Goal: Task Accomplishment & Management: Use online tool/utility

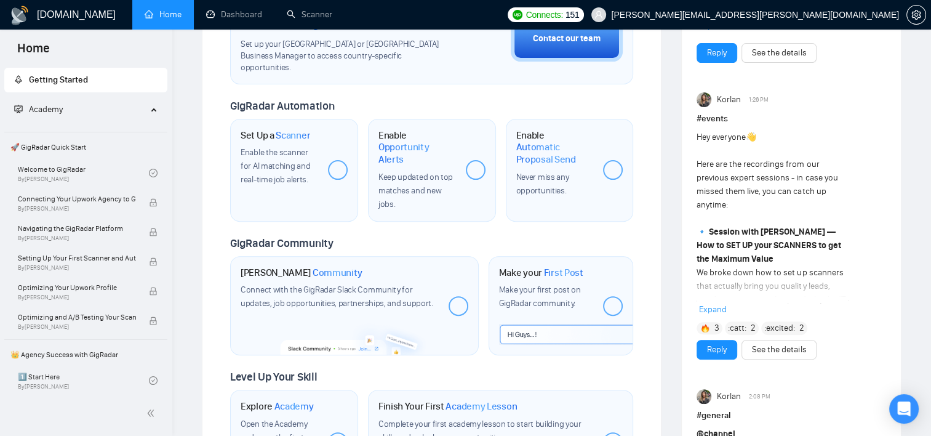
scroll to position [398, 0]
click at [335, 161] on div at bounding box center [338, 171] width 20 height 20
click at [289, 130] on span "Scanner" at bounding box center [293, 136] width 34 height 12
click at [293, 130] on span "Scanner" at bounding box center [293, 136] width 34 height 12
click at [339, 161] on div at bounding box center [338, 171] width 20 height 20
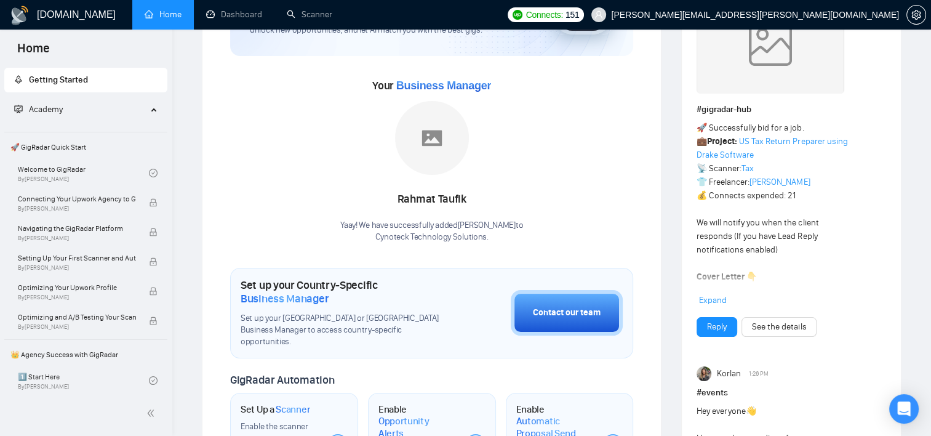
scroll to position [130, 0]
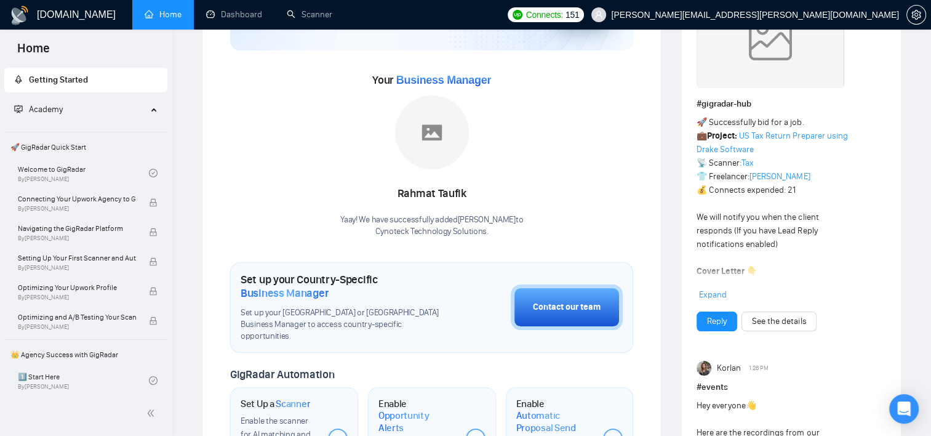
click at [274, 398] on h1 "Set Up a Scanner" at bounding box center [276, 404] width 70 height 12
click at [289, 398] on span "Scanner" at bounding box center [293, 404] width 34 height 12
click at [234, 10] on link "Dashboard" at bounding box center [234, 14] width 56 height 10
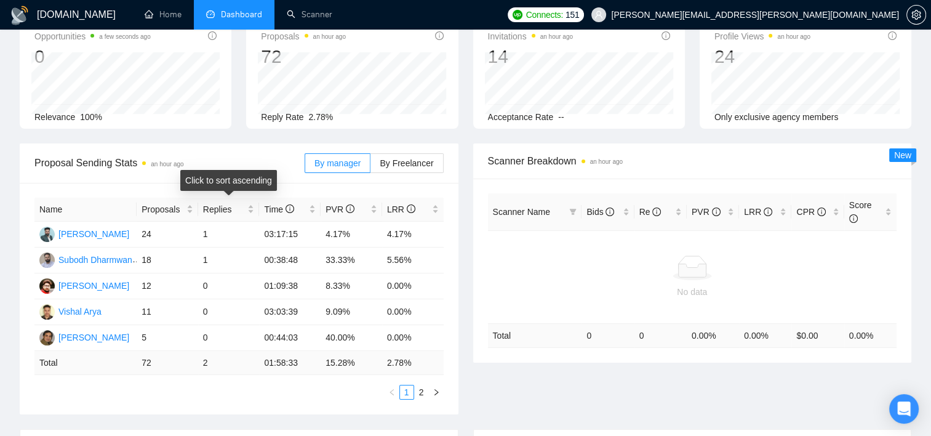
scroll to position [84, 0]
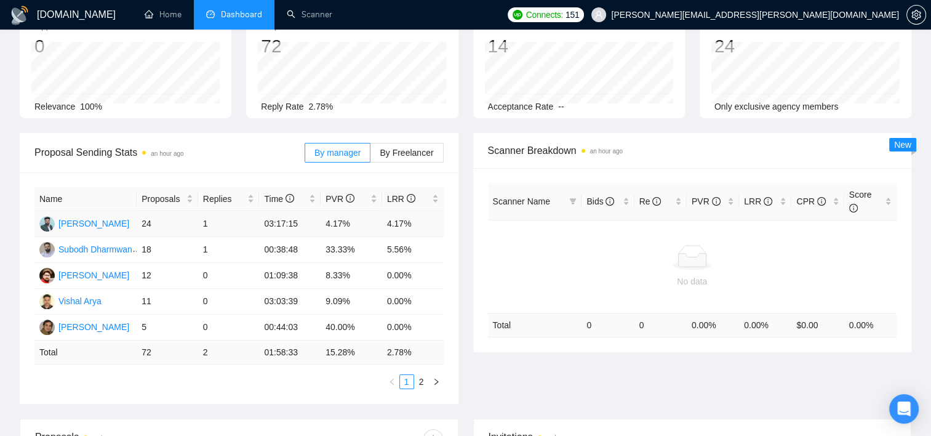
click at [204, 224] on td "1" at bounding box center [229, 224] width 62 height 26
click at [219, 197] on span "Replies" at bounding box center [224, 199] width 42 height 14
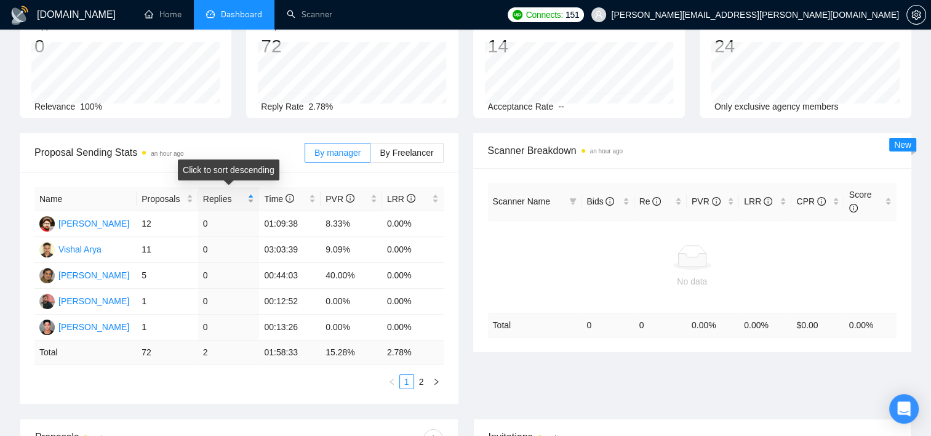
click at [219, 197] on span "Replies" at bounding box center [224, 199] width 42 height 14
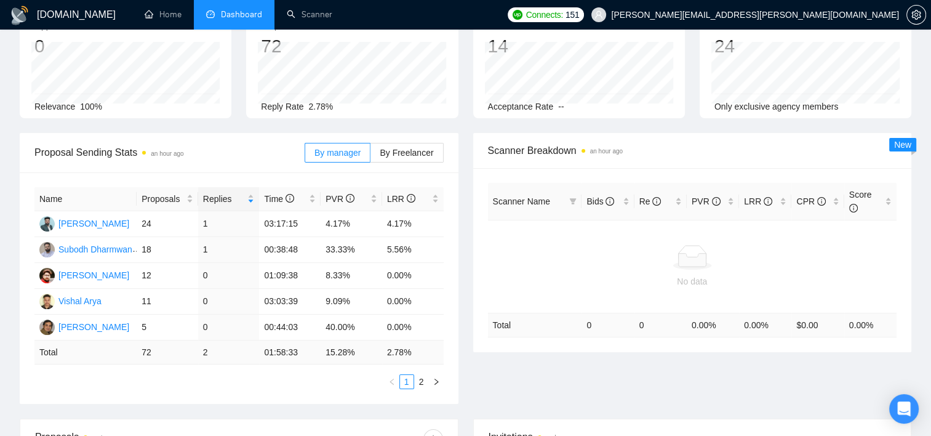
scroll to position [0, 0]
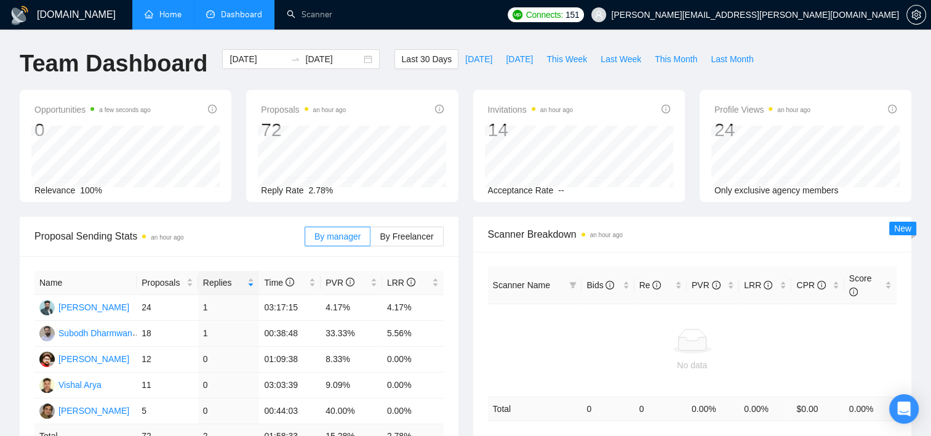
click at [180, 20] on link "Home" at bounding box center [163, 14] width 37 height 10
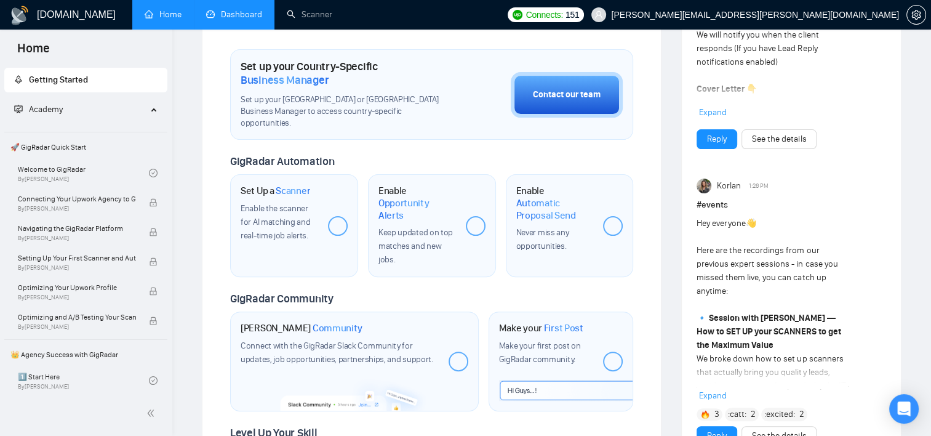
scroll to position [314, 0]
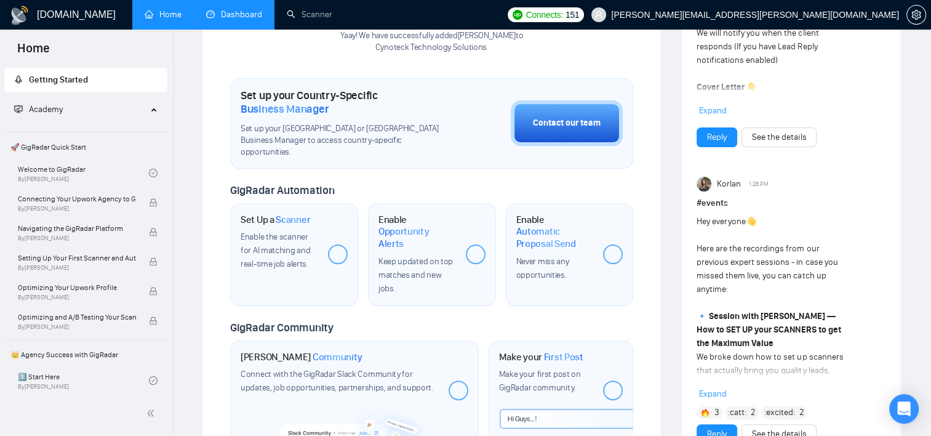
click at [295, 214] on span "Scanner" at bounding box center [293, 220] width 34 height 12
click at [335, 244] on div at bounding box center [338, 254] width 20 height 20
click at [266, 241] on span "Enable the scanner for AI matching and real-time job alerts." at bounding box center [276, 250] width 70 height 38
click at [241, 238] on span "Enable the scanner for AI matching and real-time job alerts." at bounding box center [276, 250] width 70 height 38
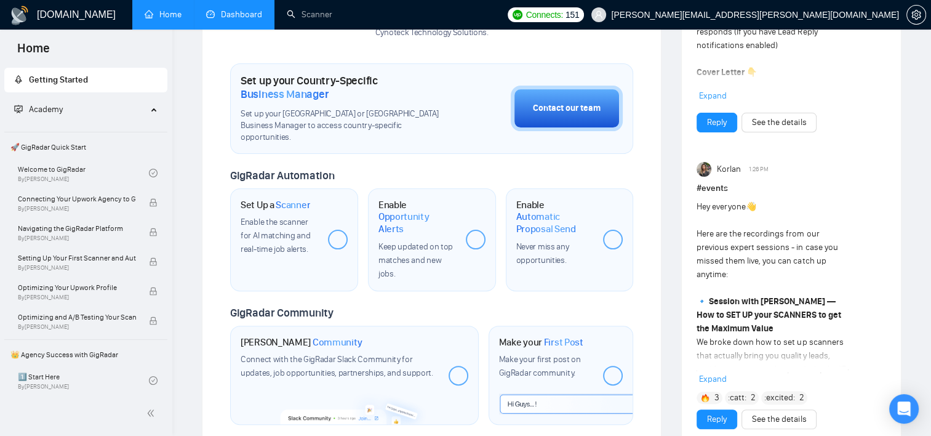
scroll to position [332, 0]
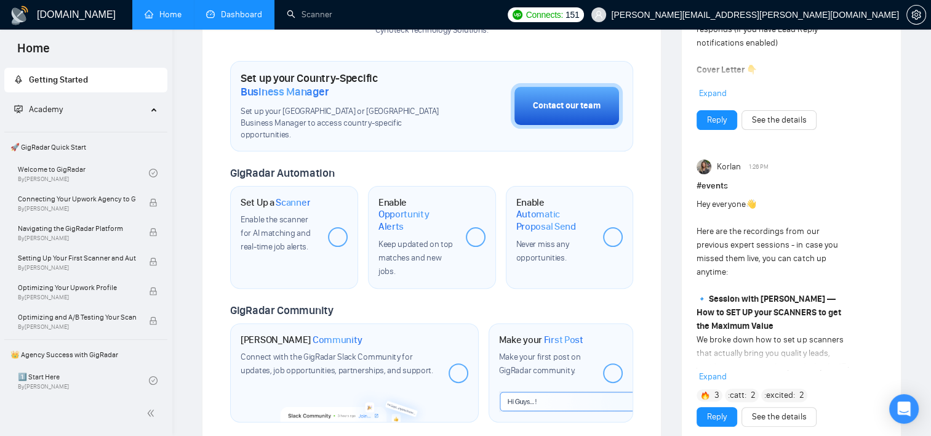
drag, startPoint x: 330, startPoint y: 250, endPoint x: 649, endPoint y: 201, distance: 323.2
click at [649, 201] on div "Welcome to GigRadar We're excited to have you on board. Get ready to streamline…" at bounding box center [432, 154] width 460 height 872
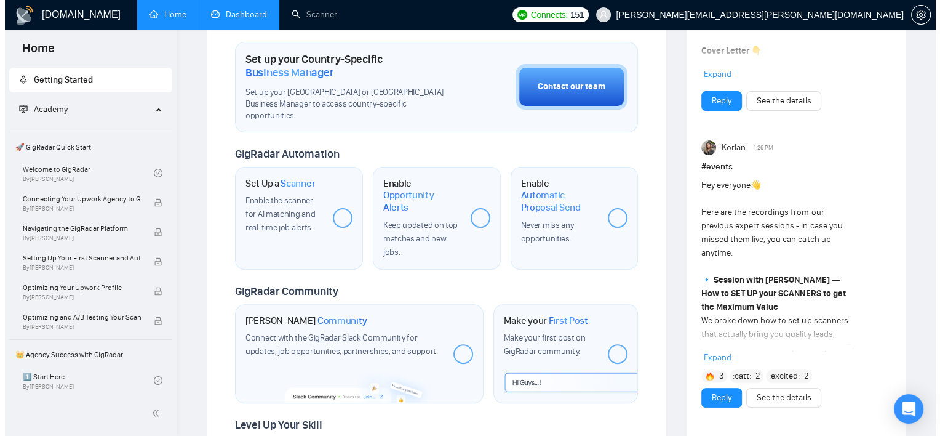
scroll to position [0, 0]
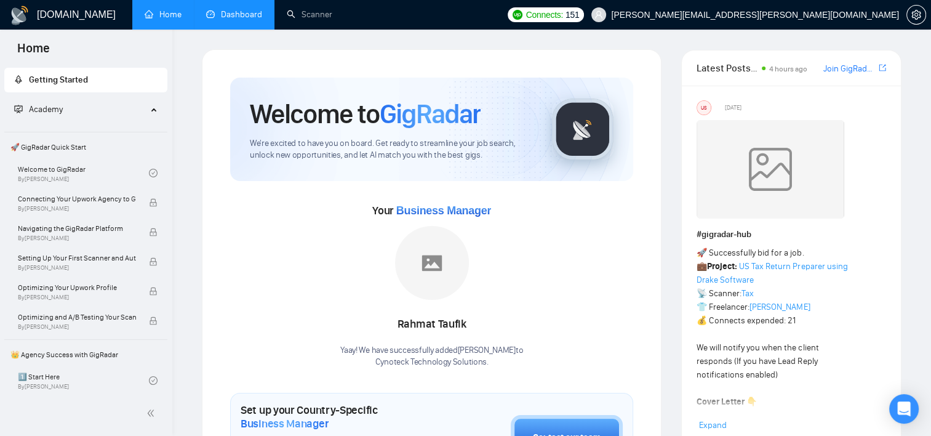
click at [426, 219] on div "Your Business Manager" at bounding box center [431, 211] width 119 height 21
click at [64, 81] on span "Getting Started" at bounding box center [58, 79] width 59 height 10
click at [66, 84] on span "Getting Started" at bounding box center [58, 79] width 59 height 10
click at [53, 116] on span "Academy" at bounding box center [80, 109] width 133 height 25
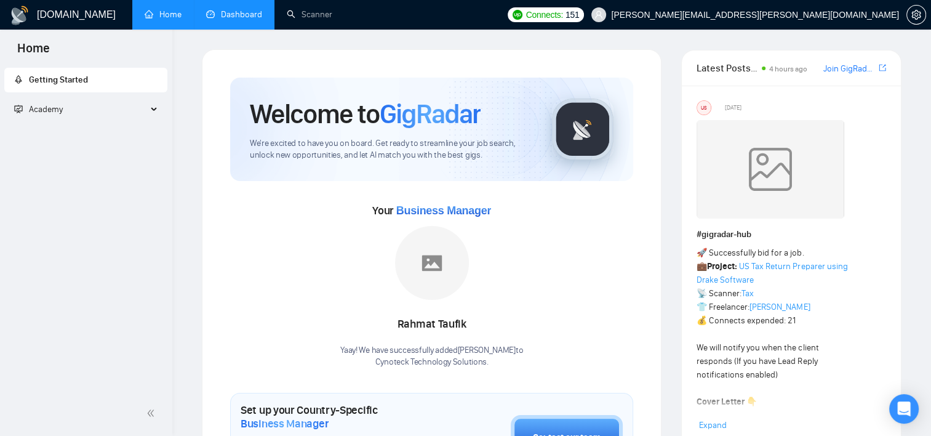
click at [134, 110] on span "Academy" at bounding box center [80, 109] width 133 height 25
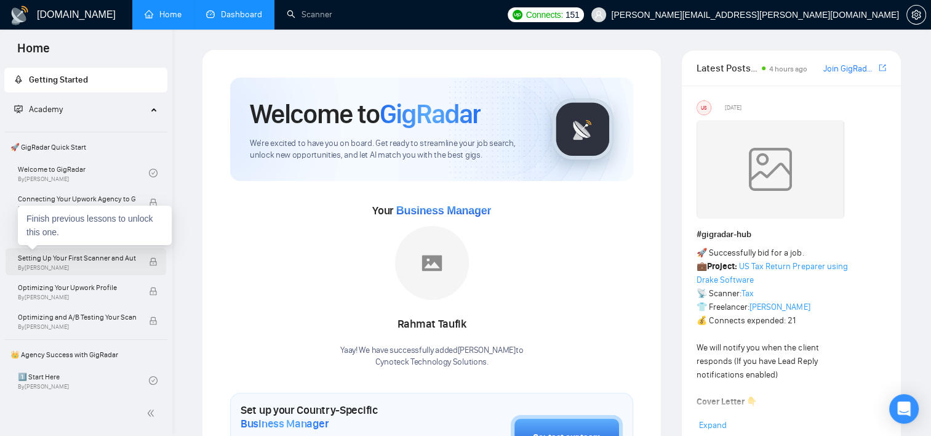
click at [90, 260] on span "Setting Up Your First Scanner and Auto-Bidder" at bounding box center [77, 258] width 118 height 12
click at [153, 262] on icon "lock" at bounding box center [153, 261] width 9 height 9
click at [52, 264] on span "By Vlad Timinsky" at bounding box center [77, 267] width 118 height 7
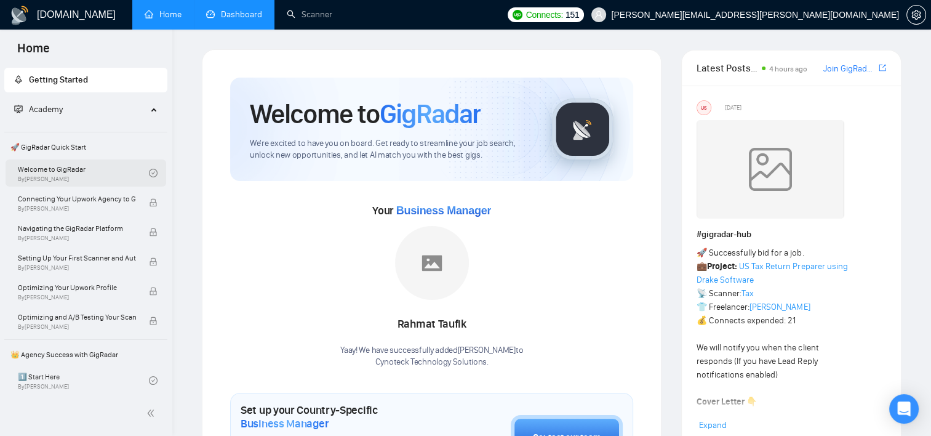
click at [111, 174] on link "Welcome to GigRadar By Vlad Timinsky" at bounding box center [83, 172] width 131 height 27
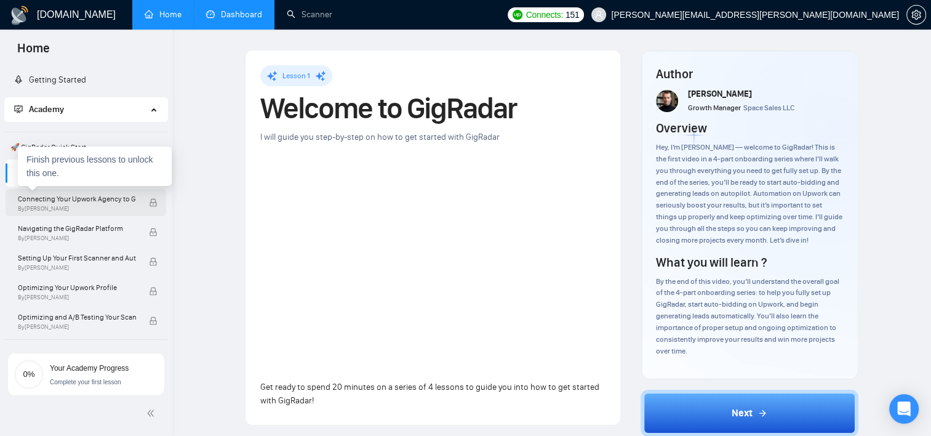
click at [77, 202] on span "Connecting Your Upwork Agency to GigRadar" at bounding box center [77, 199] width 118 height 12
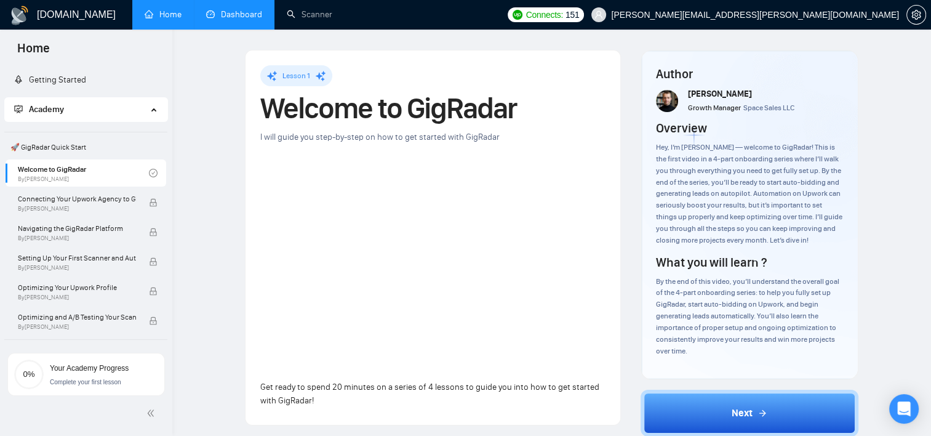
click at [278, 399] on span "Get ready to spend 20 minutes on a series of 4 lessons to guide you into how to…" at bounding box center [429, 394] width 339 height 24
click at [229, 20] on link "Dashboard" at bounding box center [234, 14] width 56 height 10
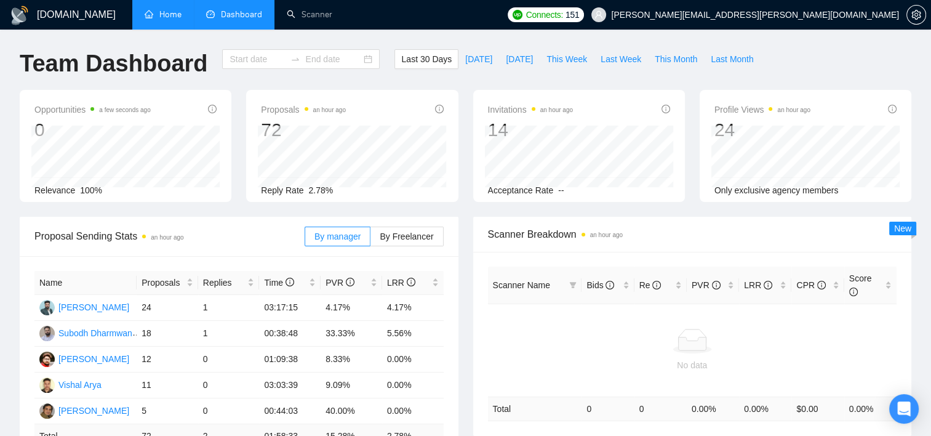
type input "2025-08-16"
type input "2025-09-15"
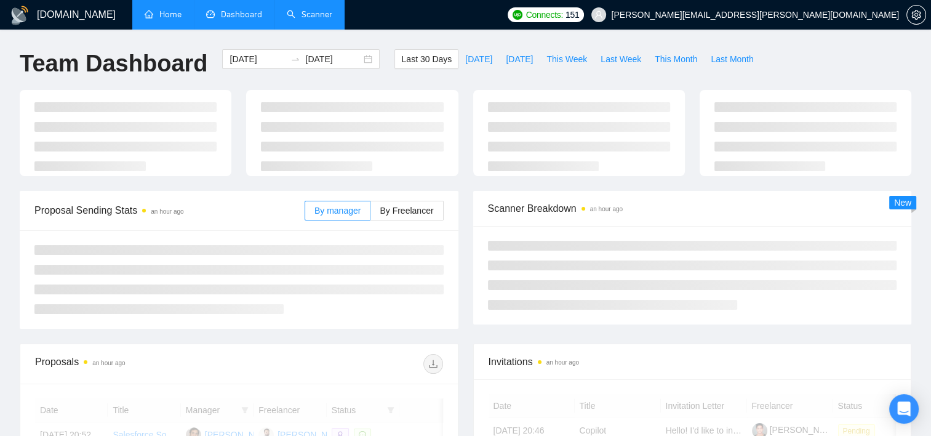
click at [295, 20] on link "Scanner" at bounding box center [310, 14] width 46 height 10
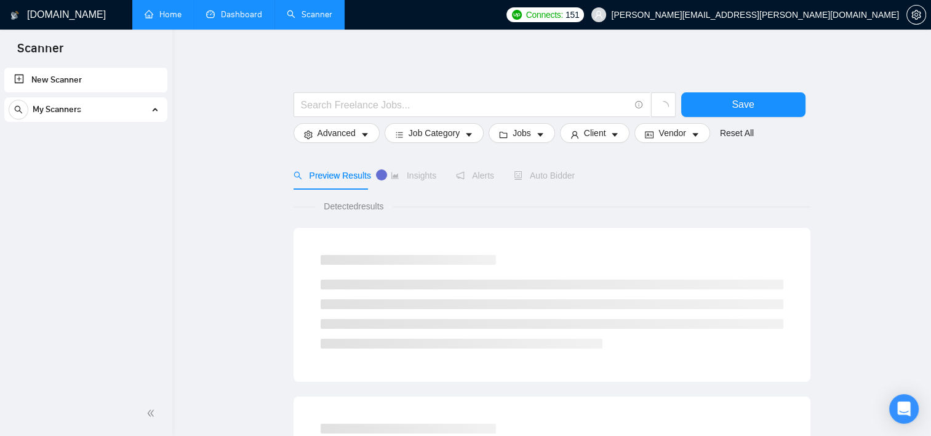
click at [82, 79] on link "New Scanner" at bounding box center [85, 80] width 143 height 25
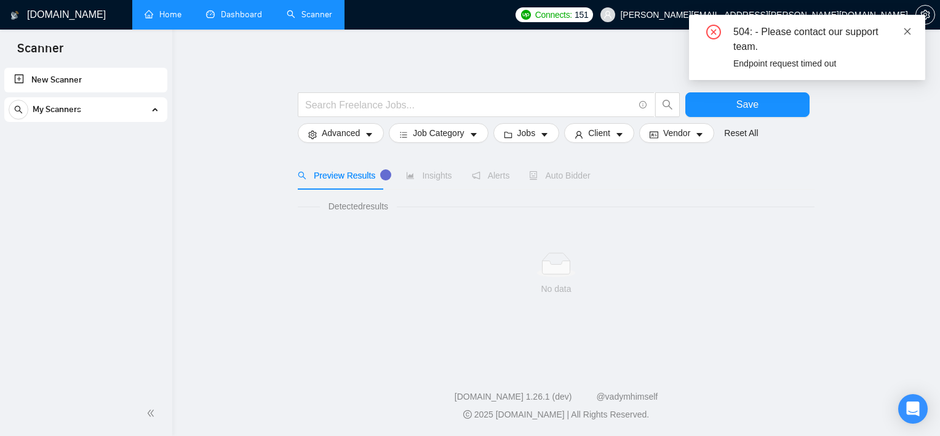
click at [908, 32] on icon "close" at bounding box center [907, 31] width 9 height 9
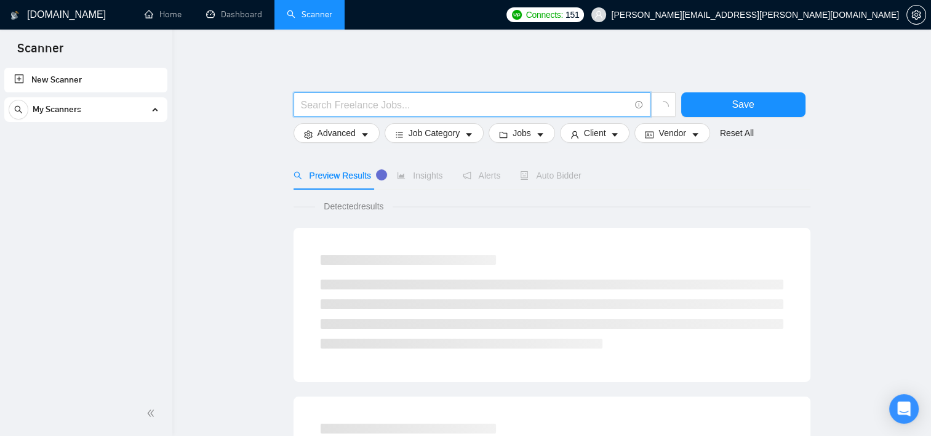
click at [379, 99] on input "text" at bounding box center [465, 104] width 329 height 15
click at [404, 106] on input "text" at bounding box center [465, 104] width 329 height 15
type input "P"
type input "Power Bi"
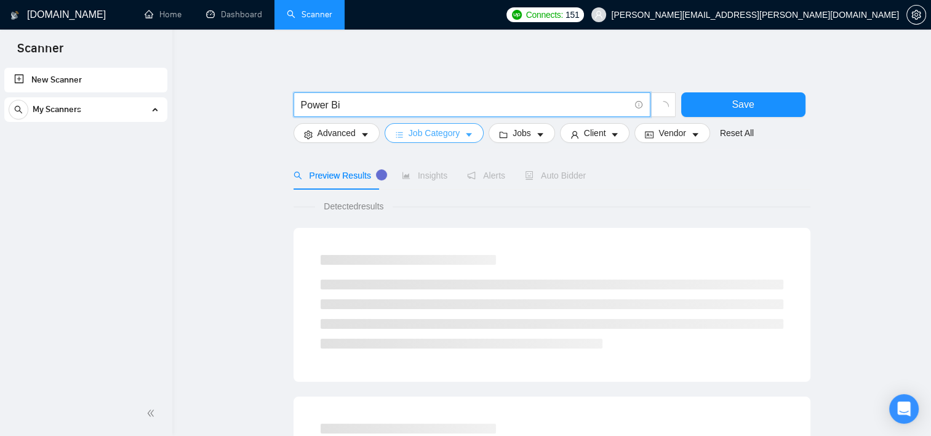
click at [454, 136] on span "Job Category" at bounding box center [434, 133] width 51 height 14
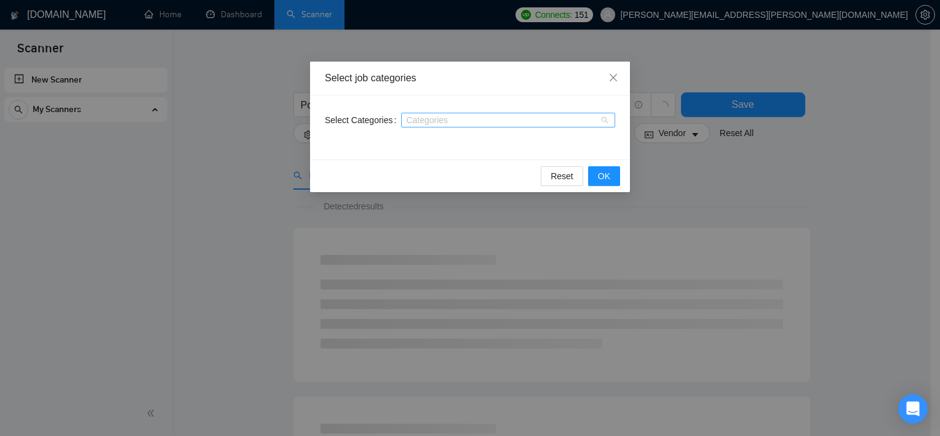
click at [440, 121] on div at bounding box center [502, 120] width 196 height 10
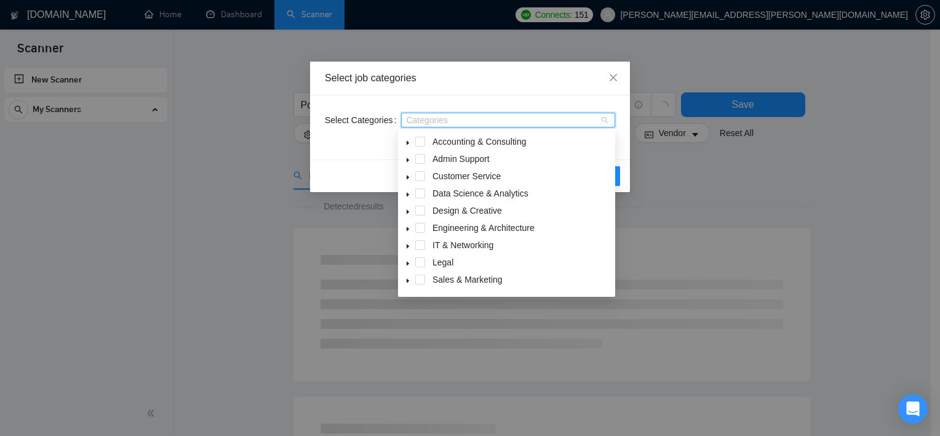
click at [406, 198] on icon "caret-down" at bounding box center [408, 194] width 6 height 6
click at [411, 177] on icon "caret-down" at bounding box center [408, 177] width 6 height 6
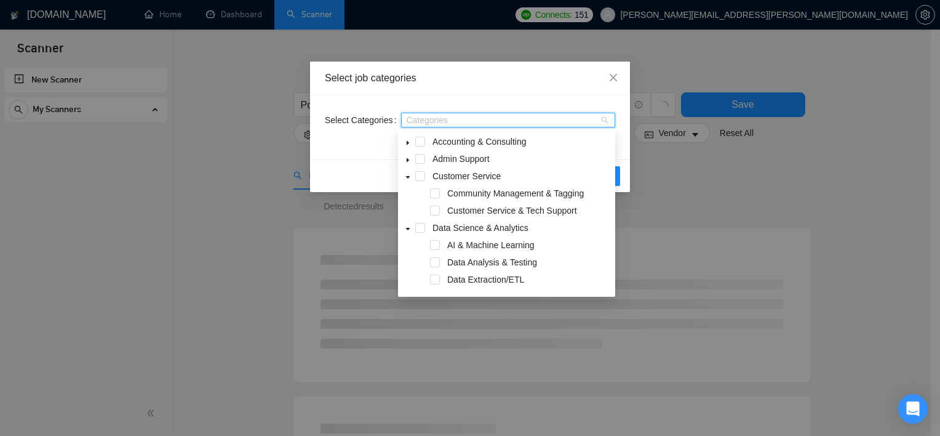
click at [408, 158] on icon "caret-down" at bounding box center [408, 160] width 6 height 6
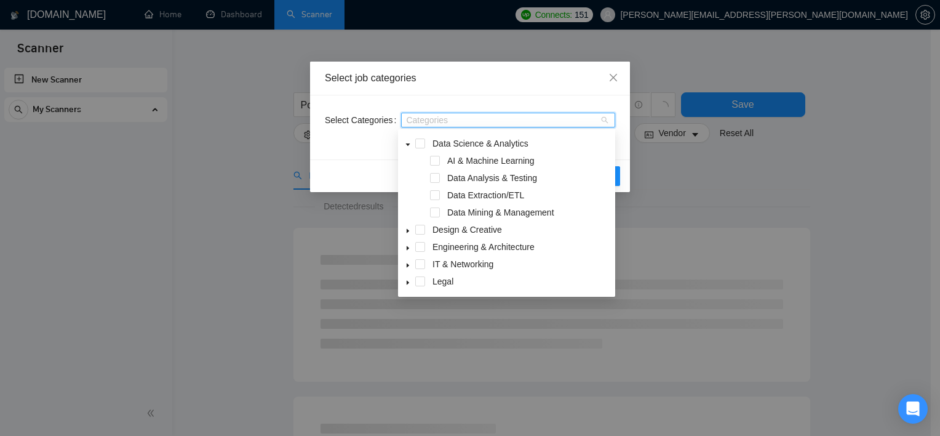
scroll to position [160, 0]
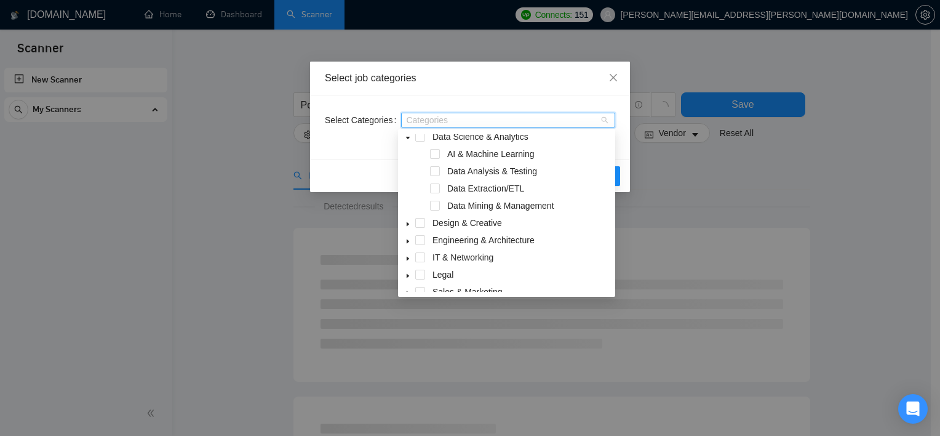
click at [406, 223] on icon "caret-down" at bounding box center [408, 224] width 6 height 6
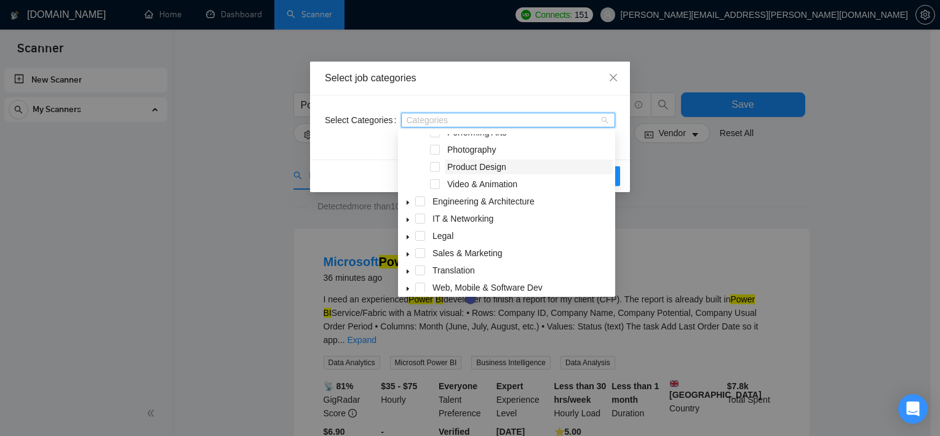
scroll to position [362, 0]
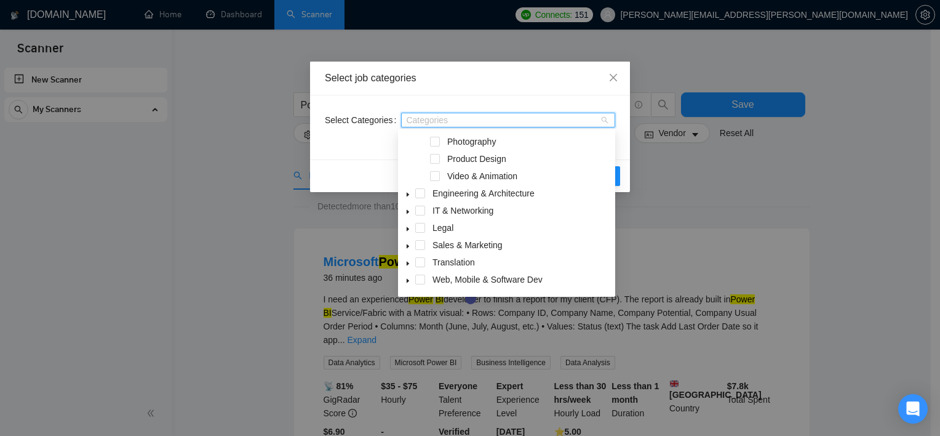
click at [409, 212] on icon "caret-down" at bounding box center [408, 212] width 6 height 6
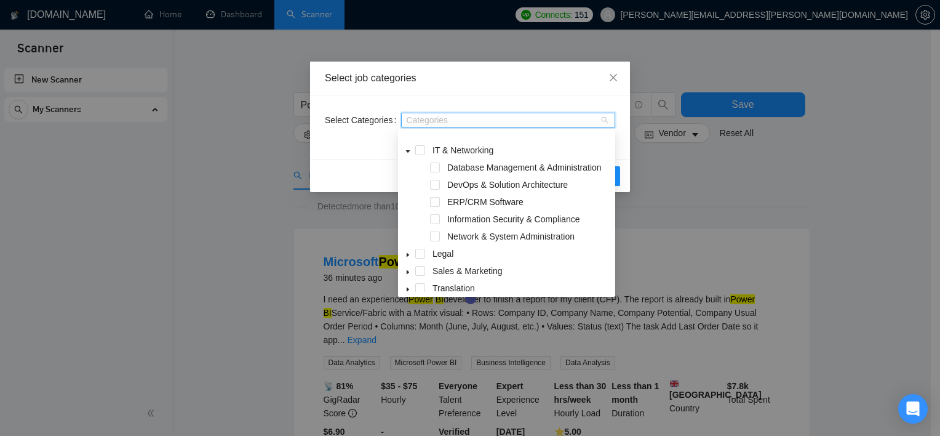
scroll to position [463, 0]
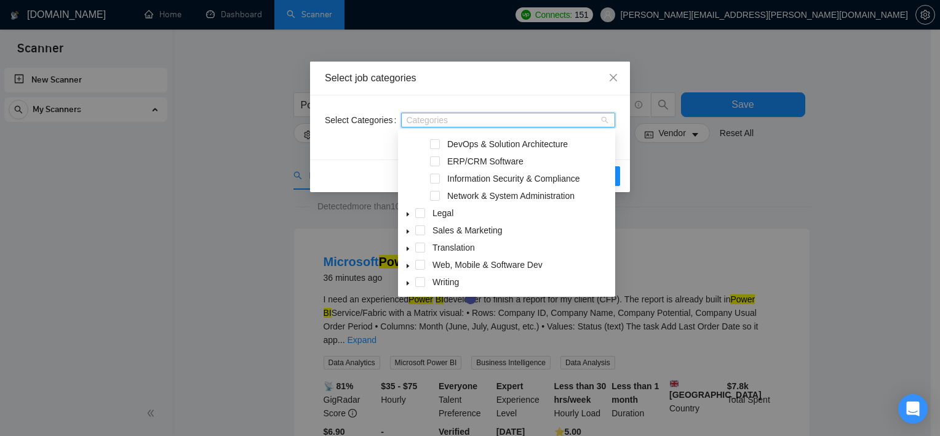
click at [409, 268] on icon "caret-down" at bounding box center [408, 266] width 6 height 6
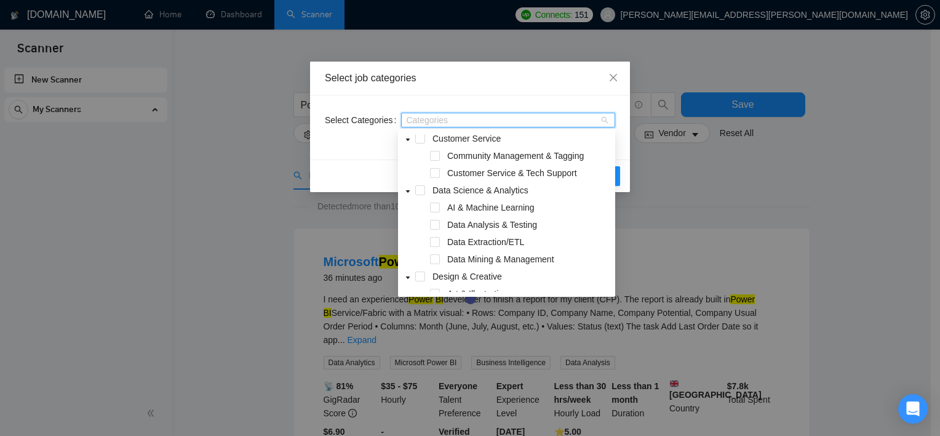
scroll to position [108, 0]
click at [416, 190] on span at bounding box center [420, 189] width 10 height 10
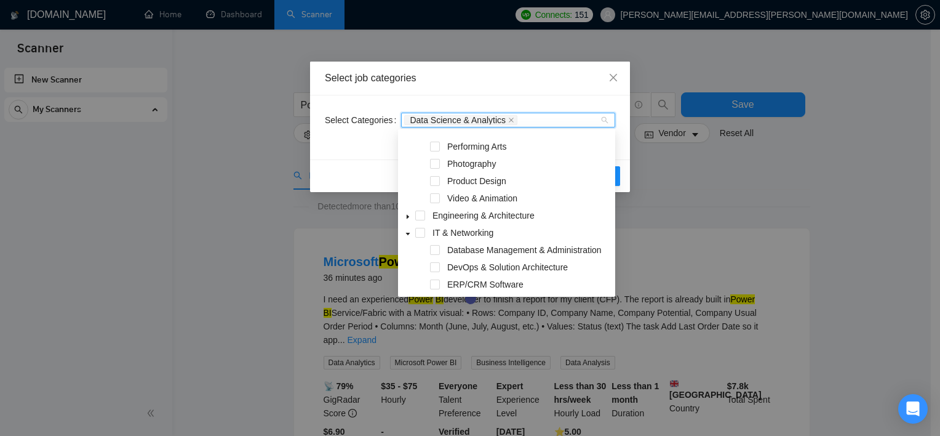
scroll to position [341, 0]
click at [412, 216] on span at bounding box center [408, 214] width 15 height 15
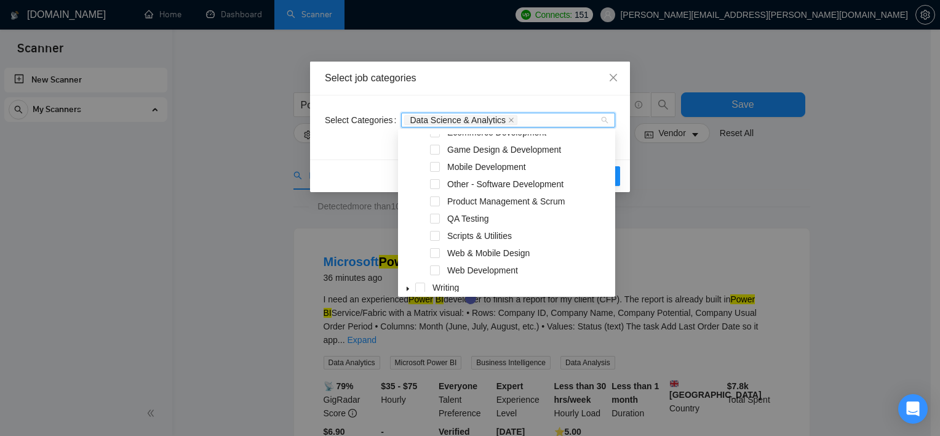
scroll to position [825, 0]
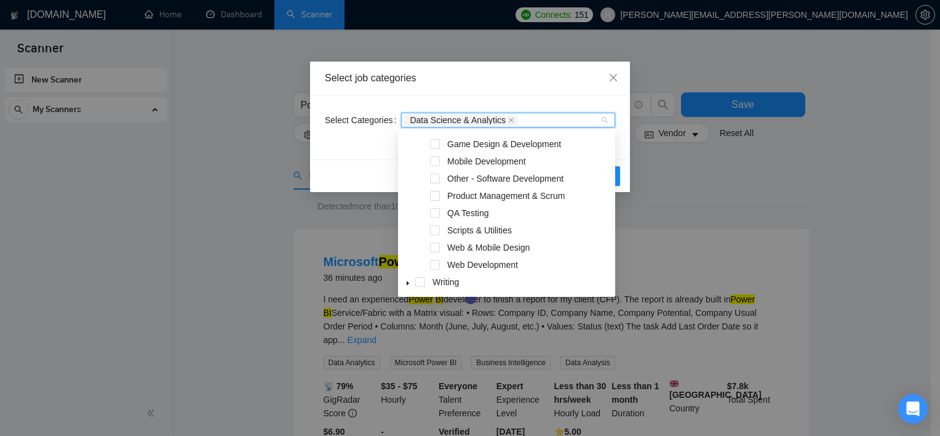
click at [621, 148] on div "Select Categories Data Science & Analytics" at bounding box center [470, 127] width 320 height 64
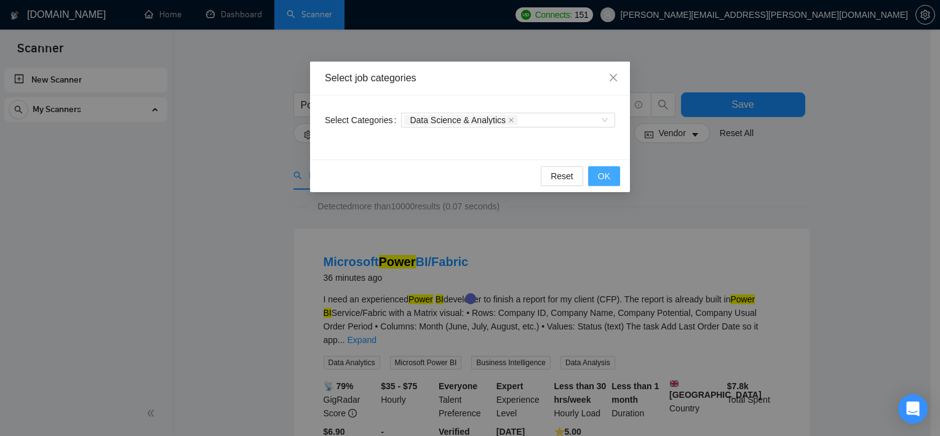
click at [598, 180] on span "OK" at bounding box center [604, 176] width 12 height 14
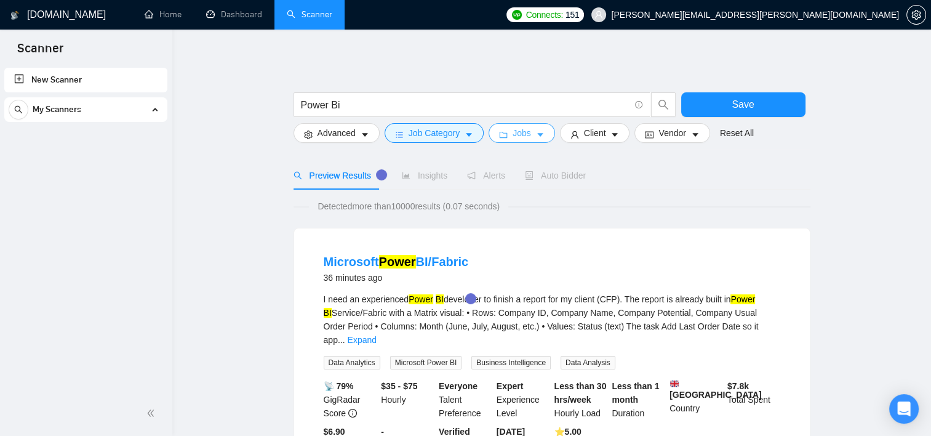
click at [522, 135] on span "Jobs" at bounding box center [522, 133] width 18 height 14
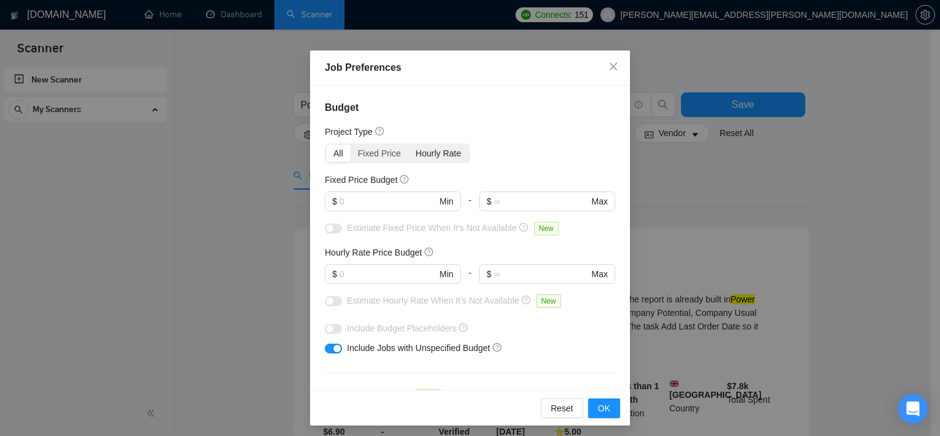
click at [424, 158] on div "Hourly Rate" at bounding box center [439, 153] width 60 height 17
click at [409, 145] on input "Hourly Rate" at bounding box center [409, 145] width 0 height 0
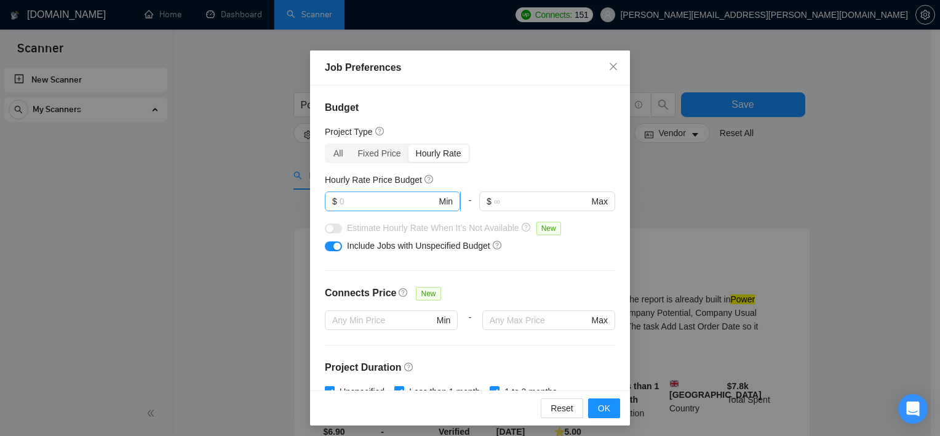
click at [369, 198] on input "text" at bounding box center [388, 201] width 97 height 14
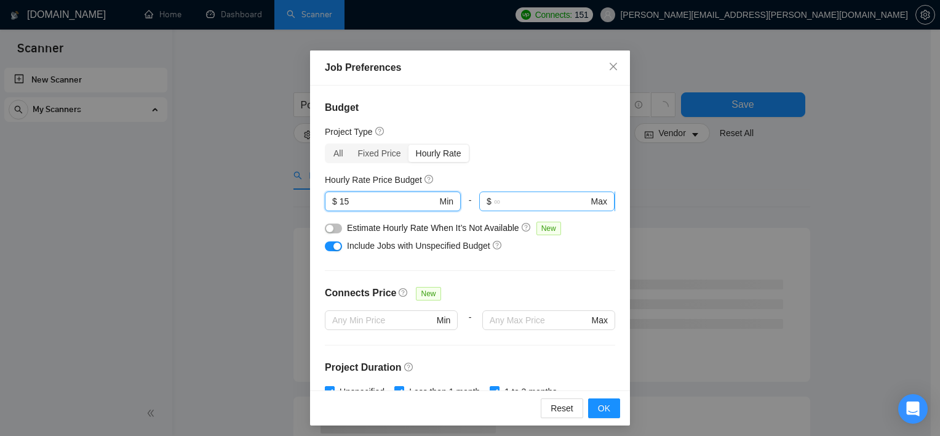
type input "15"
click at [516, 199] on input "text" at bounding box center [541, 201] width 95 height 14
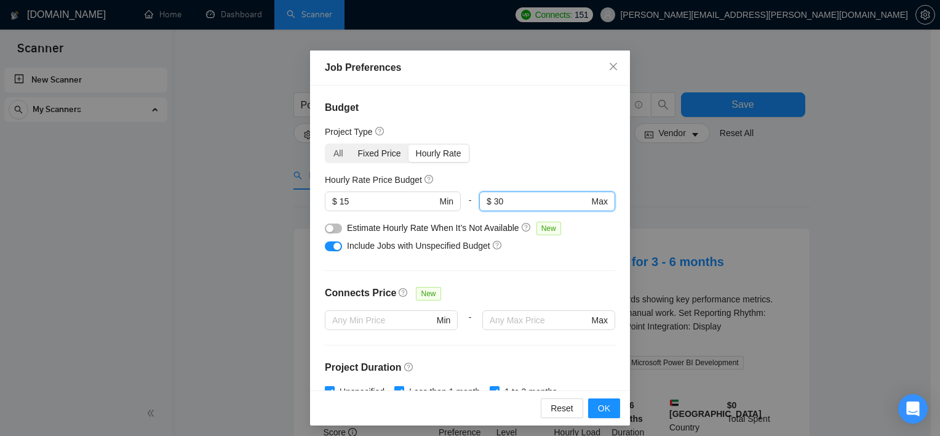
type input "30"
click at [370, 157] on div "Fixed Price" at bounding box center [380, 153] width 58 height 17
click at [351, 145] on input "Fixed Price" at bounding box center [351, 145] width 0 height 0
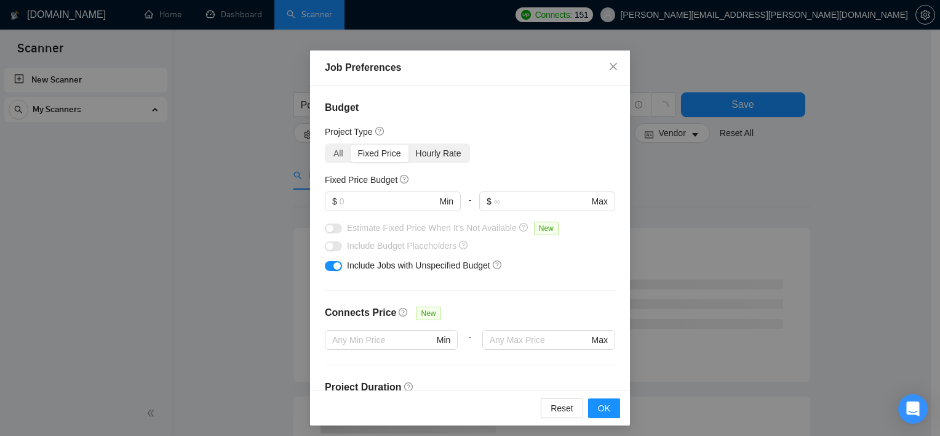
click at [421, 148] on div "Hourly Rate" at bounding box center [439, 153] width 60 height 17
click at [409, 145] on input "Hourly Rate" at bounding box center [409, 145] width 0 height 0
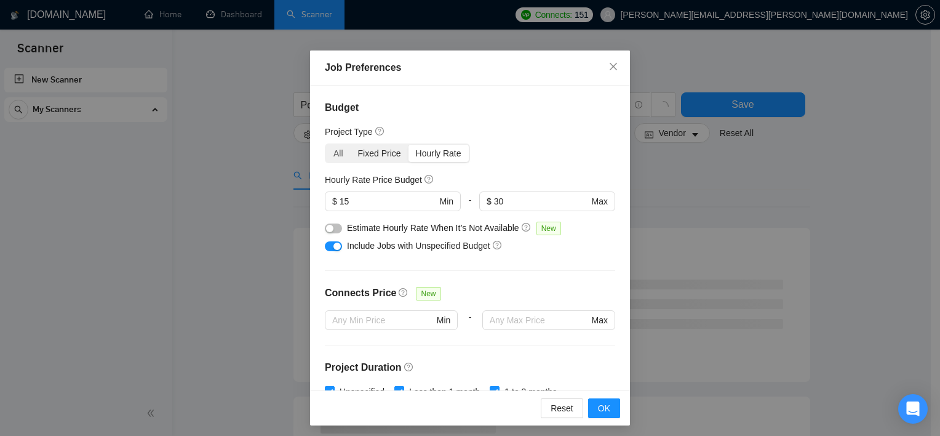
click at [371, 158] on div "Fixed Price" at bounding box center [380, 153] width 58 height 17
click at [351, 145] on input "Fixed Price" at bounding box center [351, 145] width 0 height 0
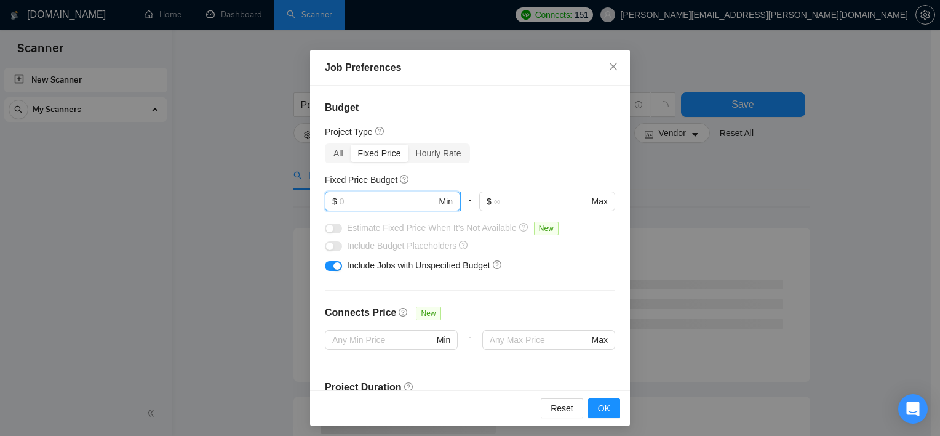
click at [372, 197] on input "text" at bounding box center [388, 201] width 97 height 14
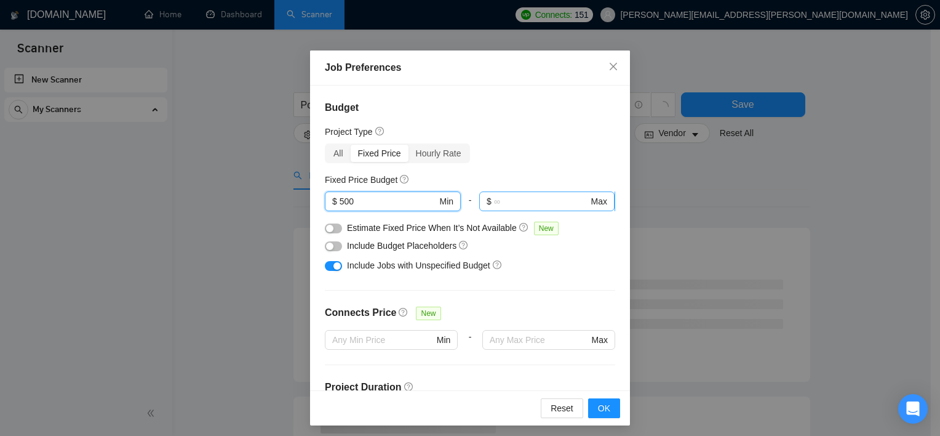
type input "500"
click at [519, 201] on input "text" at bounding box center [541, 201] width 95 height 14
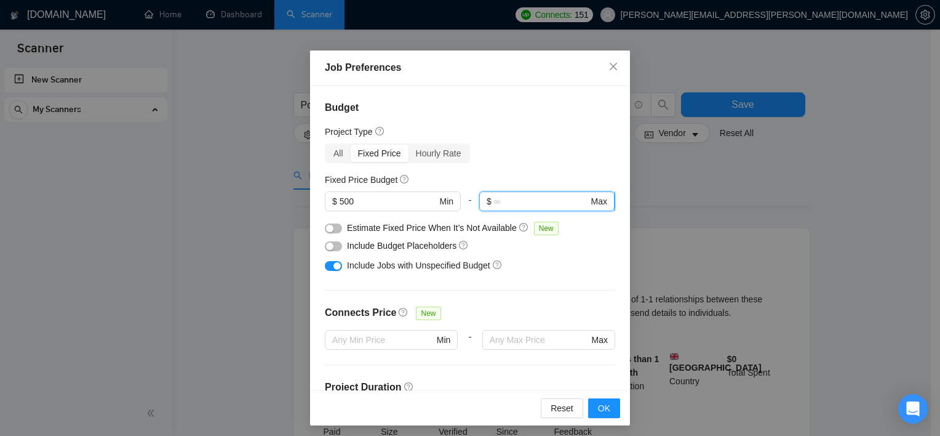
type input "2"
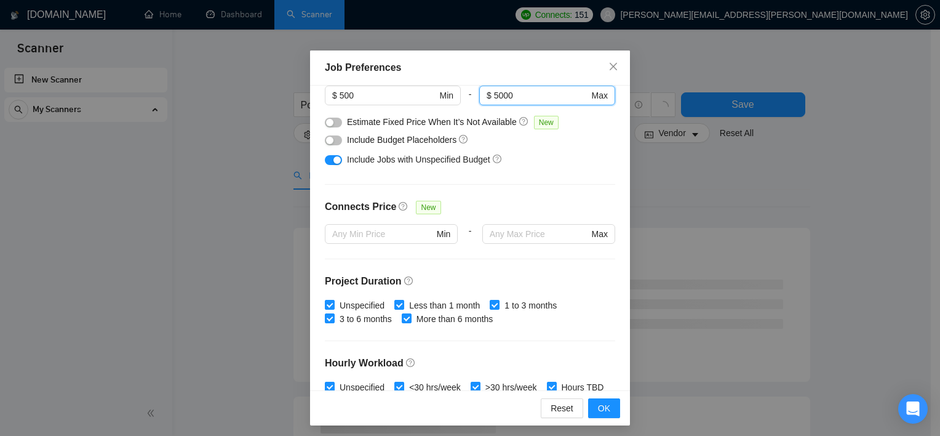
scroll to position [108, 0]
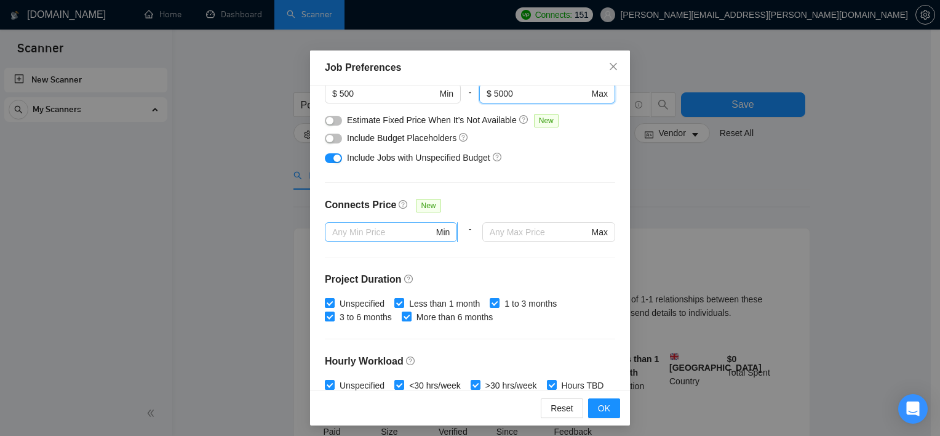
type input "5000"
click at [397, 226] on input "text" at bounding box center [383, 232] width 102 height 14
click at [497, 231] on input "text" at bounding box center [539, 232] width 99 height 14
click at [519, 233] on input "text" at bounding box center [539, 232] width 99 height 14
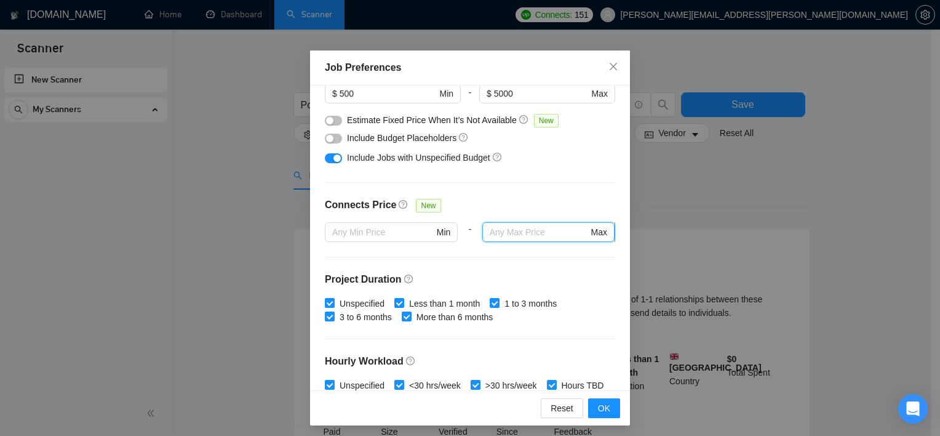
click at [519, 233] on input "text" at bounding box center [539, 232] width 99 height 14
click at [361, 234] on input "text" at bounding box center [383, 232] width 102 height 14
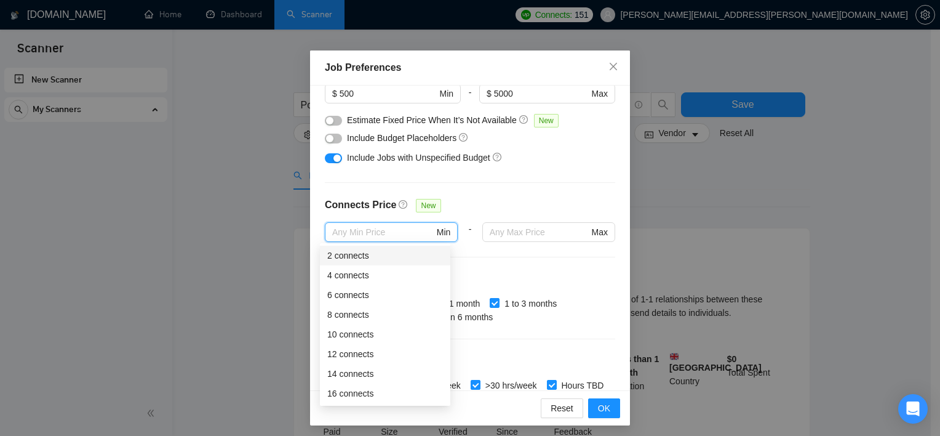
click at [357, 250] on div "2 connects" at bounding box center [385, 256] width 116 height 14
type input "2"
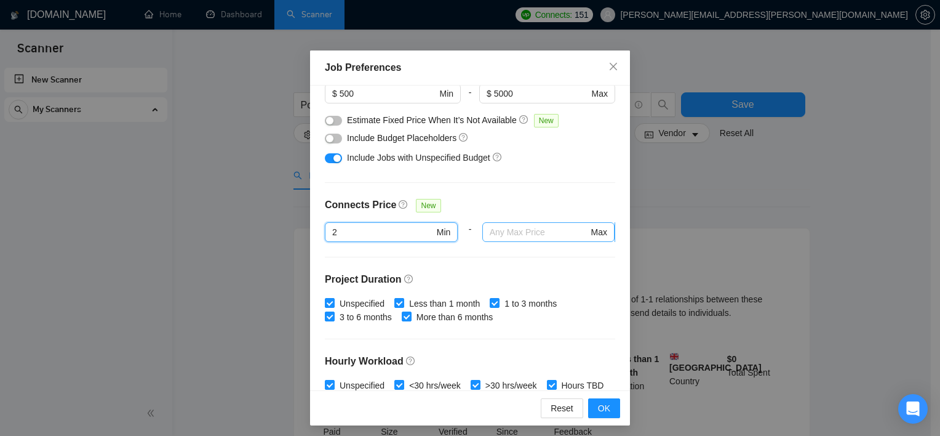
click at [523, 225] on input "text" at bounding box center [539, 232] width 99 height 14
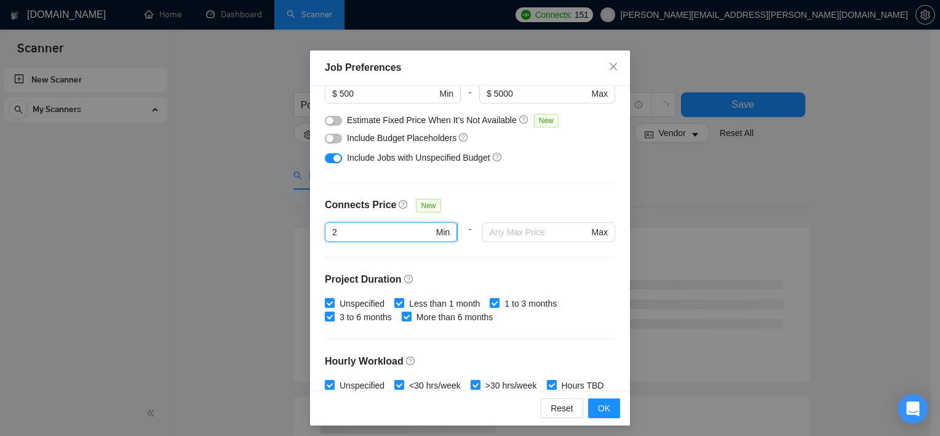
click at [385, 230] on input "2" at bounding box center [383, 232] width 102 height 14
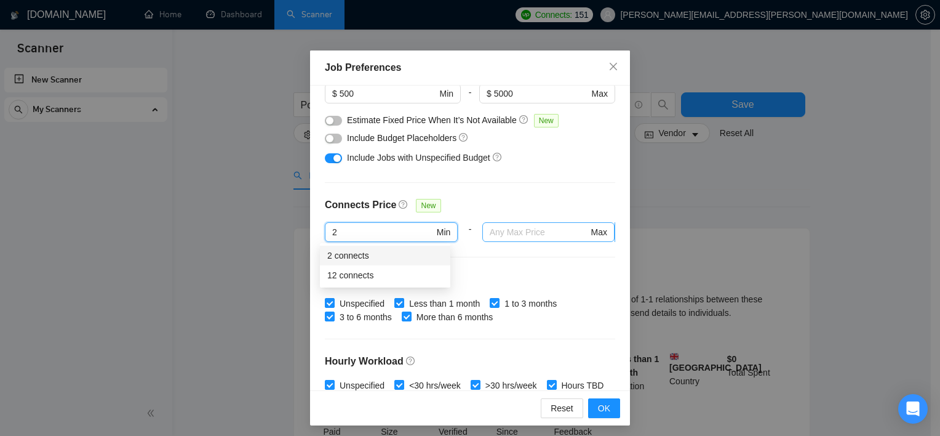
click at [512, 232] on input "text" at bounding box center [539, 232] width 99 height 14
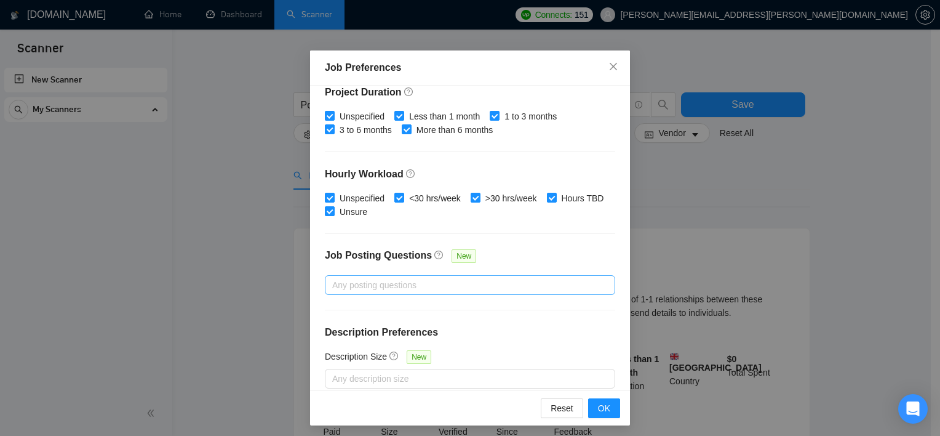
scroll to position [306, 0]
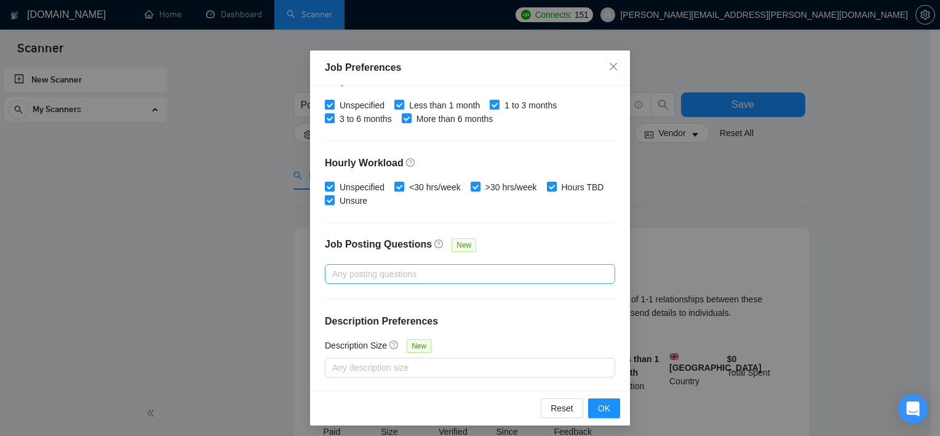
click at [342, 274] on div at bounding box center [464, 273] width 272 height 15
type input "25"
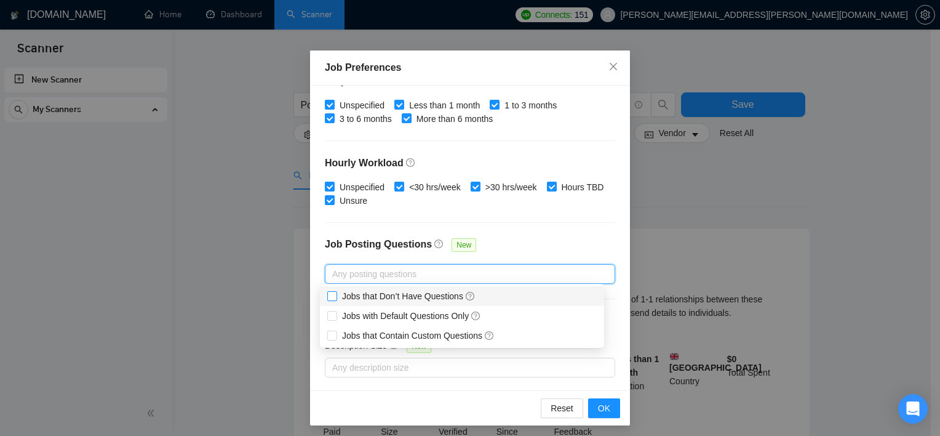
click at [331, 298] on input "Jobs that Don’t Have Questions" at bounding box center [331, 295] width 9 height 9
checkbox input "true"
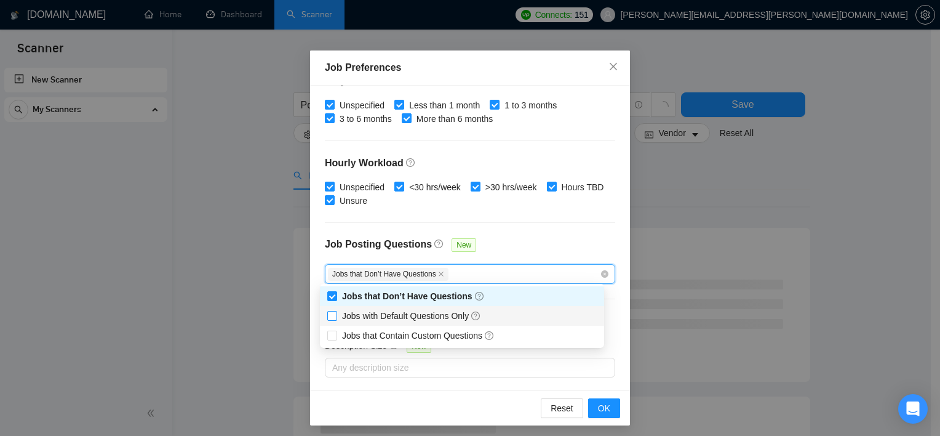
click at [331, 310] on label "Jobs with Default Questions Only" at bounding box center [406, 316] width 159 height 14
click at [331, 311] on input "Jobs with Default Questions Only" at bounding box center [331, 315] width 9 height 9
click at [335, 314] on input "Jobs with Default Questions Only" at bounding box center [331, 315] width 9 height 9
checkbox input "true"
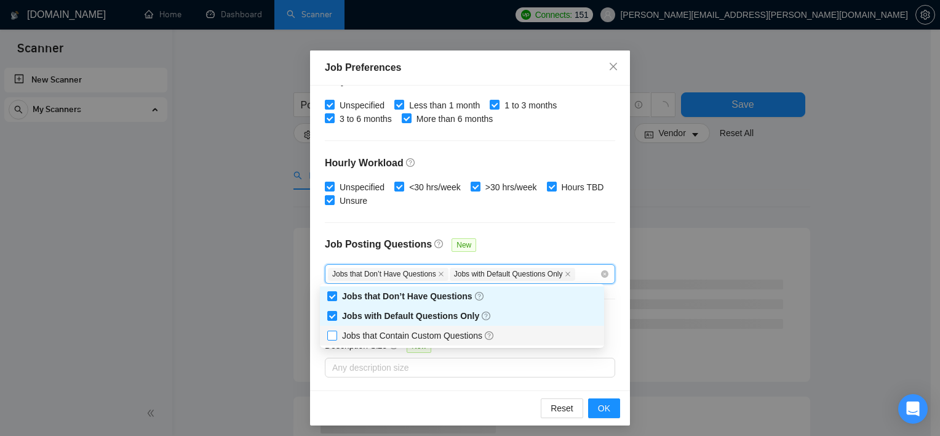
click at [335, 330] on label "Jobs that Contain Custom Questions" at bounding box center [413, 336] width 172 height 14
click at [335, 330] on input "Jobs that Contain Custom Questions" at bounding box center [331, 334] width 9 height 9
click at [332, 337] on input "Jobs that Contain Custom Questions" at bounding box center [331, 334] width 9 height 9
checkbox input "true"
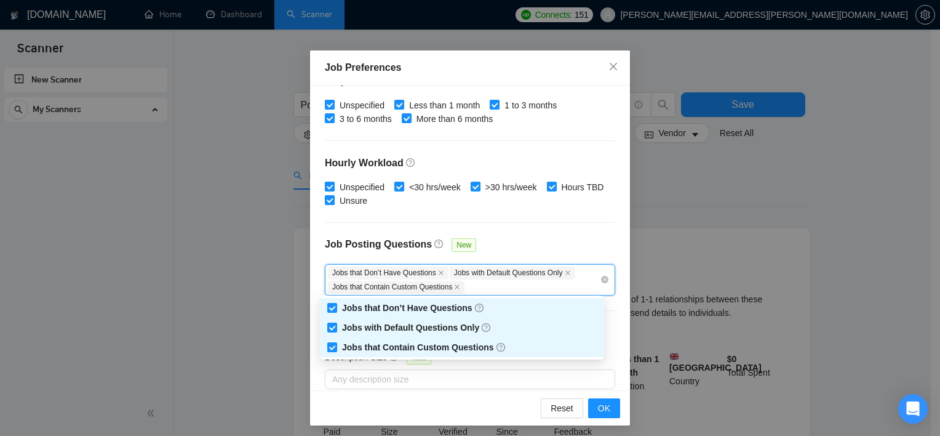
click at [547, 222] on div at bounding box center [470, 222] width 290 height 1
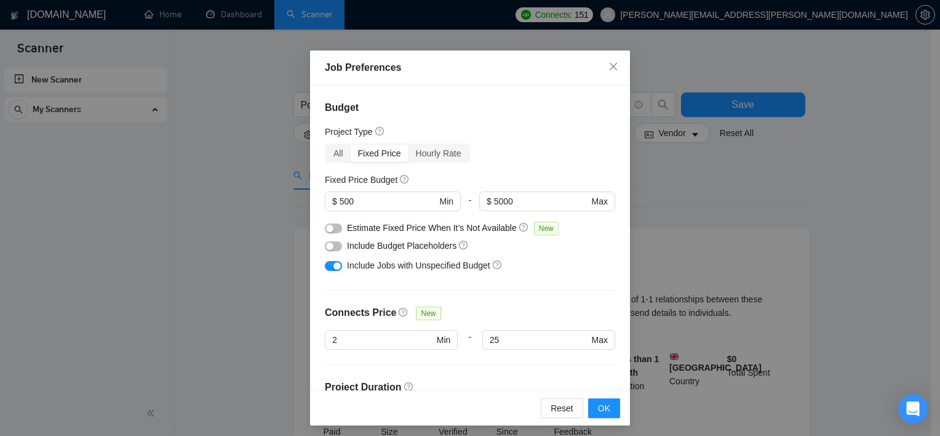
scroll to position [318, 0]
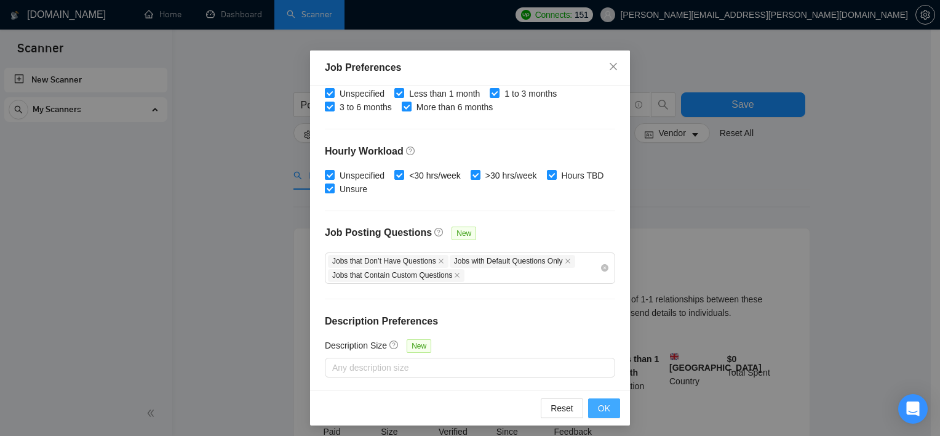
click at [598, 414] on span "OK" at bounding box center [604, 408] width 12 height 14
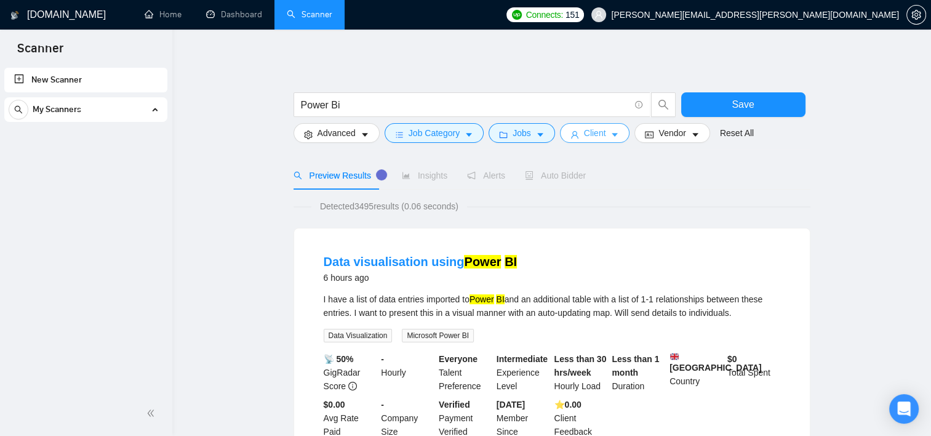
click at [601, 137] on span "Client" at bounding box center [595, 133] width 22 height 14
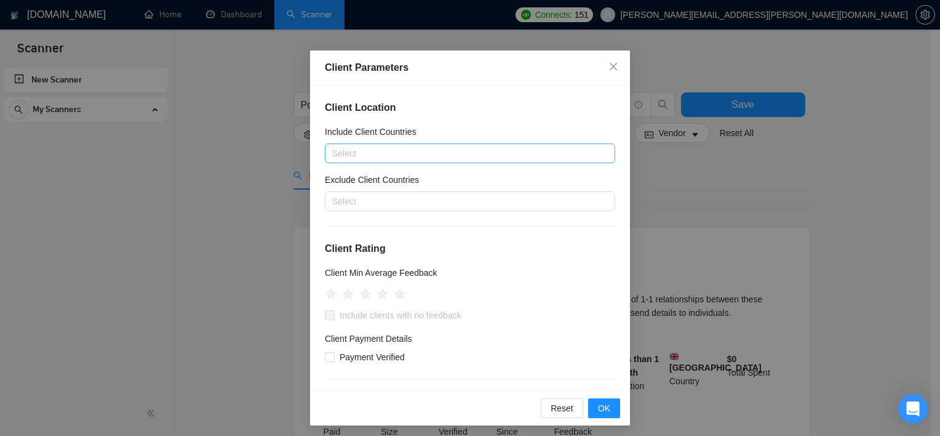
click at [428, 146] on div at bounding box center [464, 153] width 272 height 15
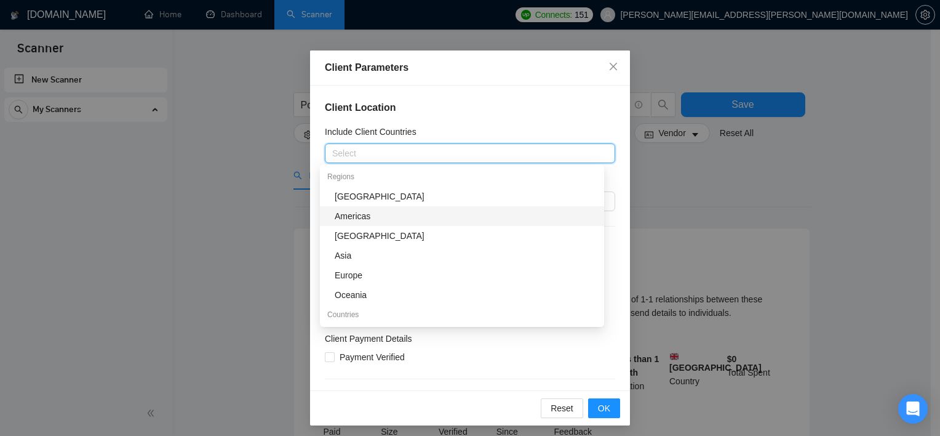
click at [359, 209] on div "Americas" at bounding box center [466, 216] width 262 height 14
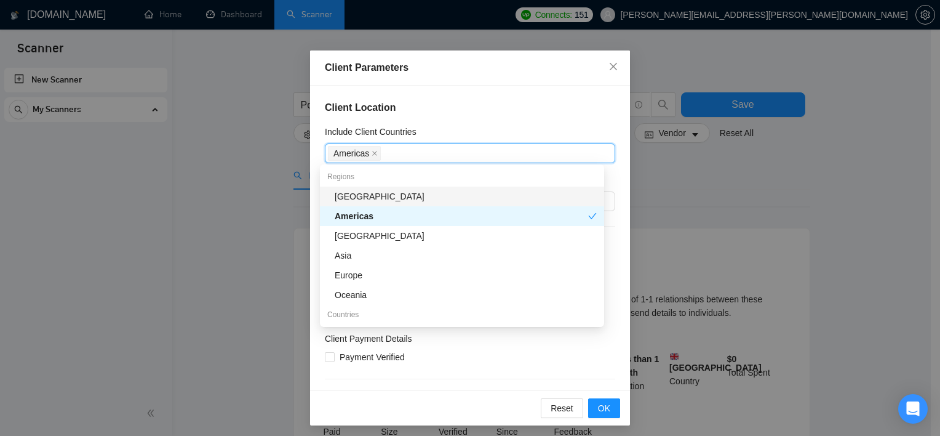
click at [360, 199] on div "[GEOGRAPHIC_DATA]" at bounding box center [466, 197] width 262 height 14
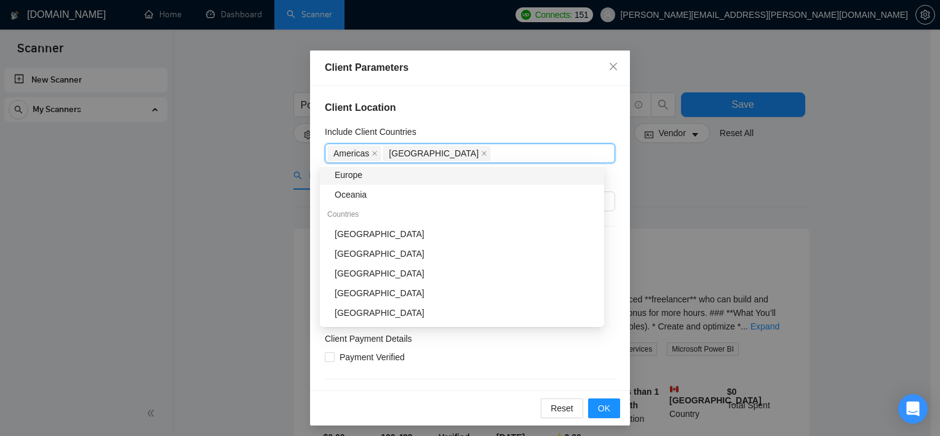
scroll to position [115, 0]
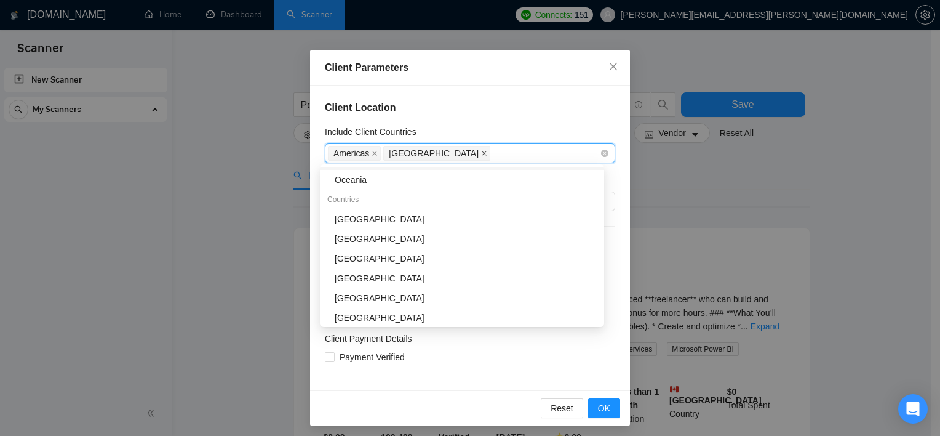
click at [481, 148] on span at bounding box center [484, 153] width 6 height 14
click at [373, 153] on icon "close" at bounding box center [375, 153] width 5 height 5
click at [354, 226] on div "[GEOGRAPHIC_DATA]" at bounding box center [462, 219] width 284 height 20
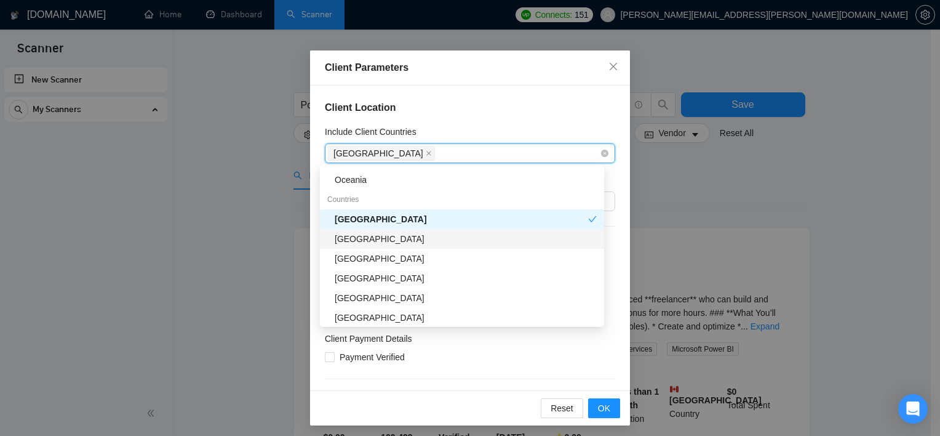
click at [357, 244] on div "[GEOGRAPHIC_DATA]" at bounding box center [466, 239] width 262 height 14
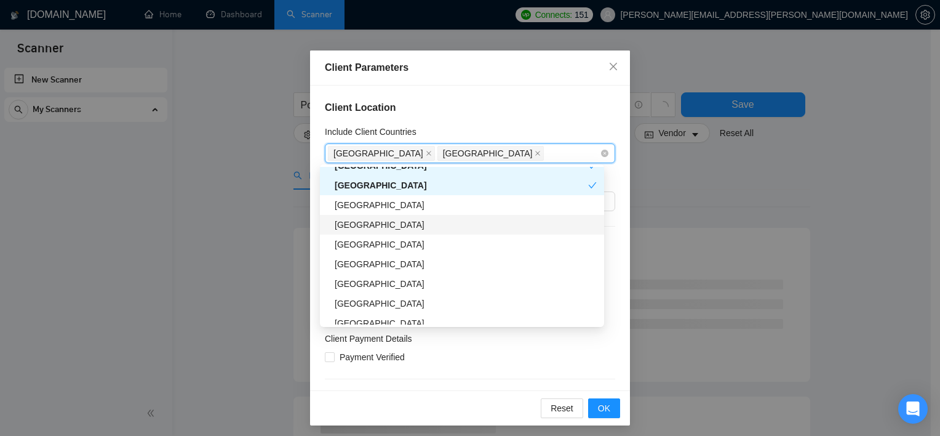
scroll to position [177, 0]
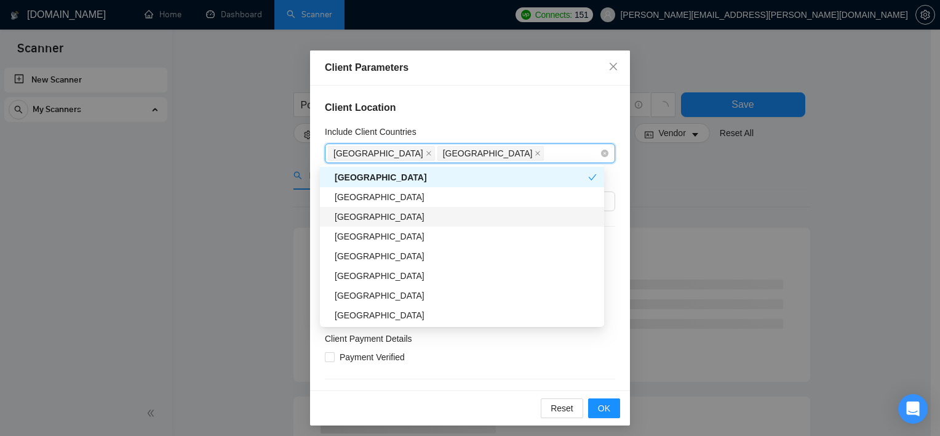
click at [360, 216] on div "[GEOGRAPHIC_DATA]" at bounding box center [466, 217] width 262 height 14
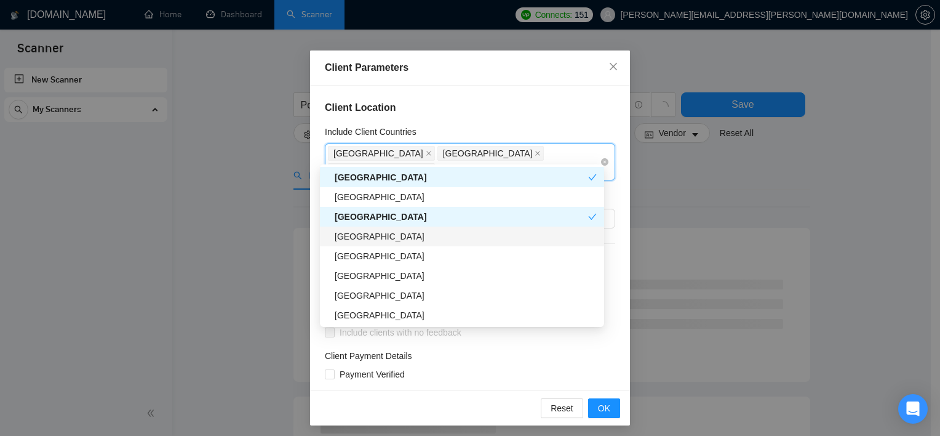
click at [358, 240] on div "[GEOGRAPHIC_DATA]" at bounding box center [466, 237] width 262 height 14
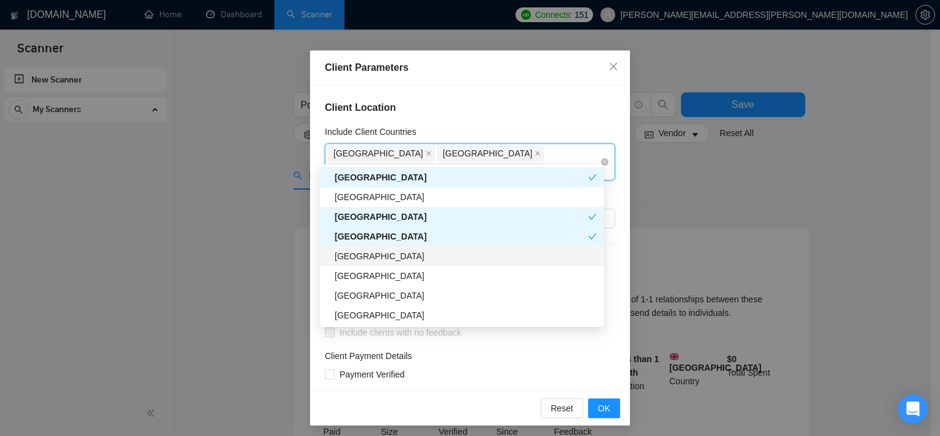
click at [360, 261] on div "[GEOGRAPHIC_DATA]" at bounding box center [466, 256] width 262 height 14
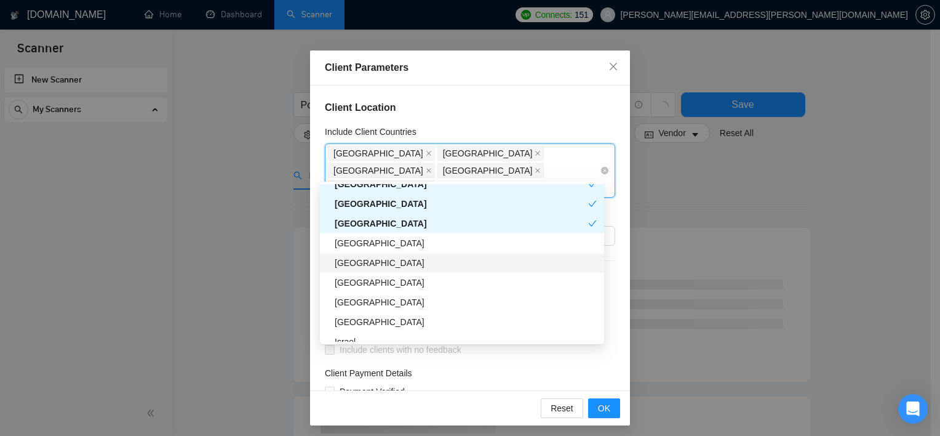
scroll to position [226, 0]
click at [408, 268] on div "[GEOGRAPHIC_DATA]" at bounding box center [466, 263] width 262 height 14
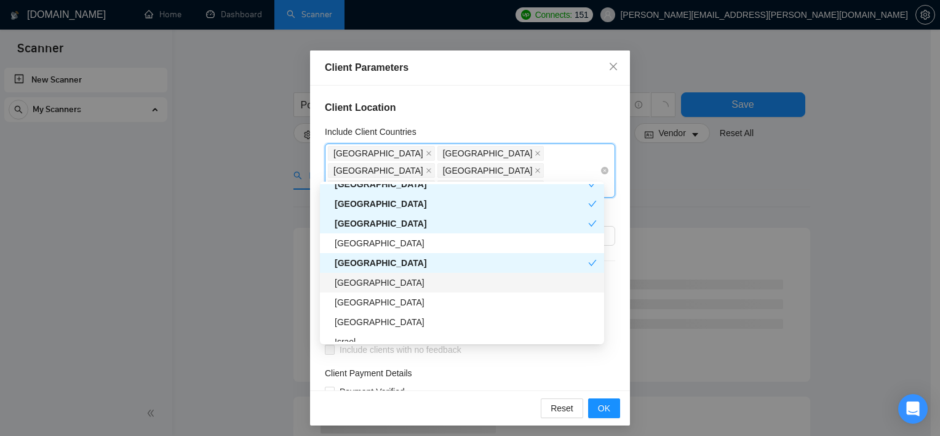
click at [378, 285] on div "[GEOGRAPHIC_DATA]" at bounding box center [466, 283] width 262 height 14
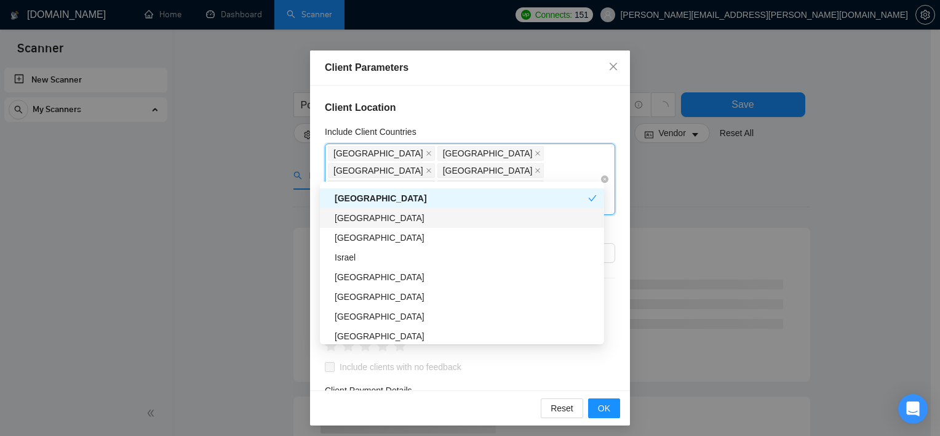
scroll to position [319, 0]
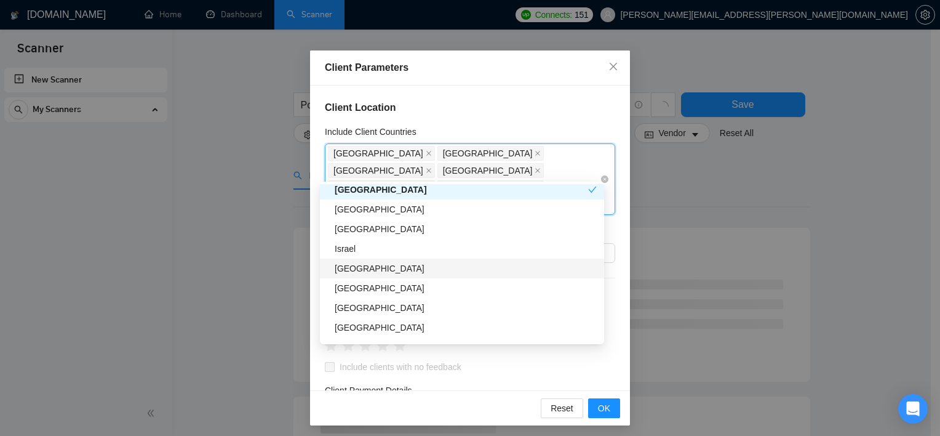
click at [366, 268] on div "[GEOGRAPHIC_DATA]" at bounding box center [466, 269] width 262 height 14
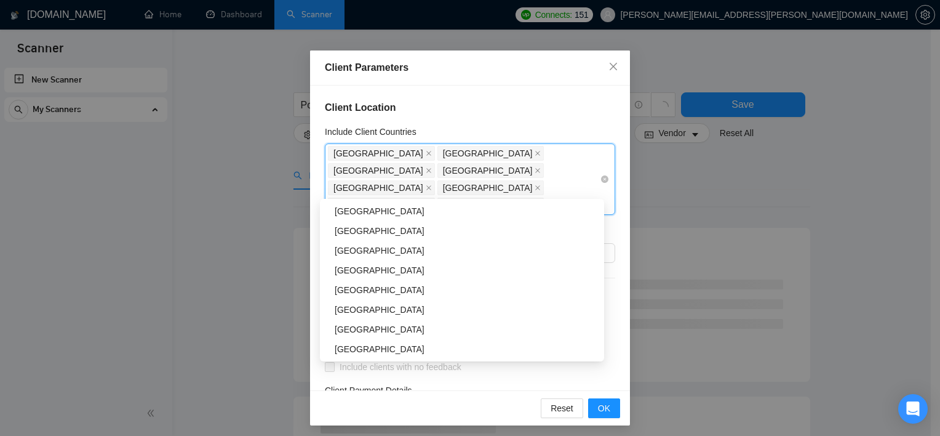
scroll to position [414, 0]
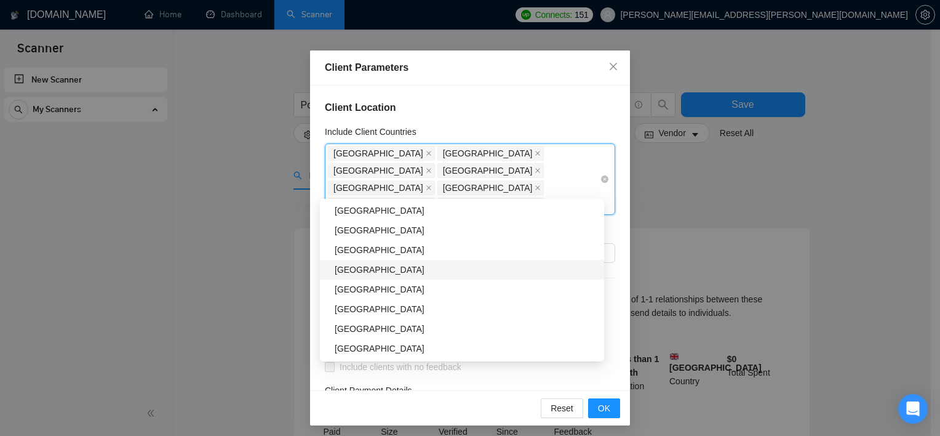
click at [359, 273] on div "[GEOGRAPHIC_DATA]" at bounding box center [466, 270] width 262 height 14
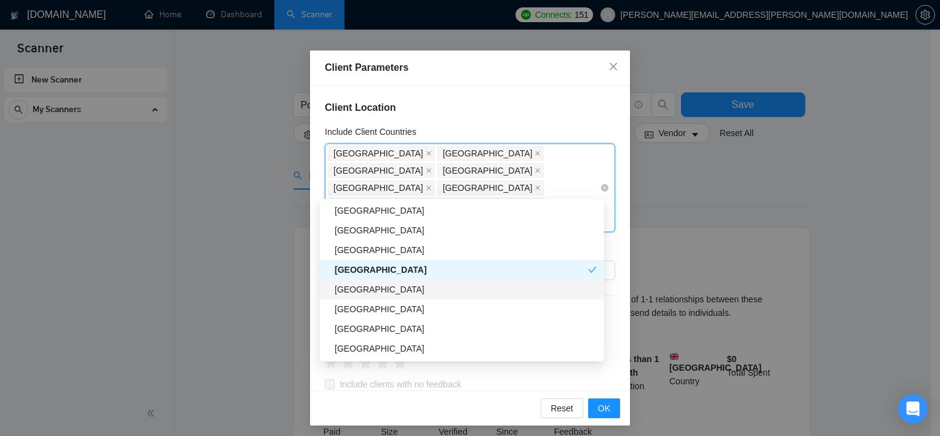
click at [354, 282] on div "[GEOGRAPHIC_DATA]" at bounding box center [466, 289] width 262 height 14
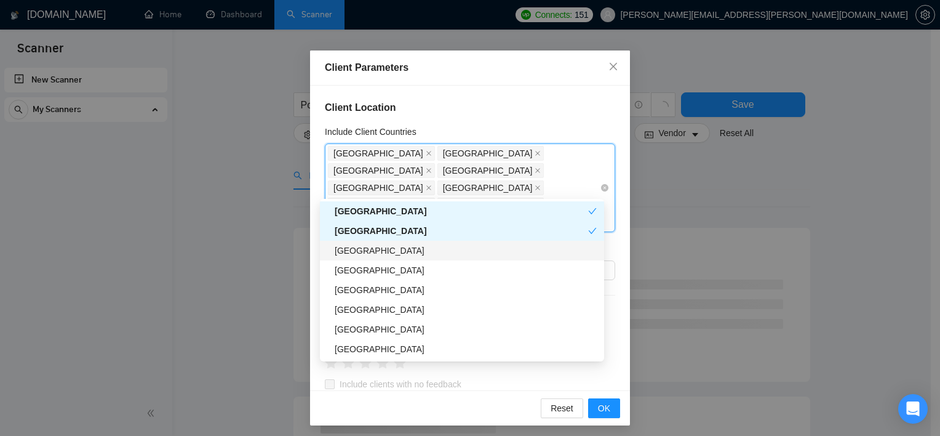
scroll to position [473, 0]
click at [420, 237] on div "[GEOGRAPHIC_DATA]" at bounding box center [462, 231] width 254 height 14
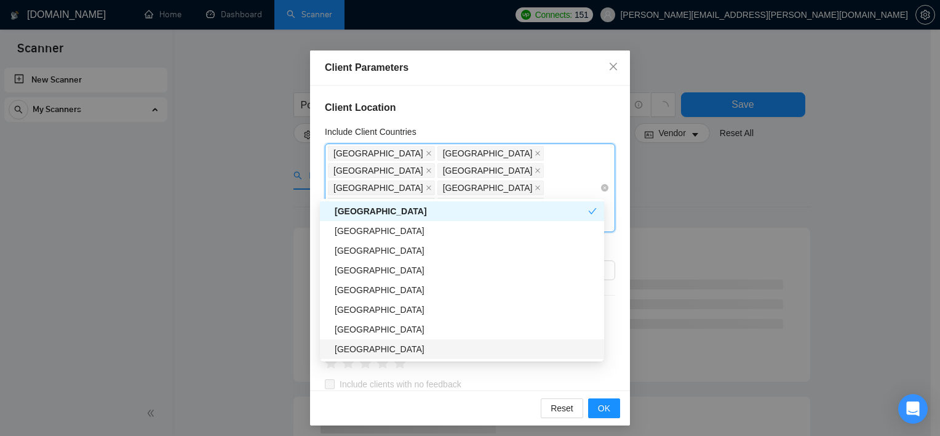
click at [359, 348] on div "[GEOGRAPHIC_DATA]" at bounding box center [466, 349] width 262 height 14
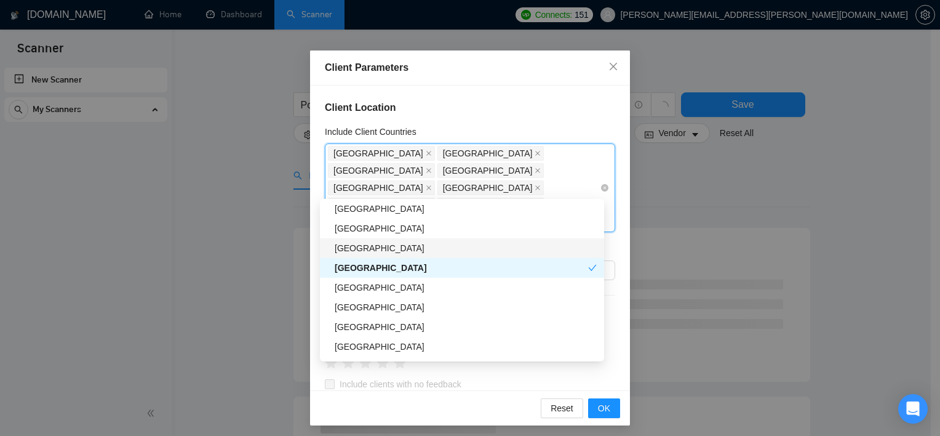
scroll to position [554, 0]
click at [394, 290] on div "[GEOGRAPHIC_DATA]" at bounding box center [466, 288] width 262 height 14
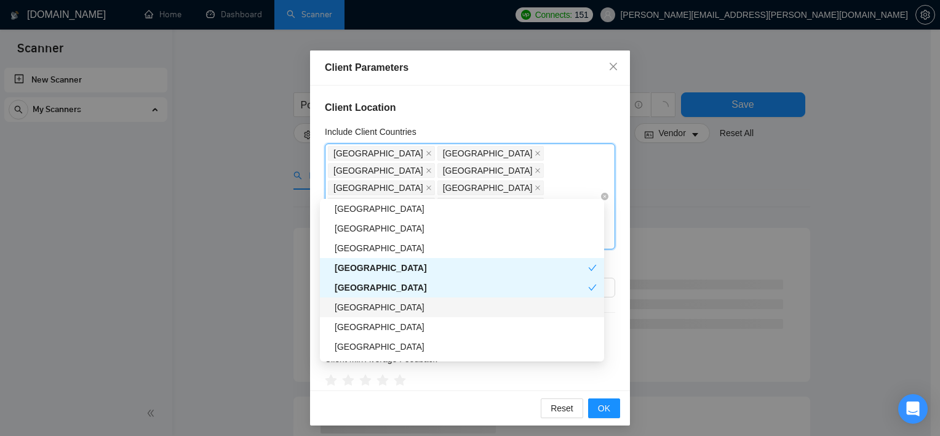
click at [390, 314] on div "[GEOGRAPHIC_DATA]" at bounding box center [462, 307] width 284 height 20
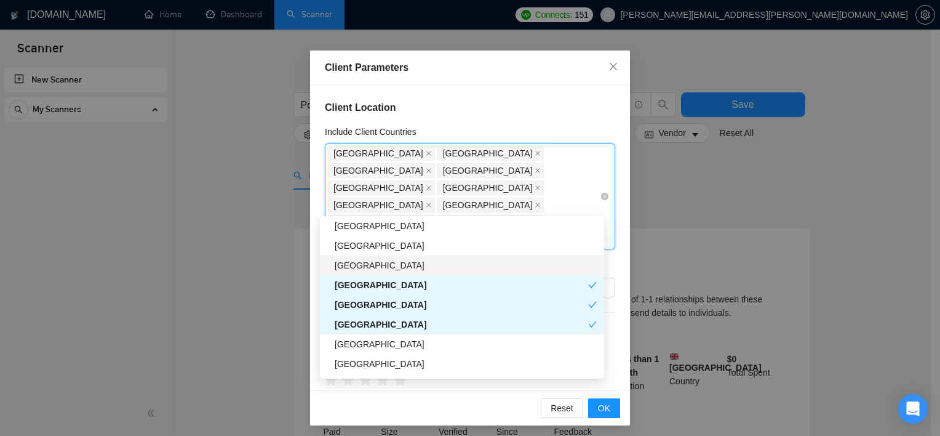
click at [362, 263] on div "[GEOGRAPHIC_DATA]" at bounding box center [466, 265] width 262 height 14
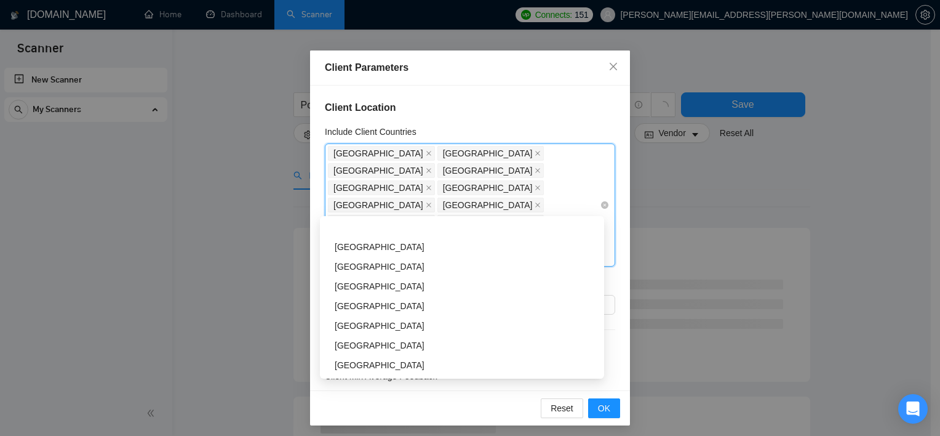
scroll to position [677, 0]
click at [383, 278] on div "[GEOGRAPHIC_DATA]" at bounding box center [466, 280] width 262 height 14
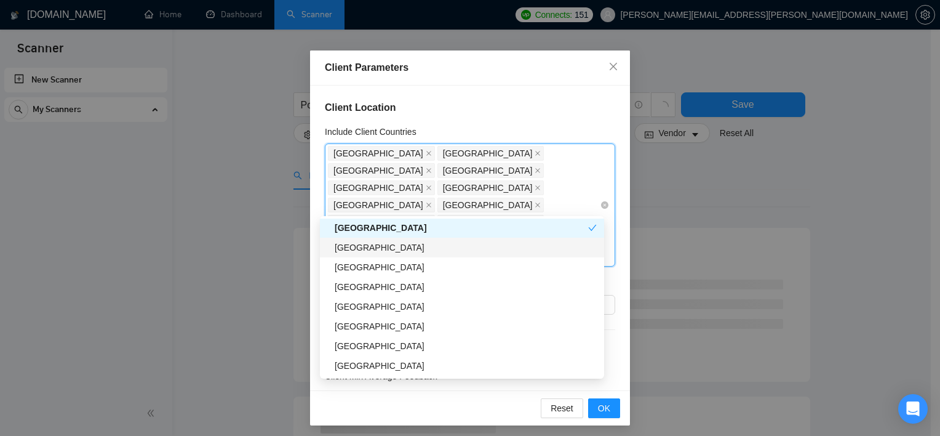
scroll to position [731, 0]
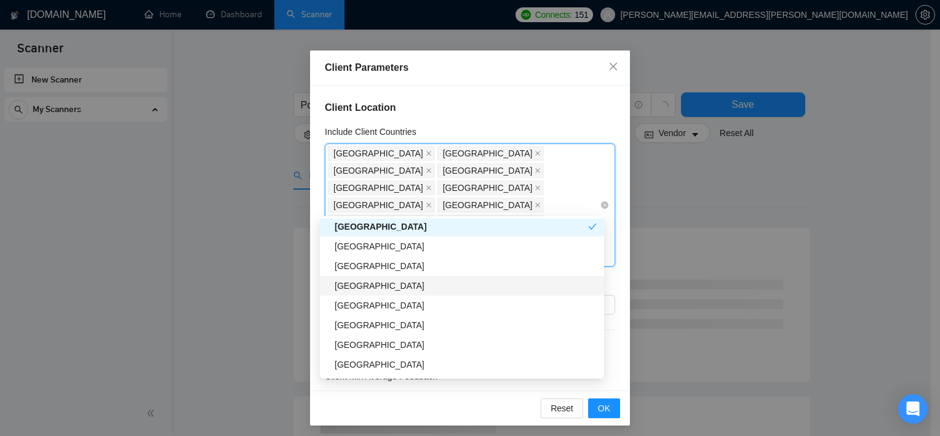
click at [388, 284] on div "[GEOGRAPHIC_DATA]" at bounding box center [466, 286] width 262 height 14
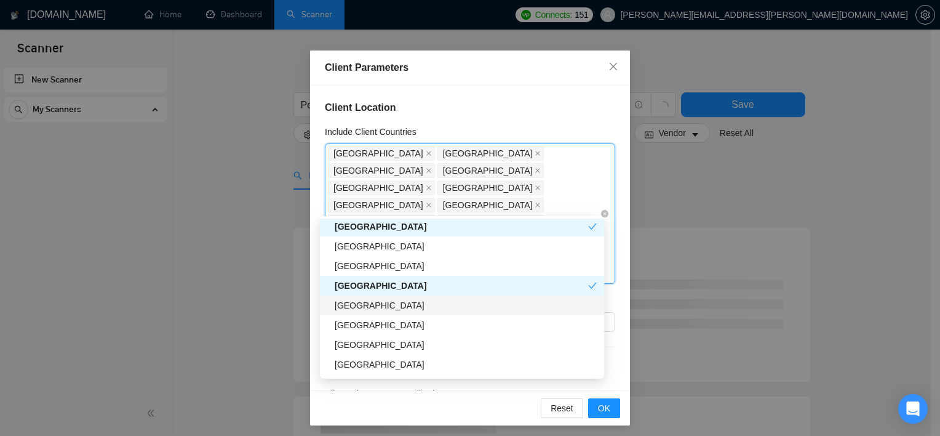
click at [372, 305] on div "[GEOGRAPHIC_DATA]" at bounding box center [466, 305] width 262 height 14
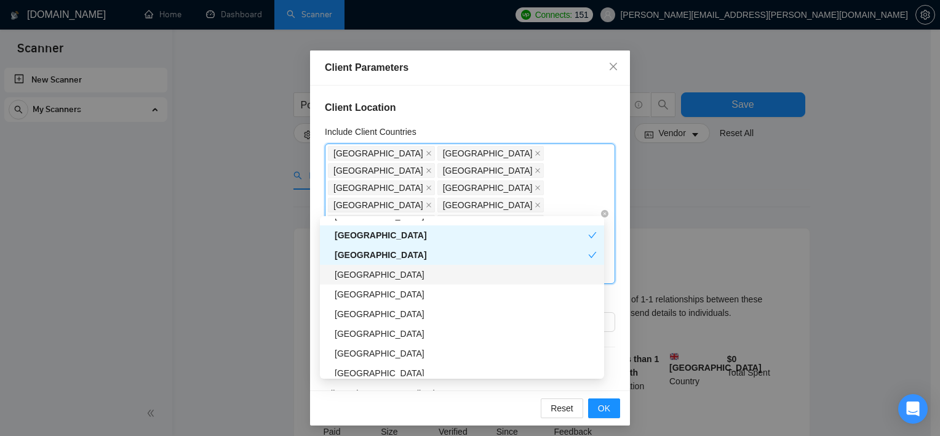
scroll to position [786, 0]
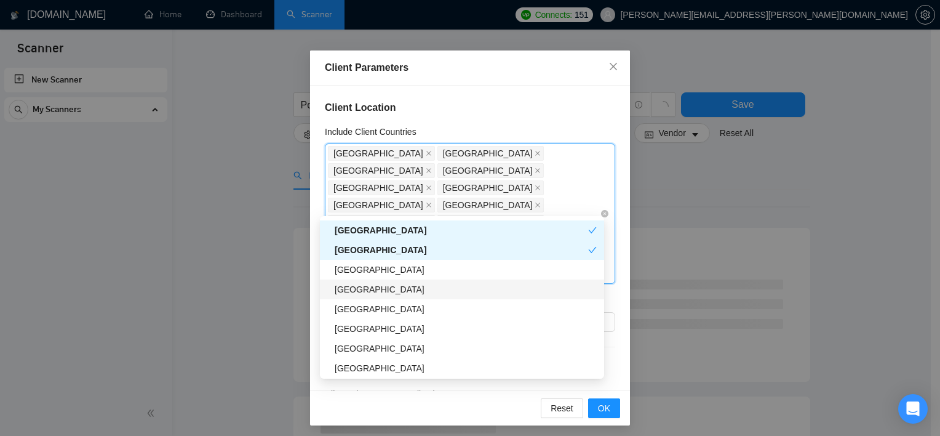
click at [398, 290] on div "[GEOGRAPHIC_DATA]" at bounding box center [466, 289] width 262 height 14
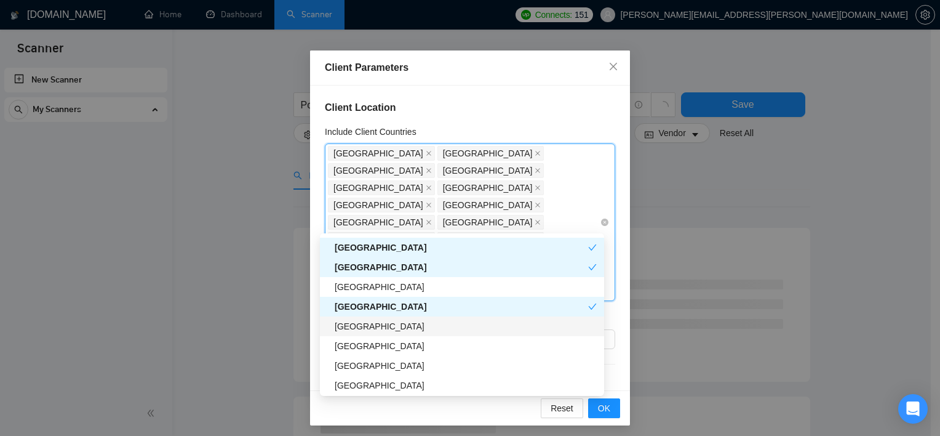
click at [377, 330] on div "[GEOGRAPHIC_DATA]" at bounding box center [466, 326] width 262 height 14
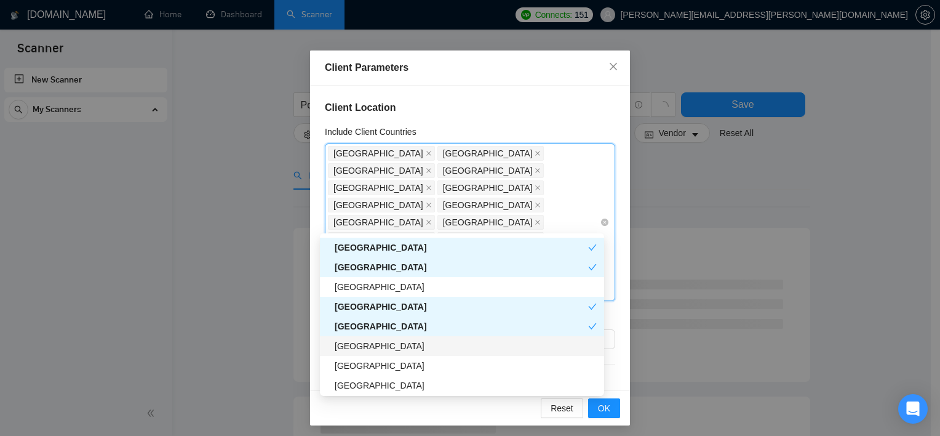
click at [368, 350] on div "[GEOGRAPHIC_DATA]" at bounding box center [466, 346] width 262 height 14
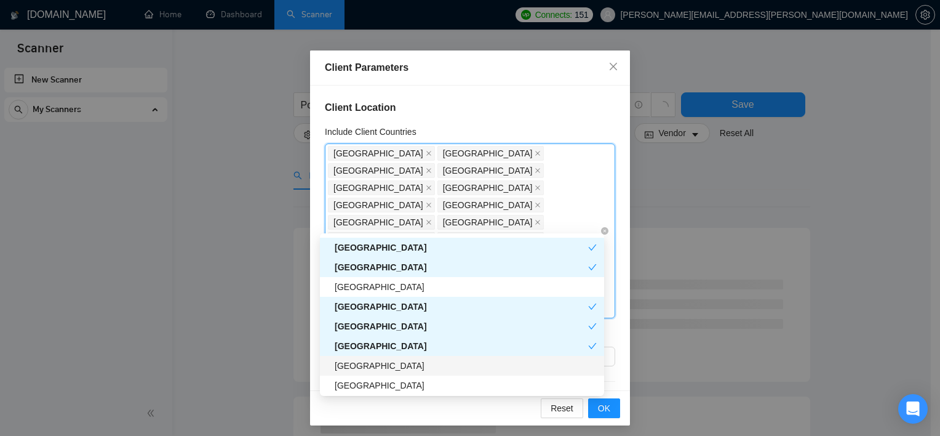
click at [367, 369] on div "[GEOGRAPHIC_DATA]" at bounding box center [466, 366] width 262 height 14
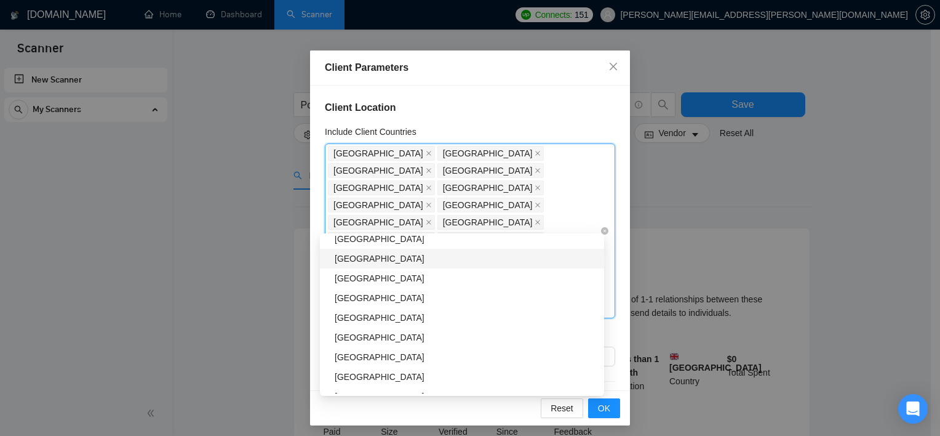
scroll to position [953, 0]
click at [375, 292] on div "[GEOGRAPHIC_DATA]" at bounding box center [466, 297] width 262 height 14
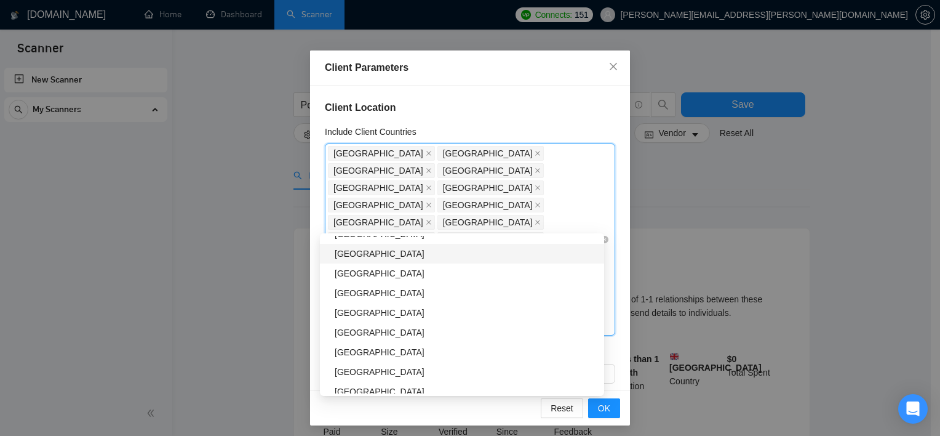
click at [383, 252] on div "[GEOGRAPHIC_DATA]" at bounding box center [466, 254] width 262 height 14
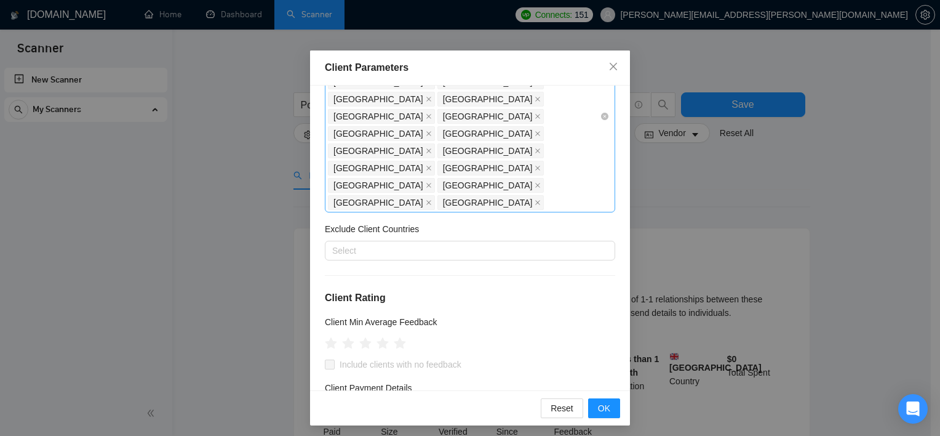
scroll to position [121, 0]
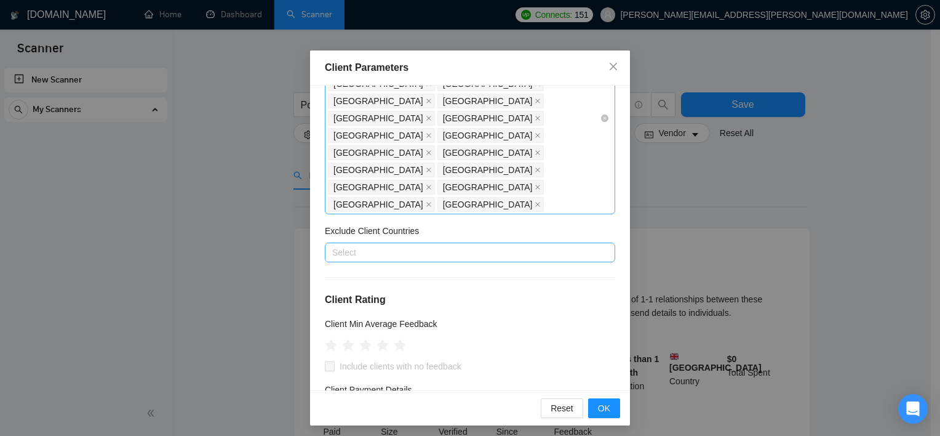
click at [417, 245] on div at bounding box center [464, 252] width 272 height 15
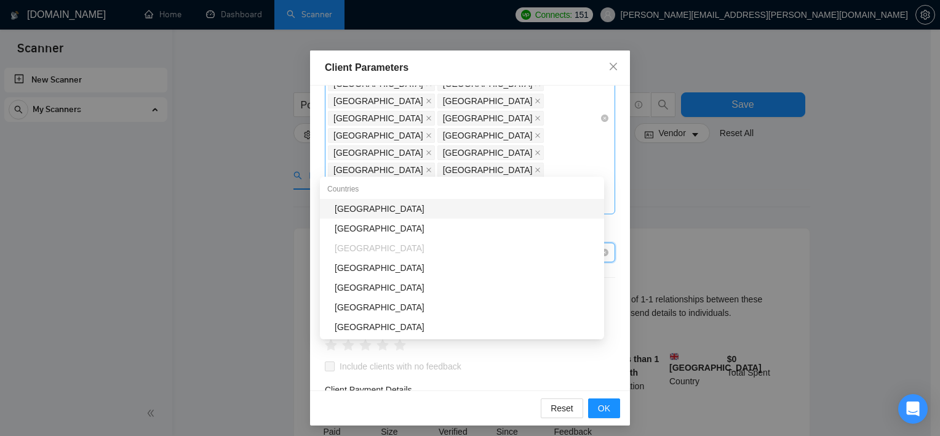
type input "pak"
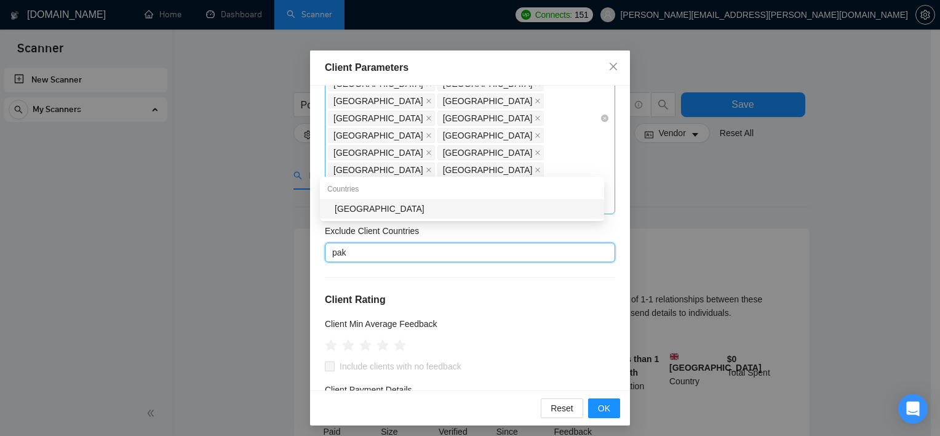
click at [354, 216] on div "[GEOGRAPHIC_DATA]" at bounding box center [462, 209] width 284 height 20
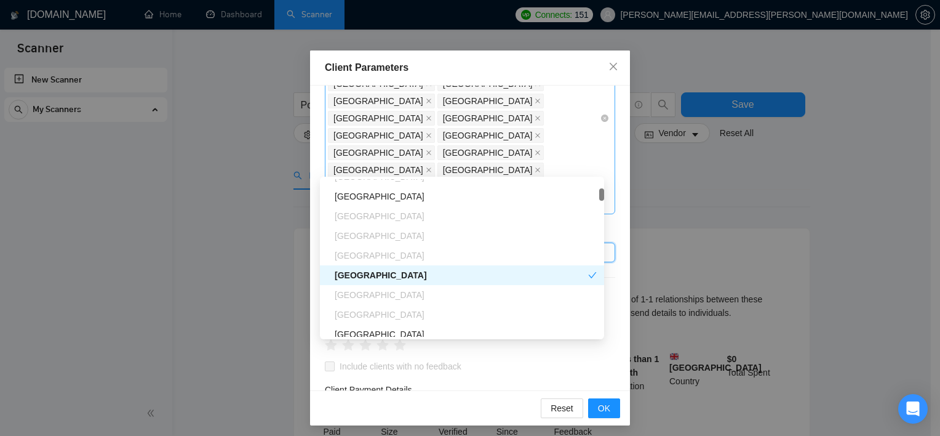
scroll to position [201, 0]
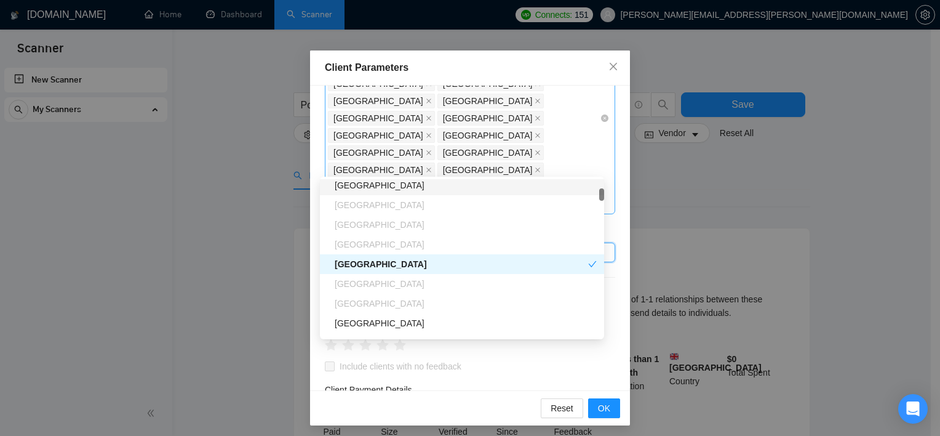
click at [362, 185] on div "[GEOGRAPHIC_DATA]" at bounding box center [466, 185] width 262 height 14
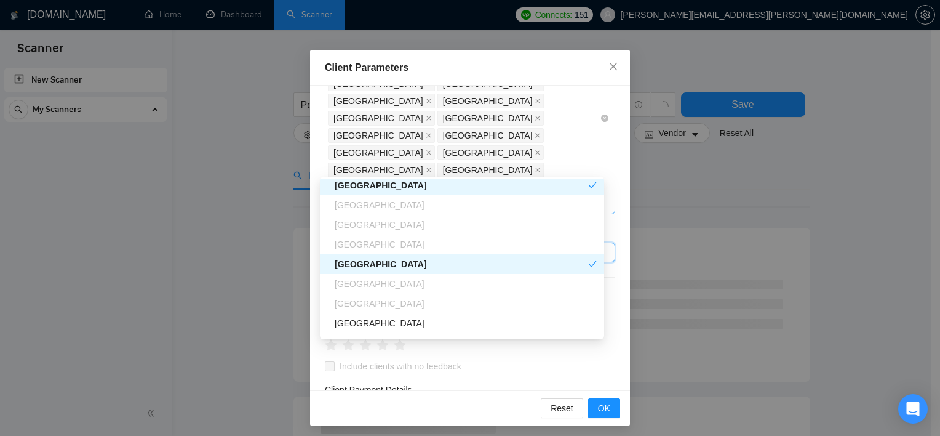
click at [601, 224] on div "Exclude Client Countries" at bounding box center [470, 233] width 290 height 18
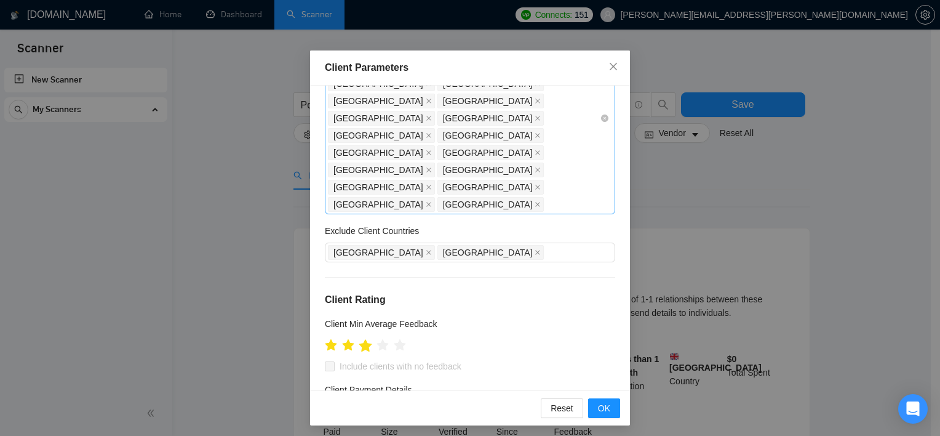
click at [364, 339] on icon "star" at bounding box center [365, 345] width 13 height 12
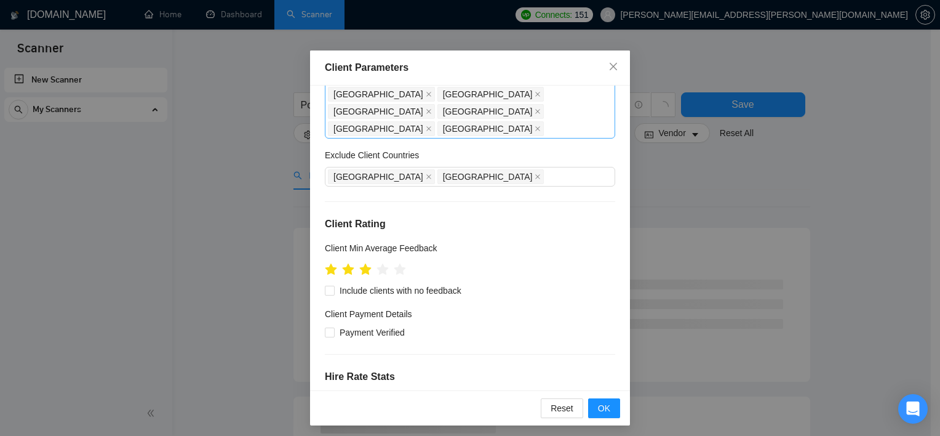
scroll to position [198, 0]
click at [379, 325] on span "Payment Verified" at bounding box center [372, 332] width 75 height 14
click at [334, 327] on input "Payment Verified" at bounding box center [329, 331] width 9 height 9
checkbox input "true"
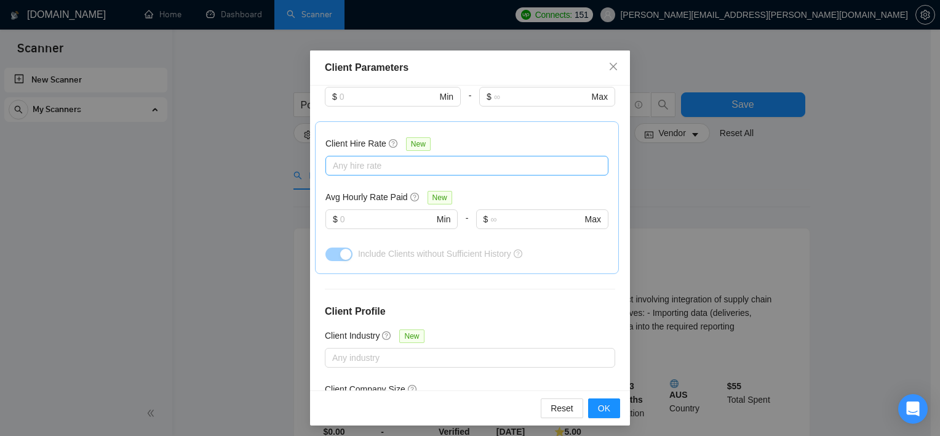
scroll to position [524, 0]
click at [459, 282] on div "Client Location Include Client Countries [GEOGRAPHIC_DATA] [GEOGRAPHIC_DATA] [G…" at bounding box center [470, 238] width 320 height 305
click at [460, 349] on div at bounding box center [464, 356] width 272 height 15
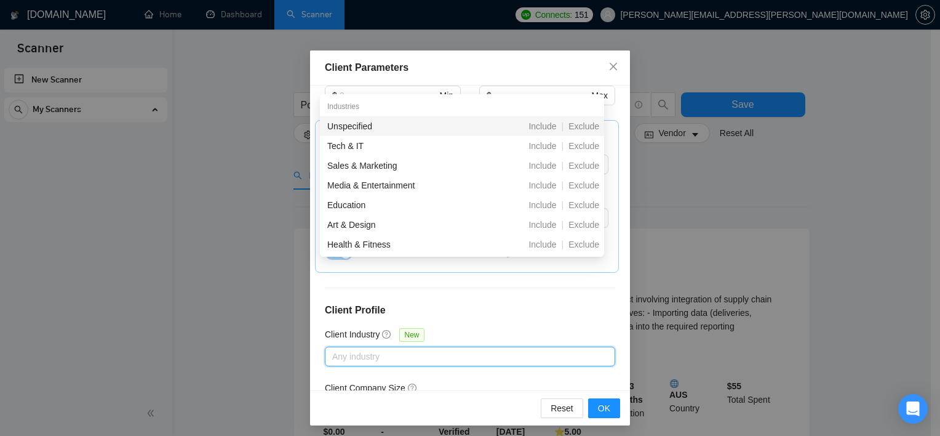
click at [460, 349] on div at bounding box center [464, 356] width 272 height 15
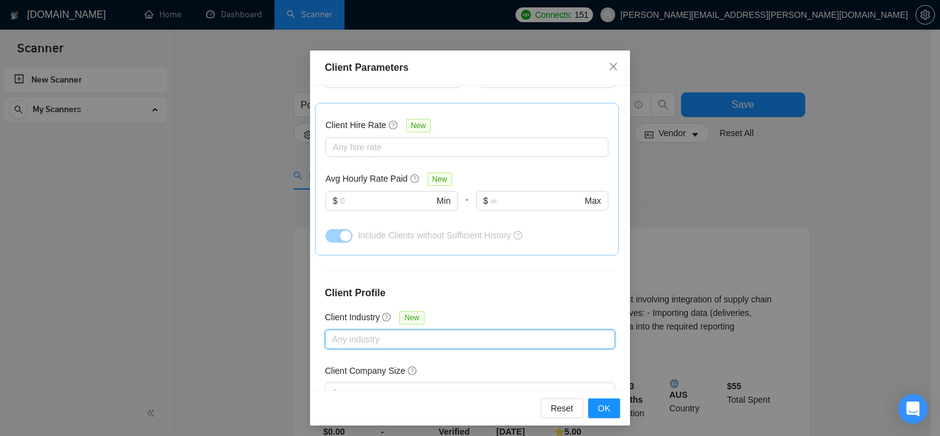
scroll to position [548, 0]
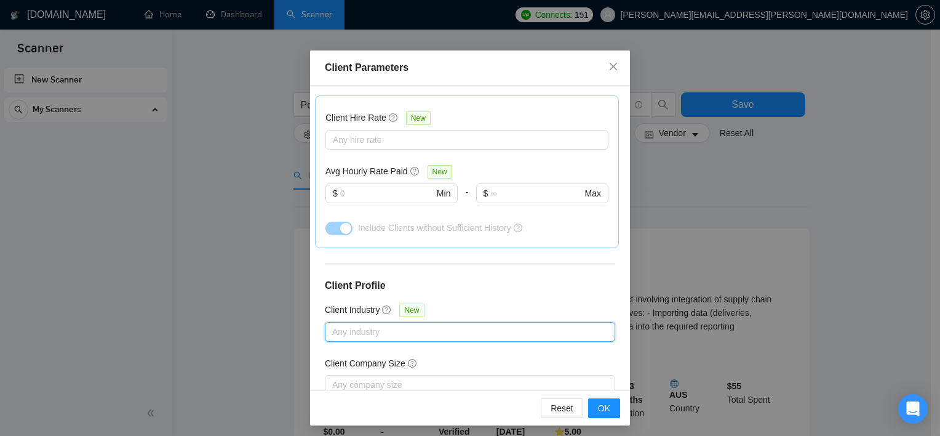
click at [441, 324] on div at bounding box center [464, 331] width 272 height 15
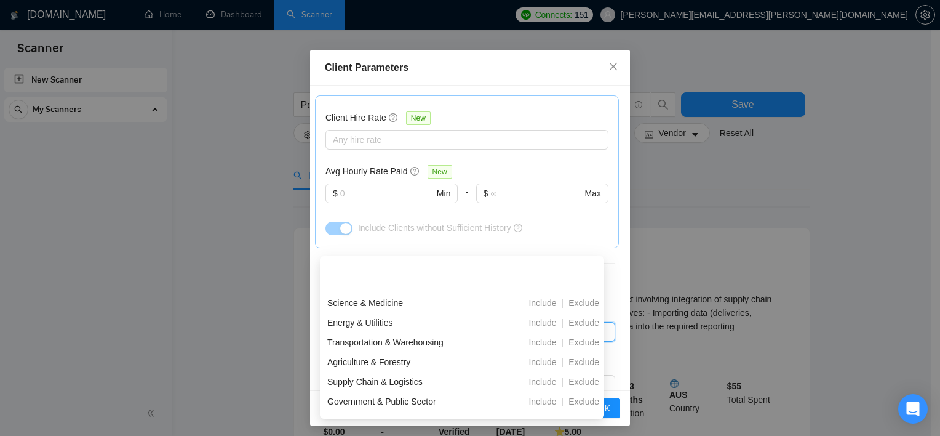
scroll to position [433, 0]
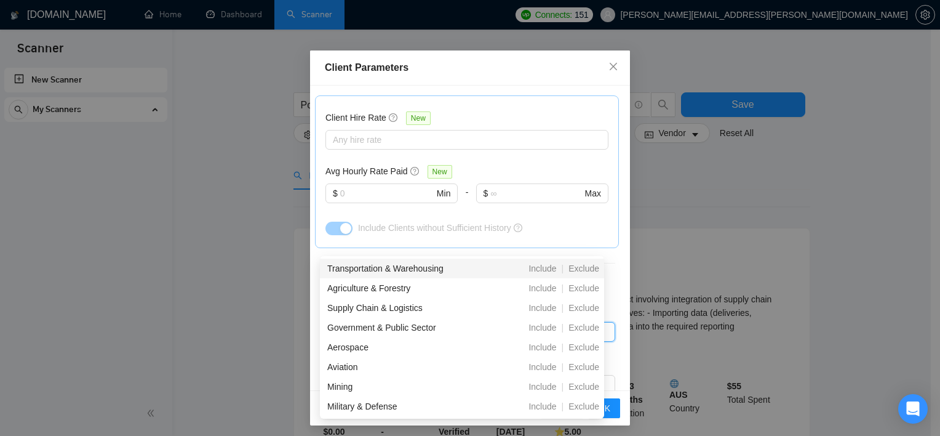
click at [510, 278] on h4 "Client Profile" at bounding box center [470, 285] width 290 height 15
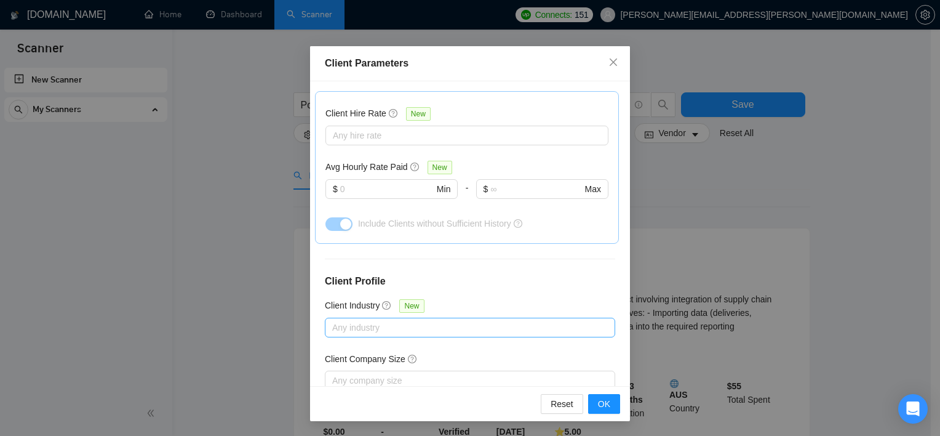
scroll to position [215, 0]
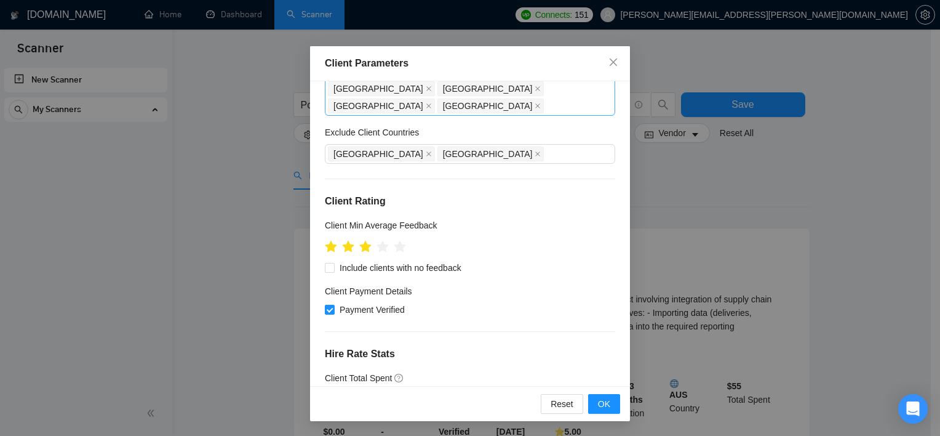
click at [591, 414] on div "Reset OK" at bounding box center [470, 403] width 320 height 35
click at [604, 402] on span "OK" at bounding box center [604, 404] width 12 height 14
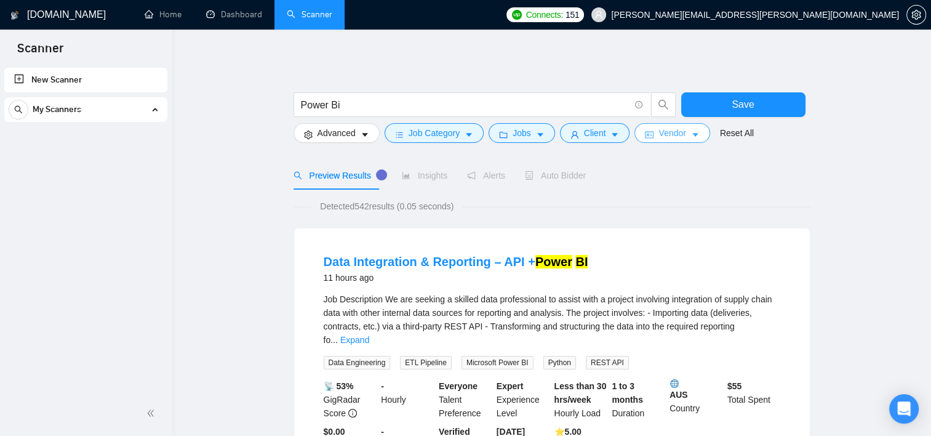
click at [691, 130] on icon "caret-down" at bounding box center [695, 134] width 9 height 9
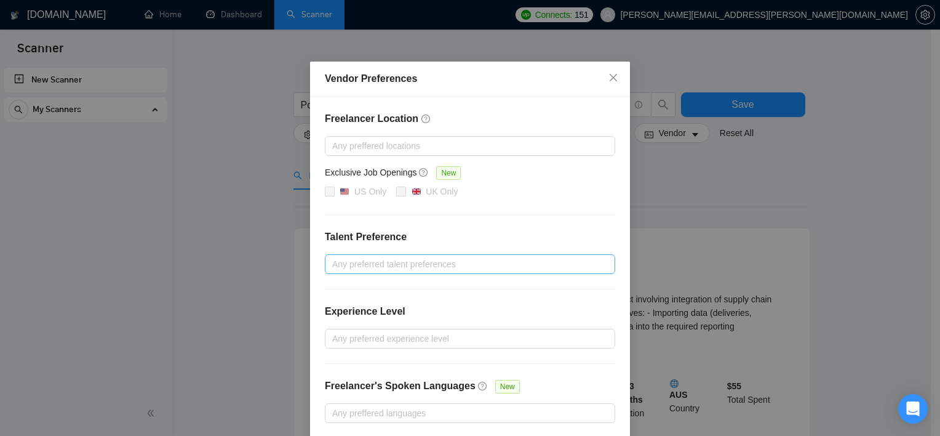
click at [388, 257] on div at bounding box center [464, 264] width 272 height 15
click at [531, 194] on div "US Only [GEOGRAPHIC_DATA] Only" at bounding box center [470, 192] width 290 height 15
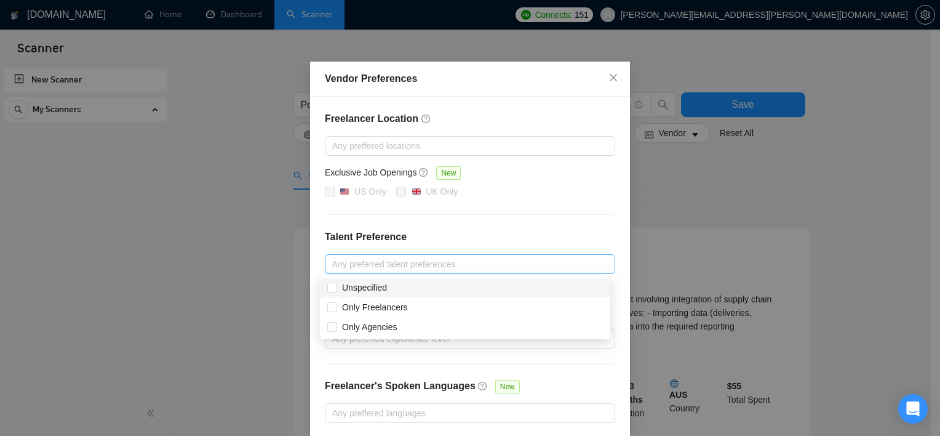
click at [359, 260] on div at bounding box center [464, 264] width 272 height 15
click at [515, 222] on div "Freelancer Location Any preffered locations Exclusive Job Openings New US Only …" at bounding box center [470, 267] width 320 height 341
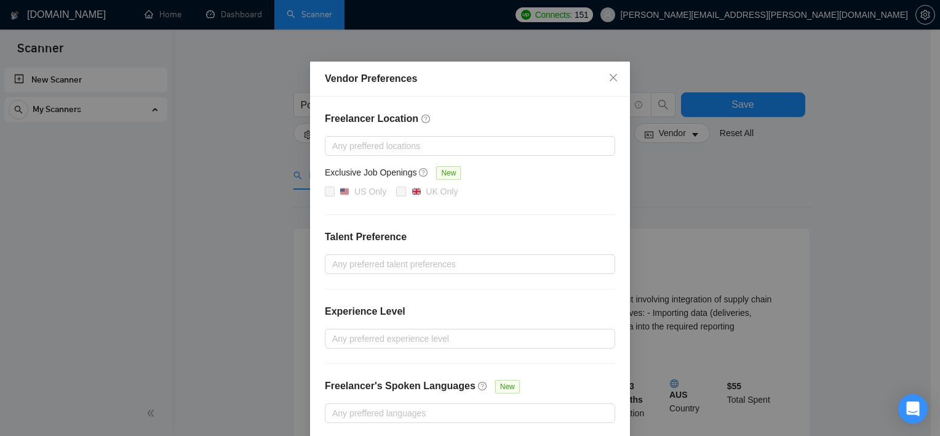
scroll to position [50, 0]
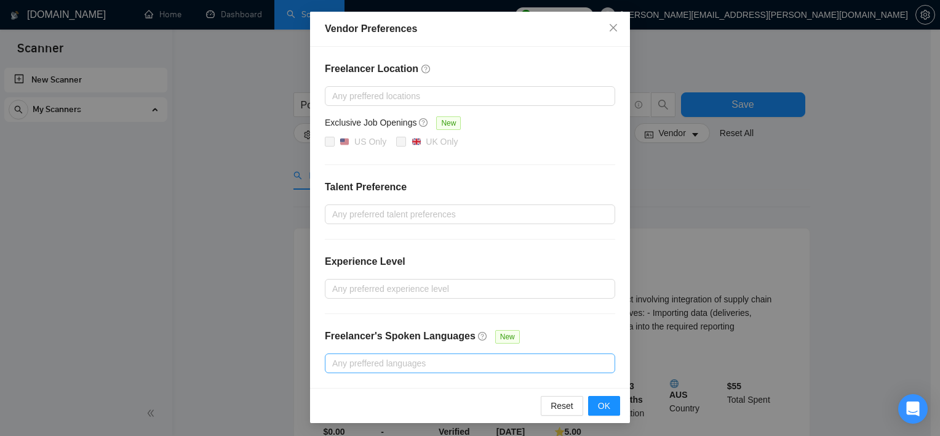
click at [465, 358] on div at bounding box center [464, 363] width 272 height 15
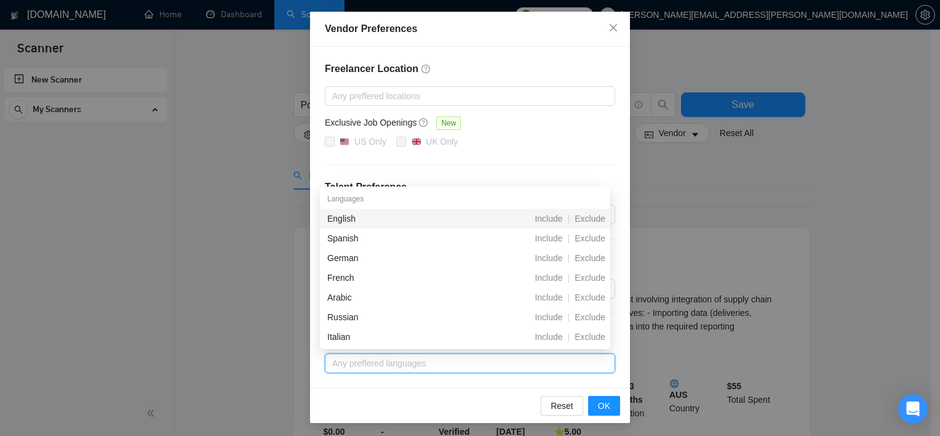
click at [435, 219] on div "English" at bounding box center [398, 219] width 142 height 14
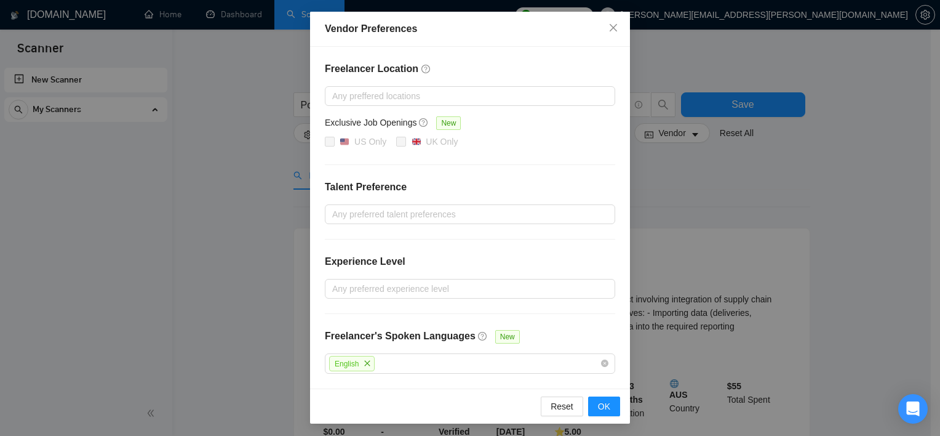
click at [592, 153] on div "Freelancer Location Any preffered locations Exclusive Job Openings New US Only …" at bounding box center [470, 218] width 320 height 342
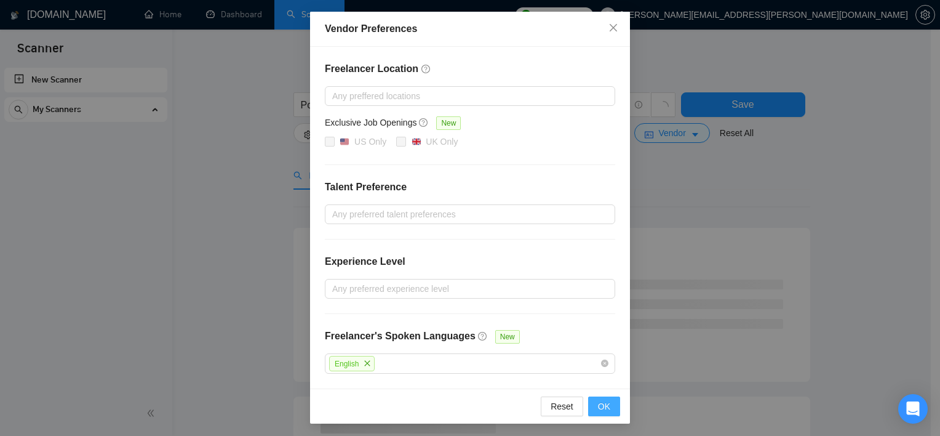
click at [599, 396] on button "OK" at bounding box center [604, 406] width 32 height 20
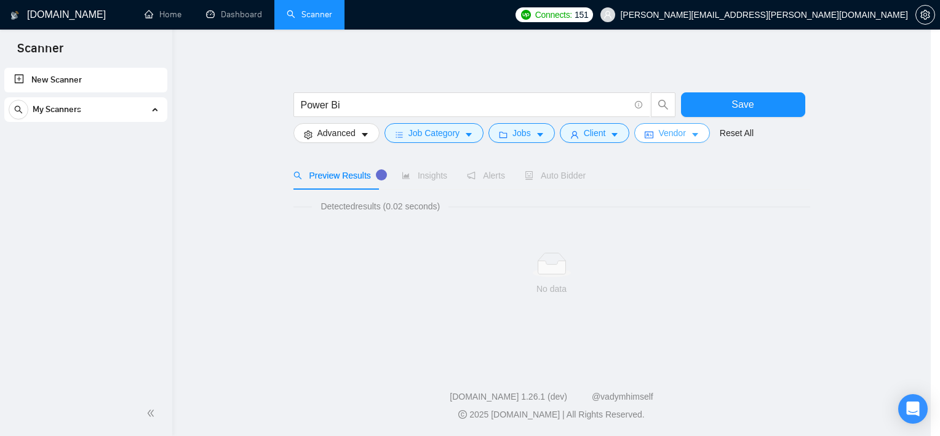
scroll to position [0, 0]
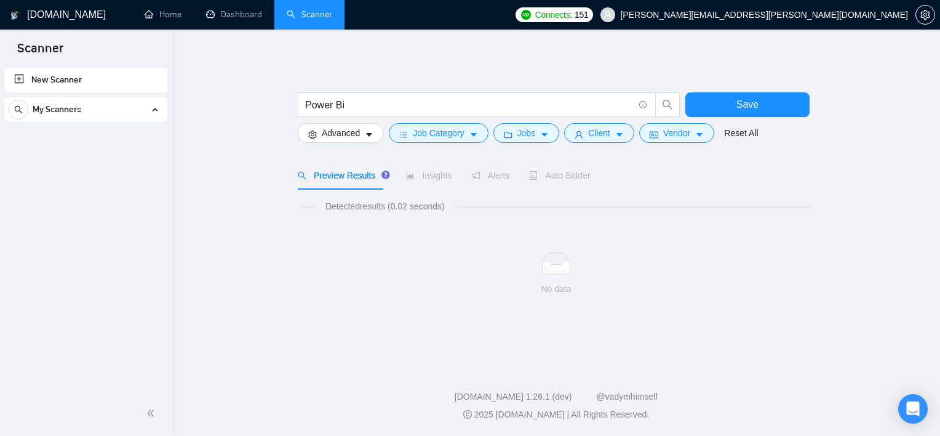
click at [361, 121] on div "Power Bi" at bounding box center [489, 107] width 388 height 31
click at [367, 134] on icon "caret-down" at bounding box center [369, 135] width 6 height 4
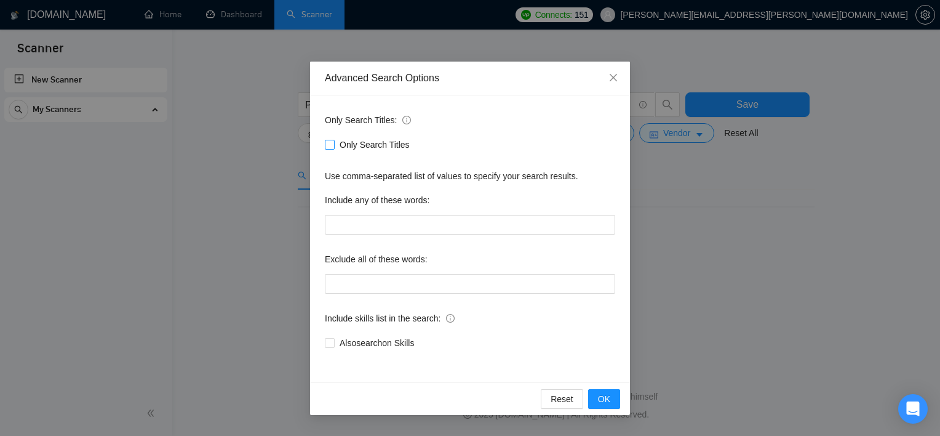
click at [350, 150] on span "Only Search Titles" at bounding box center [375, 145] width 80 height 14
click at [334, 148] on input "Only Search Titles" at bounding box center [329, 144] width 9 height 9
checkbox input "true"
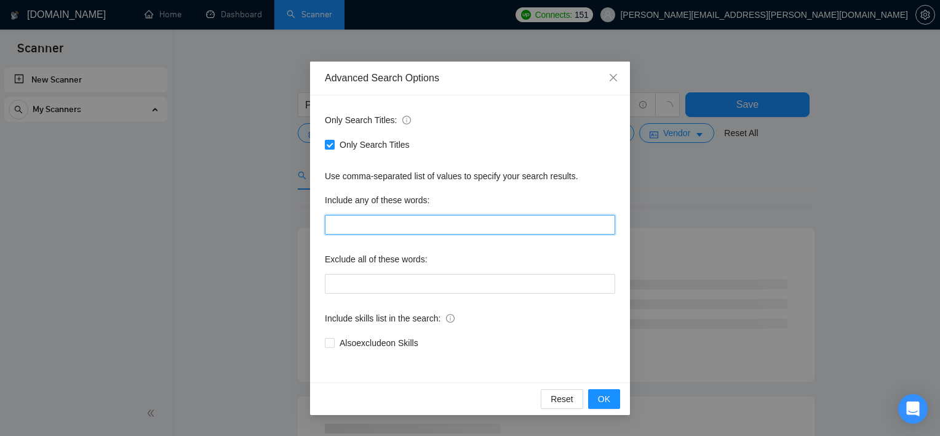
click at [377, 227] on input "text" at bounding box center [470, 225] width 290 height 20
type input "Data Visualization,"
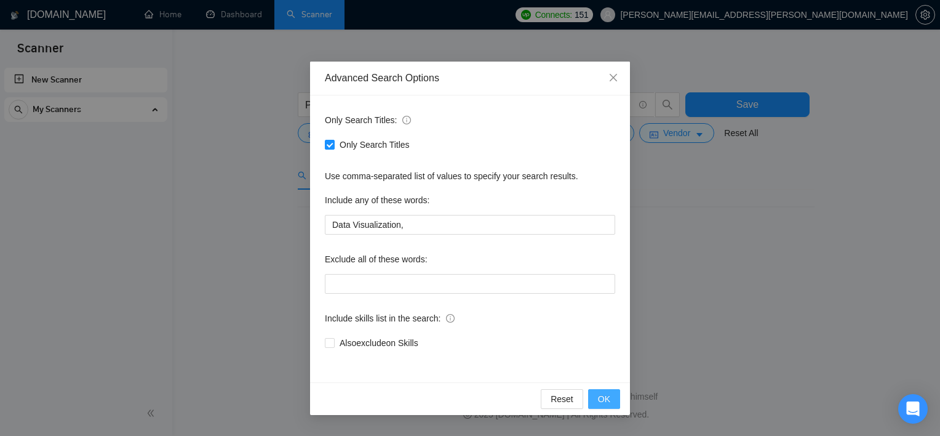
click at [598, 396] on button "OK" at bounding box center [604, 399] width 32 height 20
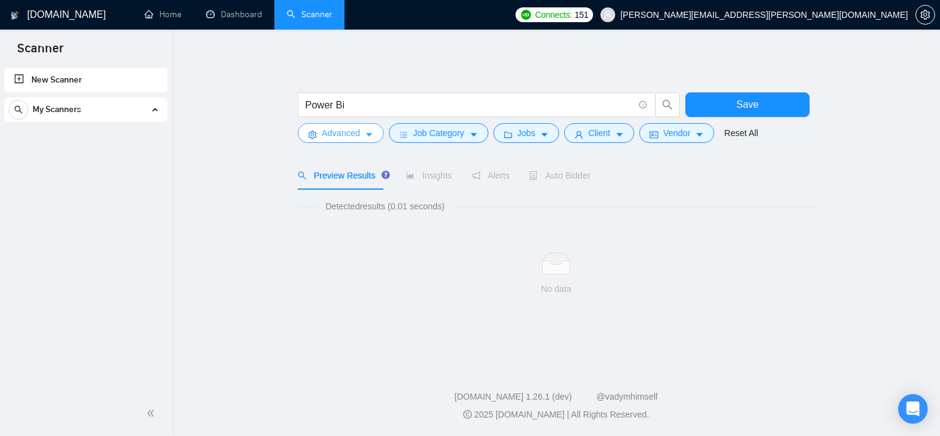
click at [368, 131] on icon "caret-down" at bounding box center [369, 134] width 9 height 9
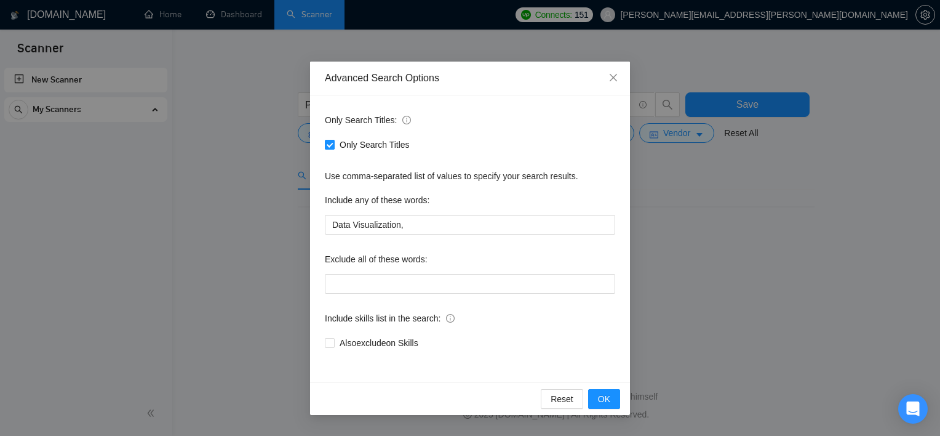
click at [349, 146] on span "Only Search Titles" at bounding box center [375, 145] width 80 height 14
click at [334, 146] on input "Only Search Titles" at bounding box center [329, 144] width 9 height 9
click at [349, 146] on span "Only Search Titles" at bounding box center [375, 145] width 80 height 14
click at [334, 146] on input "Only Search Titles" at bounding box center [329, 144] width 9 height 9
checkbox input "true"
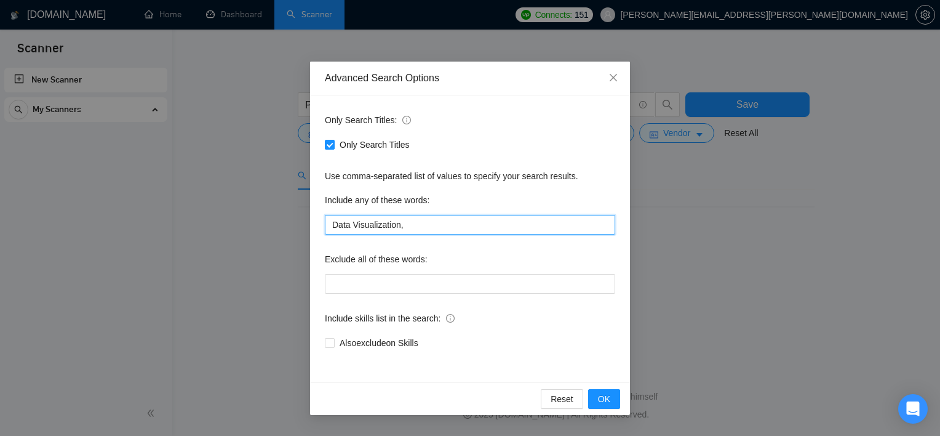
click at [419, 230] on input "Data Visualization," at bounding box center [470, 225] width 290 height 20
type input "D"
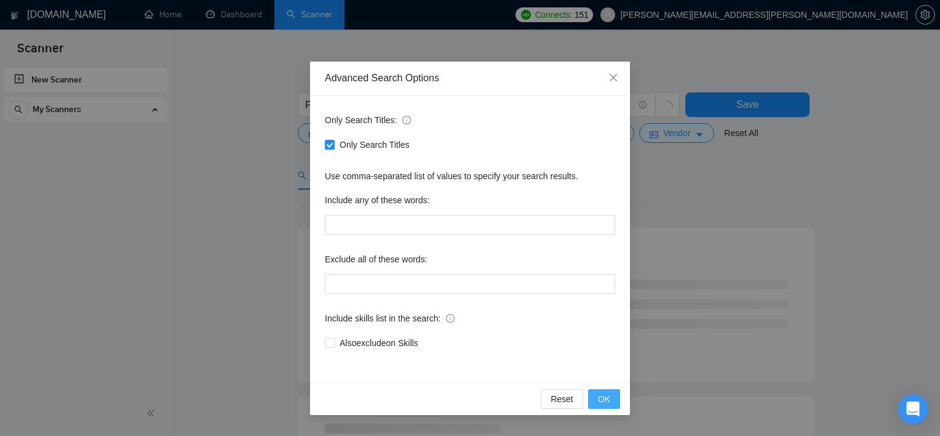
click at [614, 393] on button "OK" at bounding box center [604, 399] width 32 height 20
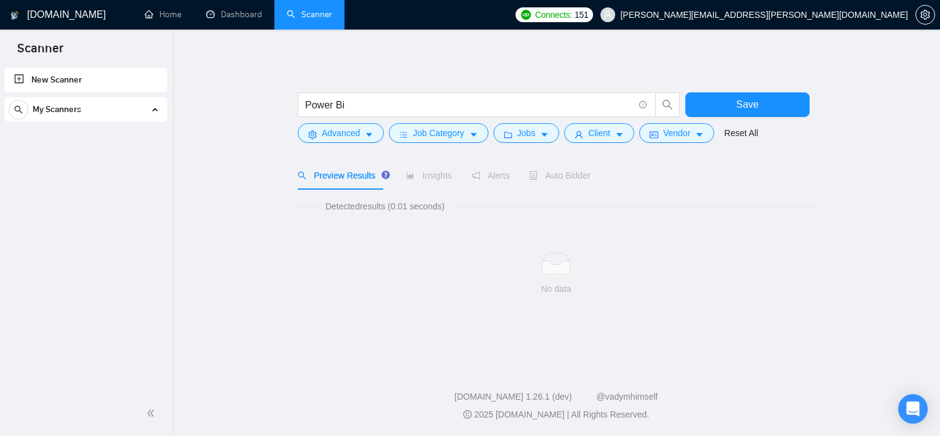
click at [429, 185] on div "Insights" at bounding box center [429, 175] width 46 height 28
click at [471, 134] on icon "caret-down" at bounding box center [474, 135] width 6 height 4
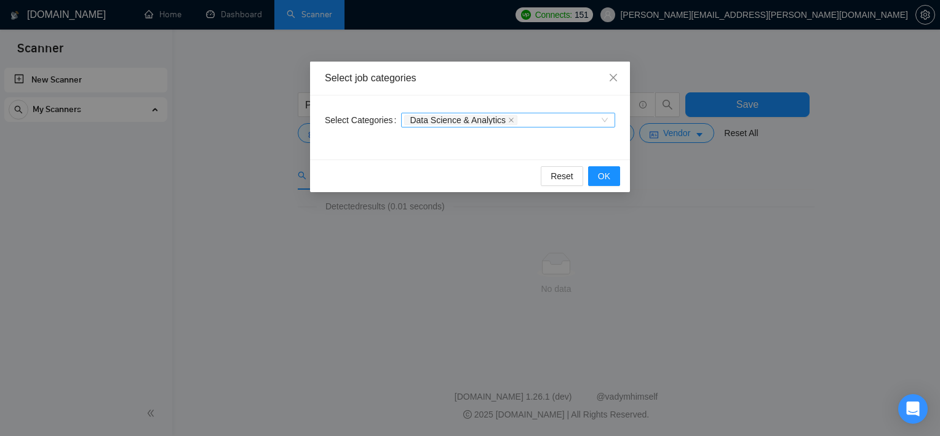
click at [607, 119] on div "Data Science & Analytics" at bounding box center [508, 120] width 214 height 15
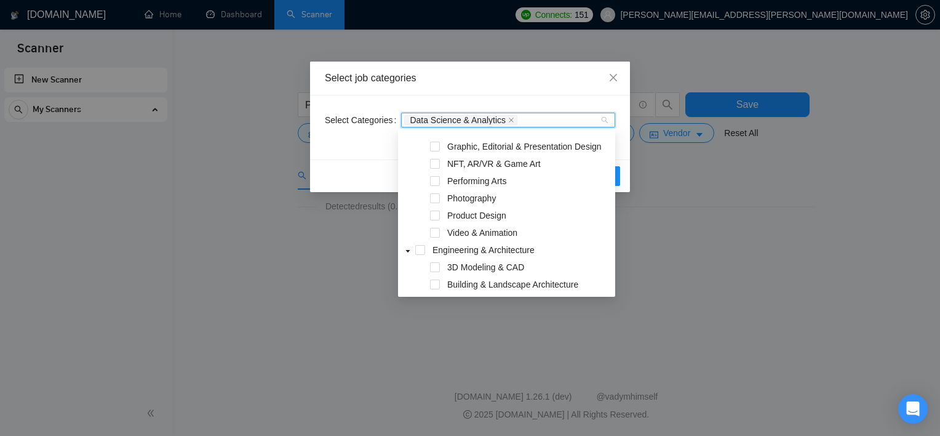
click at [500, 265] on span "3D Modeling & CAD" at bounding box center [485, 267] width 77 height 10
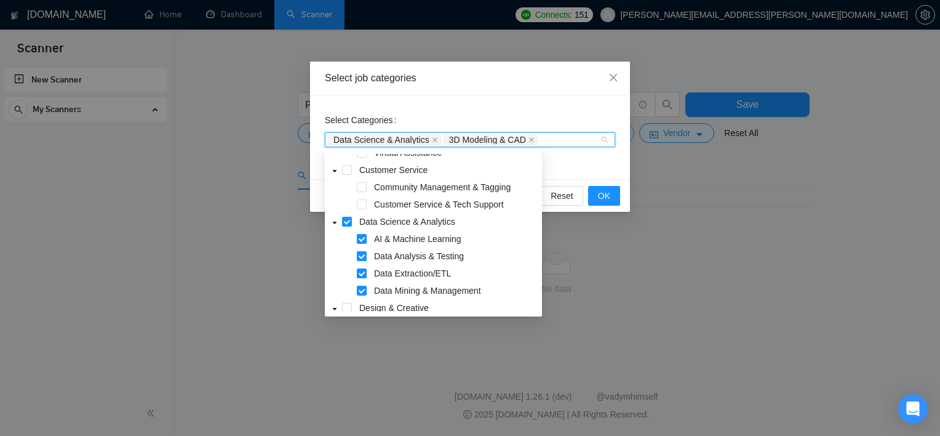
scroll to position [94, 0]
click at [363, 239] on span at bounding box center [362, 239] width 10 height 10
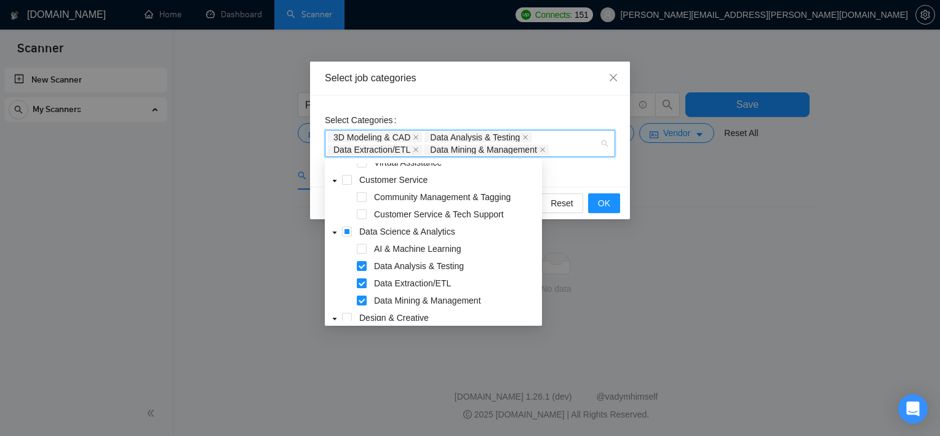
click at [362, 286] on span at bounding box center [362, 283] width 10 height 10
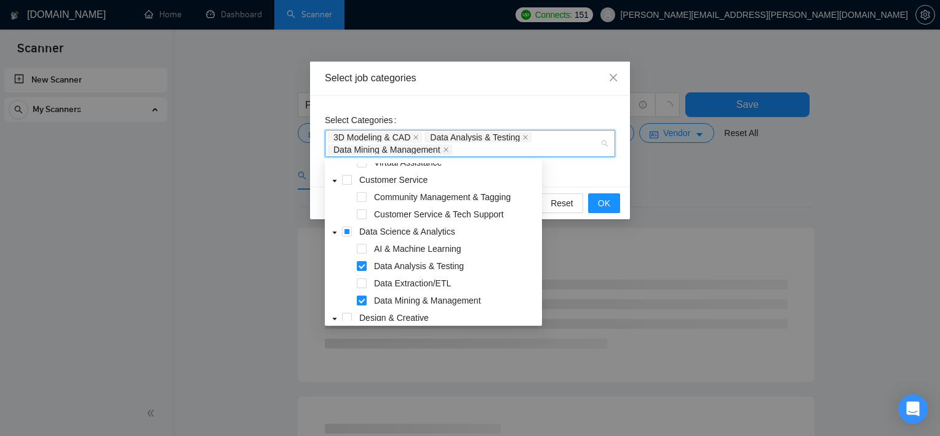
click at [359, 298] on span at bounding box center [362, 300] width 10 height 10
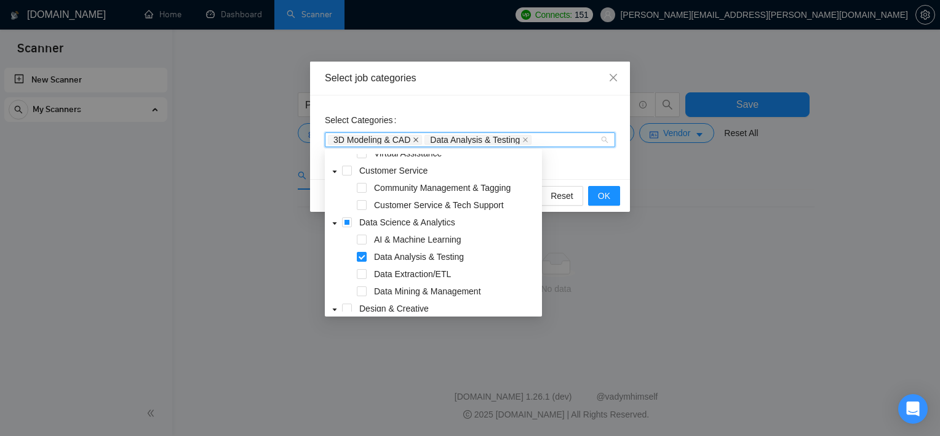
click at [414, 137] on icon "close" at bounding box center [416, 140] width 6 height 6
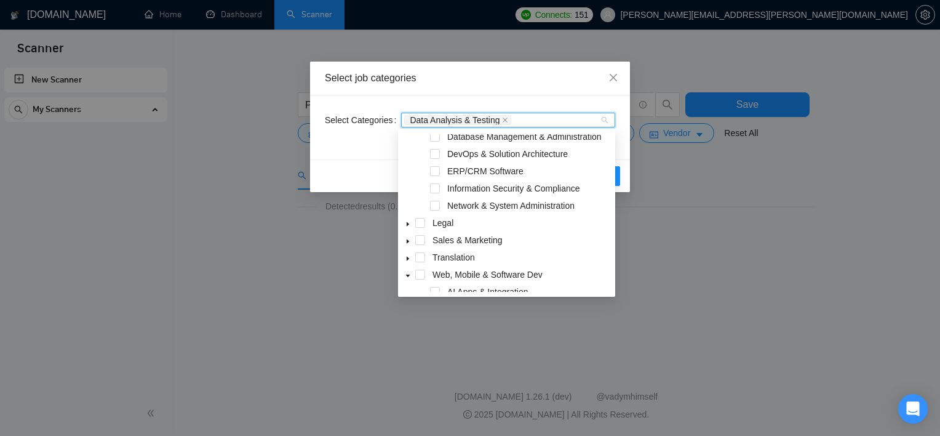
scroll to position [608, 0]
click at [433, 175] on span at bounding box center [435, 171] width 10 height 10
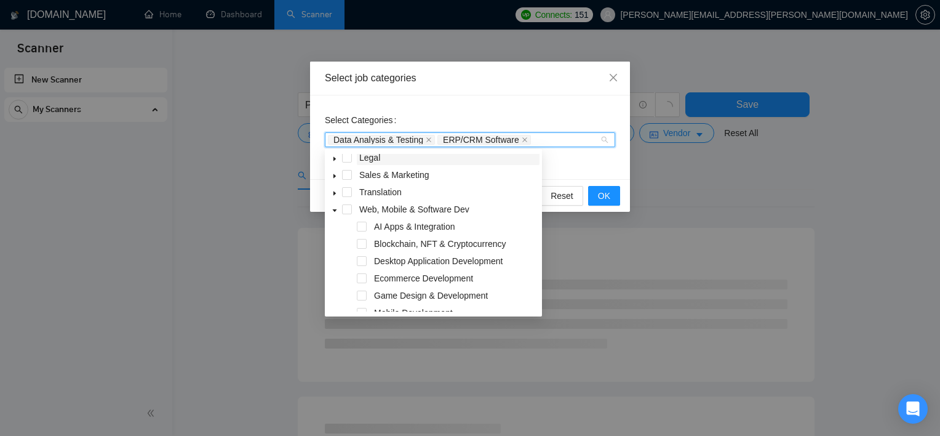
scroll to position [693, 0]
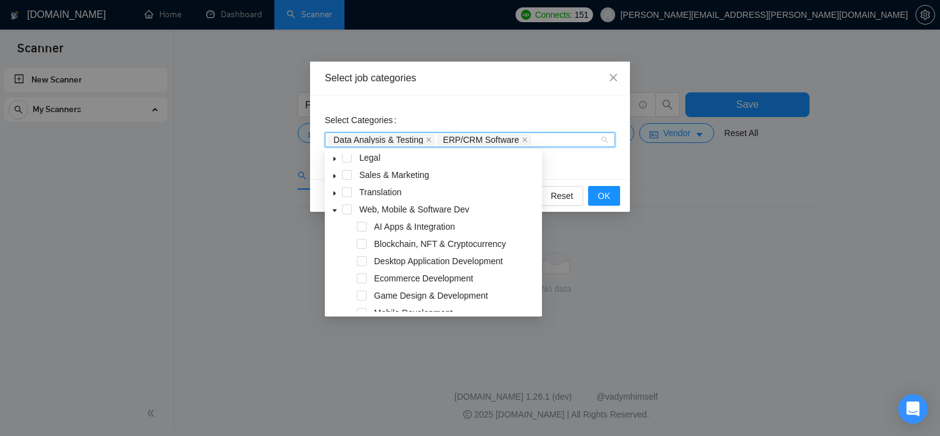
click at [341, 210] on span at bounding box center [334, 209] width 15 height 15
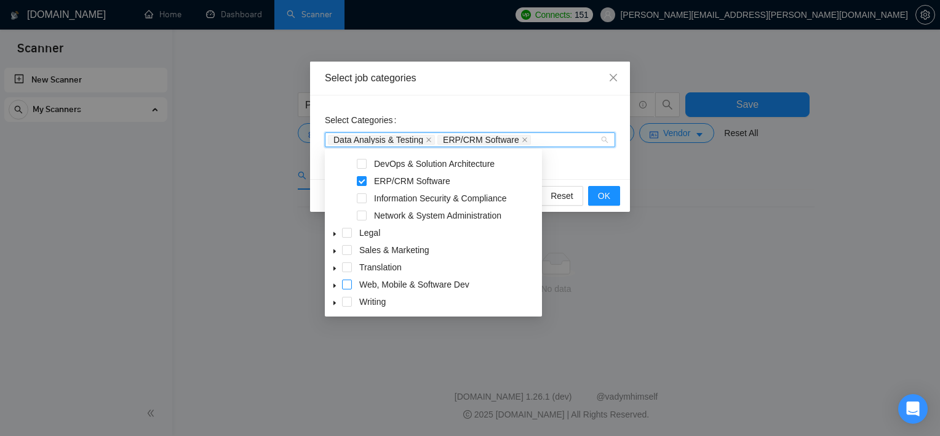
click at [343, 283] on span at bounding box center [347, 284] width 10 height 10
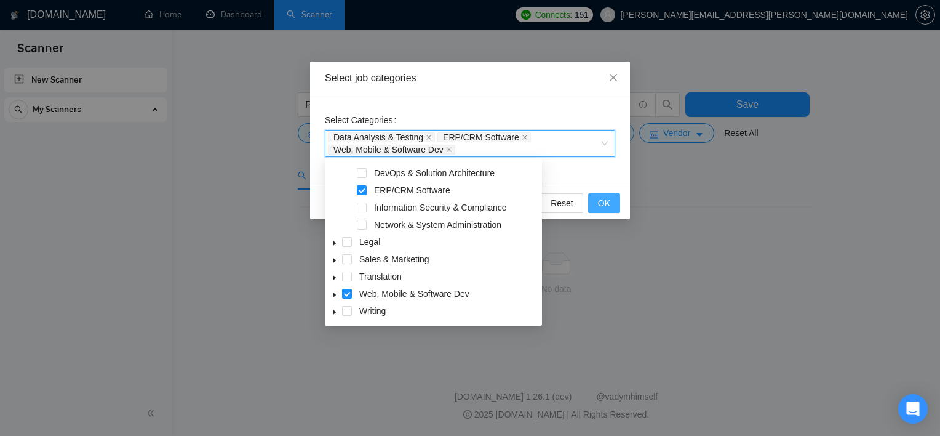
click at [606, 209] on button "OK" at bounding box center [604, 203] width 32 height 20
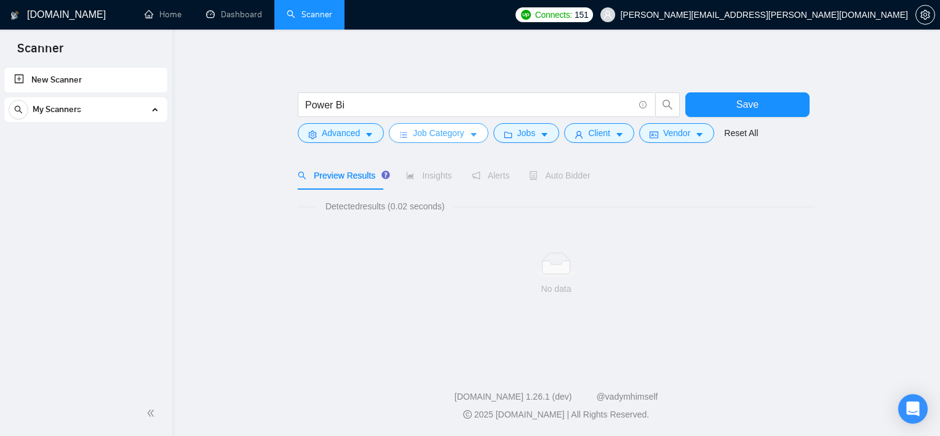
click at [425, 138] on span "Job Category" at bounding box center [438, 133] width 51 height 14
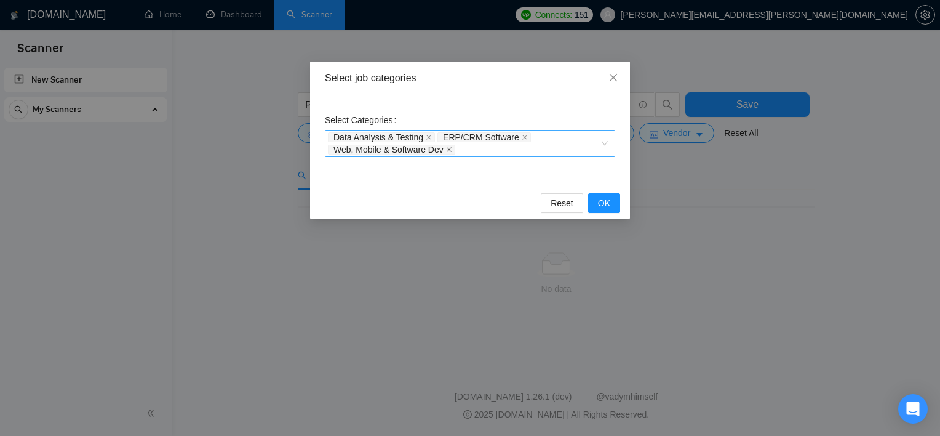
click at [449, 148] on icon "close" at bounding box center [449, 149] width 6 height 6
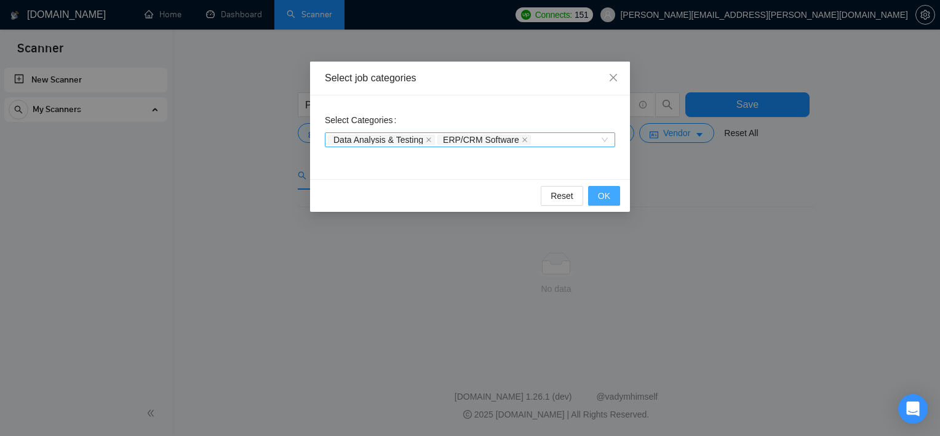
click at [599, 194] on span "OK" at bounding box center [604, 196] width 12 height 14
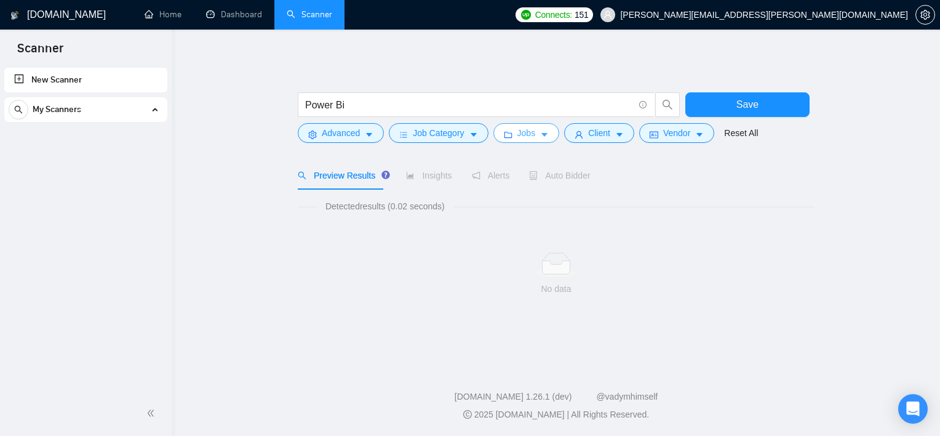
click at [532, 136] on button "Jobs" at bounding box center [527, 133] width 66 height 20
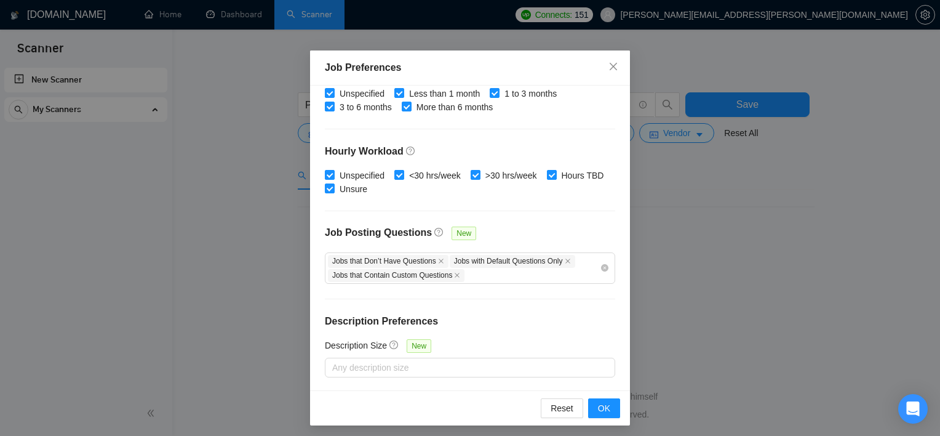
scroll to position [4, 0]
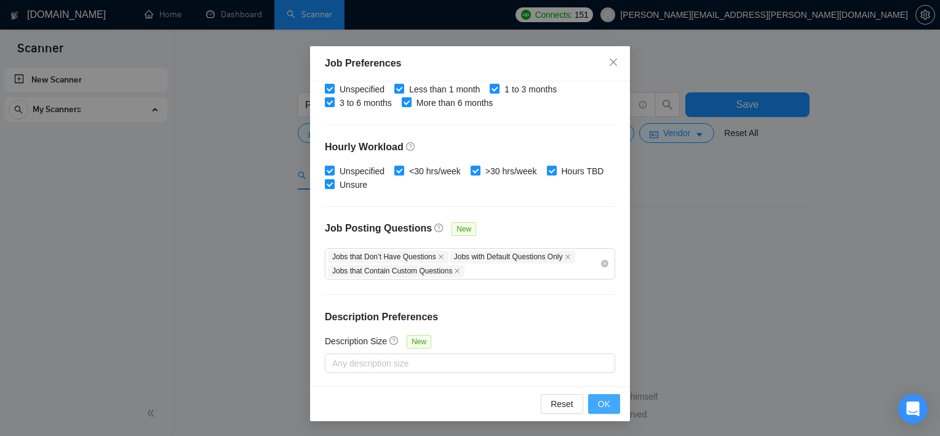
click at [598, 399] on span "OK" at bounding box center [604, 404] width 12 height 14
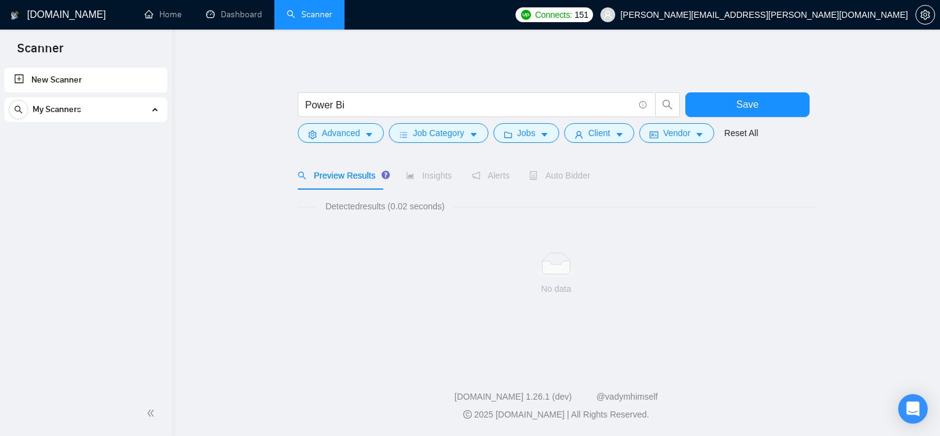
scroll to position [0, 0]
click at [615, 137] on icon "caret-down" at bounding box center [619, 134] width 9 height 9
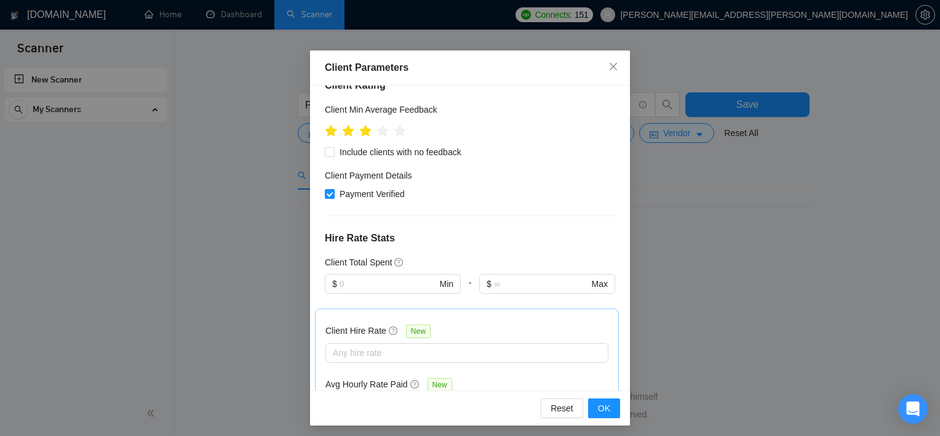
scroll to position [331, 0]
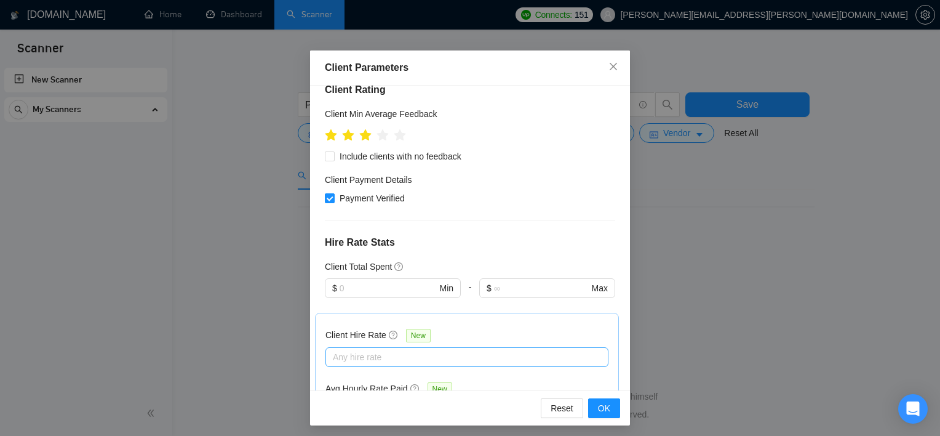
click at [461, 350] on div at bounding box center [461, 357] width 265 height 15
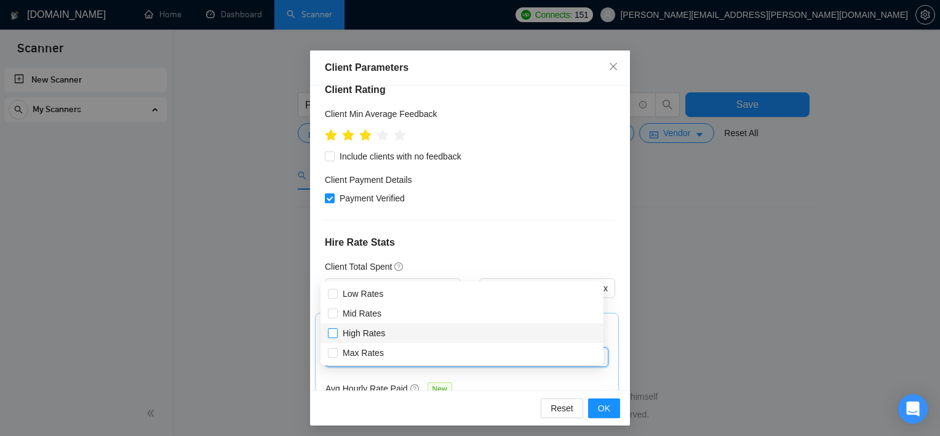
click at [359, 335] on span "High Rates" at bounding box center [364, 333] width 42 height 10
click at [337, 335] on input "High Rates" at bounding box center [332, 332] width 9 height 9
checkbox input "true"
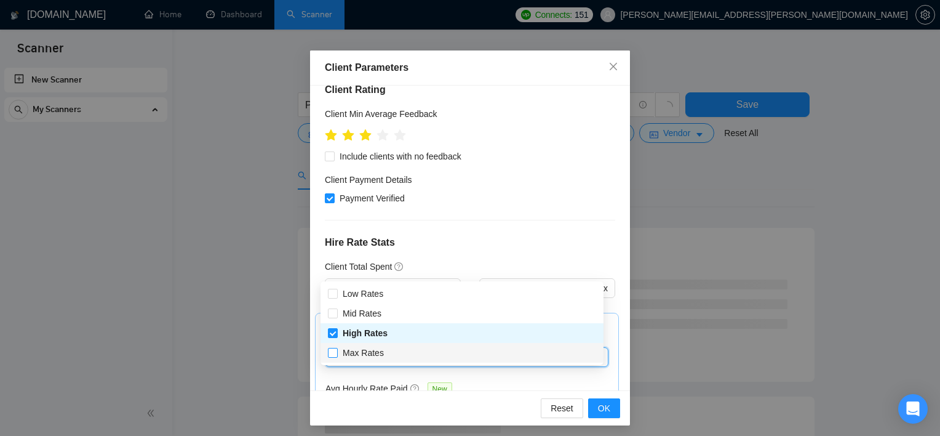
click at [349, 358] on span "Max Rates" at bounding box center [363, 353] width 41 height 10
click at [337, 356] on input "Max Rates" at bounding box center [332, 352] width 9 height 9
checkbox input "true"
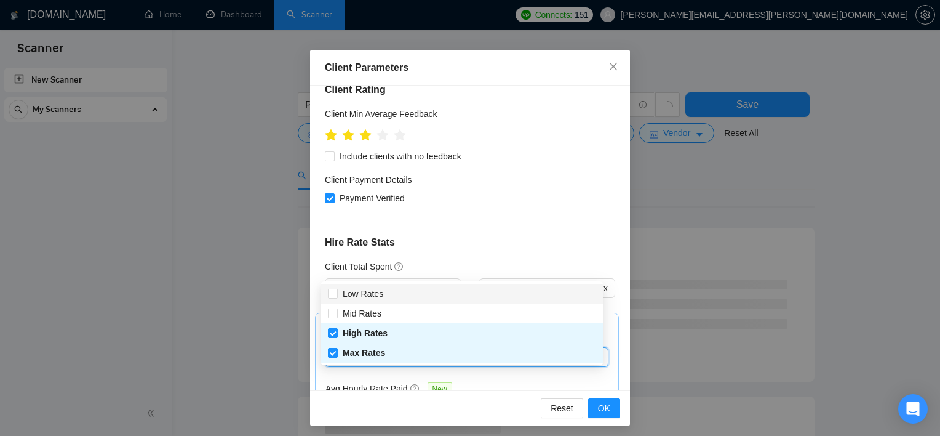
click at [482, 323] on div "Client Hire Rate New High Rates Max Rates Avg Hourly Rate Paid New $ Min - $ Ma…" at bounding box center [467, 389] width 283 height 132
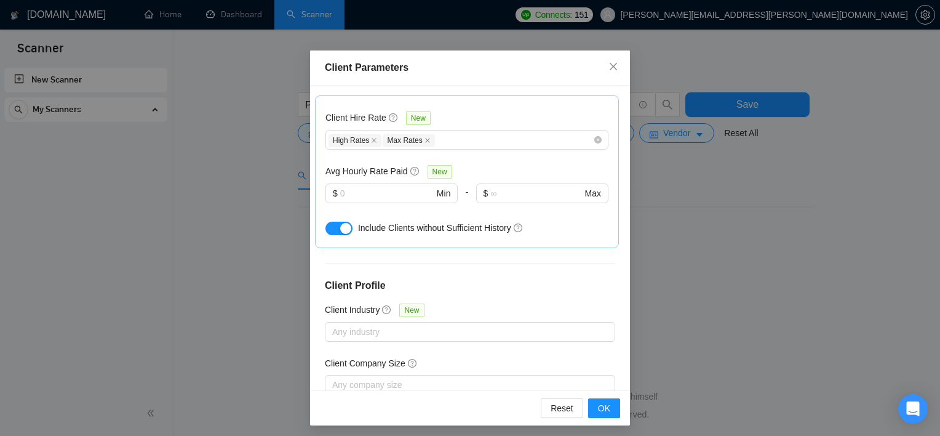
scroll to position [4, 0]
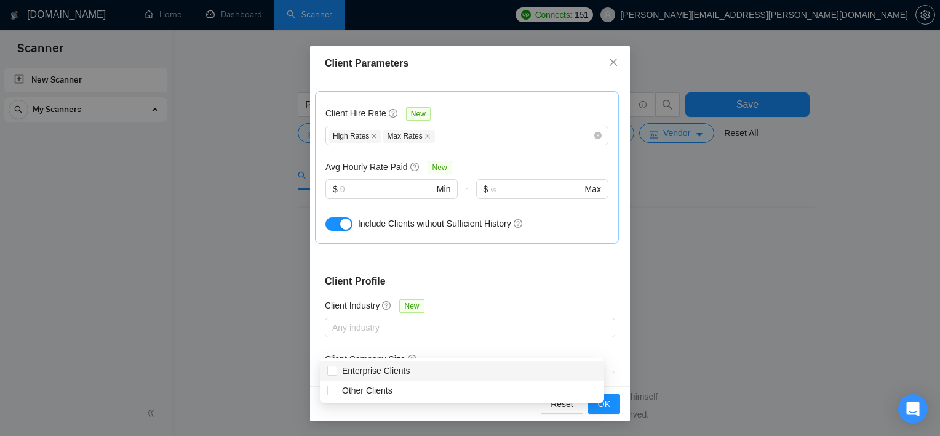
click at [380, 427] on div at bounding box center [464, 434] width 272 height 15
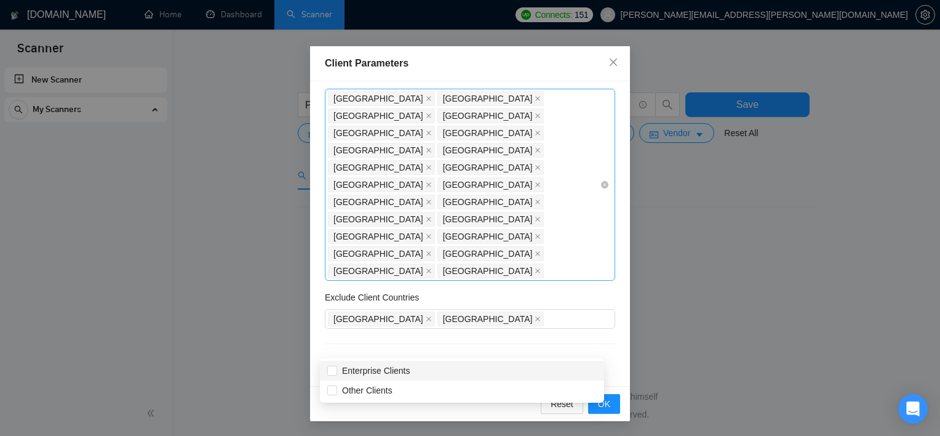
scroll to position [0, 0]
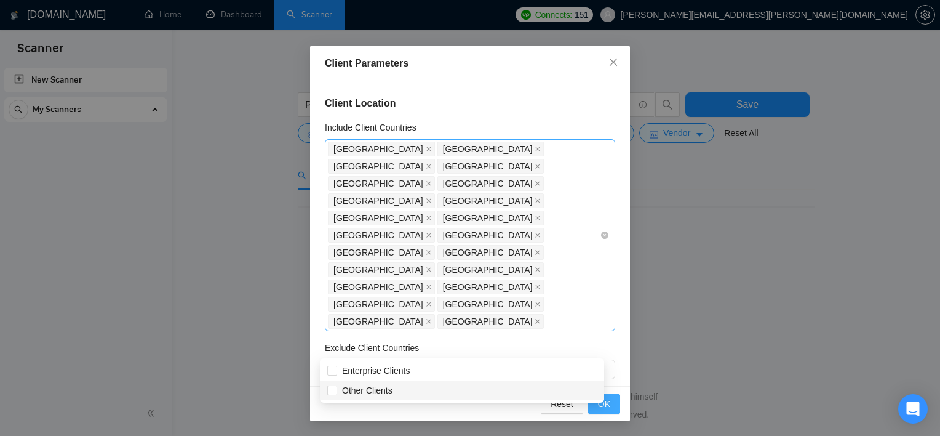
click at [603, 404] on span "OK" at bounding box center [604, 404] width 12 height 14
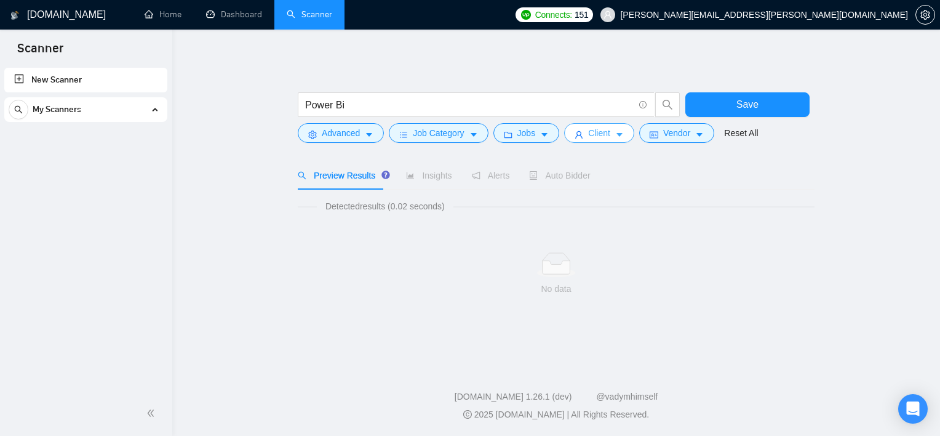
click at [608, 140] on button "Client" at bounding box center [599, 133] width 70 height 20
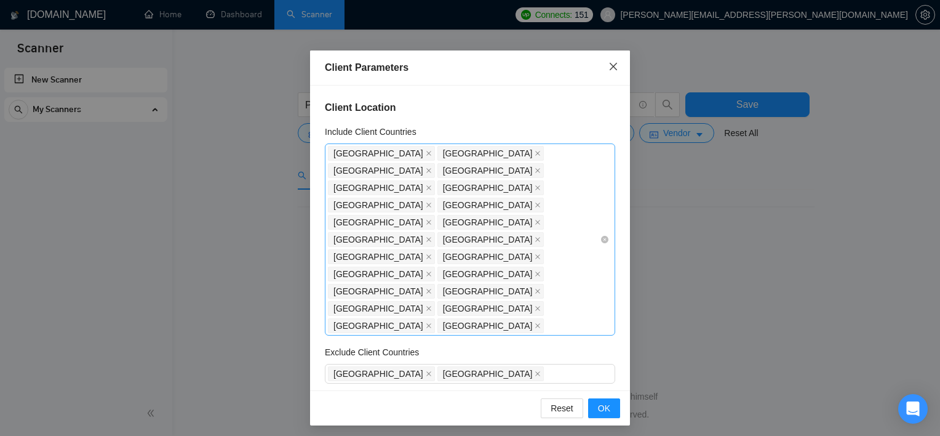
click at [611, 66] on icon "close" at bounding box center [614, 67] width 10 height 10
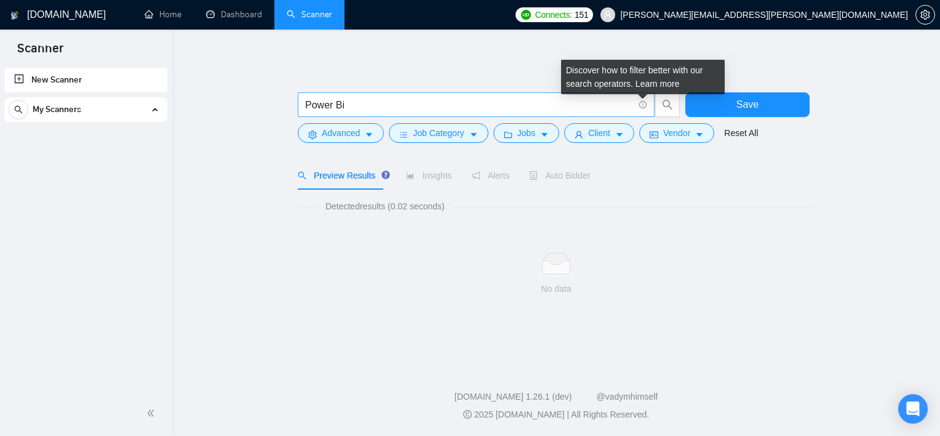
click at [642, 105] on icon "info-circle" at bounding box center [643, 105] width 8 height 8
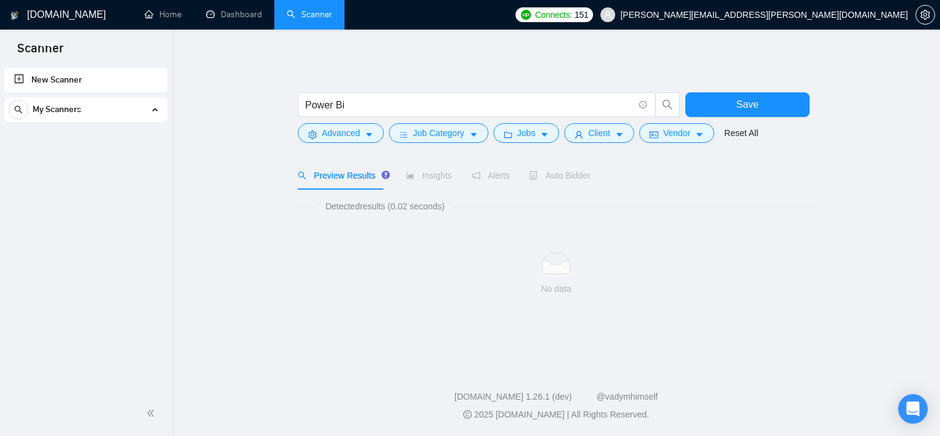
click at [406, 210] on span "Detected results (0.02 seconds)" at bounding box center [385, 206] width 137 height 14
click at [470, 132] on icon "caret-down" at bounding box center [474, 134] width 9 height 9
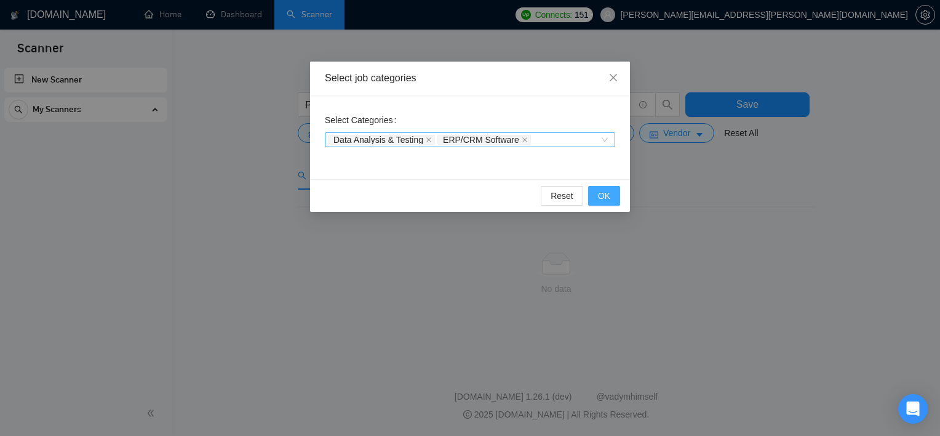
click at [596, 191] on button "OK" at bounding box center [604, 196] width 32 height 20
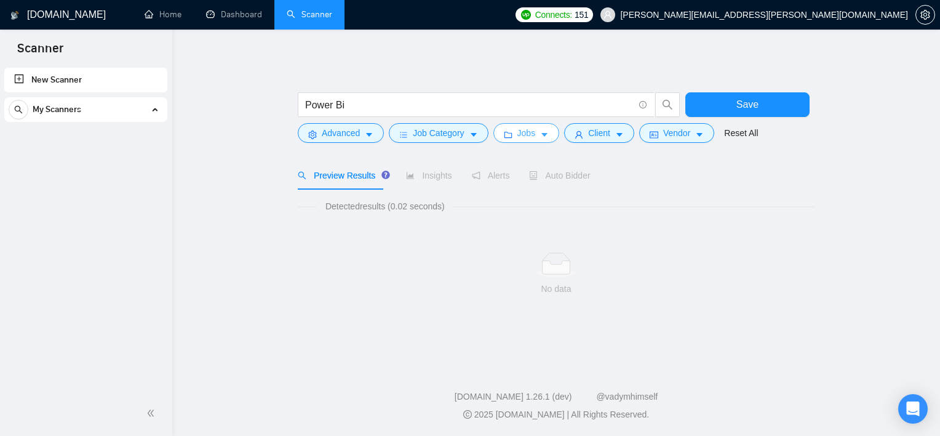
click at [540, 130] on icon "caret-down" at bounding box center [544, 134] width 9 height 9
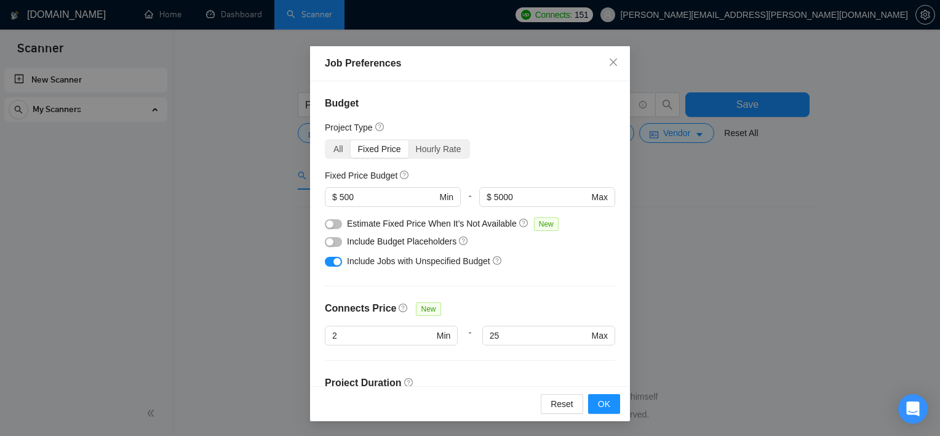
click at [326, 139] on div "All Fixed Price Hourly Rate" at bounding box center [397, 149] width 145 height 20
click at [335, 146] on div "All" at bounding box center [338, 148] width 25 height 17
click at [326, 140] on input "All" at bounding box center [326, 140] width 0 height 0
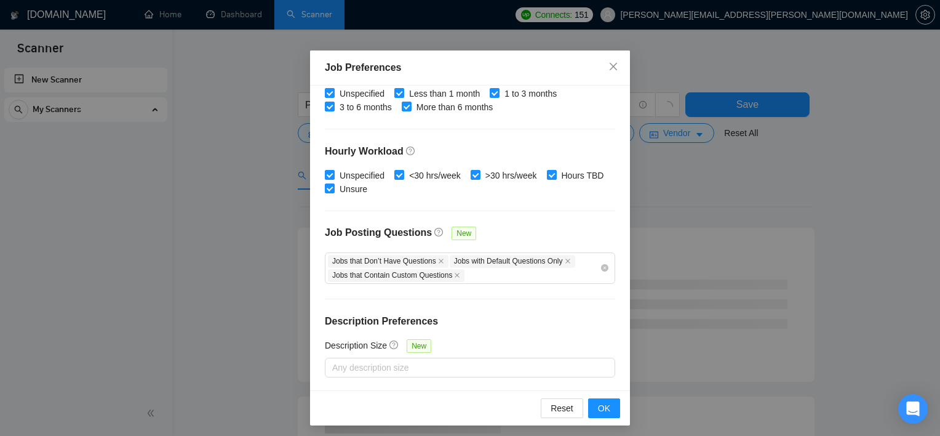
scroll to position [4, 0]
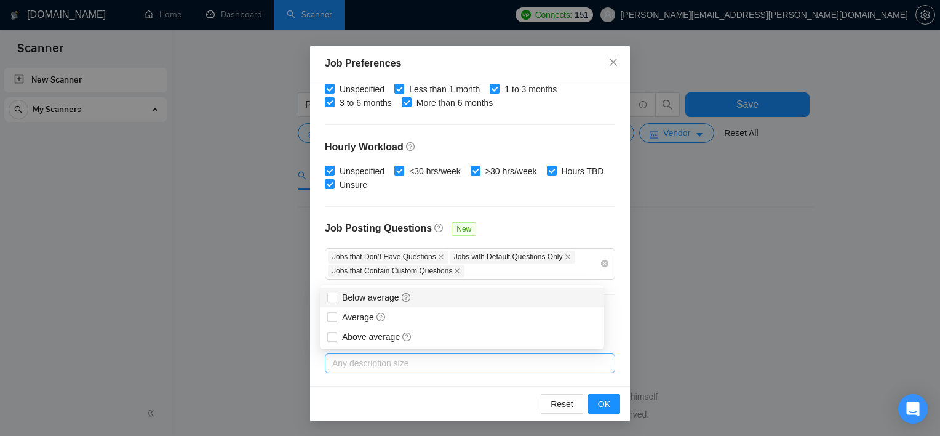
click at [350, 365] on div at bounding box center [464, 363] width 272 height 15
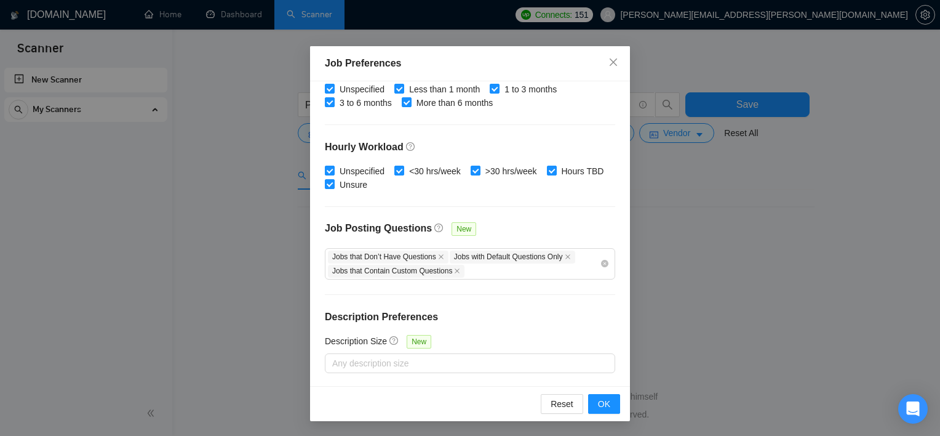
click at [566, 190] on div "Budget Project Type All Fixed Price Hourly Rate Fixed Price Budget $ 500 Min - …" at bounding box center [470, 233] width 320 height 305
click at [608, 406] on button "OK" at bounding box center [604, 404] width 32 height 20
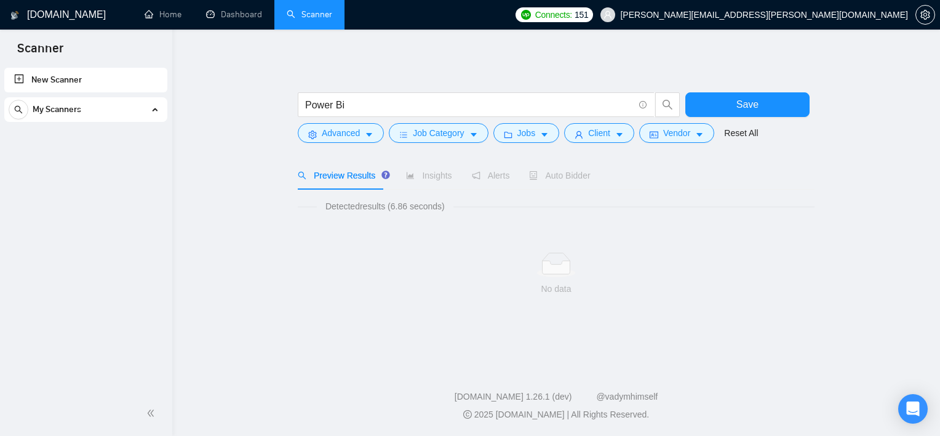
scroll to position [0, 0]
click at [534, 140] on button "Jobs" at bounding box center [527, 133] width 66 height 20
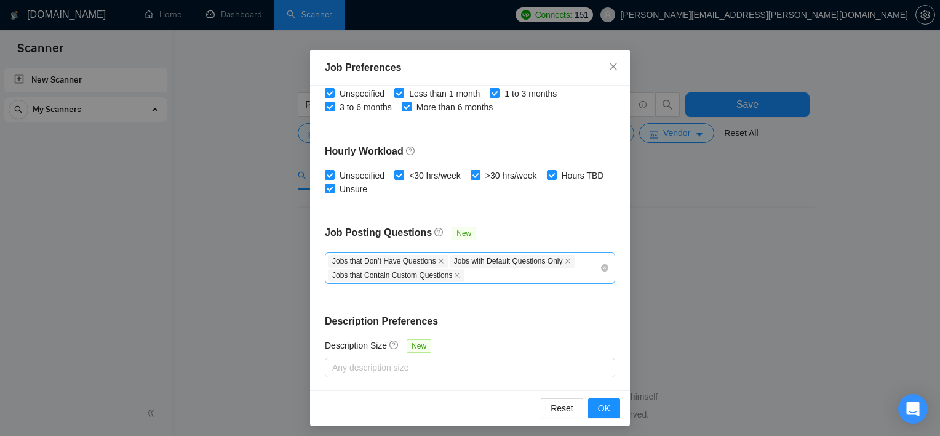
scroll to position [4, 0]
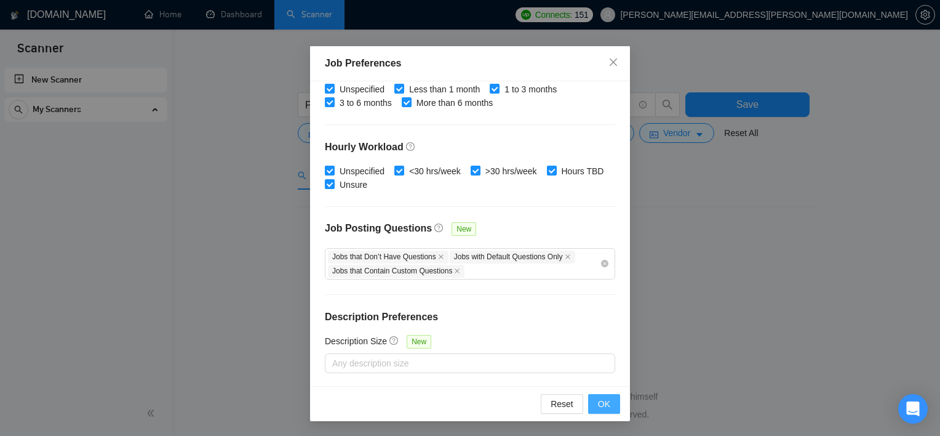
click at [590, 406] on button "OK" at bounding box center [604, 404] width 32 height 20
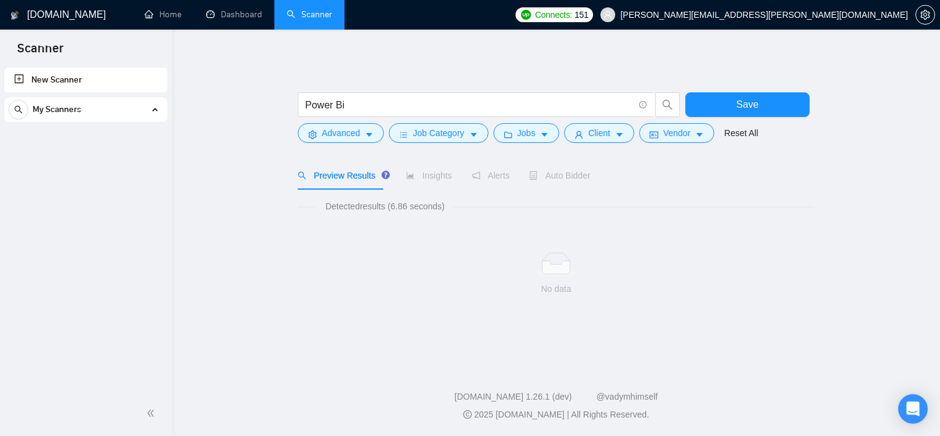
scroll to position [0, 0]
click at [668, 134] on span "Vendor" at bounding box center [676, 133] width 27 height 14
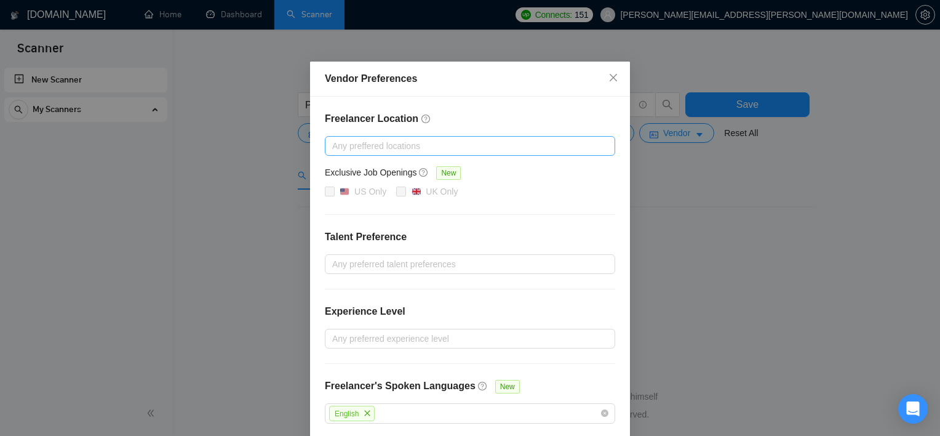
click at [460, 143] on div at bounding box center [464, 145] width 272 height 15
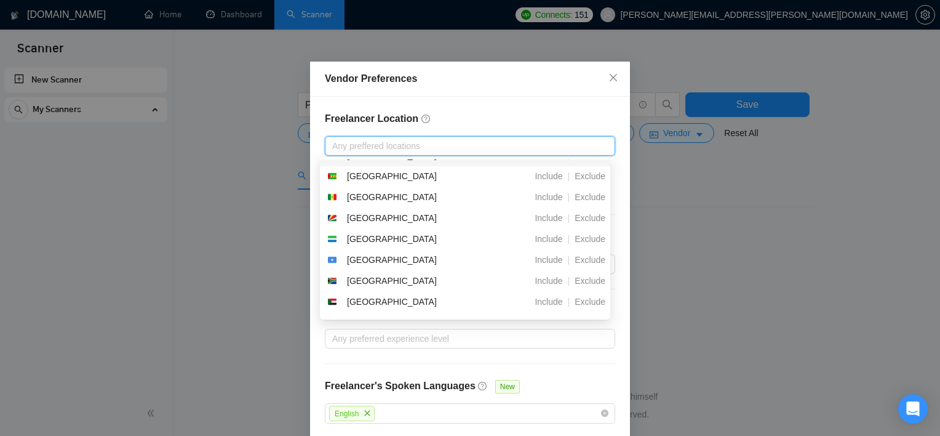
scroll to position [923, 0]
click at [491, 107] on div "Freelancer Location Any preffered locations Exclusive Job Openings New US Only …" at bounding box center [470, 268] width 320 height 342
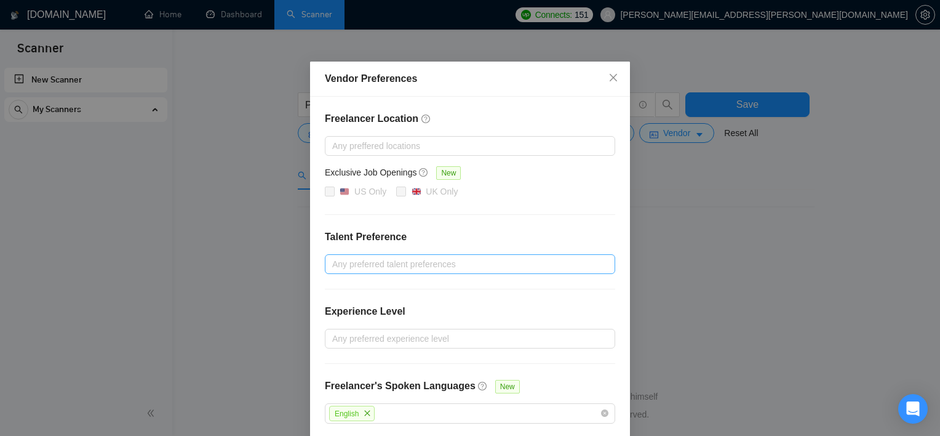
click at [396, 273] on div "Any preferred talent preferences" at bounding box center [470, 264] width 290 height 20
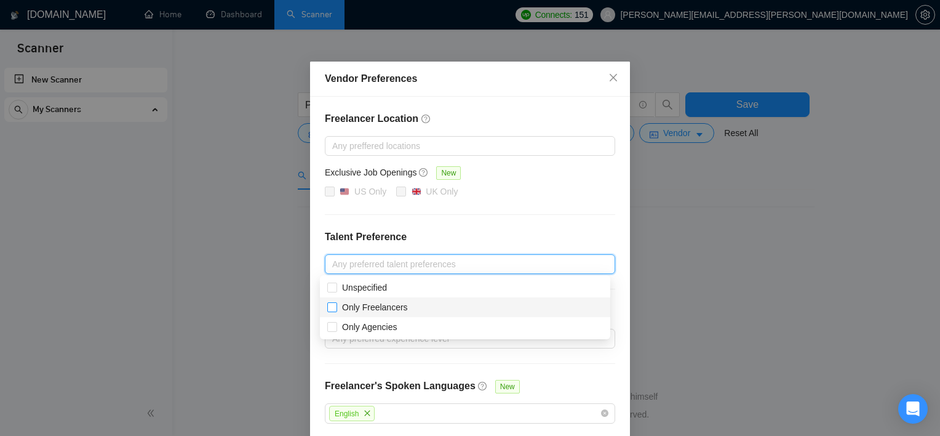
click at [384, 304] on span "Only Freelancers" at bounding box center [375, 307] width 66 height 10
click at [336, 304] on input "Only Freelancers" at bounding box center [331, 306] width 9 height 9
checkbox input "true"
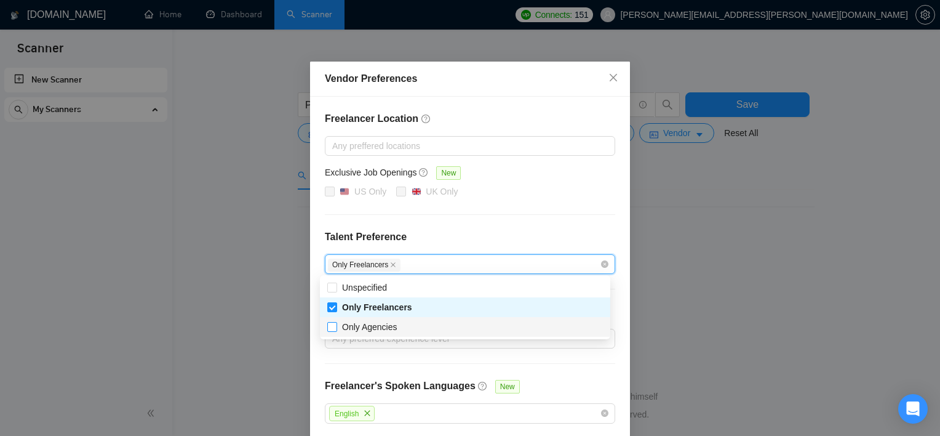
click at [327, 329] on input "Only Agencies" at bounding box center [331, 326] width 9 height 9
checkbox input "true"
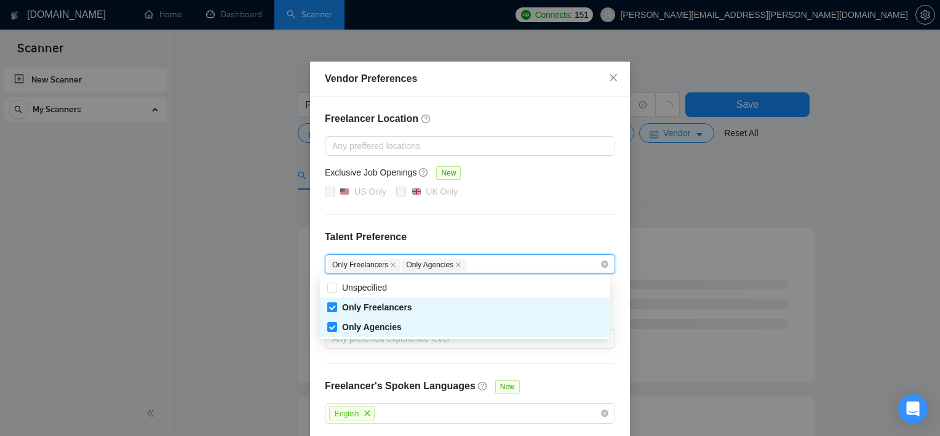
click at [334, 303] on input "Only Freelancers" at bounding box center [331, 306] width 9 height 9
checkbox input "false"
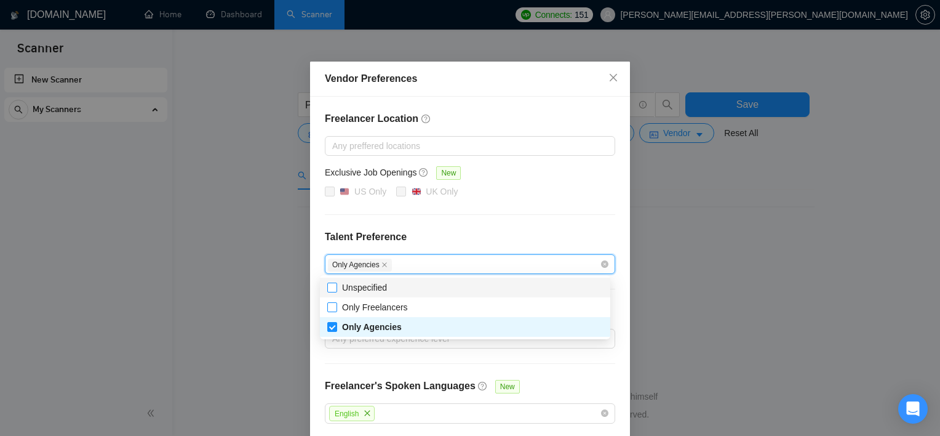
click at [334, 287] on input "Unspecified" at bounding box center [331, 286] width 9 height 9
checkbox input "true"
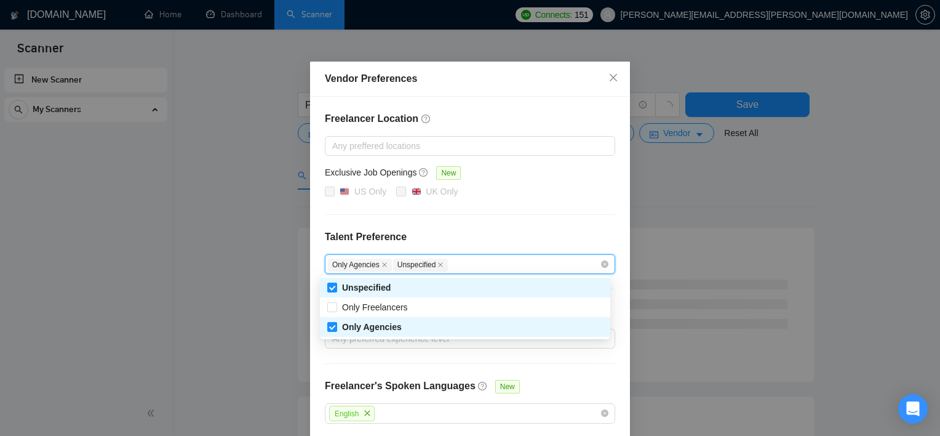
click at [580, 214] on div at bounding box center [470, 214] width 290 height 1
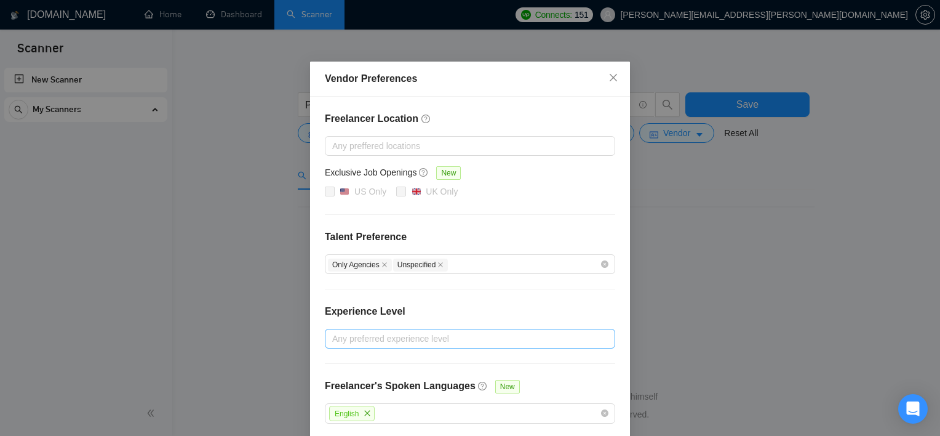
click at [522, 342] on div at bounding box center [464, 338] width 272 height 15
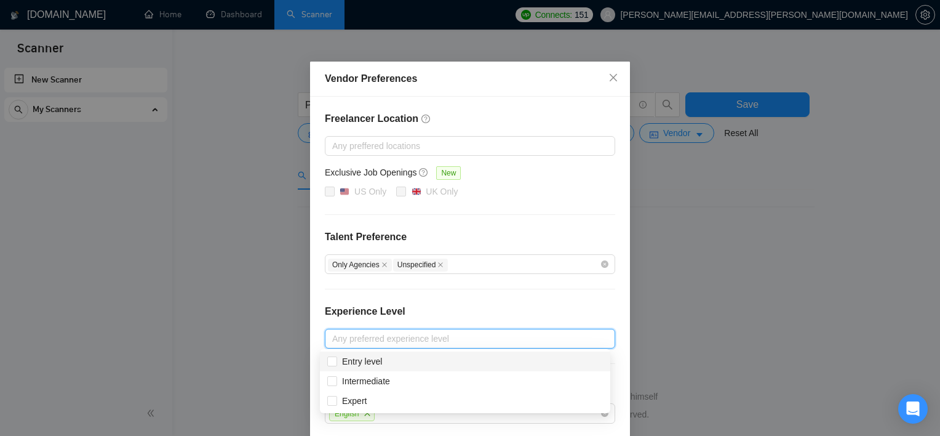
click at [332, 369] on div "Entry level" at bounding box center [465, 361] width 290 height 20
checkbox input "true"
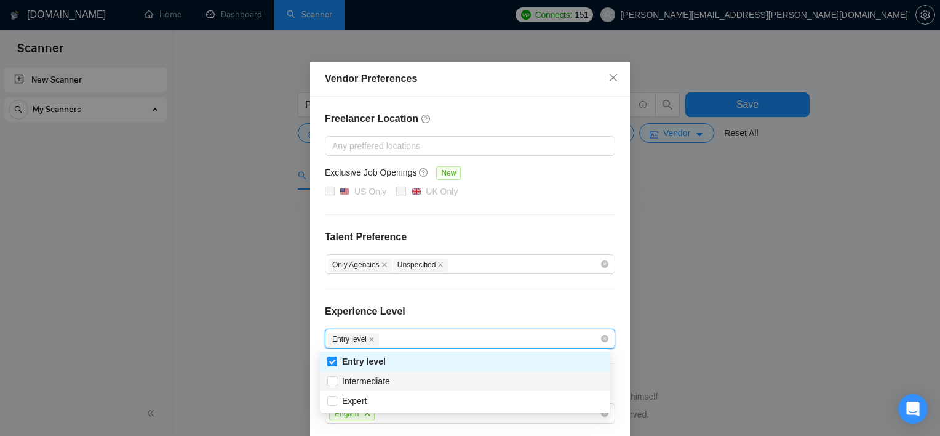
click at [332, 388] on div "Intermediate" at bounding box center [465, 381] width 290 height 20
checkbox input "true"
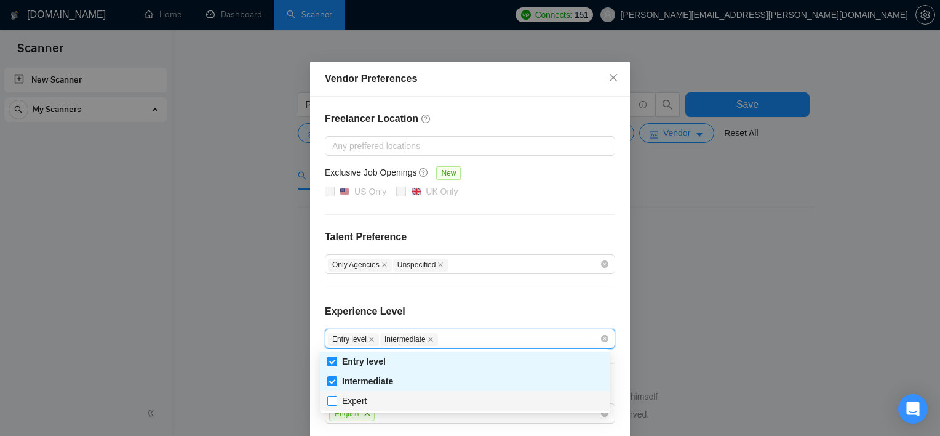
click at [332, 401] on input "Expert" at bounding box center [331, 400] width 9 height 9
checkbox input "true"
click at [558, 276] on div "Freelancer Location Any preffered locations Exclusive Job Openings New US Only …" at bounding box center [470, 268] width 320 height 342
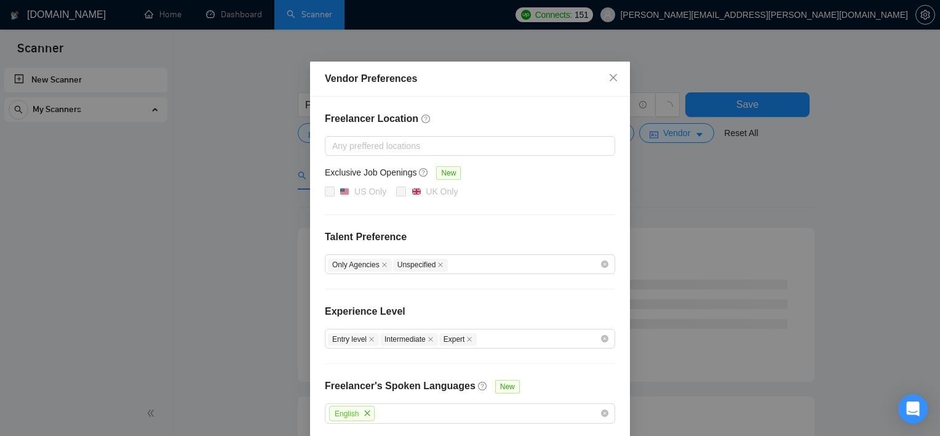
scroll to position [50, 0]
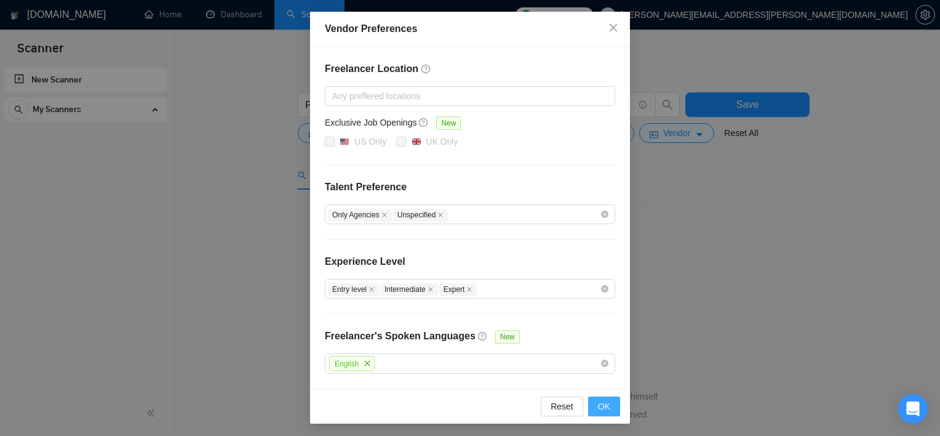
click at [601, 396] on button "OK" at bounding box center [604, 406] width 32 height 20
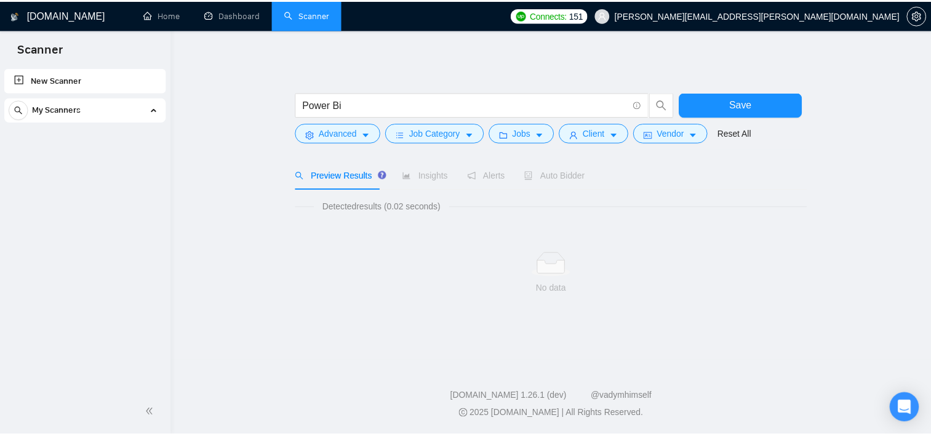
scroll to position [0, 0]
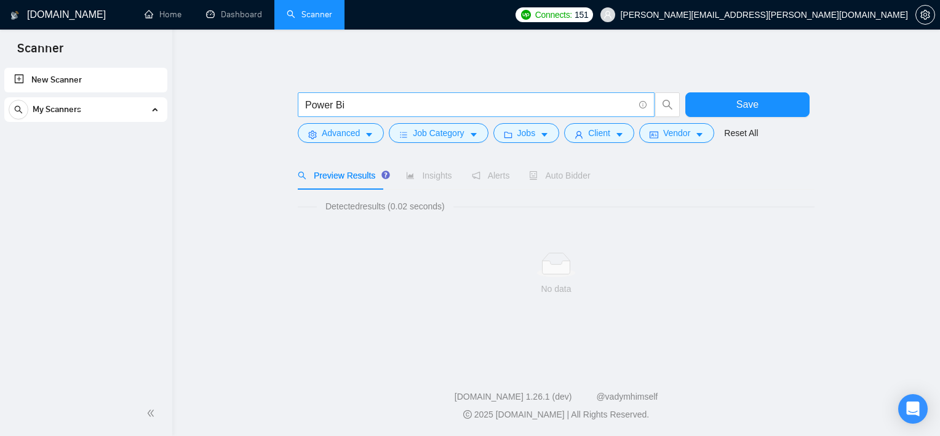
click at [646, 110] on span at bounding box center [641, 104] width 11 height 15
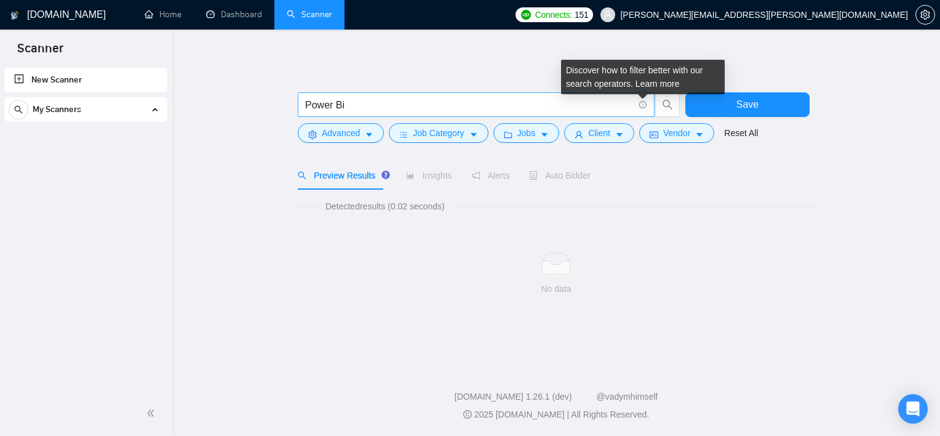
click at [646, 106] on icon "info-circle" at bounding box center [643, 105] width 8 height 8
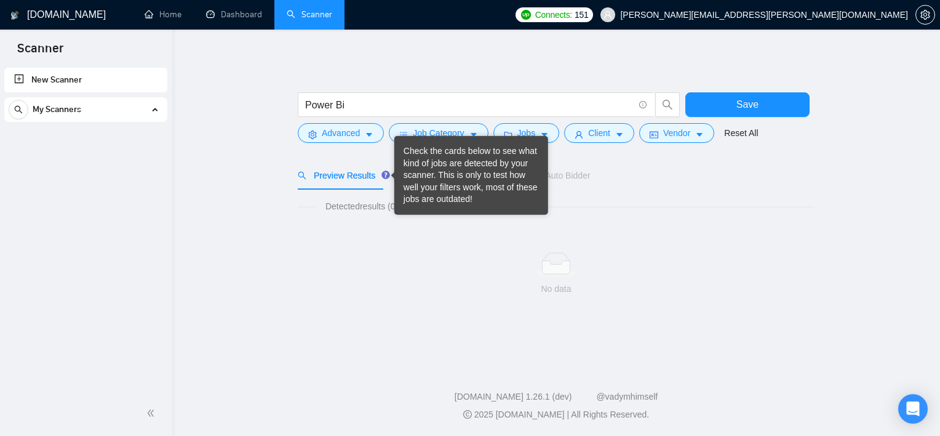
click at [382, 172] on icon "Tooltip anchor" at bounding box center [386, 174] width 8 height 8
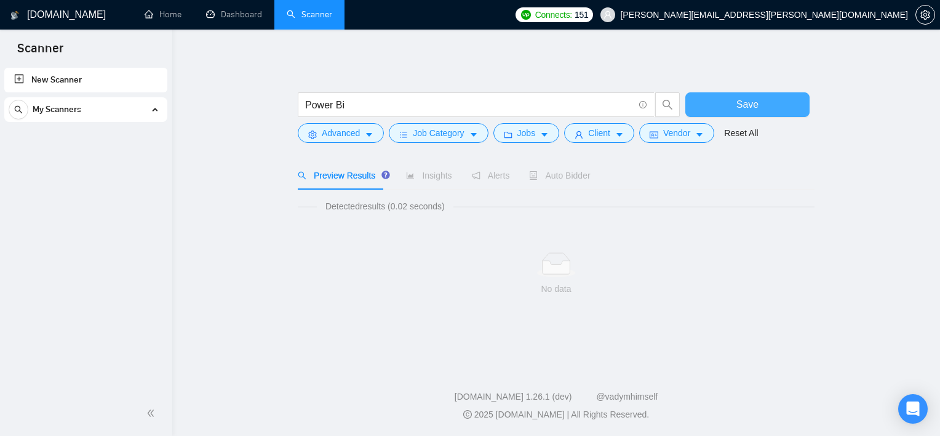
click at [721, 93] on button "Save" at bounding box center [748, 104] width 124 height 25
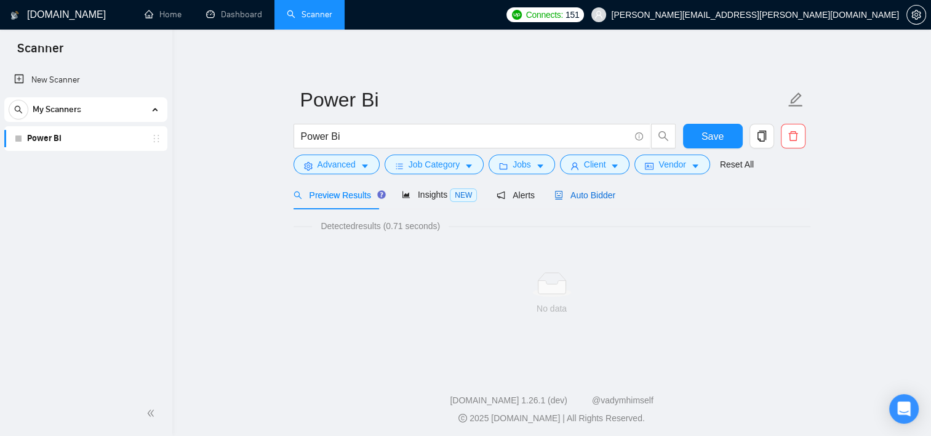
click at [577, 193] on span "Auto Bidder" at bounding box center [585, 195] width 61 height 10
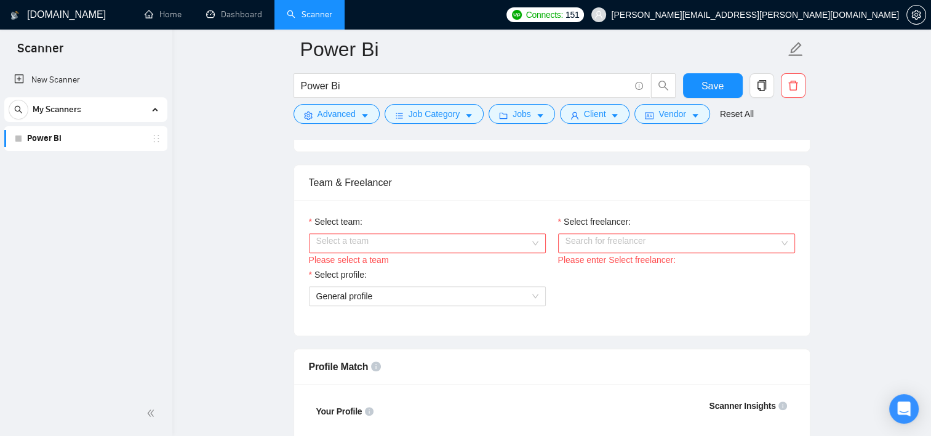
scroll to position [593, 0]
click at [497, 241] on input "Select team:" at bounding box center [423, 242] width 214 height 18
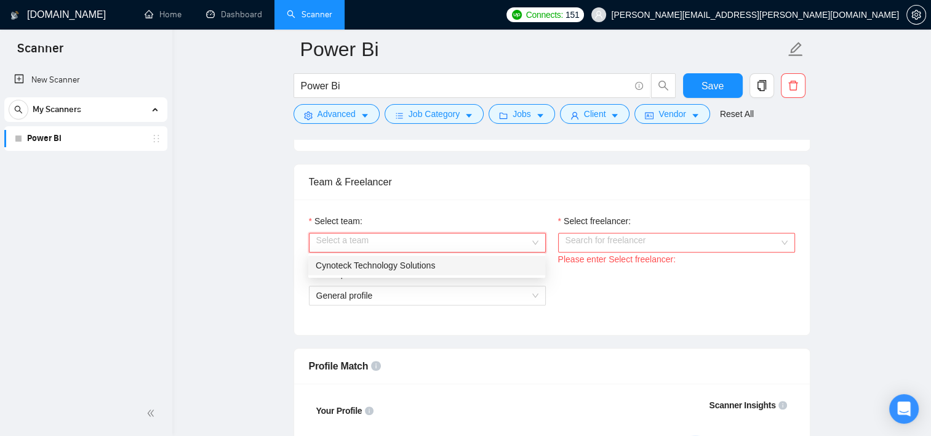
click at [451, 270] on div "Cynoteck Technology Solutions" at bounding box center [427, 265] width 222 height 14
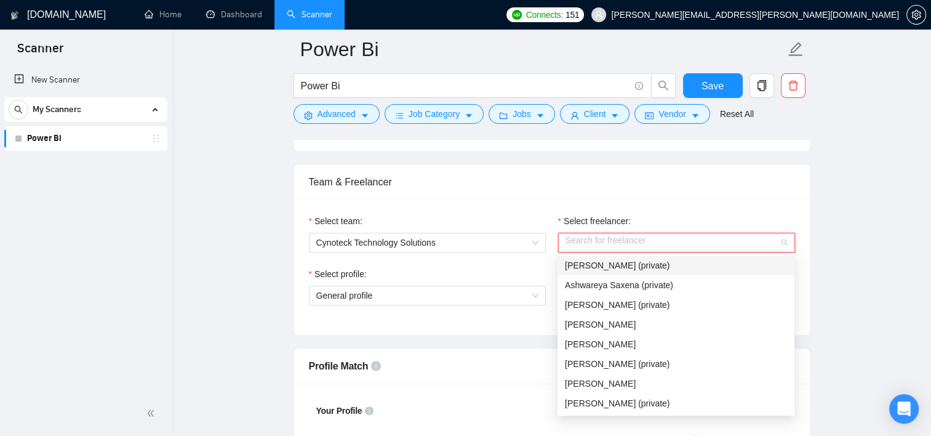
click at [617, 242] on input "Select freelancer:" at bounding box center [673, 242] width 214 height 18
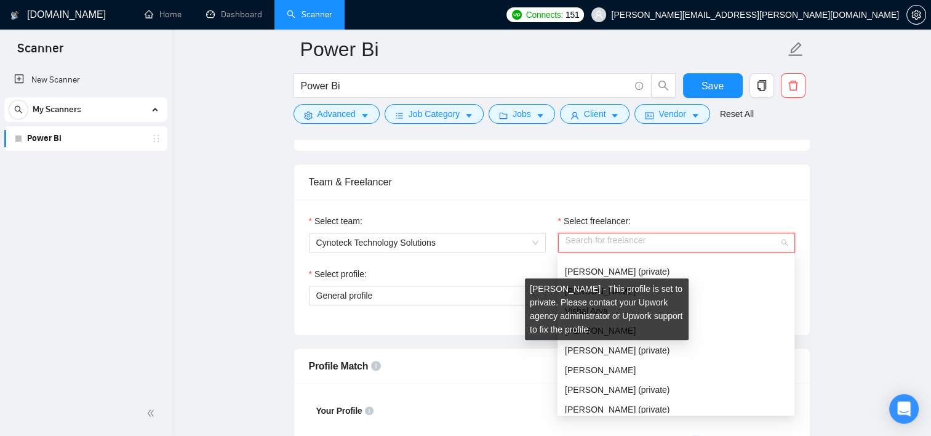
scroll to position [149, 0]
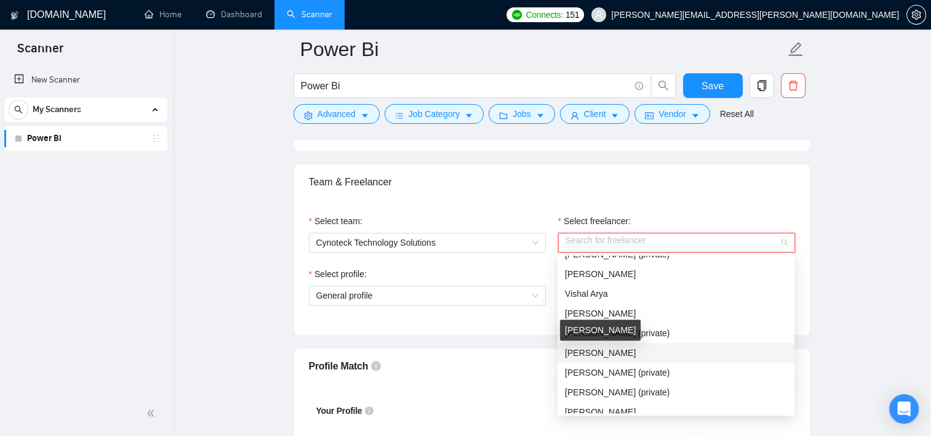
click at [609, 349] on span "[PERSON_NAME]" at bounding box center [600, 353] width 71 height 10
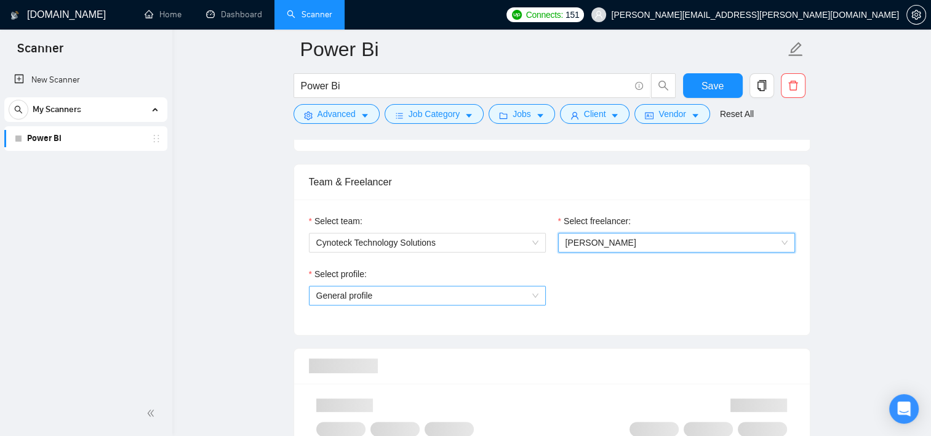
click at [502, 295] on span "General profile" at bounding box center [427, 295] width 222 height 18
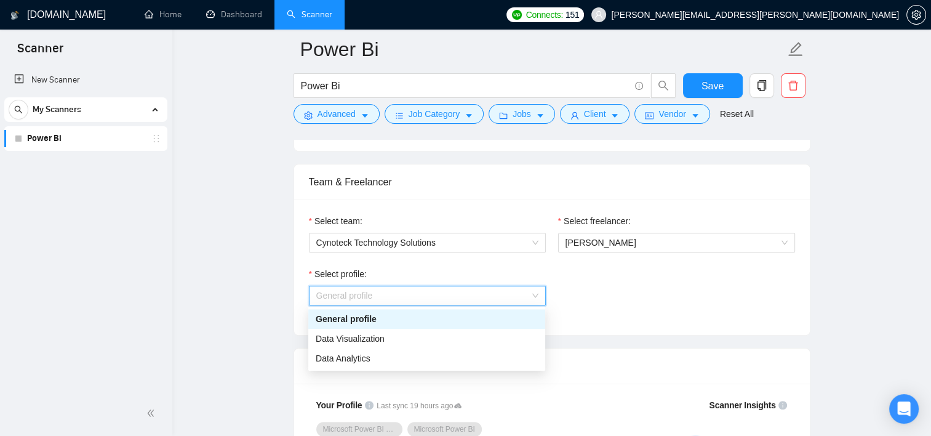
click at [391, 314] on div "General profile" at bounding box center [427, 319] width 222 height 14
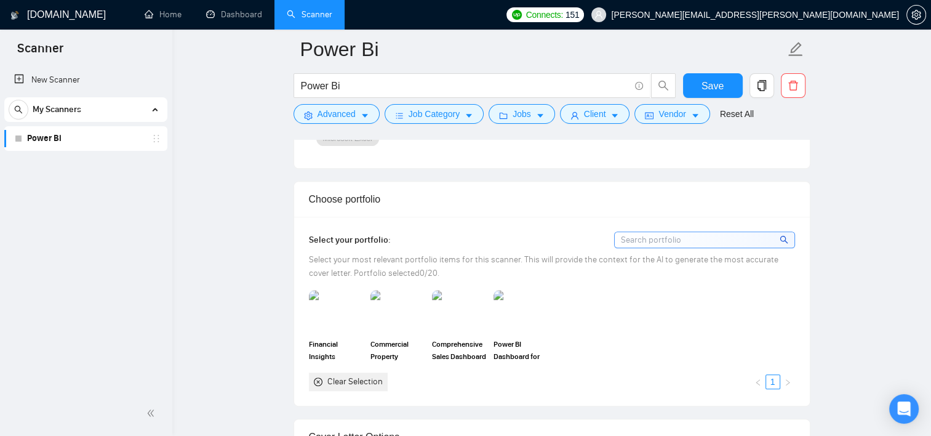
scroll to position [1030, 0]
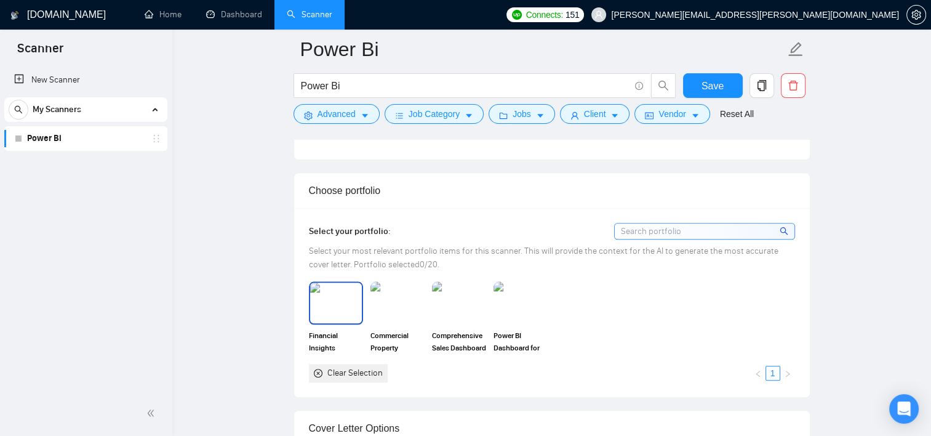
click at [333, 308] on img at bounding box center [336, 302] width 52 height 41
click at [385, 300] on img at bounding box center [398, 302] width 52 height 41
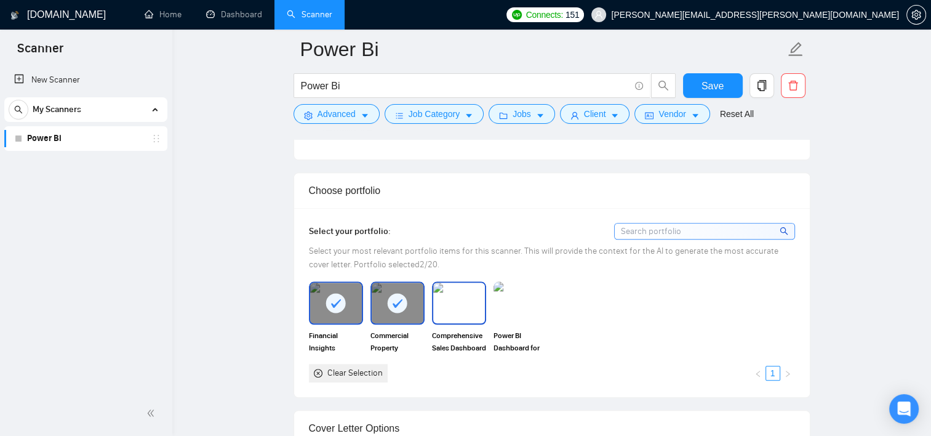
click at [468, 305] on img at bounding box center [459, 302] width 52 height 41
click at [516, 308] on img at bounding box center [521, 302] width 52 height 41
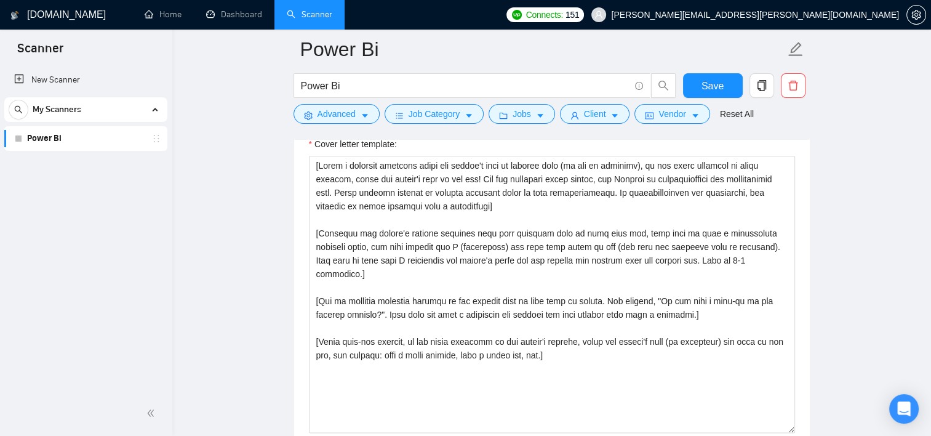
scroll to position [1356, 0]
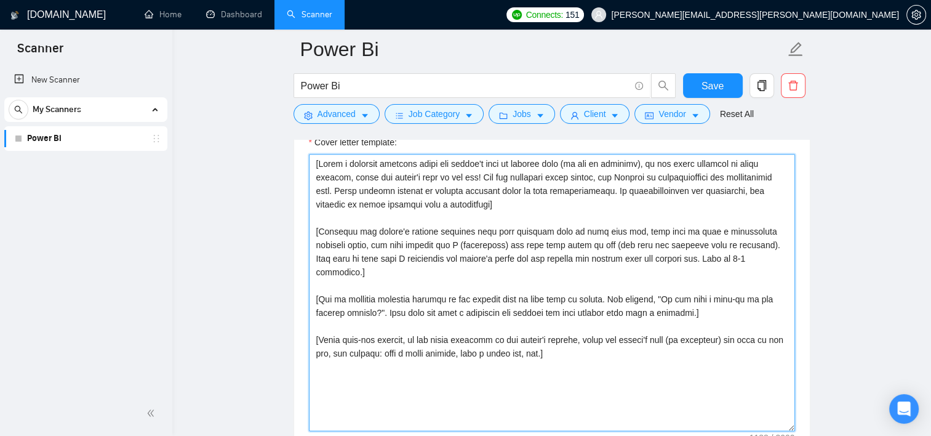
click at [573, 350] on textarea "Cover letter template:" at bounding box center [552, 292] width 486 height 277
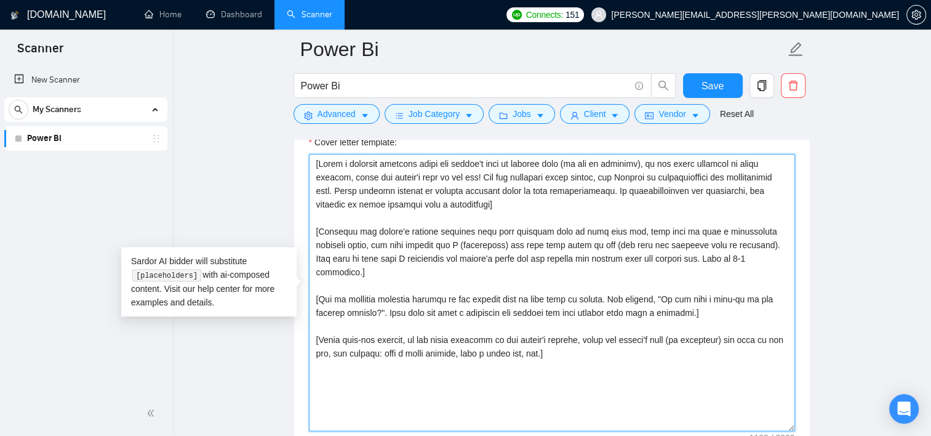
drag, startPoint x: 573, startPoint y: 350, endPoint x: 316, endPoint y: 159, distance: 319.8
click at [316, 159] on textarea "Cover letter template:" at bounding box center [552, 292] width 486 height 277
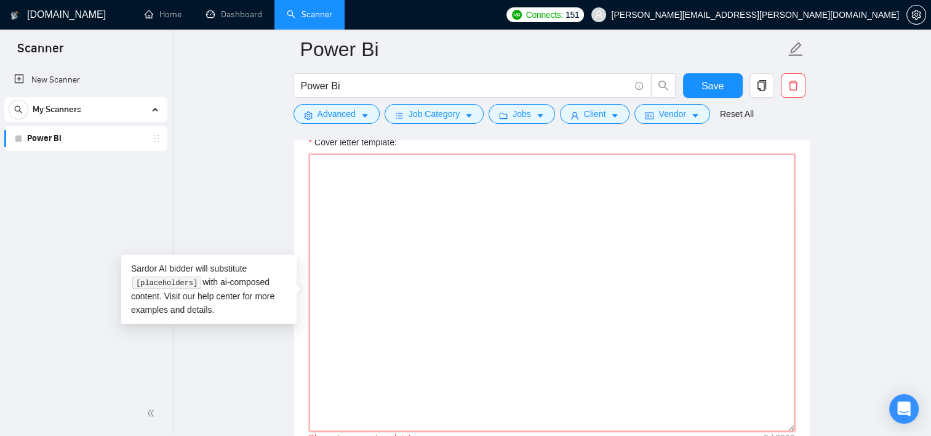
paste textarea "L ip d sitametc Adipi EL seddoeiusmod temp inci utla etdol ma aliquaenim admini…"
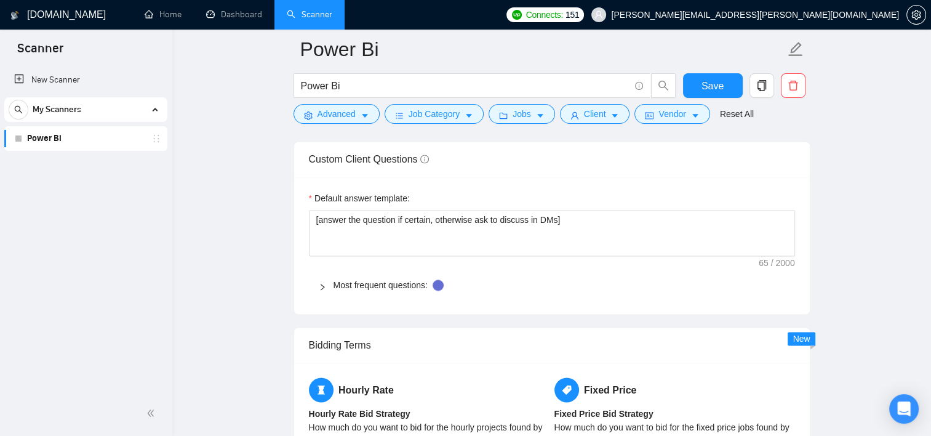
scroll to position [1686, 0]
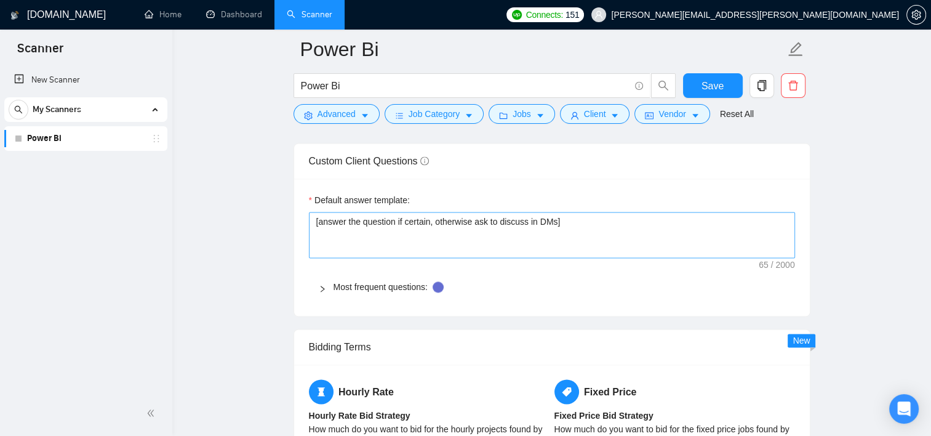
type textarea "L ip d sitametc Adipi EL seddoeiusmod temp inci utla etdol ma aliquaenim admini…"
click at [599, 230] on textarea "[answer the question if certain, otherwise ask to discuss in DMs]" at bounding box center [552, 235] width 486 height 47
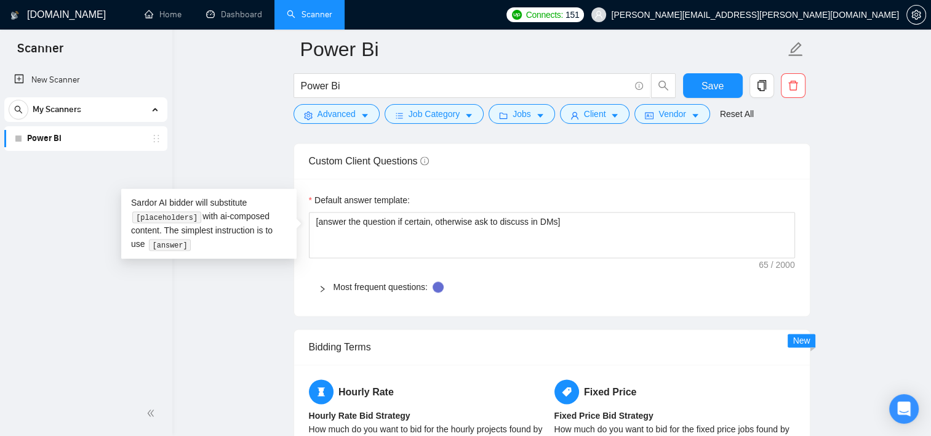
click at [574, 298] on div "Most frequent questions:" at bounding box center [552, 287] width 486 height 28
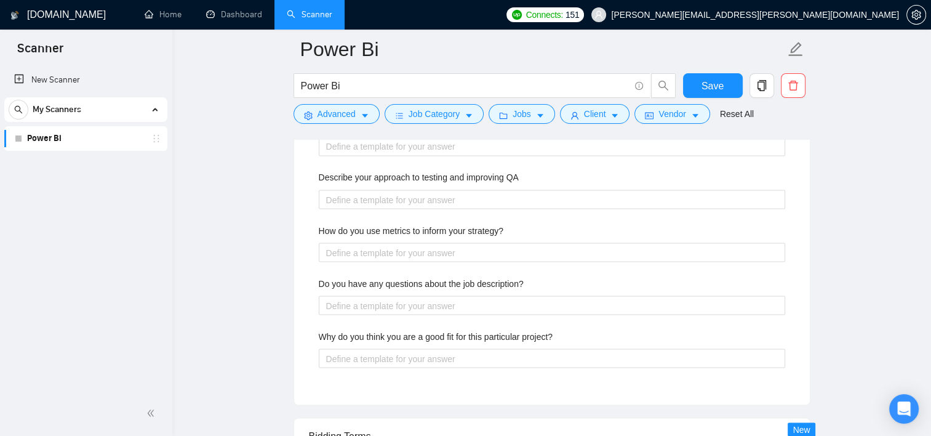
scroll to position [2142, 0]
click at [711, 86] on span "Save" at bounding box center [713, 85] width 22 height 15
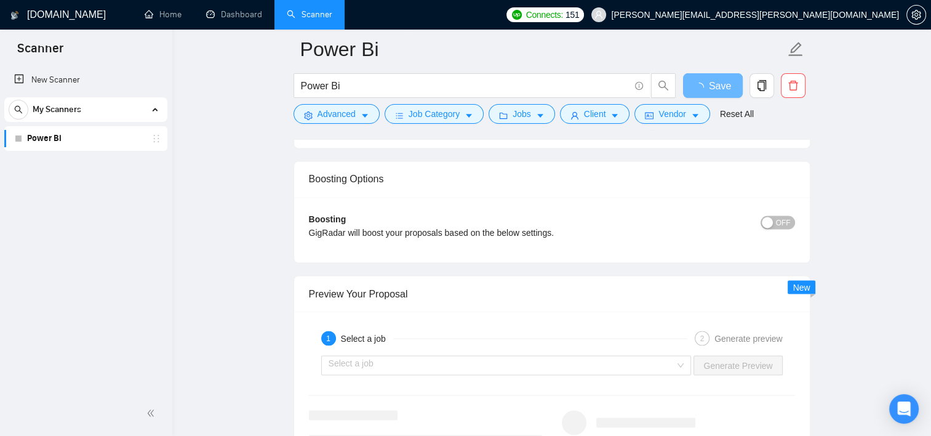
click at [597, 345] on div "1 Select a job 2 Generate preview" at bounding box center [552, 338] width 486 height 25
click at [582, 367] on input "search" at bounding box center [502, 365] width 347 height 18
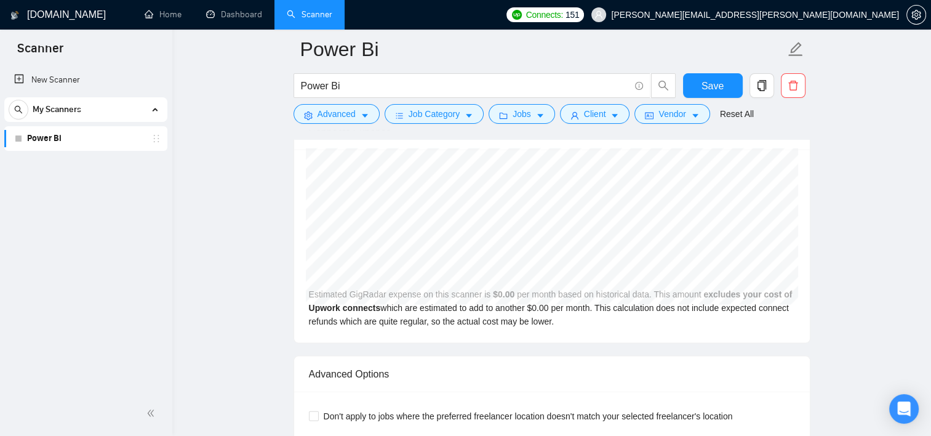
scroll to position [2561, 0]
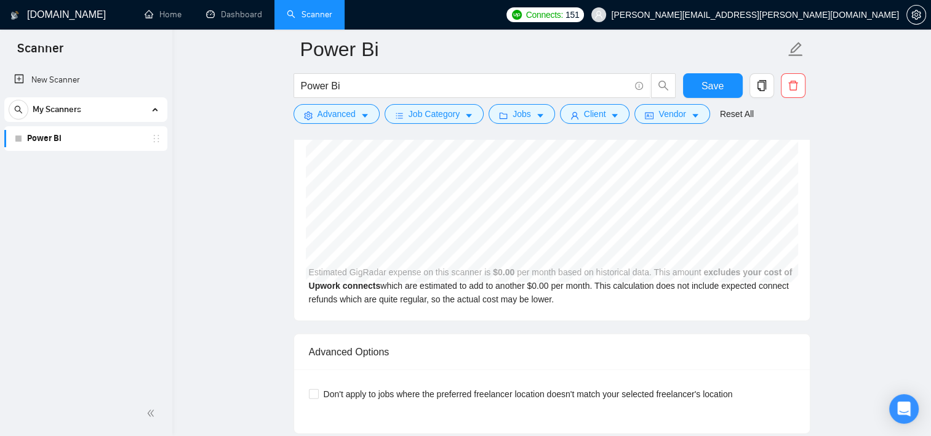
click at [719, 72] on form "Power Bi Power Bi Save Advanced Job Category Jobs Client Vendor Reset All" at bounding box center [552, 80] width 517 height 100
click at [719, 87] on span "Save" at bounding box center [713, 85] width 22 height 15
click at [74, 79] on link "New Scanner" at bounding box center [85, 80] width 143 height 25
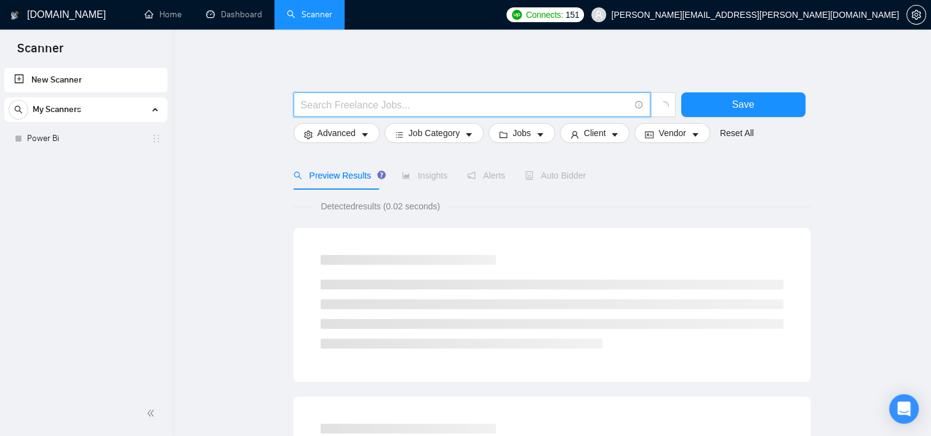
click at [394, 110] on input "text" at bounding box center [465, 104] width 329 height 15
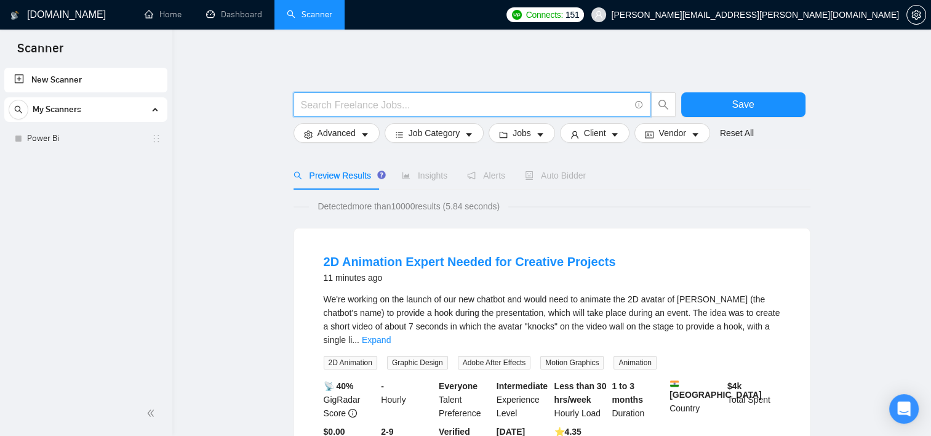
type input "React Native"
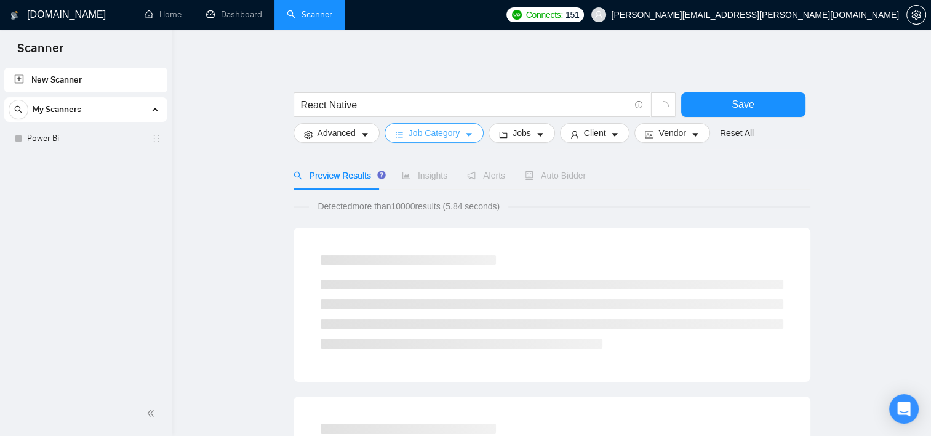
click at [443, 135] on span "Job Category" at bounding box center [434, 133] width 51 height 14
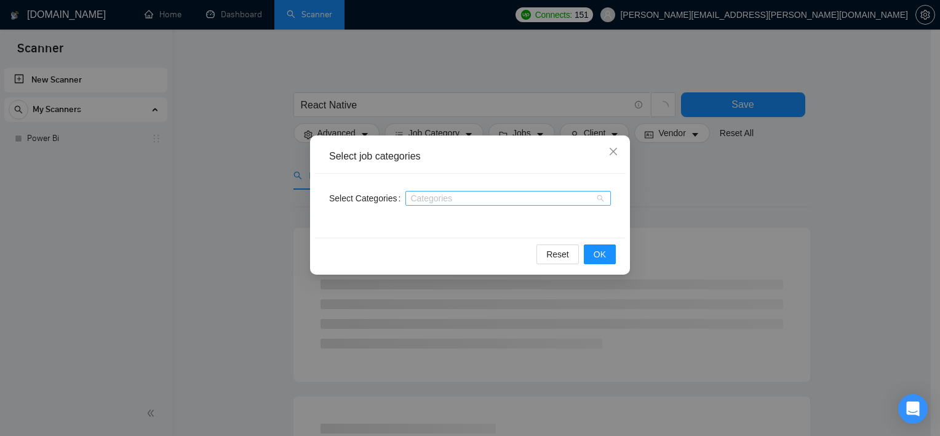
click at [503, 194] on div at bounding box center [502, 198] width 187 height 10
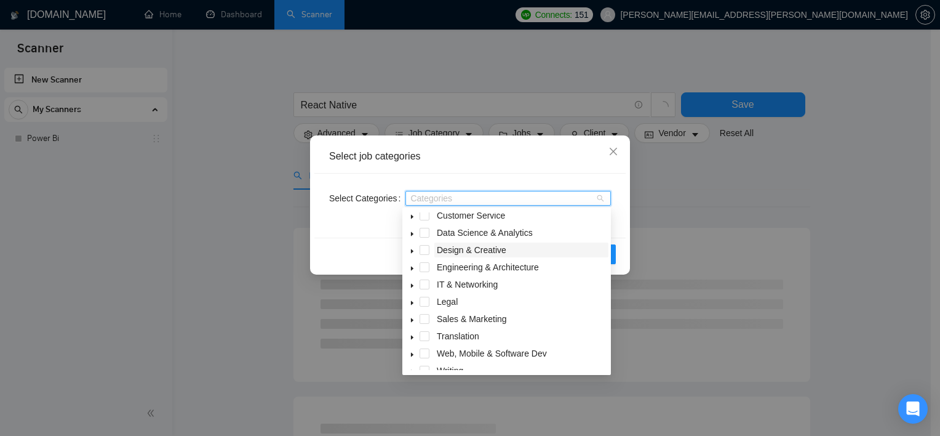
scroll to position [49, 0]
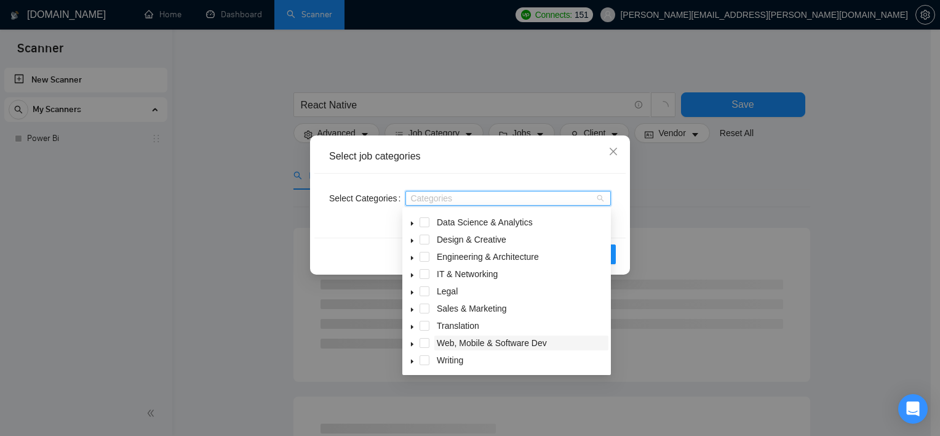
click at [492, 338] on span "Web, Mobile & Software Dev" at bounding box center [492, 343] width 110 height 10
click at [413, 347] on icon "caret-down" at bounding box center [412, 344] width 6 height 6
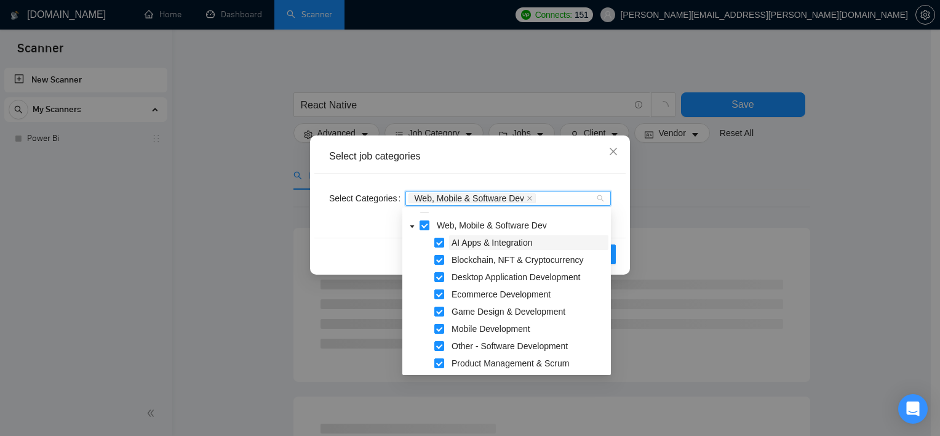
scroll to position [167, 0]
click at [430, 221] on div "Web, Mobile & Software Dev" at bounding box center [507, 226] width 204 height 17
click at [425, 226] on span at bounding box center [425, 225] width 10 height 10
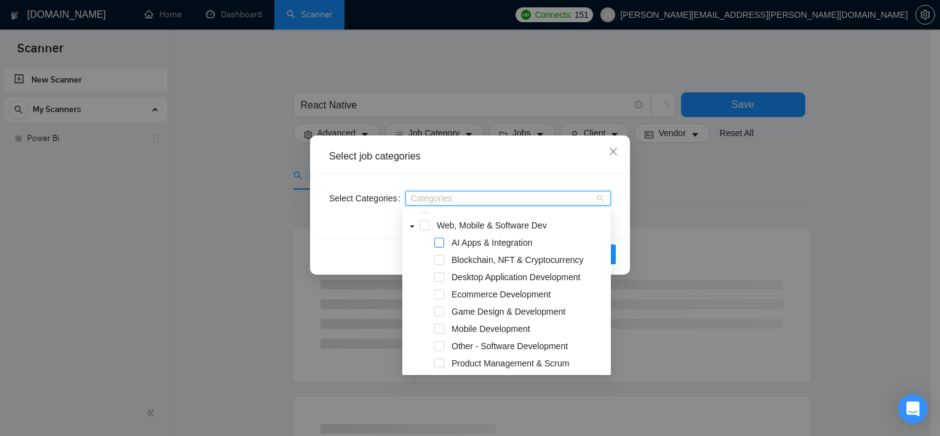
click at [443, 246] on span at bounding box center [440, 243] width 10 height 10
click at [443, 293] on span at bounding box center [440, 294] width 10 height 10
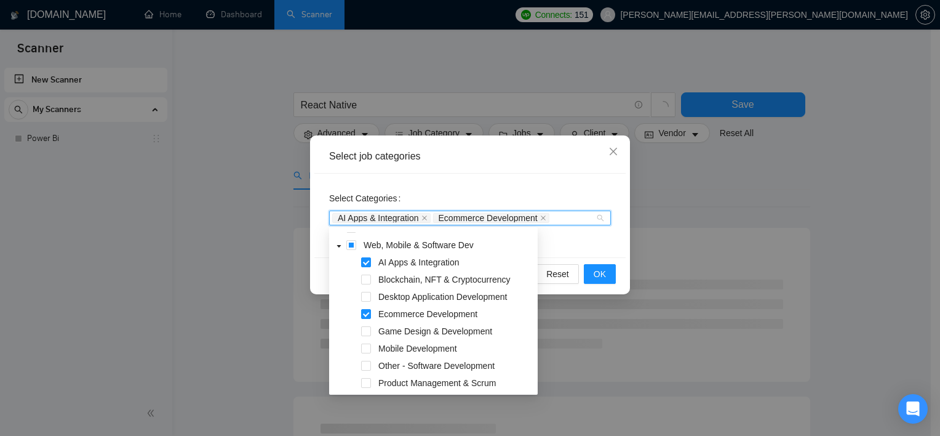
click at [366, 353] on div "Mobile Development" at bounding box center [434, 349] width 204 height 17
click at [368, 346] on span at bounding box center [366, 348] width 10 height 10
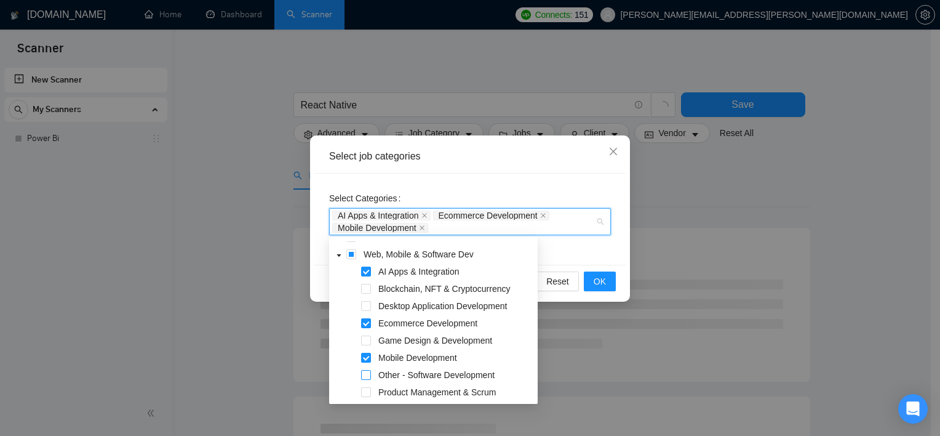
click at [362, 375] on span at bounding box center [366, 375] width 10 height 10
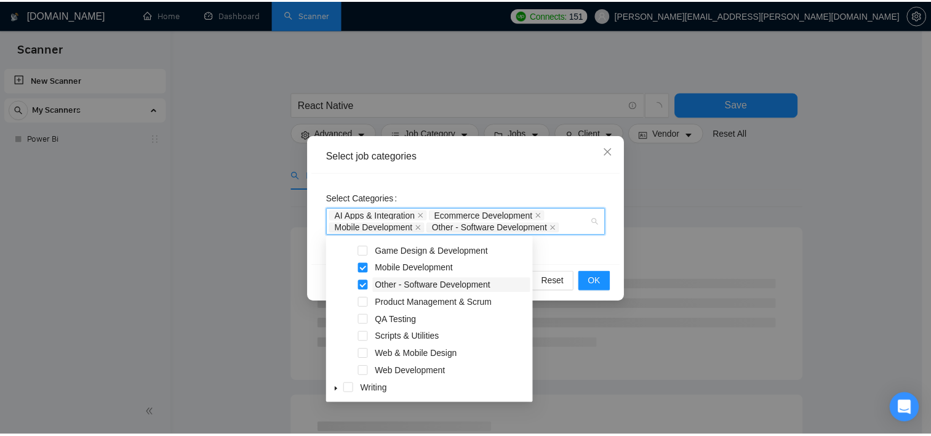
scroll to position [255, 0]
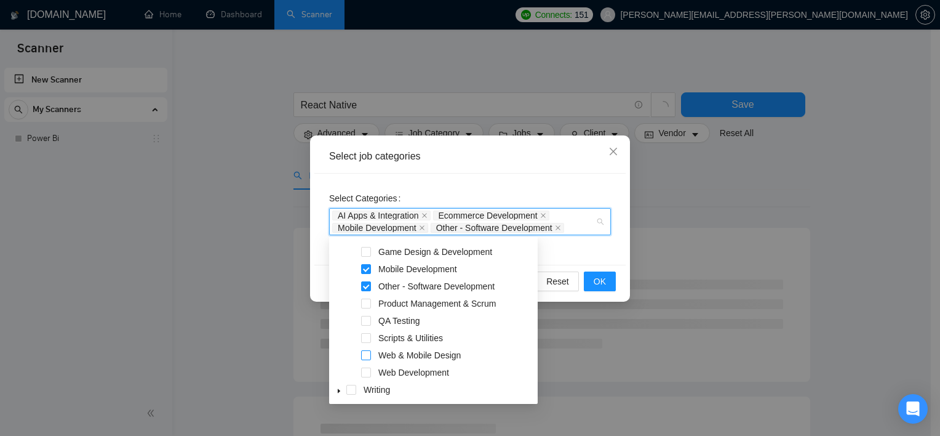
click at [366, 355] on span at bounding box center [366, 355] width 10 height 10
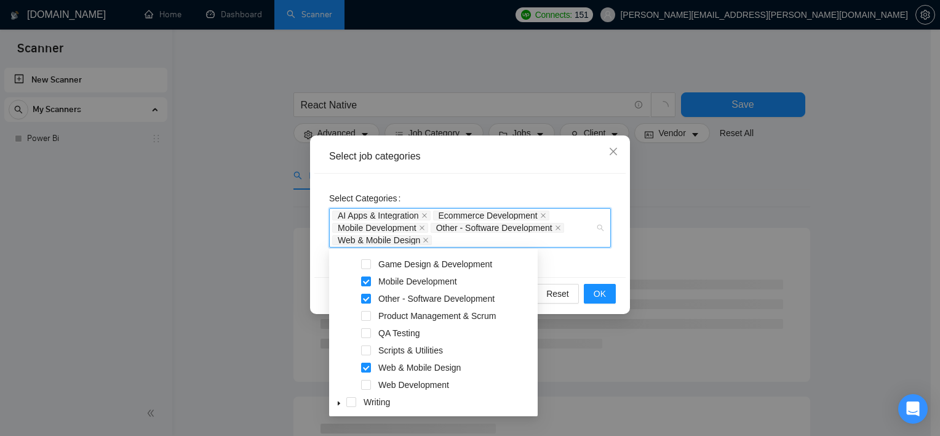
click at [566, 267] on div "Select Categories AI Apps & Integration Ecommerce Development Mobile Developmen…" at bounding box center [469, 225] width 311 height 103
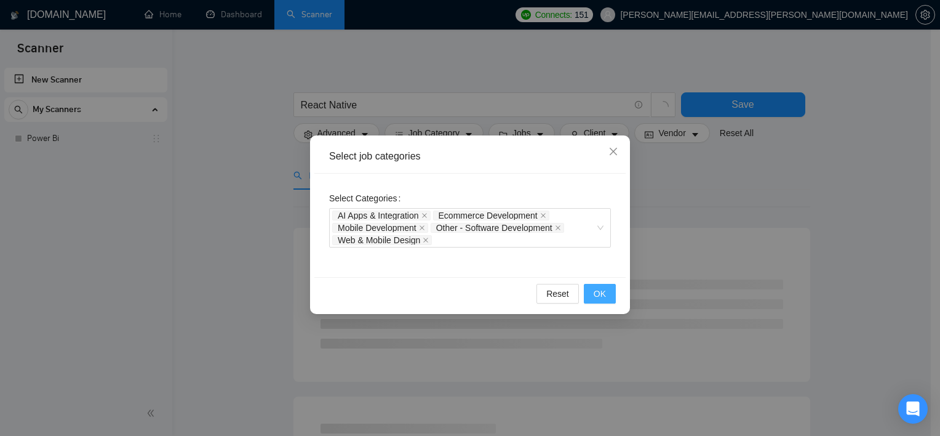
click at [598, 290] on span "OK" at bounding box center [600, 294] width 12 height 14
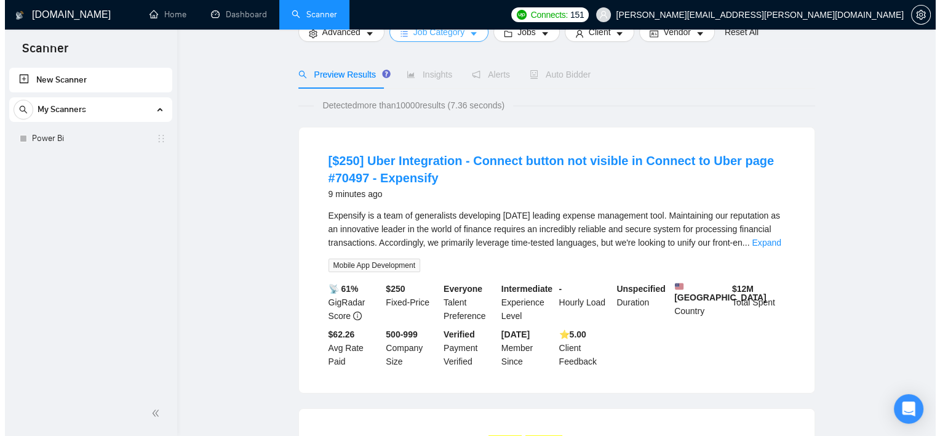
scroll to position [0, 0]
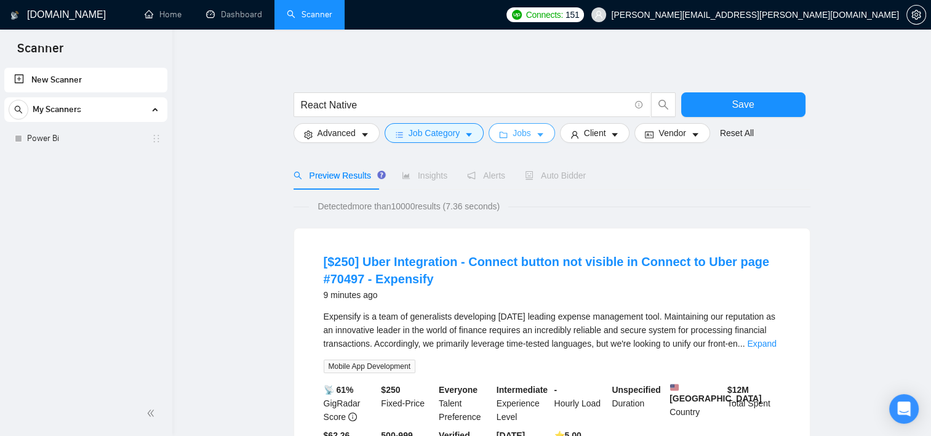
click at [525, 132] on span "Jobs" at bounding box center [522, 133] width 18 height 14
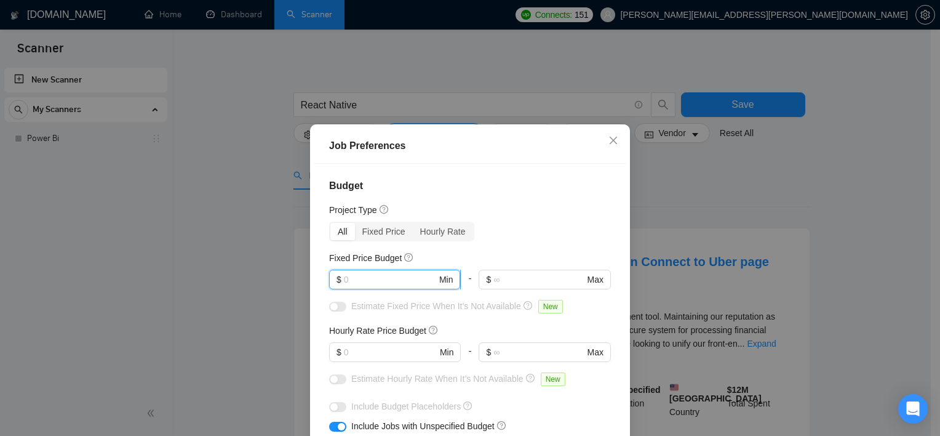
click at [400, 273] on input "text" at bounding box center [390, 280] width 93 height 14
type input "1000"
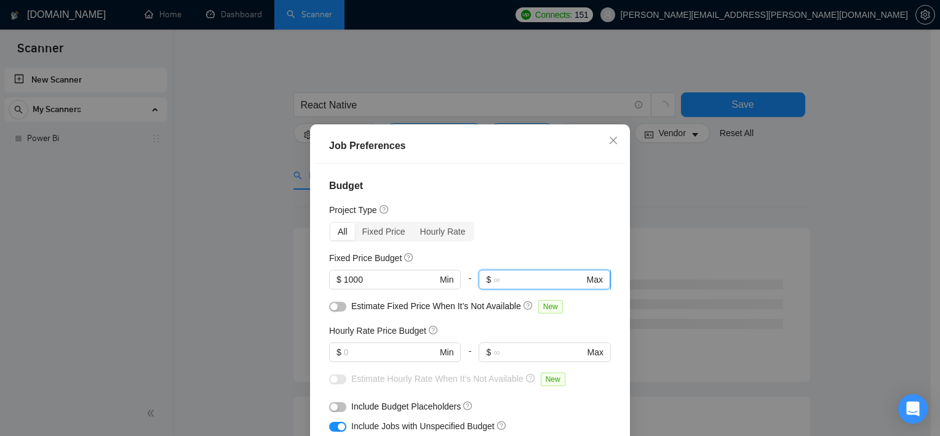
click at [517, 278] on input "text" at bounding box center [539, 280] width 90 height 14
type input "60000"
click at [545, 236] on div "All Fixed Price Hourly Rate" at bounding box center [470, 232] width 282 height 20
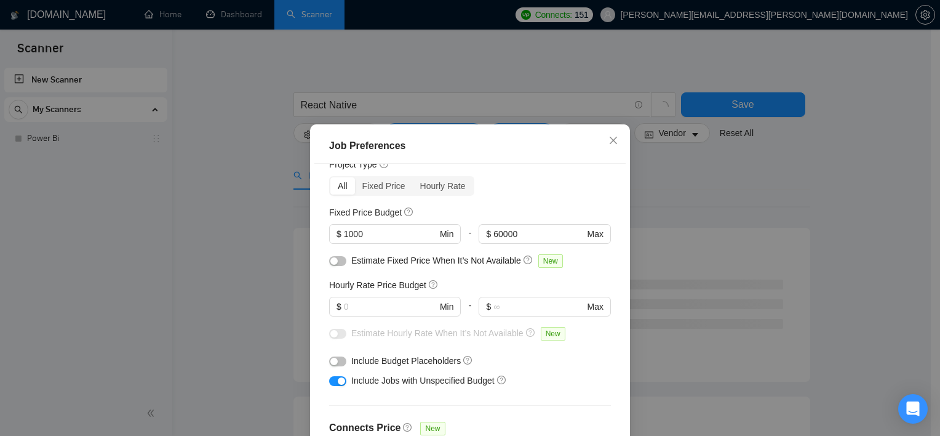
scroll to position [42, 0]
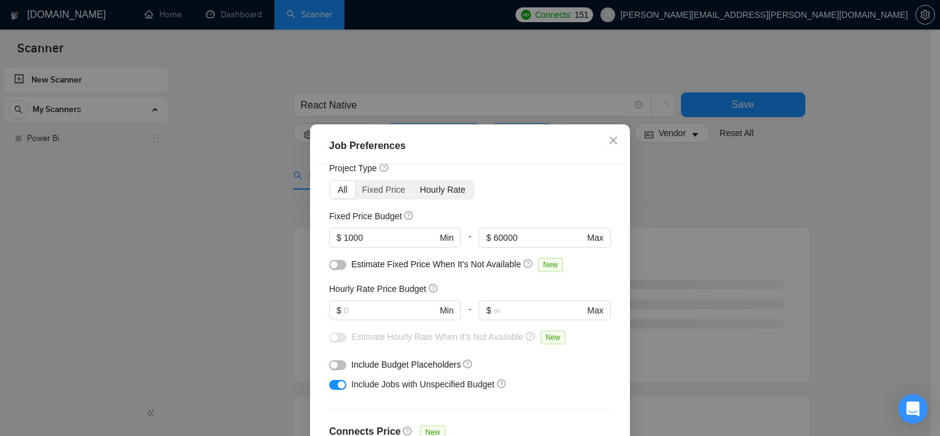
click at [428, 190] on div "Hourly Rate" at bounding box center [443, 189] width 60 height 17
click at [413, 181] on input "Hourly Rate" at bounding box center [413, 181] width 0 height 0
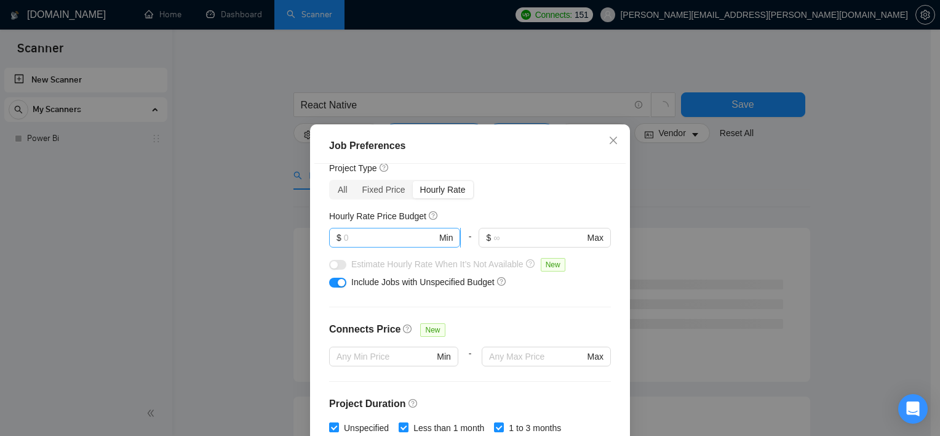
click at [387, 228] on span "$ Min" at bounding box center [394, 238] width 131 height 20
type input "16"
click at [512, 229] on span "$ Max" at bounding box center [544, 238] width 131 height 20
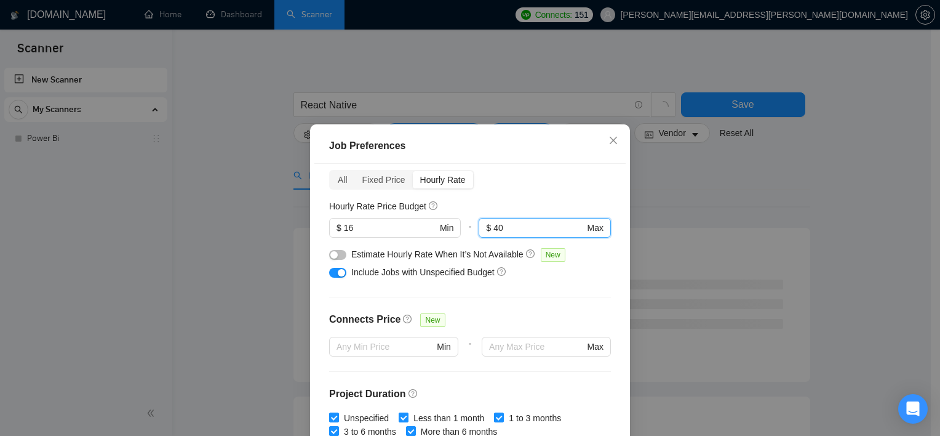
scroll to position [286, 0]
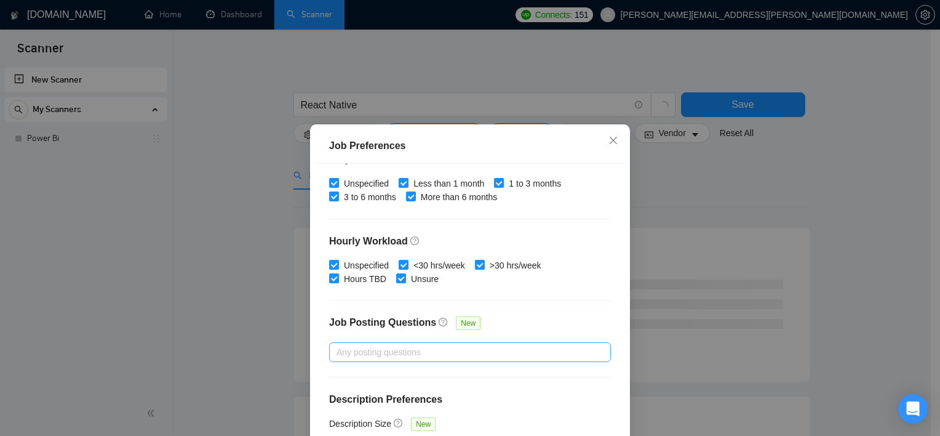
click at [444, 354] on div at bounding box center [463, 352] width 263 height 15
type input "40"
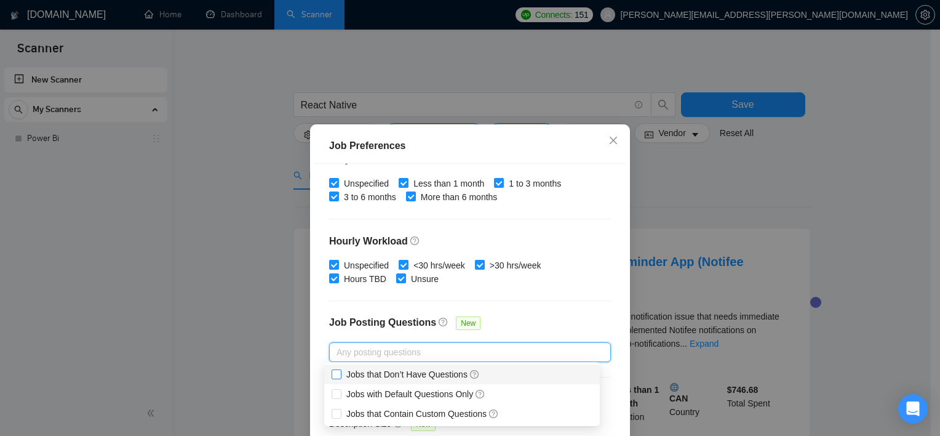
click at [340, 379] on span at bounding box center [337, 374] width 10 height 10
click at [340, 378] on input "Jobs that Don’t Have Questions" at bounding box center [336, 373] width 9 height 9
checkbox input "false"
click at [335, 395] on input "Jobs with Default Questions Only" at bounding box center [336, 393] width 9 height 9
checkbox input "true"
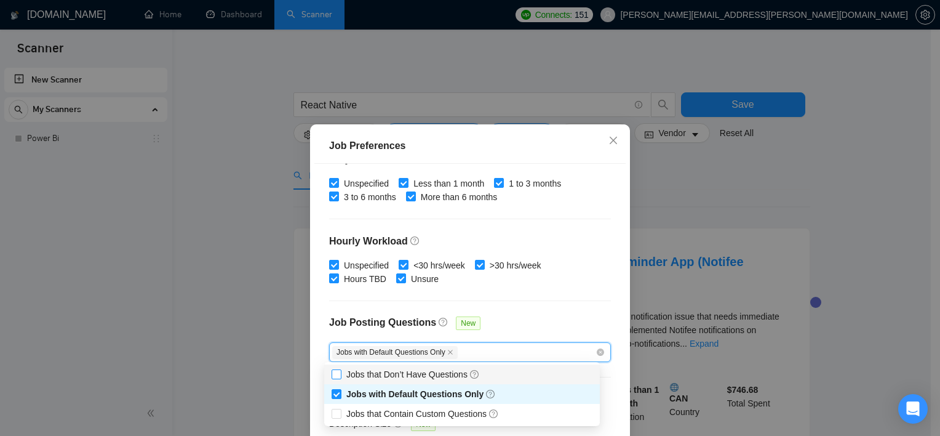
click at [335, 377] on input "Jobs that Don’t Have Questions" at bounding box center [336, 373] width 9 height 9
checkbox input "true"
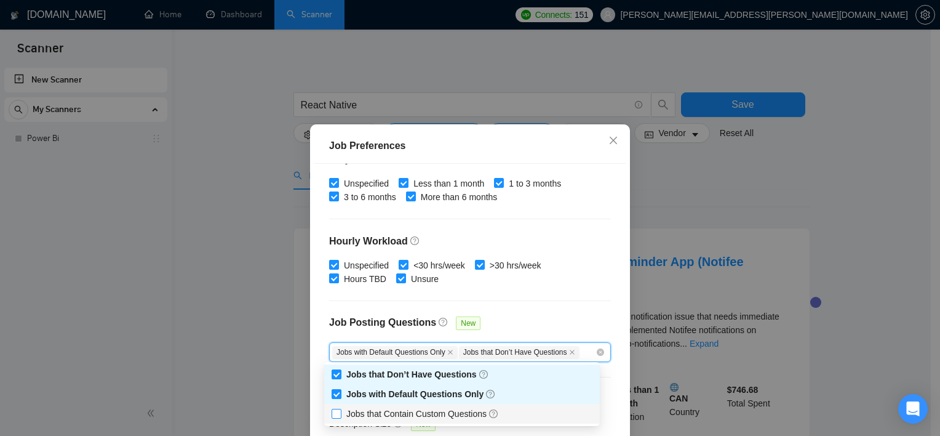
click at [337, 417] on input "Jobs that Contain Custom Questions" at bounding box center [336, 413] width 9 height 9
checkbox input "true"
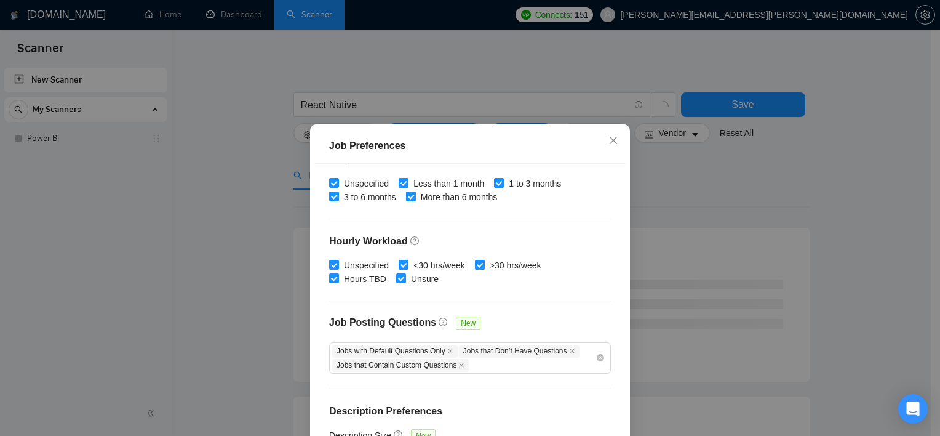
scroll to position [298, 0]
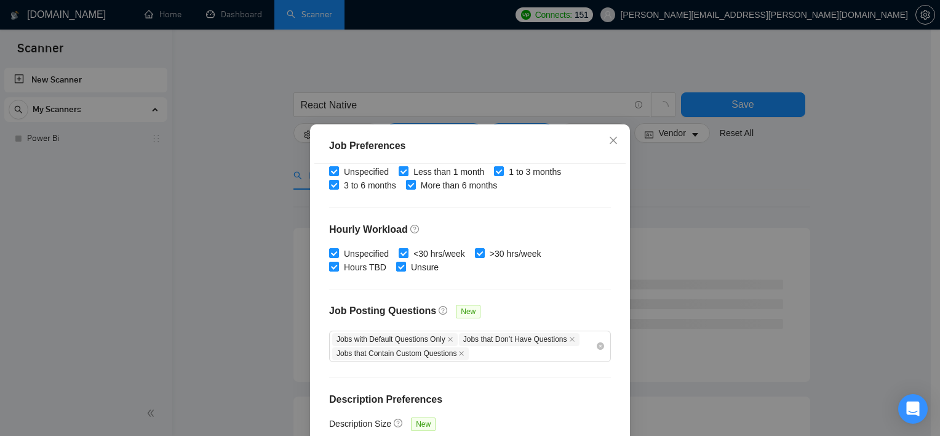
drag, startPoint x: 562, startPoint y: 138, endPoint x: 559, endPoint y: 27, distance: 111.4
click at [559, 27] on div "Job Preferences Budget Project Type All Fixed Price Hourly Rate Fixed Price Bud…" at bounding box center [470, 218] width 940 height 436
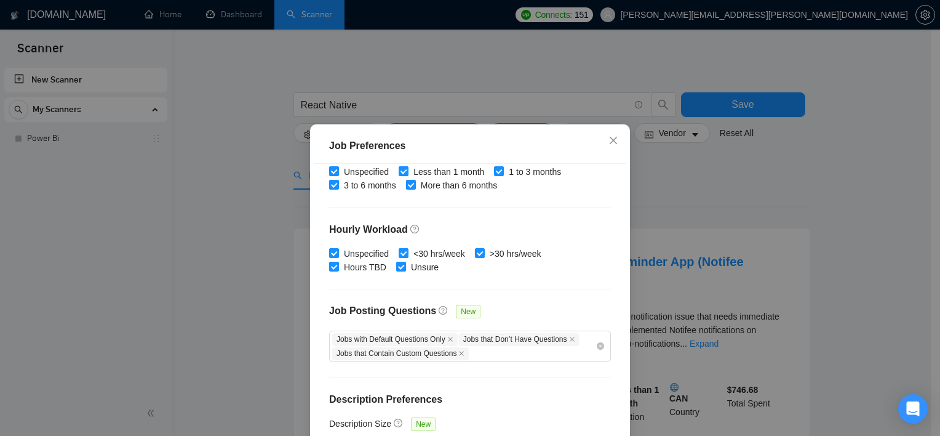
scroll to position [86, 0]
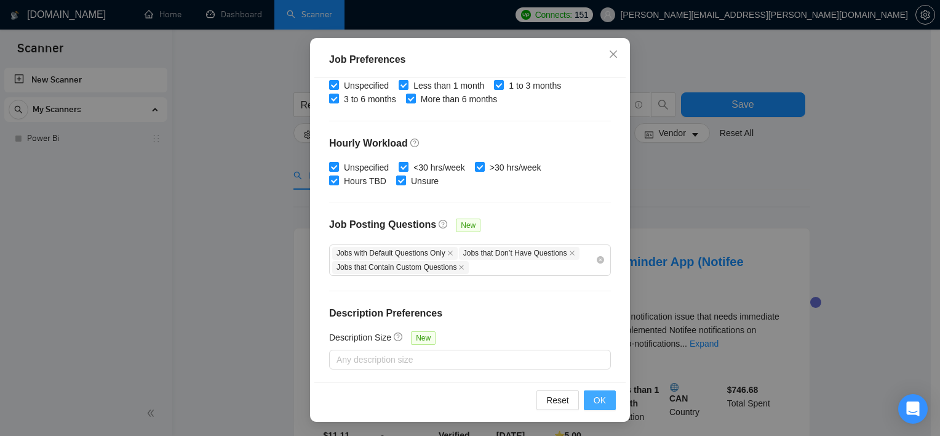
click at [589, 399] on button "OK" at bounding box center [600, 400] width 32 height 20
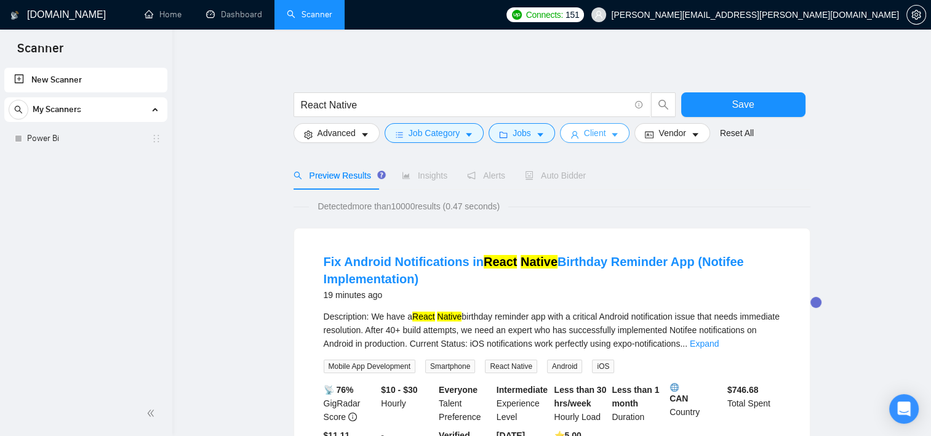
click at [599, 128] on span "Client" at bounding box center [595, 133] width 22 height 14
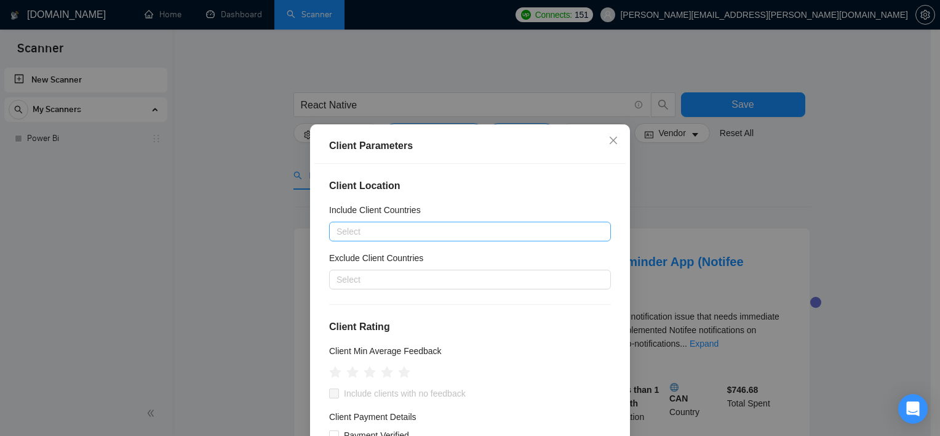
click at [434, 232] on div at bounding box center [463, 231] width 263 height 15
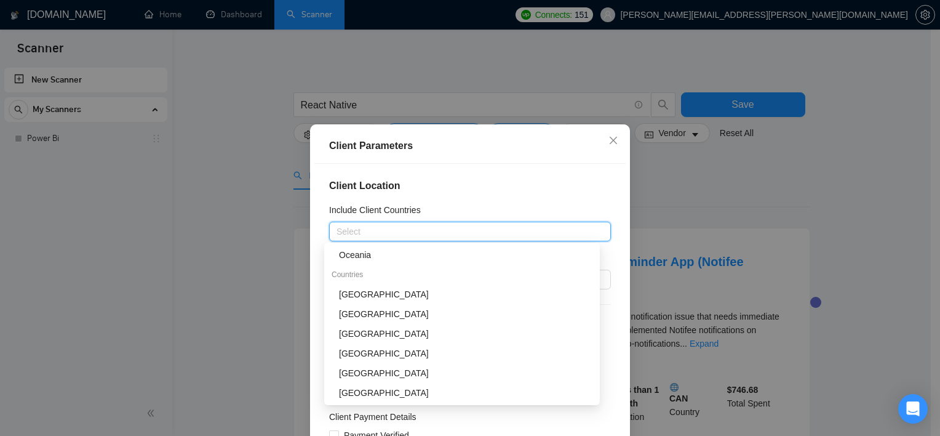
scroll to position [119, 0]
click at [369, 294] on div "[GEOGRAPHIC_DATA]" at bounding box center [466, 294] width 254 height 14
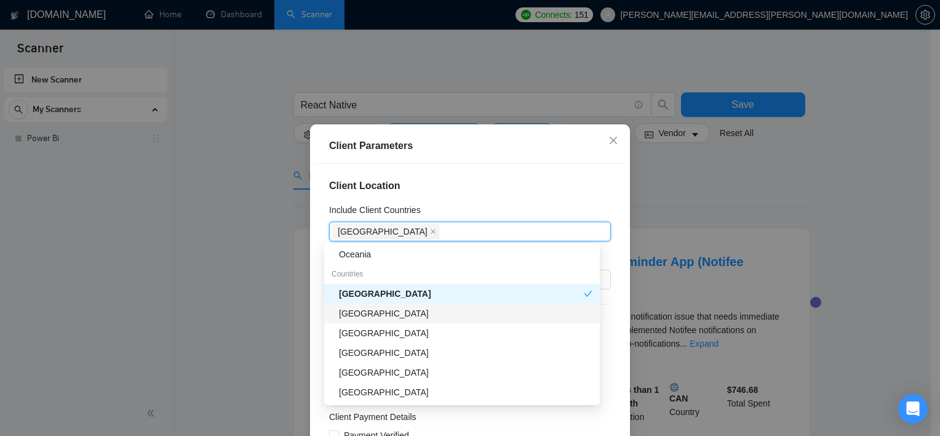
click at [362, 315] on div "[GEOGRAPHIC_DATA]" at bounding box center [466, 313] width 254 height 14
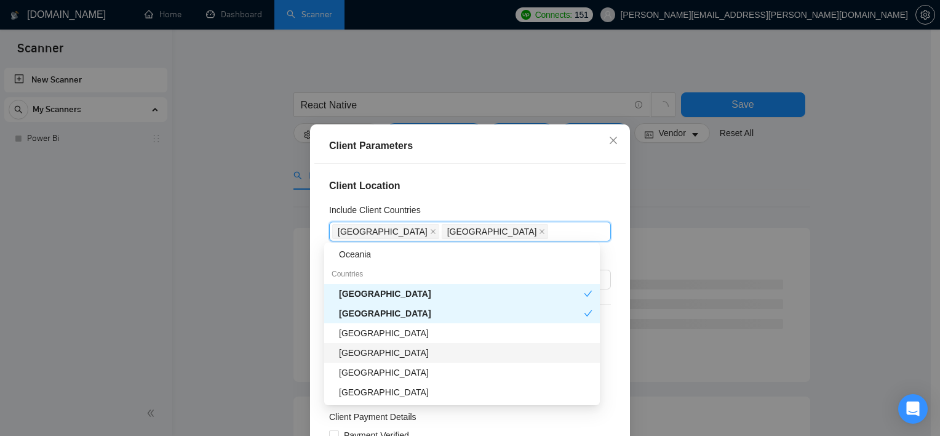
click at [362, 356] on div "[GEOGRAPHIC_DATA]" at bounding box center [466, 353] width 254 height 14
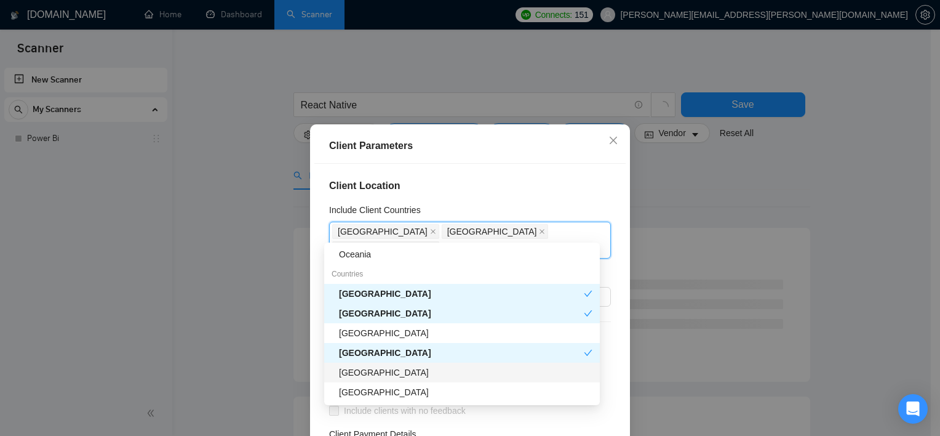
click at [359, 379] on div "[GEOGRAPHIC_DATA]" at bounding box center [462, 372] width 276 height 20
click at [357, 402] on div "[GEOGRAPHIC_DATA]" at bounding box center [462, 412] width 276 height 20
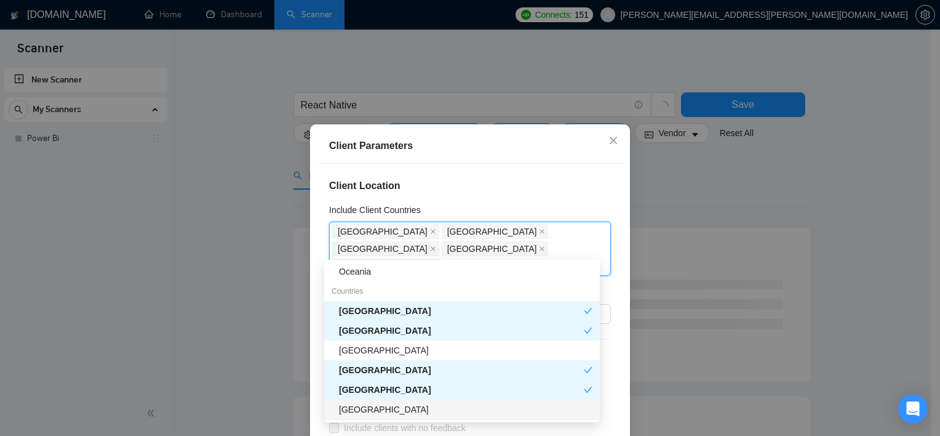
click at [372, 409] on div "[GEOGRAPHIC_DATA]" at bounding box center [466, 410] width 254 height 14
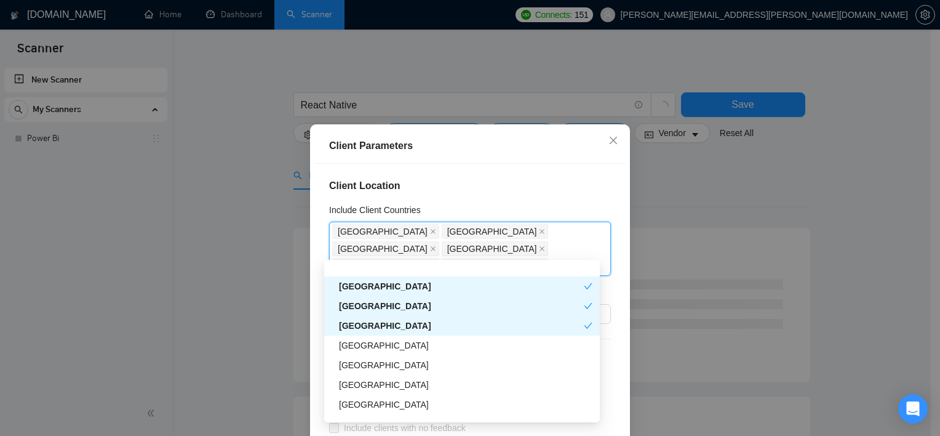
scroll to position [250, 0]
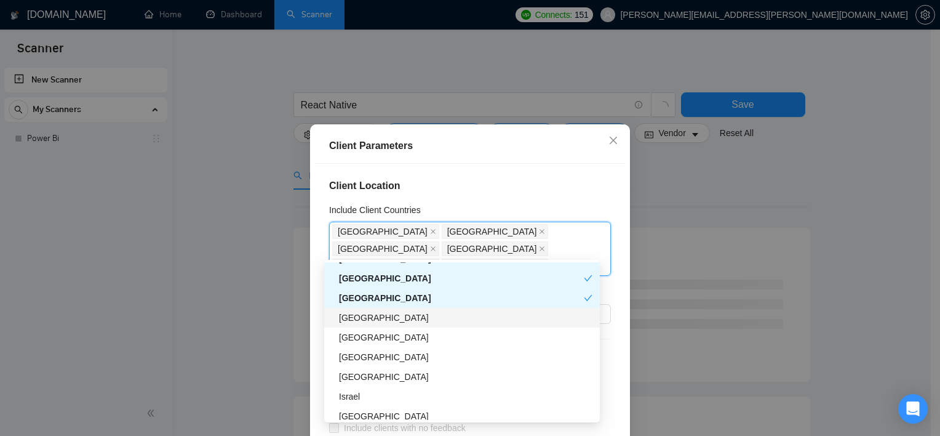
click at [398, 326] on div "[GEOGRAPHIC_DATA]" at bounding box center [462, 318] width 276 height 20
click at [387, 298] on div "[GEOGRAPHIC_DATA]" at bounding box center [461, 298] width 245 height 14
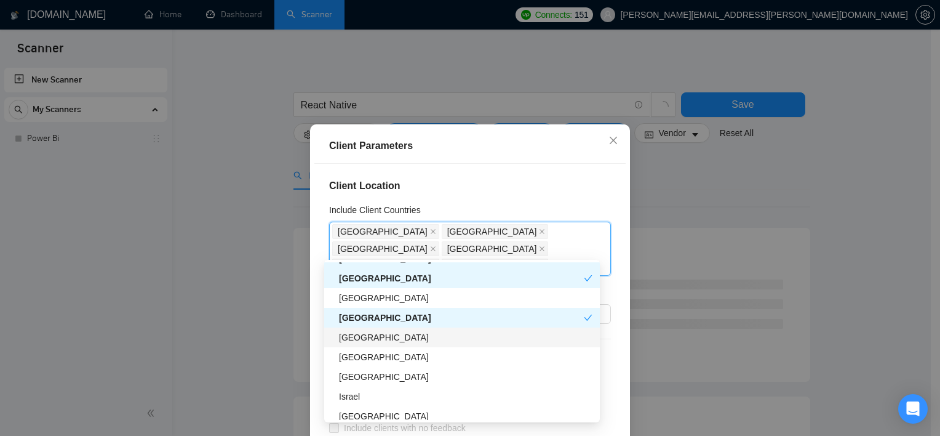
click at [378, 345] on div "[GEOGRAPHIC_DATA]" at bounding box center [462, 337] width 276 height 20
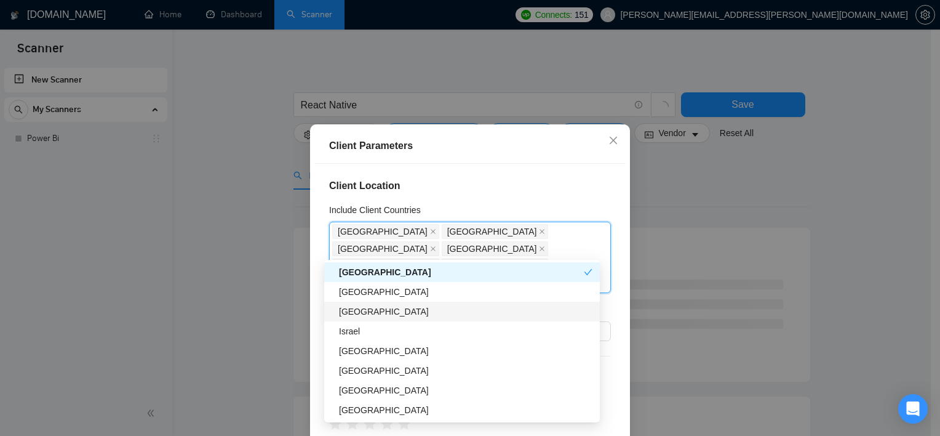
scroll to position [316, 0]
click at [350, 334] on div "Israel" at bounding box center [466, 330] width 254 height 14
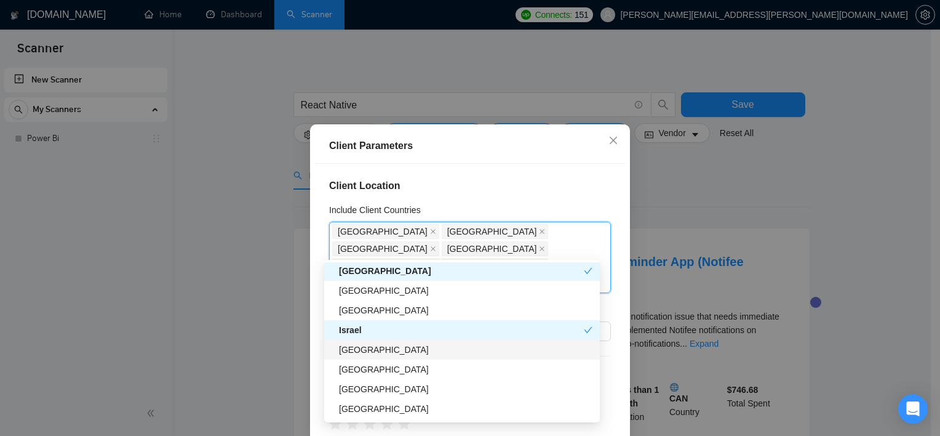
click at [350, 343] on div "[GEOGRAPHIC_DATA]" at bounding box center [466, 350] width 254 height 14
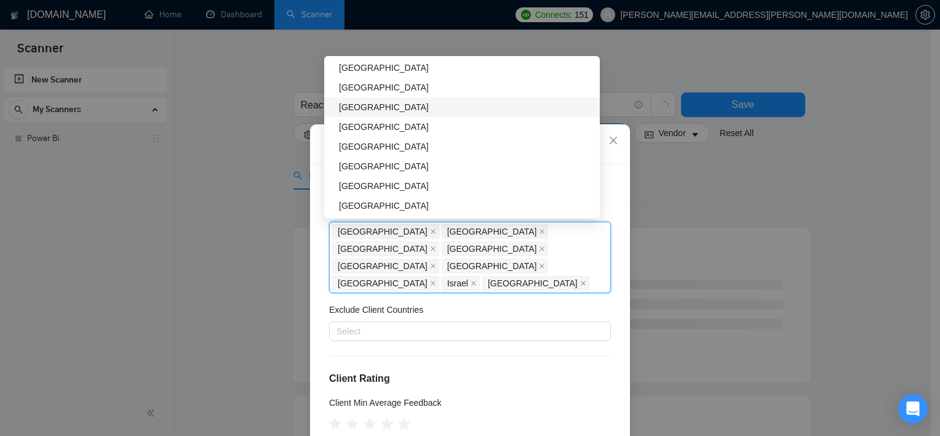
scroll to position [415, 0]
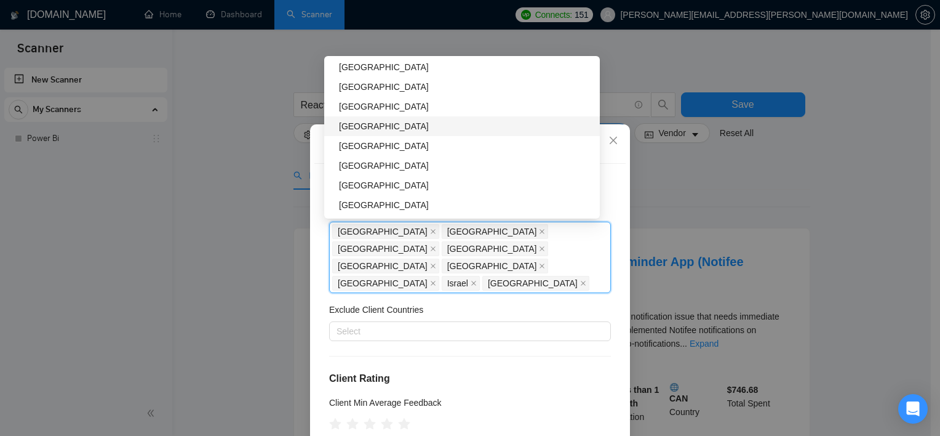
click at [379, 128] on div "[GEOGRAPHIC_DATA]" at bounding box center [466, 126] width 254 height 14
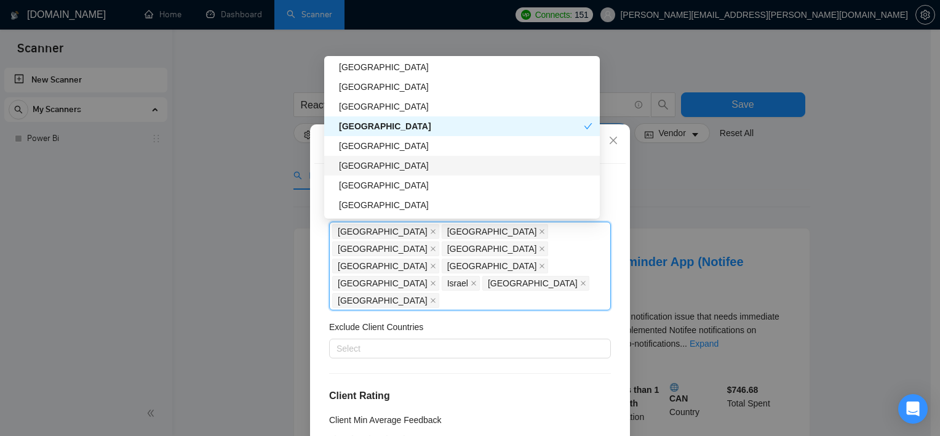
click at [359, 172] on div "[GEOGRAPHIC_DATA]" at bounding box center [466, 166] width 254 height 14
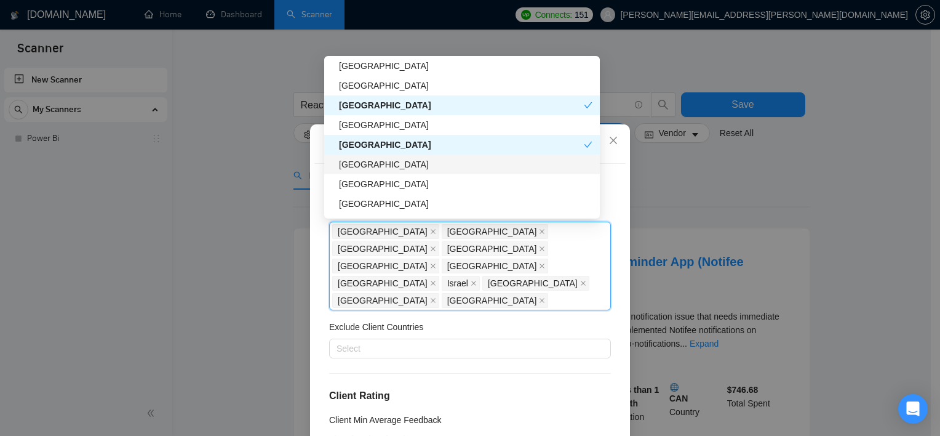
scroll to position [436, 0]
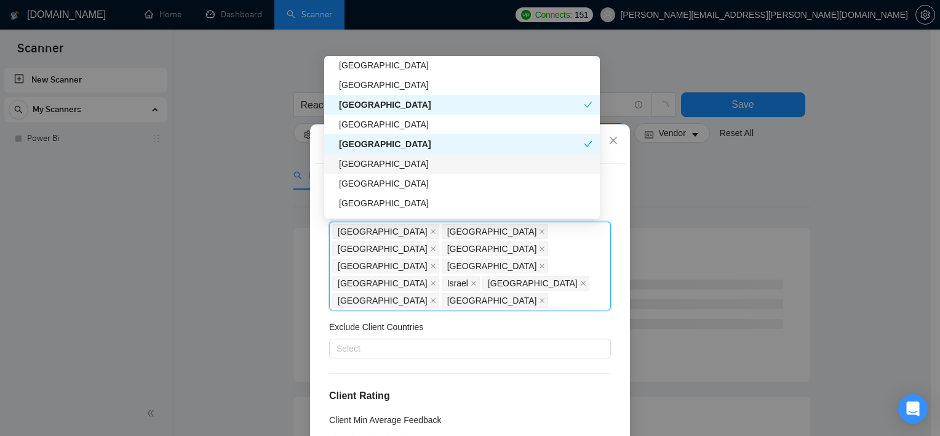
click at [390, 166] on div "[GEOGRAPHIC_DATA]" at bounding box center [466, 164] width 254 height 14
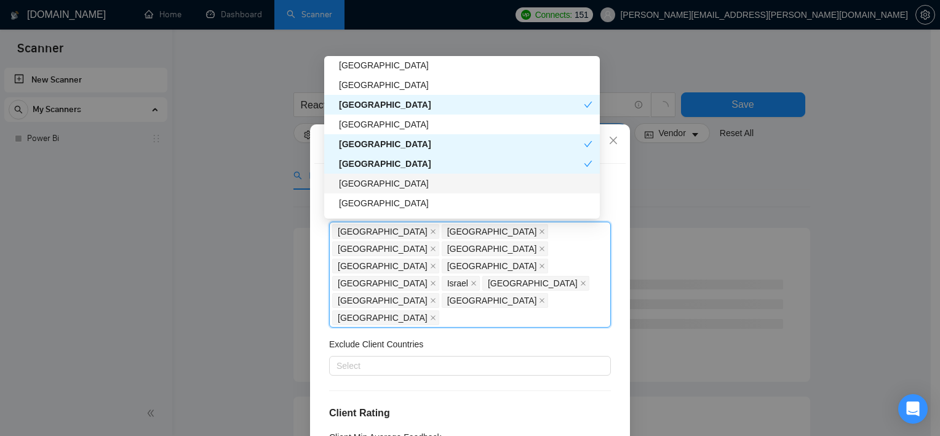
click at [387, 184] on div "[GEOGRAPHIC_DATA]" at bounding box center [466, 184] width 254 height 14
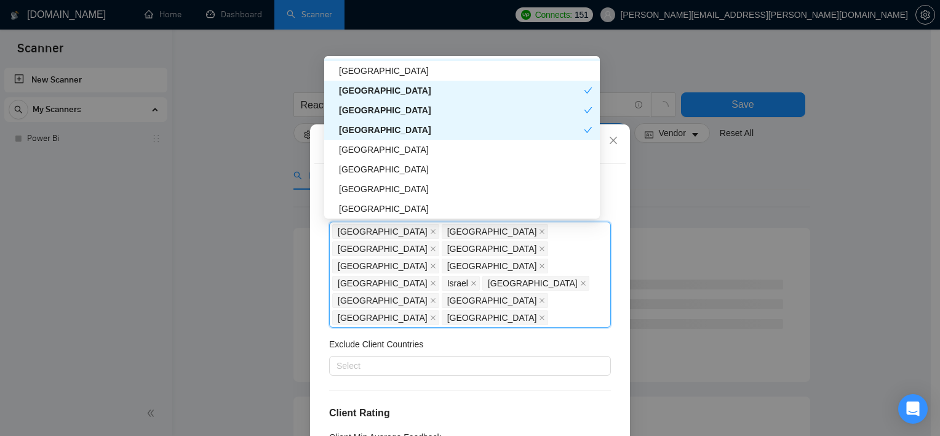
scroll to position [491, 0]
click at [372, 153] on div "[GEOGRAPHIC_DATA]" at bounding box center [466, 149] width 254 height 14
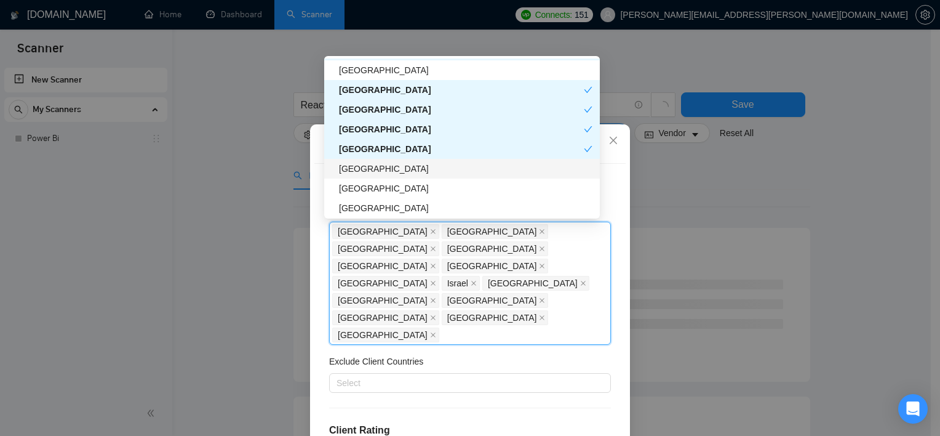
click at [369, 169] on div "[GEOGRAPHIC_DATA]" at bounding box center [466, 169] width 254 height 14
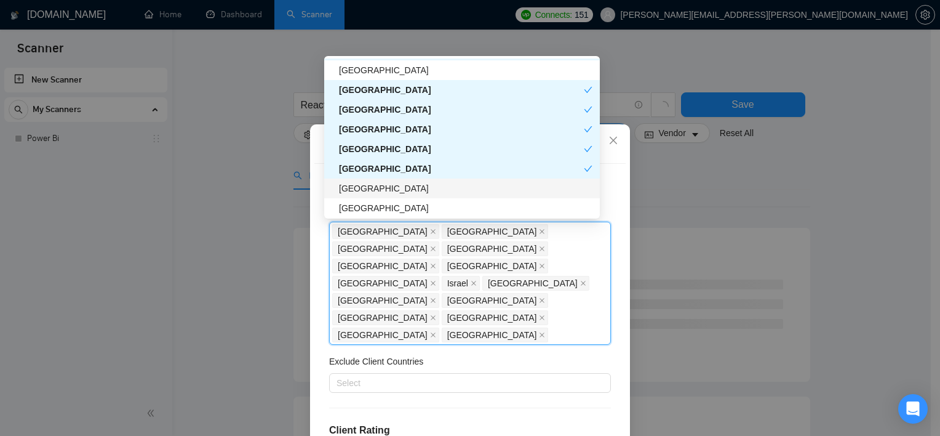
click at [367, 190] on div "[GEOGRAPHIC_DATA]" at bounding box center [466, 189] width 254 height 14
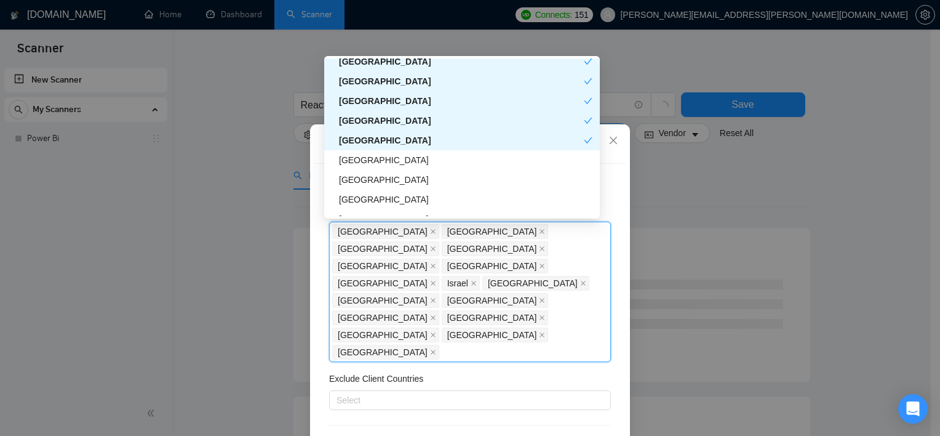
scroll to position [540, 0]
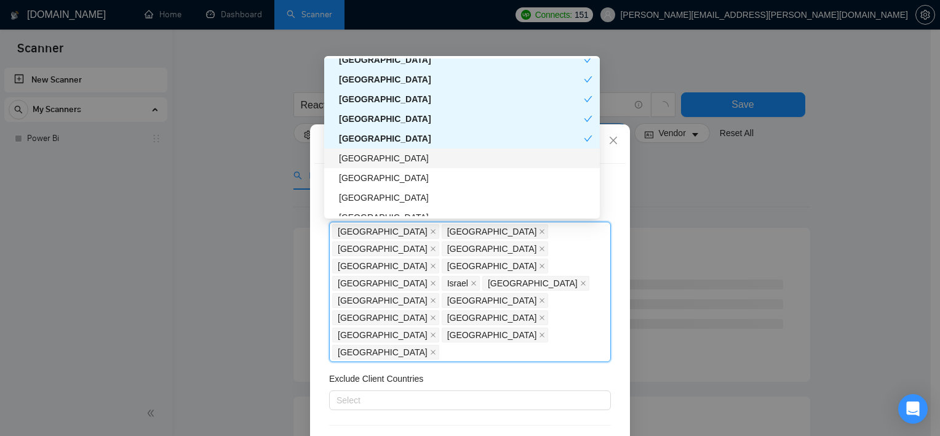
click at [380, 166] on div "[GEOGRAPHIC_DATA]" at bounding box center [462, 158] width 276 height 20
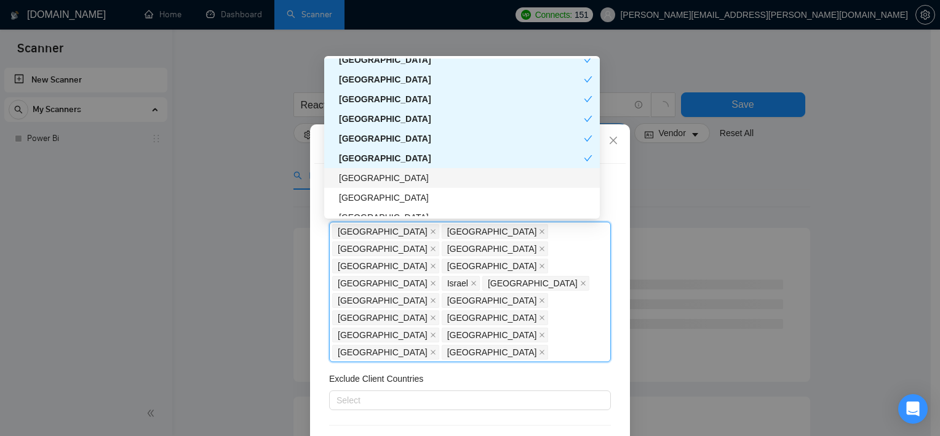
click at [379, 186] on div "[GEOGRAPHIC_DATA]" at bounding box center [462, 178] width 276 height 20
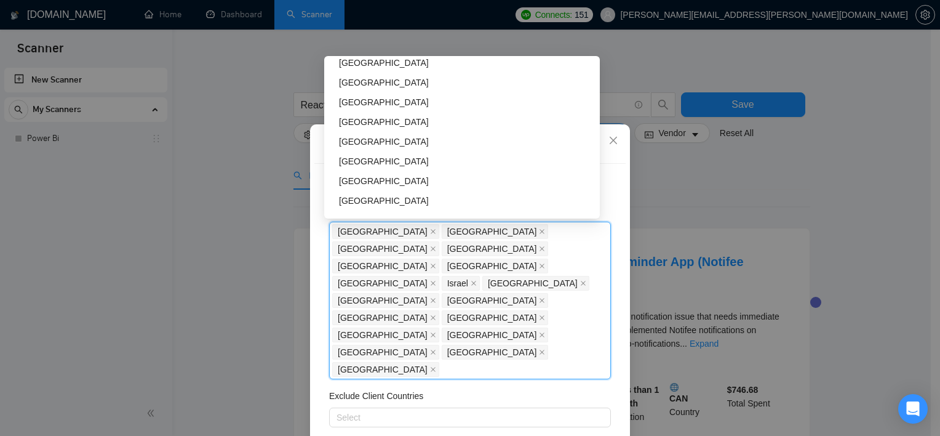
scroll to position [774, 0]
click at [374, 145] on div "[GEOGRAPHIC_DATA]" at bounding box center [466, 141] width 254 height 14
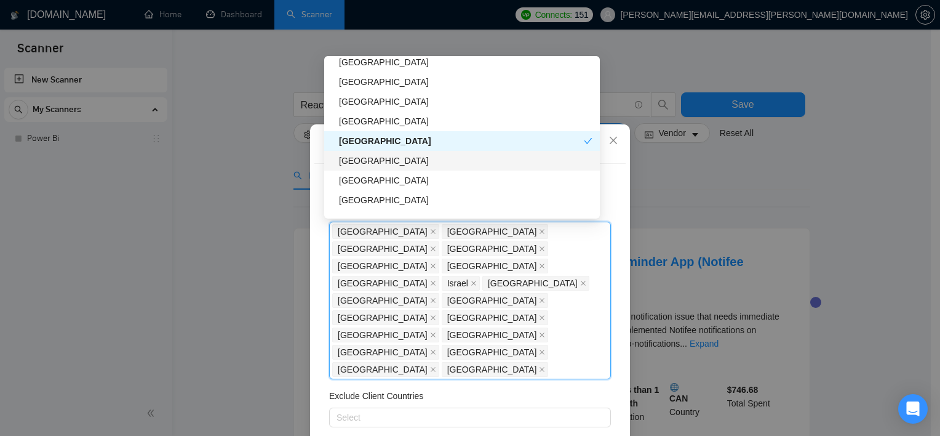
click at [367, 159] on div "[GEOGRAPHIC_DATA]" at bounding box center [466, 161] width 254 height 14
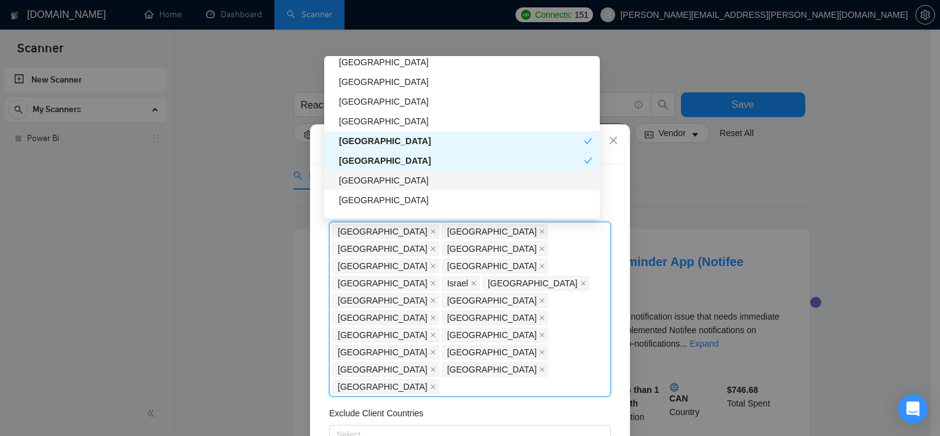
click at [369, 179] on div "[GEOGRAPHIC_DATA]" at bounding box center [466, 181] width 254 height 14
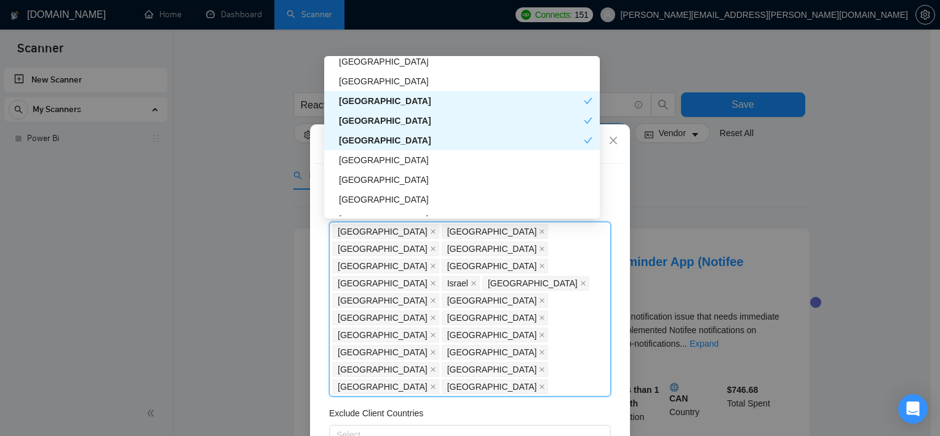
scroll to position [815, 0]
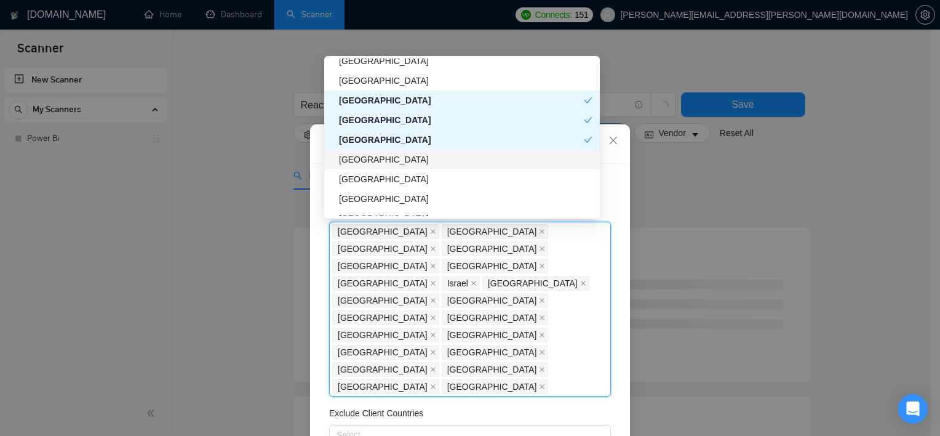
click at [374, 155] on div "[GEOGRAPHIC_DATA]" at bounding box center [466, 160] width 254 height 14
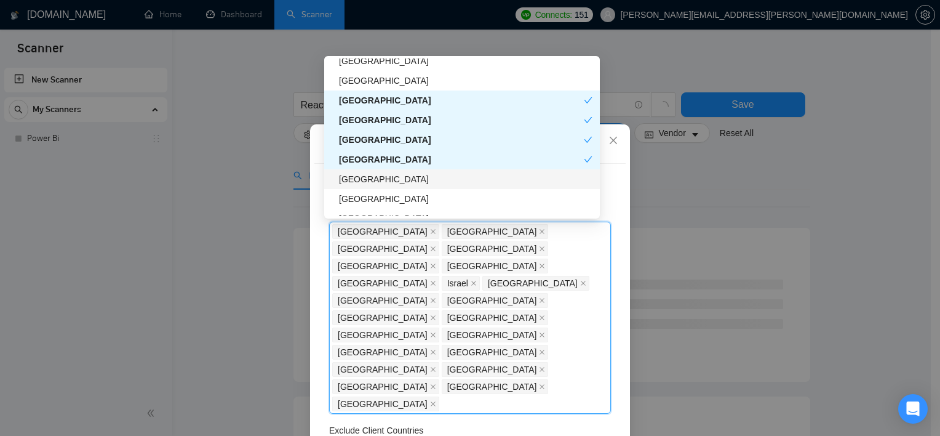
click at [369, 180] on div "[GEOGRAPHIC_DATA]" at bounding box center [466, 179] width 254 height 14
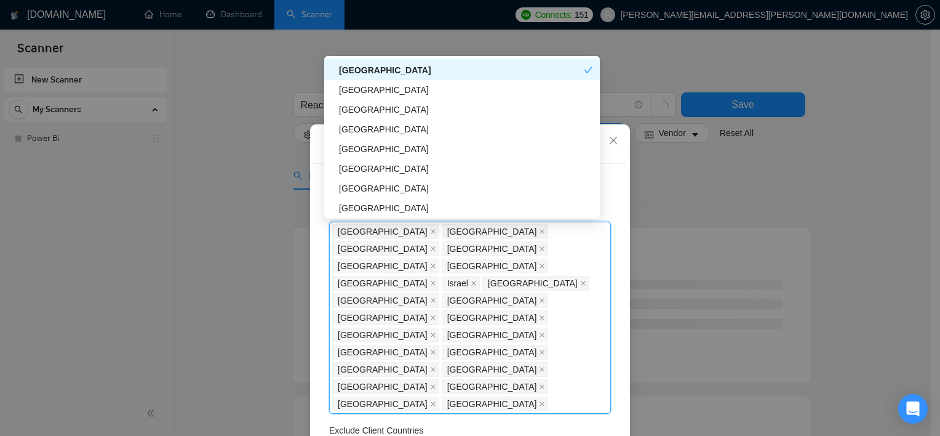
scroll to position [924, 0]
click at [370, 148] on div "[GEOGRAPHIC_DATA]" at bounding box center [466, 149] width 254 height 14
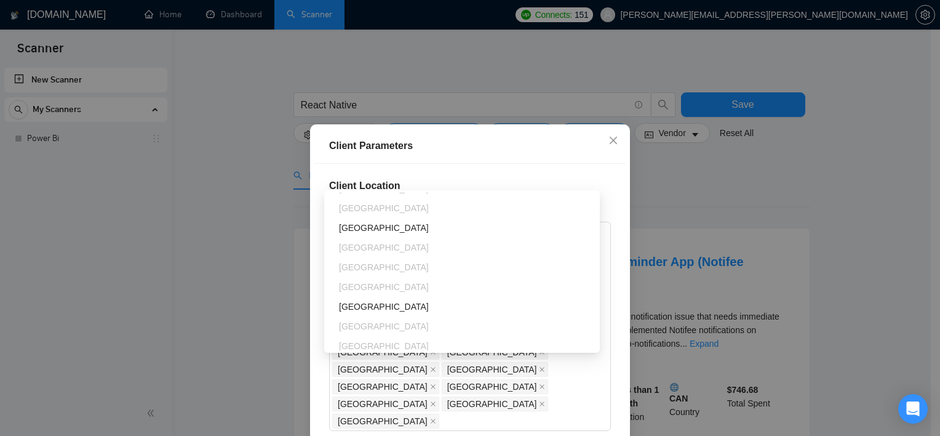
scroll to position [172, 0]
click at [357, 233] on div "[GEOGRAPHIC_DATA]" at bounding box center [462, 227] width 276 height 20
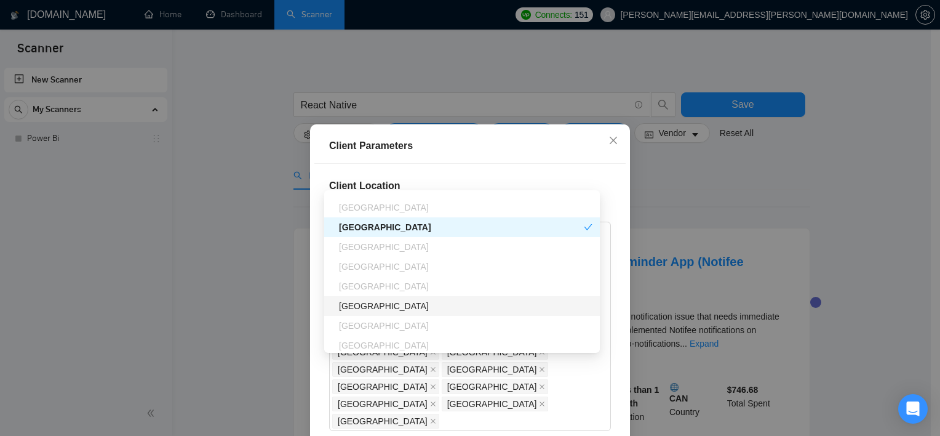
click at [363, 304] on div "[GEOGRAPHIC_DATA]" at bounding box center [466, 306] width 254 height 14
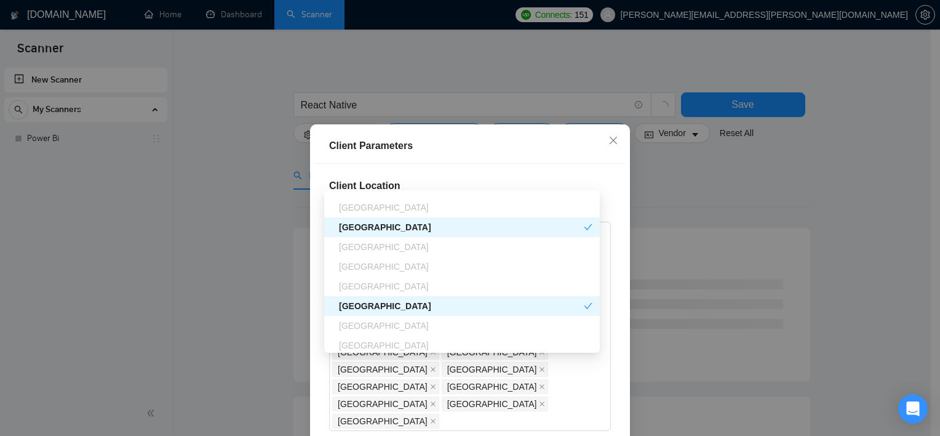
click at [487, 387] on div "Client Location Include Client Countries [GEOGRAPHIC_DATA] [GEOGRAPHIC_DATA] [G…" at bounding box center [469, 316] width 311 height 305
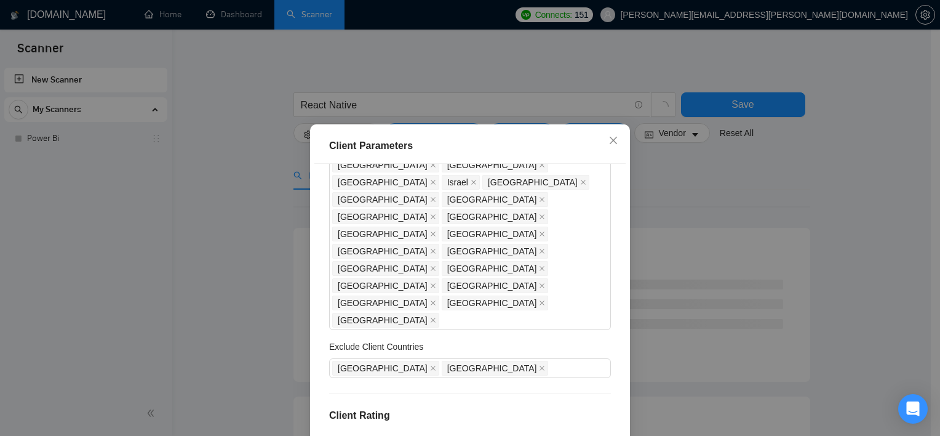
scroll to position [132, 0]
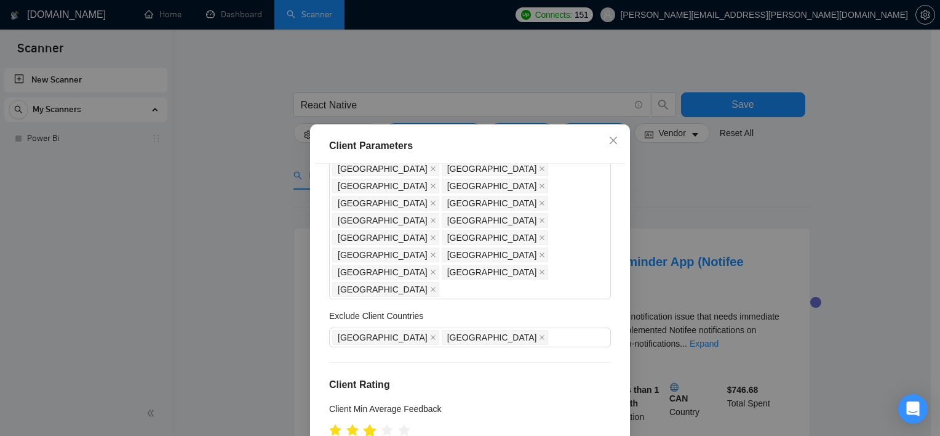
click at [367, 424] on icon "star" at bounding box center [370, 431] width 14 height 14
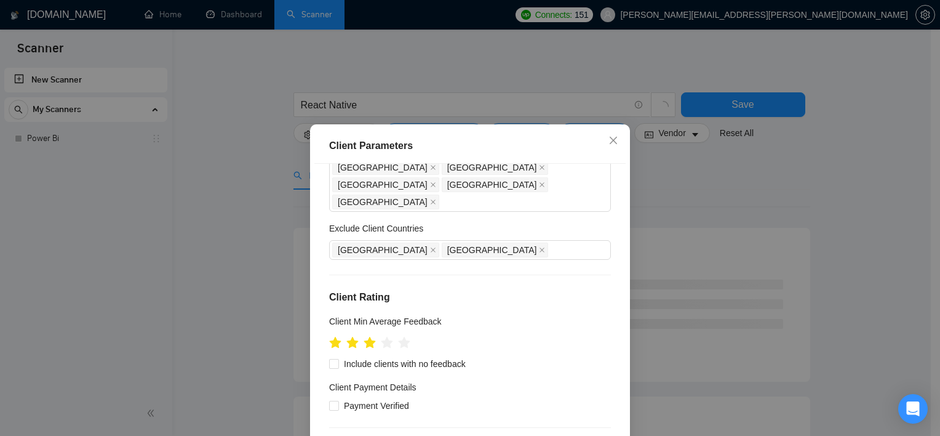
scroll to position [222, 0]
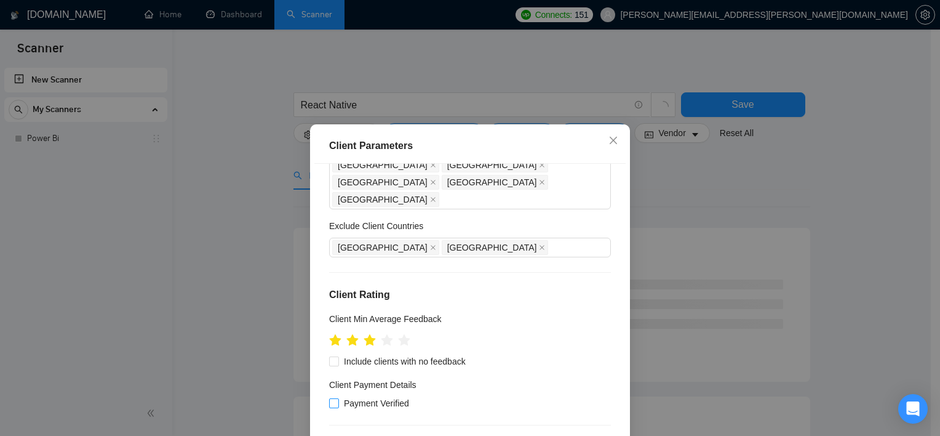
click at [332, 396] on label "Payment Verified" at bounding box center [371, 403] width 85 height 14
click at [332, 398] on input "Payment Verified" at bounding box center [333, 402] width 9 height 9
checkbox input "true"
click at [329, 356] on input "Include clients with no feedback" at bounding box center [333, 360] width 9 height 9
checkbox input "true"
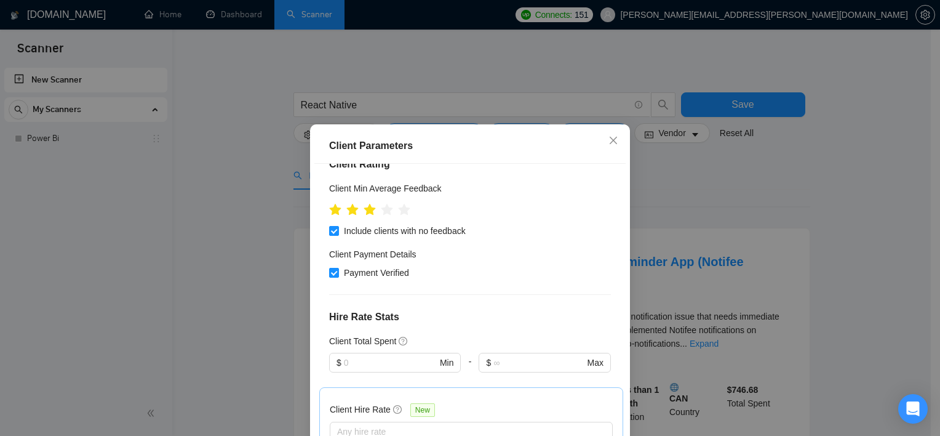
scroll to position [354, 0]
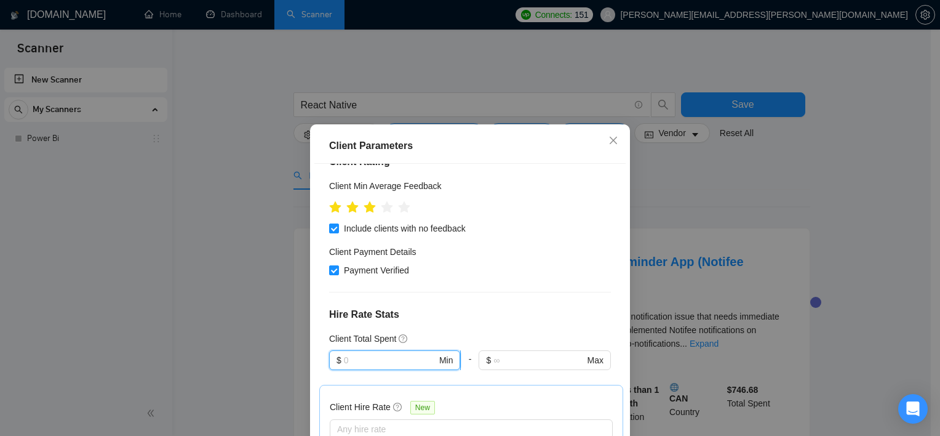
click at [398, 353] on input "text" at bounding box center [390, 360] width 93 height 14
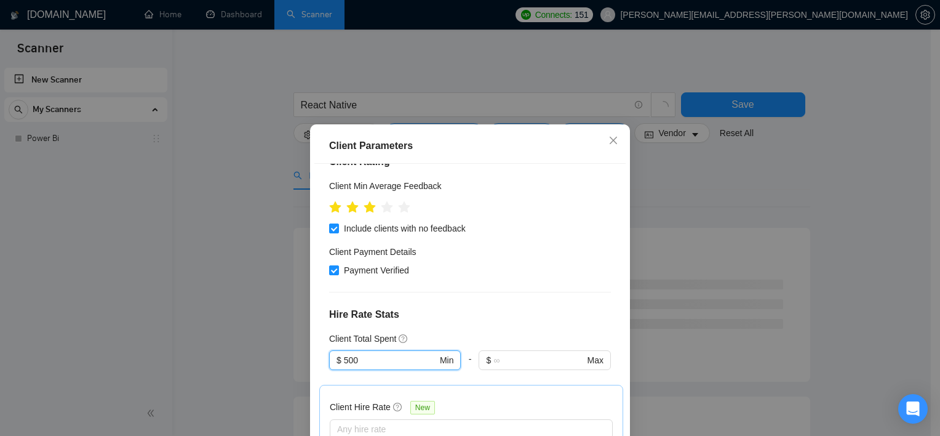
type input "500"
click at [471, 307] on h4 "Hire Rate Stats" at bounding box center [470, 314] width 282 height 15
click at [417, 422] on div at bounding box center [465, 429] width 265 height 15
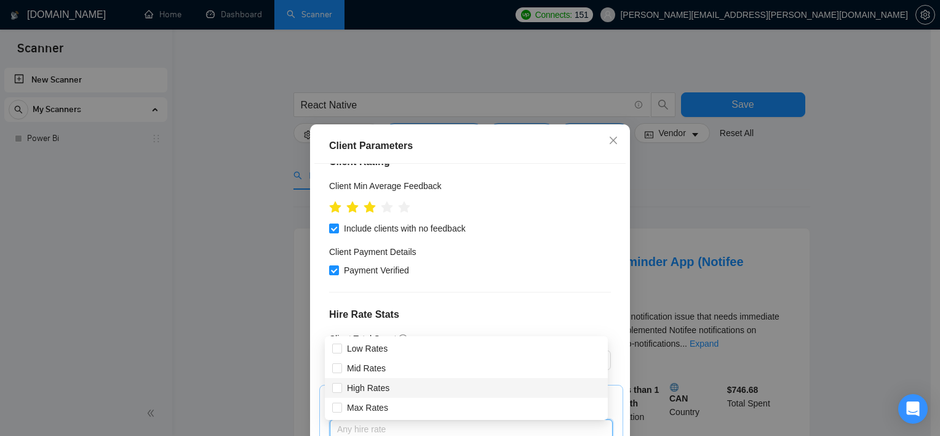
click at [367, 396] on div "High Rates" at bounding box center [466, 388] width 283 height 20
checkbox input "true"
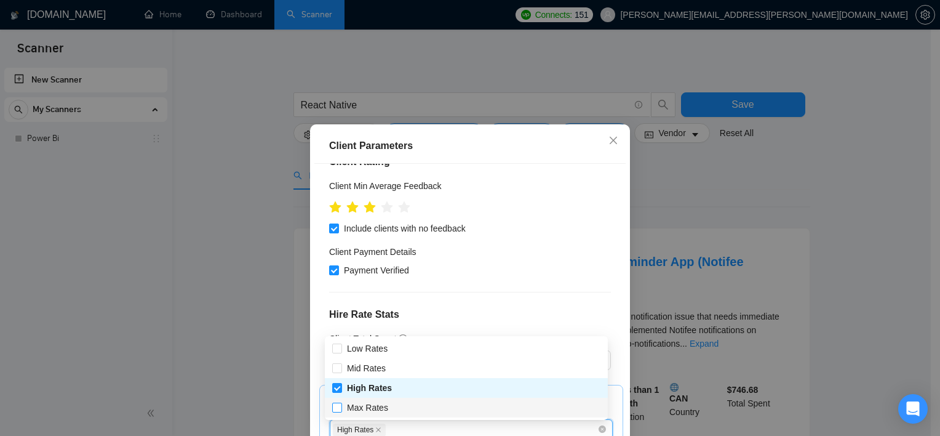
click at [354, 409] on span "Max Rates" at bounding box center [367, 408] width 41 height 10
click at [341, 409] on input "Max Rates" at bounding box center [336, 407] width 9 height 9
checkbox input "true"
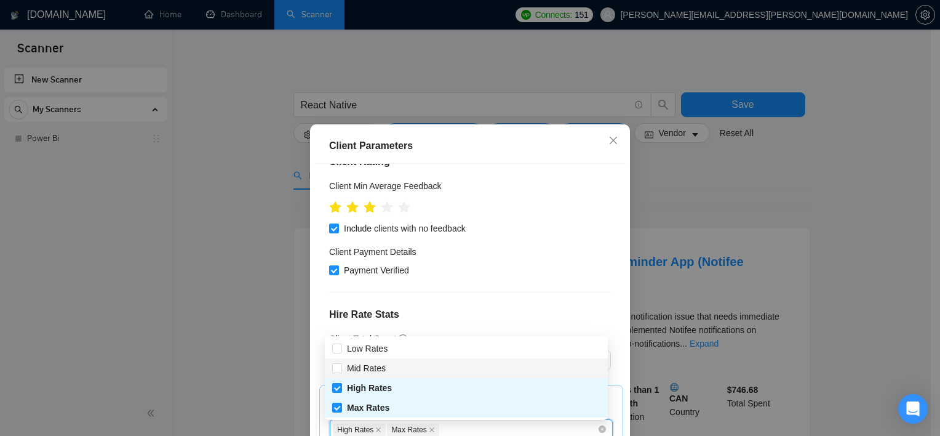
click at [361, 375] on div "Mid Rates" at bounding box center [466, 368] width 283 height 20
checkbox input "true"
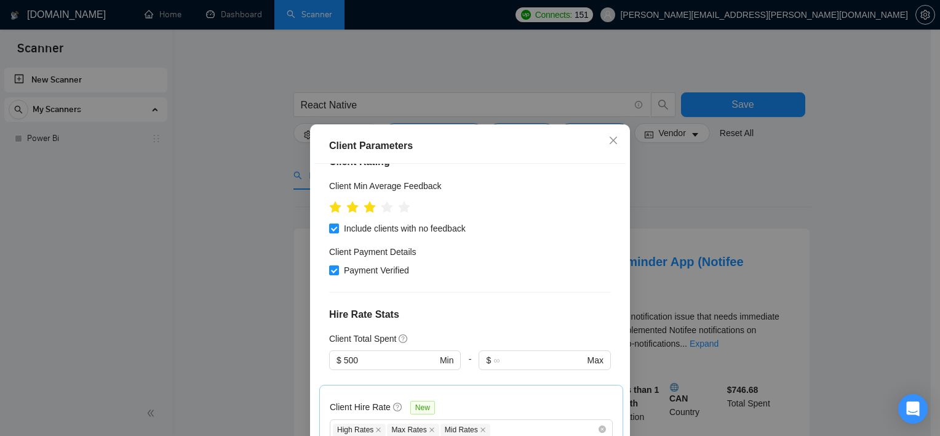
click at [501, 307] on h4 "Hire Rate Stats" at bounding box center [470, 314] width 282 height 15
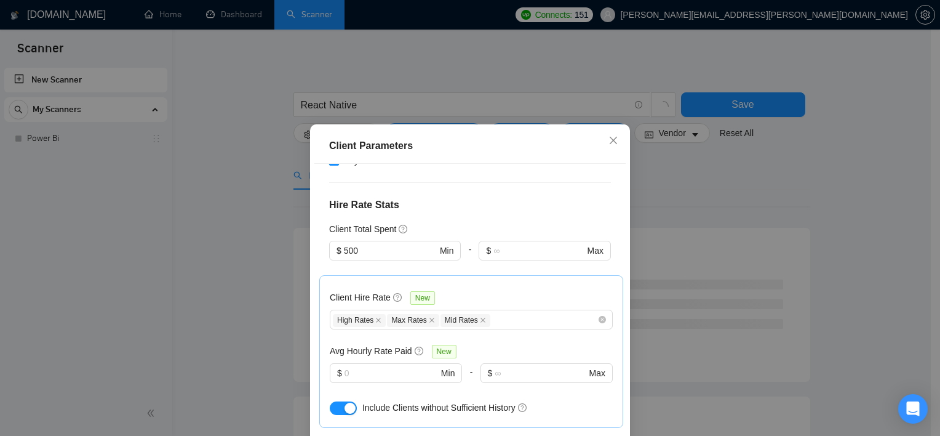
scroll to position [482, 0]
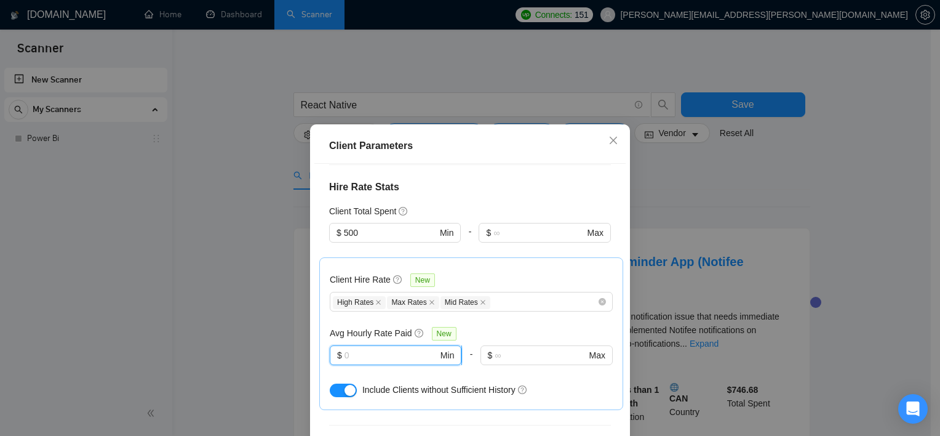
click at [401, 348] on input "text" at bounding box center [392, 355] width 94 height 14
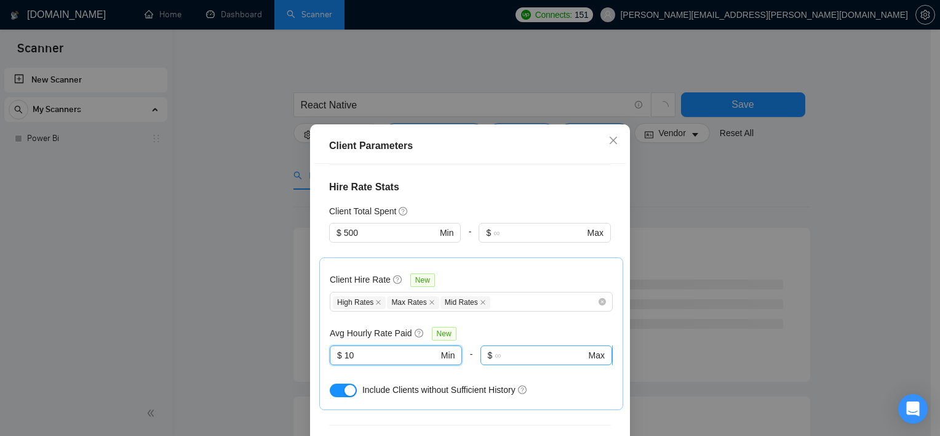
type input "10"
click at [515, 348] on input "text" at bounding box center [540, 355] width 91 height 14
type input "2"
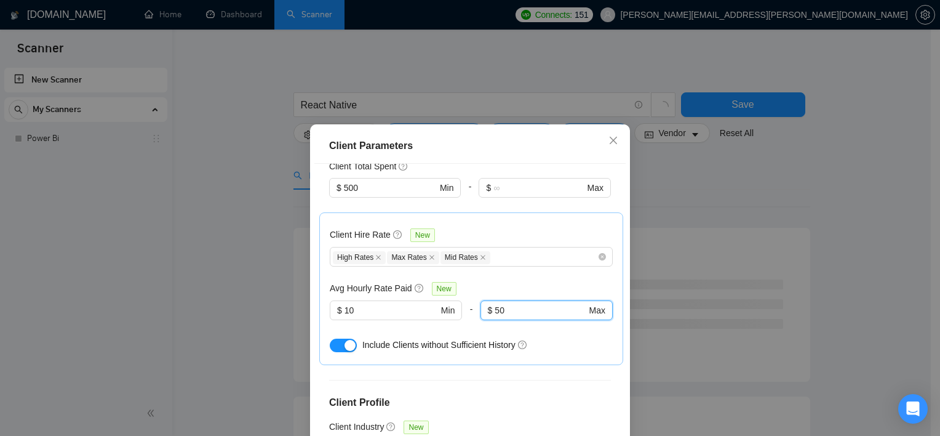
scroll to position [548, 0]
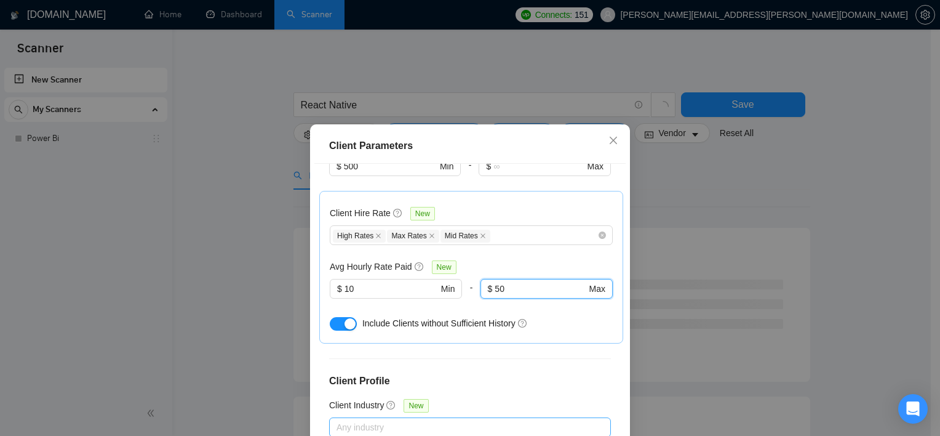
click at [468, 417] on div "Any industry" at bounding box center [470, 427] width 282 height 20
type input "50"
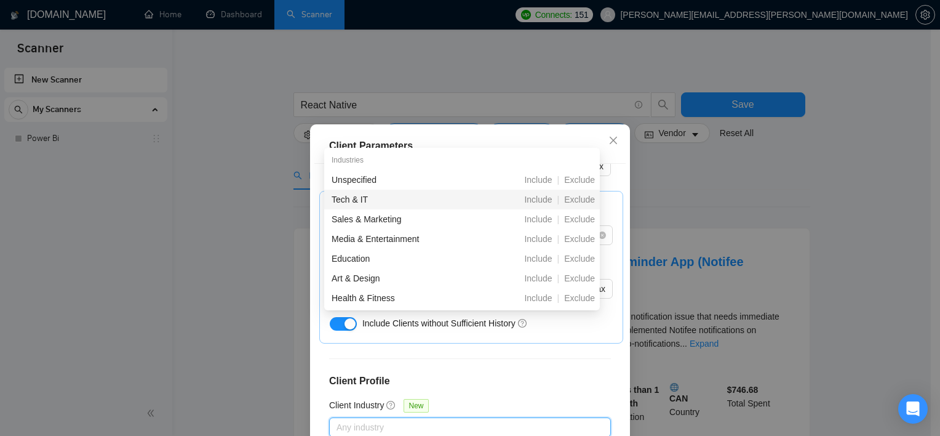
click at [367, 200] on div "Tech & IT" at bounding box center [399, 200] width 134 height 14
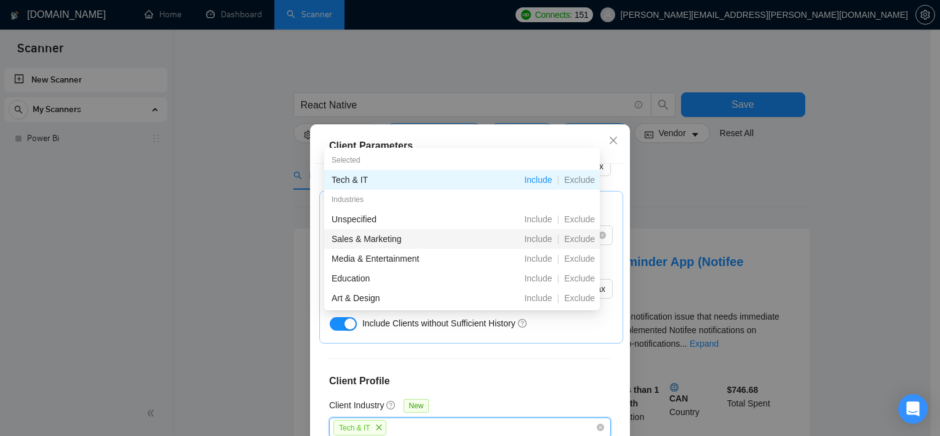
click at [372, 238] on div "Sales & Marketing" at bounding box center [399, 239] width 134 height 14
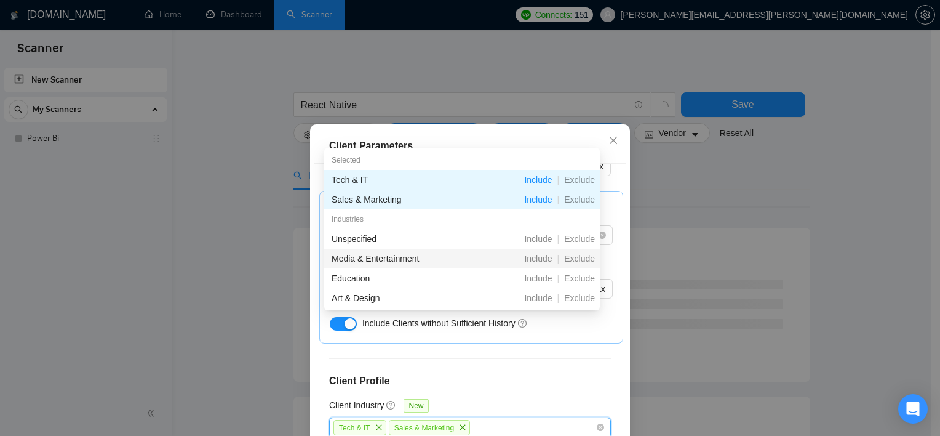
click at [384, 255] on div "Media & Entertainment" at bounding box center [399, 259] width 134 height 14
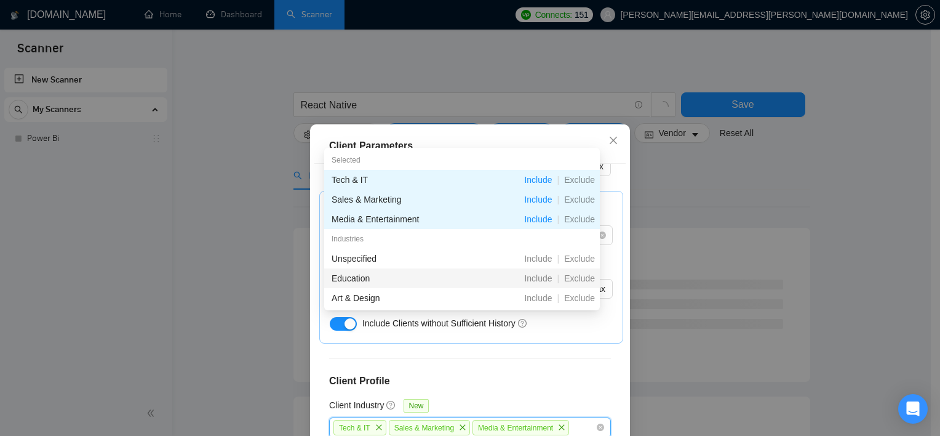
click at [356, 278] on div "Education" at bounding box center [399, 278] width 134 height 14
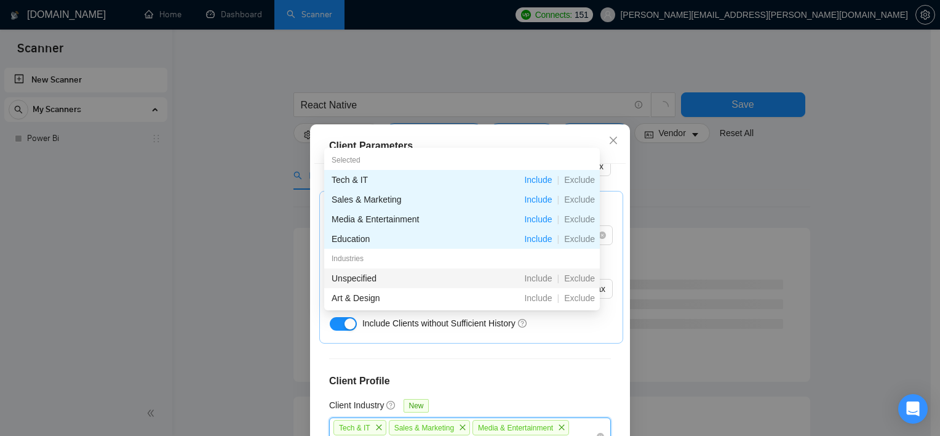
click at [372, 281] on div "Unspecified" at bounding box center [399, 278] width 134 height 14
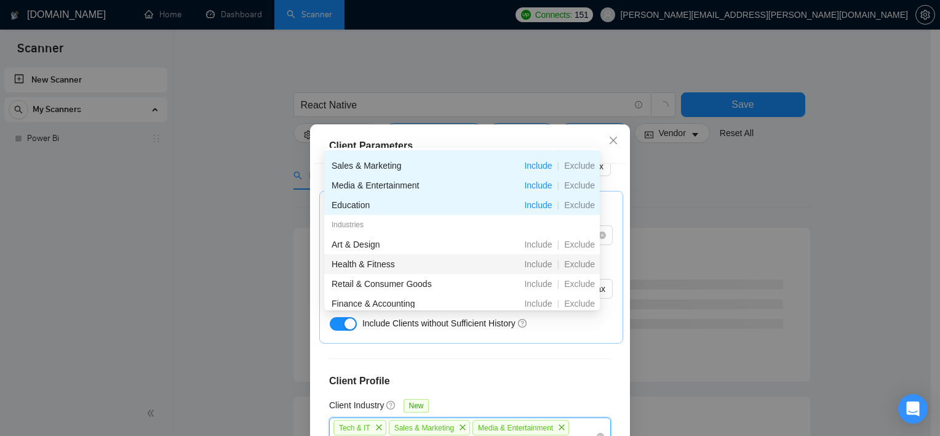
click at [368, 263] on div "Health & Fitness" at bounding box center [399, 264] width 134 height 14
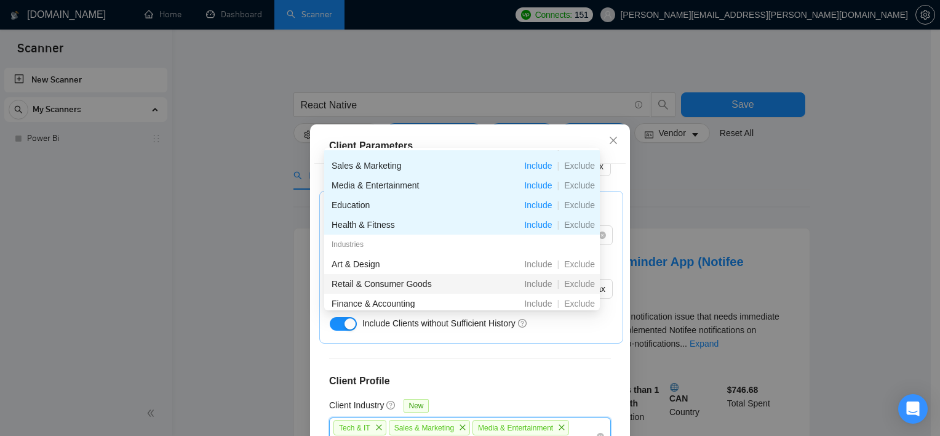
click at [361, 284] on div "Retail & Consumer Goods" at bounding box center [399, 284] width 134 height 14
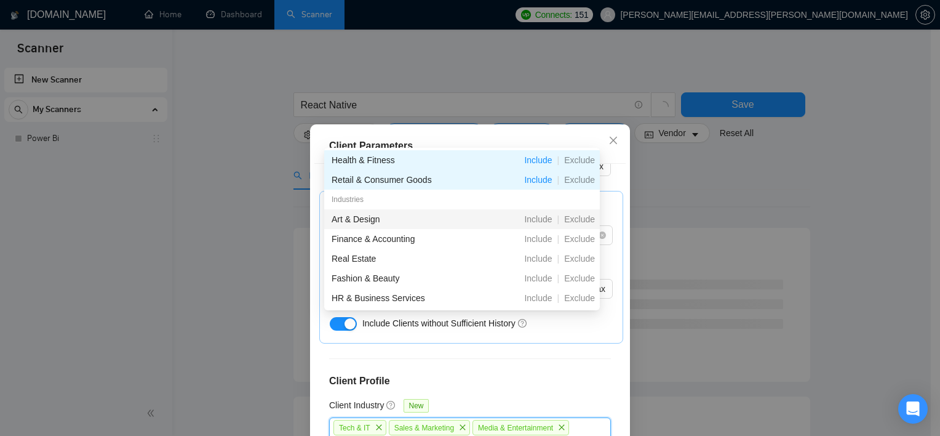
scroll to position [123, 0]
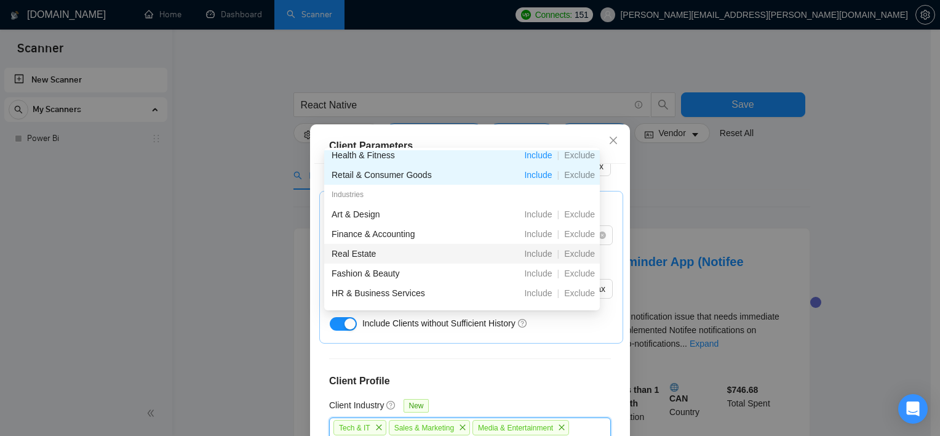
click at [367, 250] on div "Real Estate" at bounding box center [399, 254] width 134 height 14
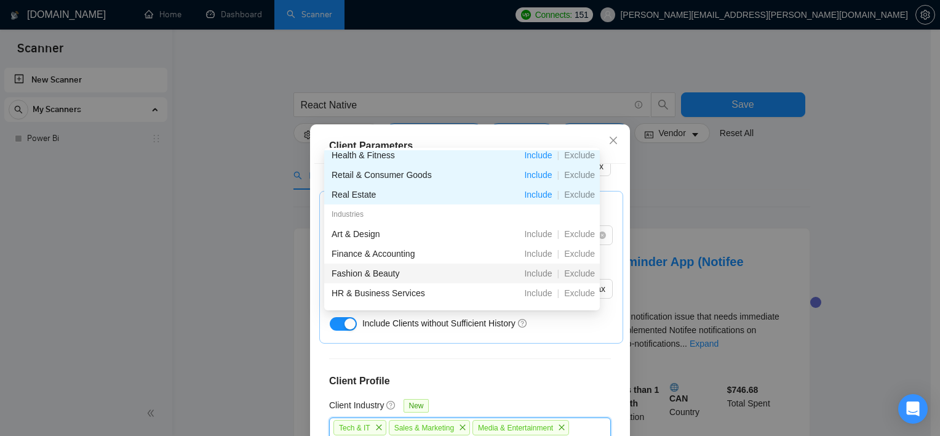
click at [368, 278] on div "Fashion & Beauty" at bounding box center [399, 273] width 134 height 14
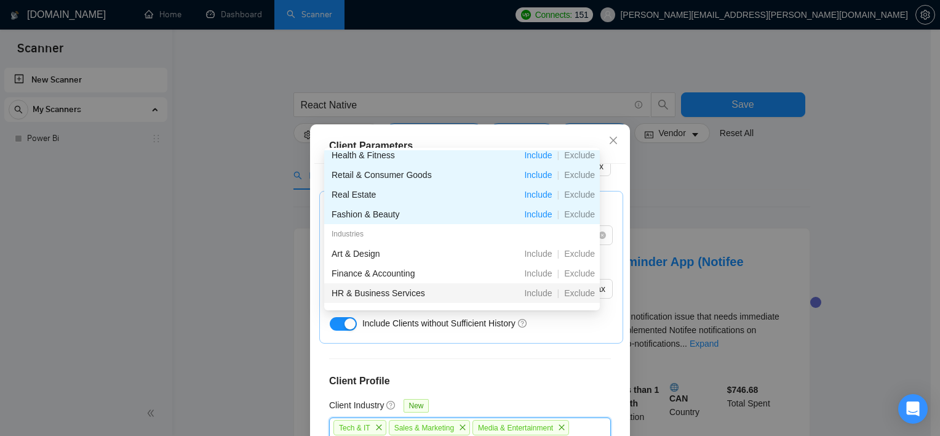
click at [371, 287] on div "HR & Business Services" at bounding box center [399, 293] width 134 height 14
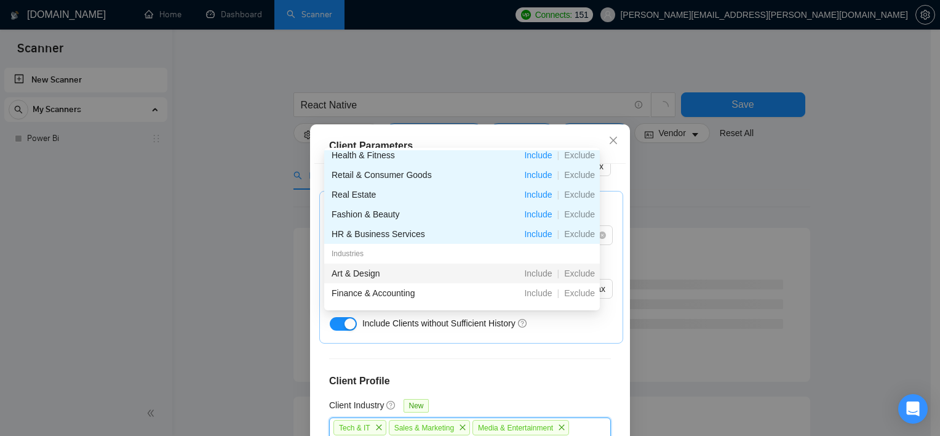
click at [353, 276] on div "Art & Design" at bounding box center [399, 273] width 134 height 14
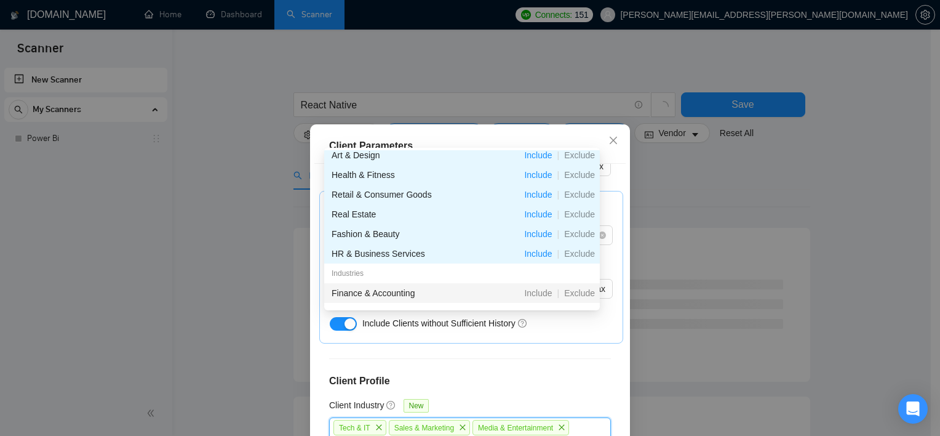
click at [362, 284] on div "Finance & Accounting Include | Exclude" at bounding box center [462, 293] width 276 height 20
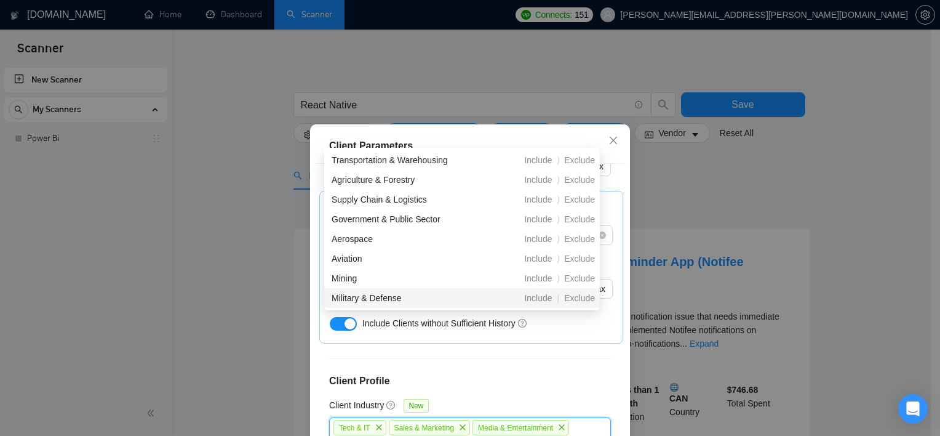
scroll to position [616, 0]
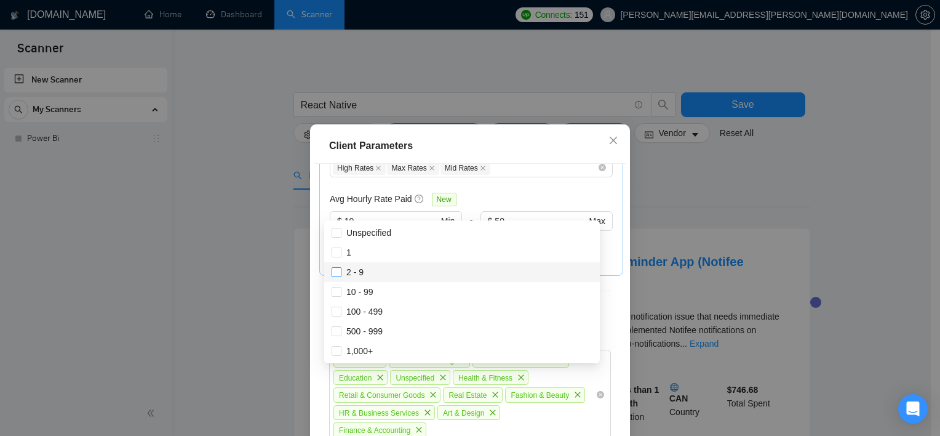
click at [335, 273] on input "2 - 9" at bounding box center [336, 271] width 9 height 9
checkbox input "true"
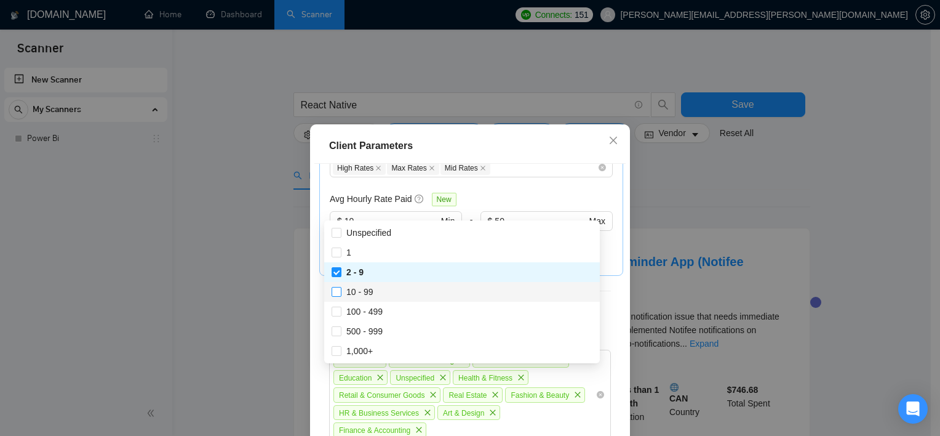
click at [335, 286] on label "10 - 99" at bounding box center [355, 292] width 47 height 14
click at [335, 287] on input "10 - 99" at bounding box center [336, 291] width 9 height 9
click at [334, 290] on input "10 - 99" at bounding box center [336, 291] width 9 height 9
checkbox input "true"
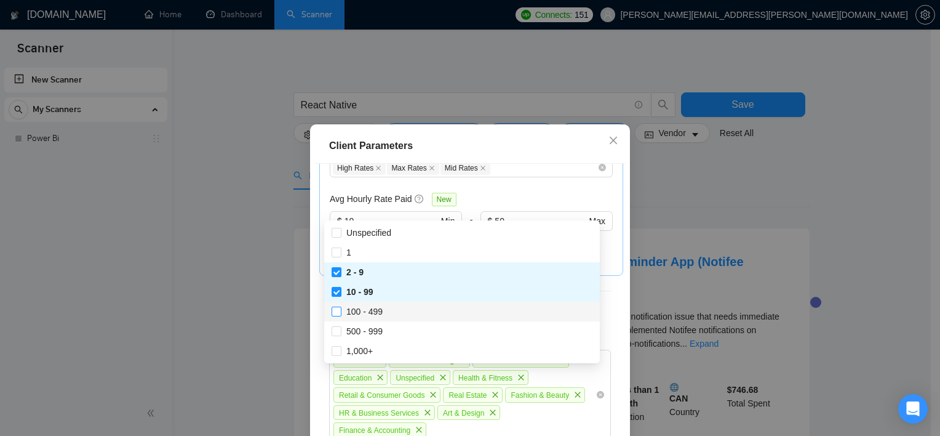
click at [335, 306] on input "100 - 499" at bounding box center [336, 310] width 9 height 9
checkbox input "true"
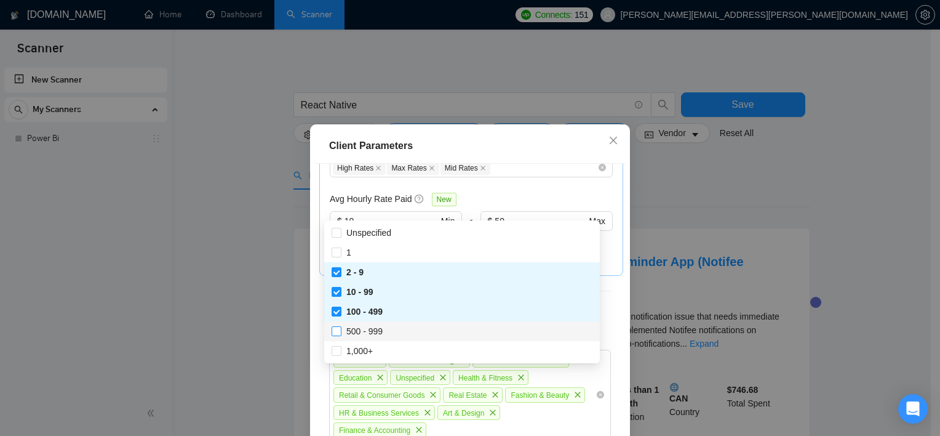
click at [335, 324] on label "500 - 999" at bounding box center [360, 331] width 56 height 14
click at [335, 326] on input "500 - 999" at bounding box center [336, 330] width 9 height 9
click at [337, 332] on input "500 - 999" at bounding box center [336, 330] width 9 height 9
checkbox input "true"
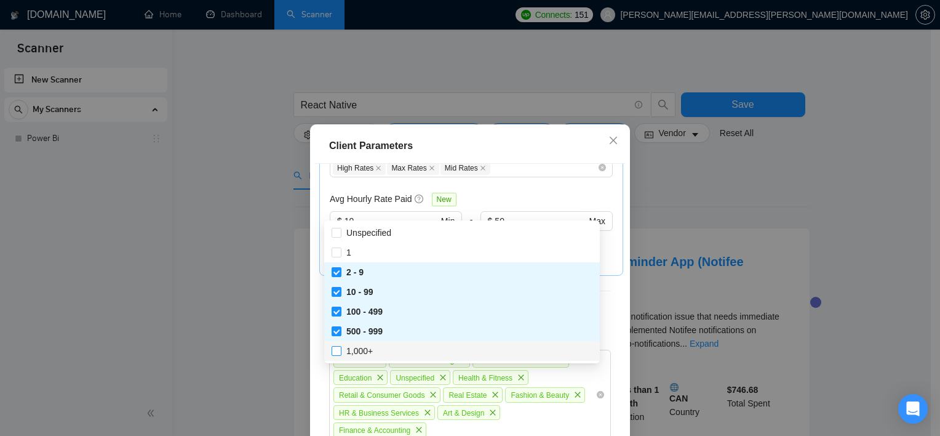
click at [337, 347] on input "1,000+" at bounding box center [336, 350] width 9 height 9
checkbox input "true"
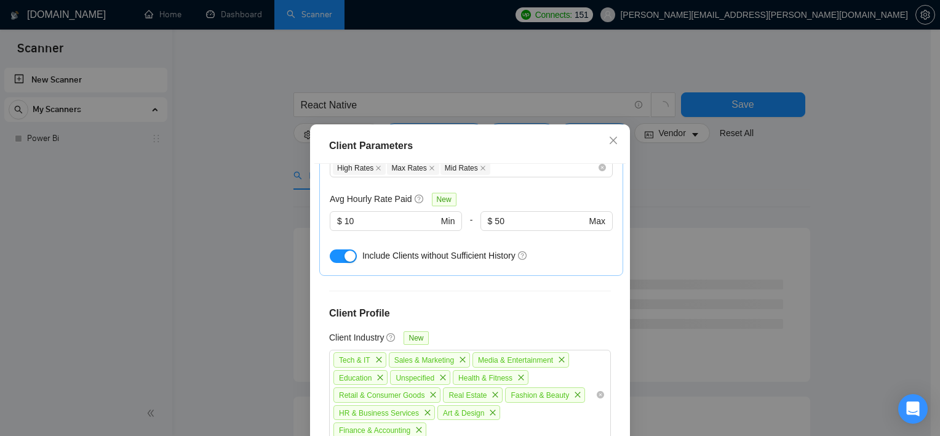
click at [612, 279] on div "Client Location Include Client Countries [GEOGRAPHIC_DATA] [GEOGRAPHIC_DATA] [G…" at bounding box center [469, 316] width 311 height 305
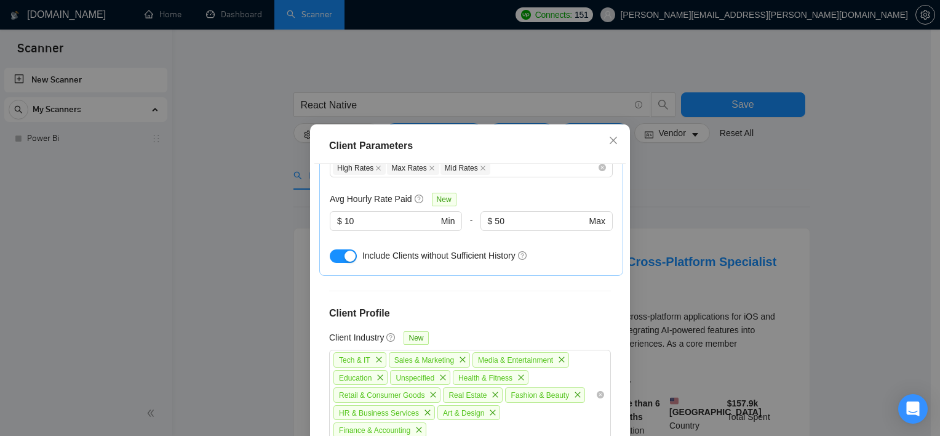
scroll to position [86, 0]
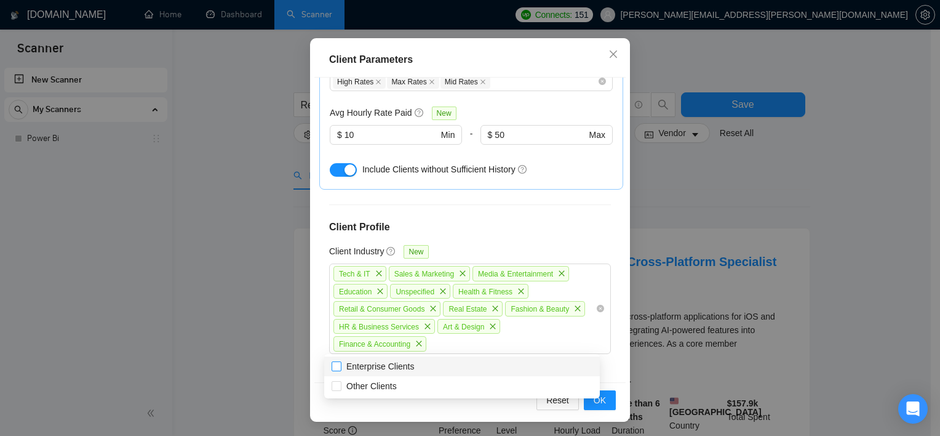
click at [337, 362] on input "Enterprise Clients" at bounding box center [336, 365] width 9 height 9
checkbox input "true"
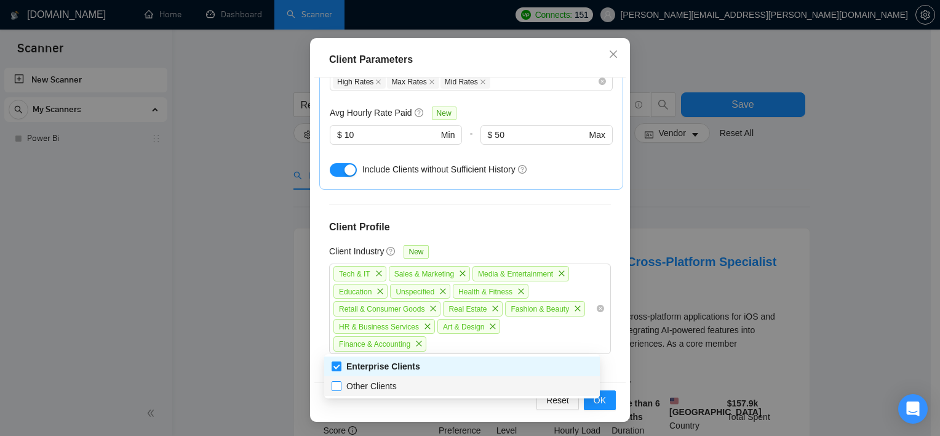
click at [337, 387] on input "Other Clients" at bounding box center [336, 385] width 9 height 9
checkbox input "true"
click at [604, 365] on div "Client Location Include Client Countries [GEOGRAPHIC_DATA] [GEOGRAPHIC_DATA] [G…" at bounding box center [469, 230] width 311 height 305
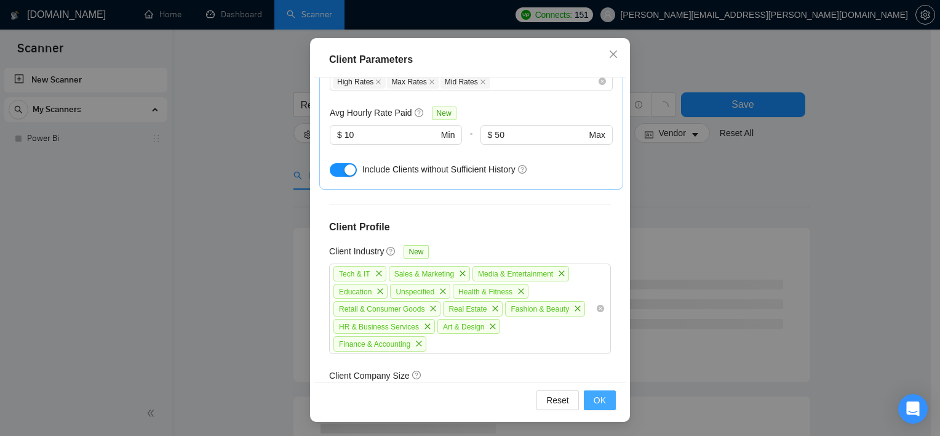
click at [594, 400] on span "OK" at bounding box center [600, 400] width 12 height 14
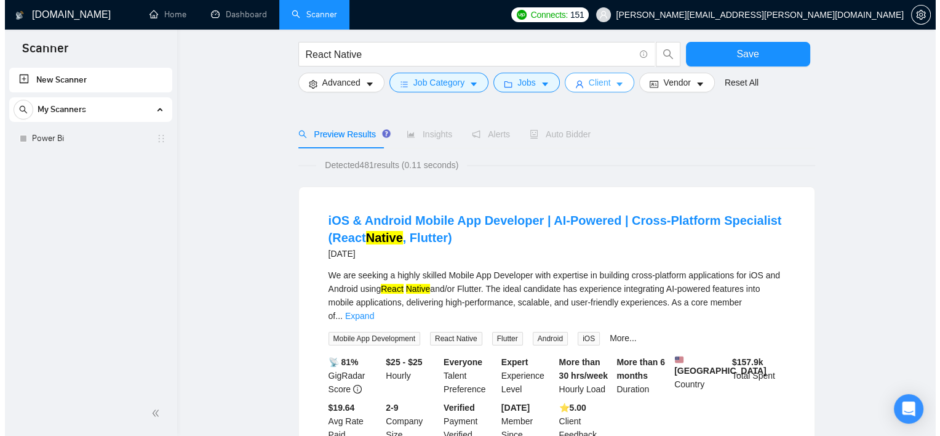
scroll to position [68, 0]
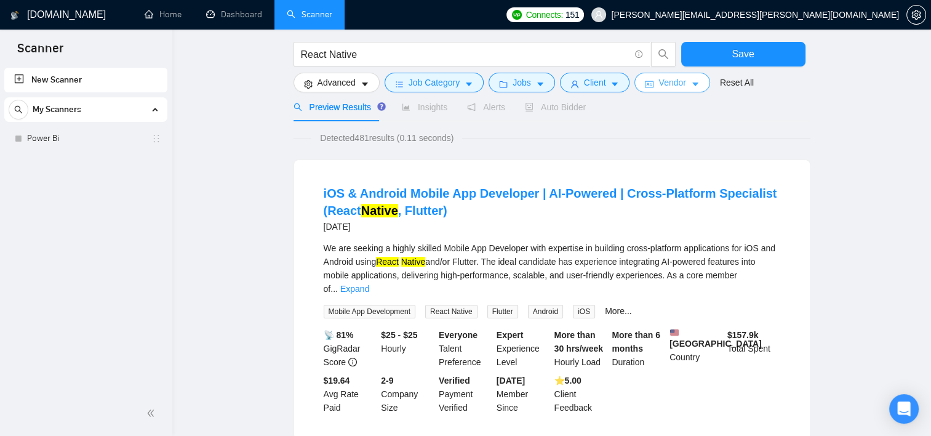
click at [691, 86] on icon "caret-down" at bounding box center [695, 84] width 9 height 9
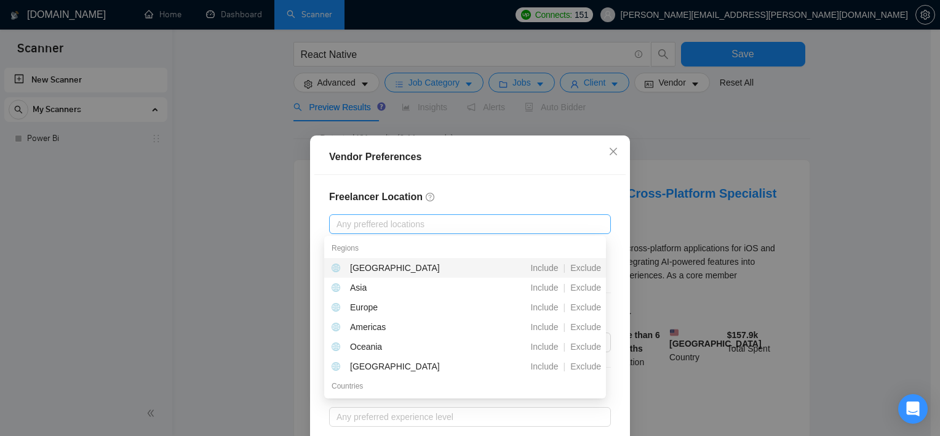
click at [467, 229] on div at bounding box center [463, 224] width 263 height 15
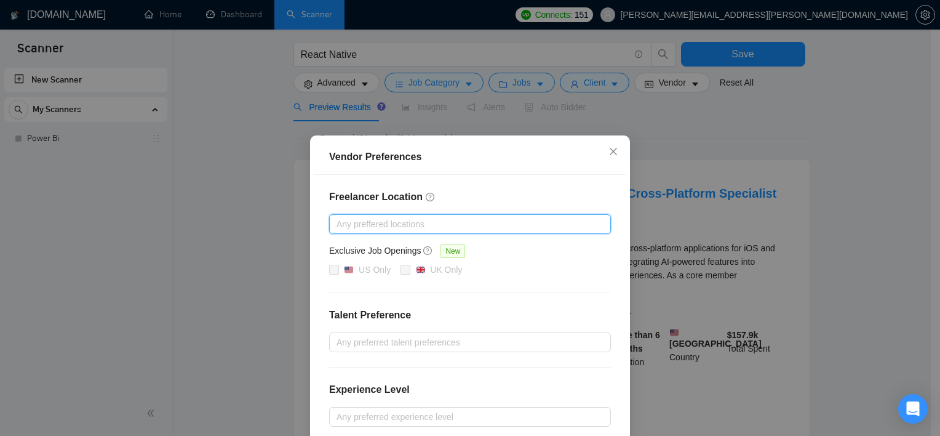
click at [467, 229] on div at bounding box center [463, 224] width 263 height 15
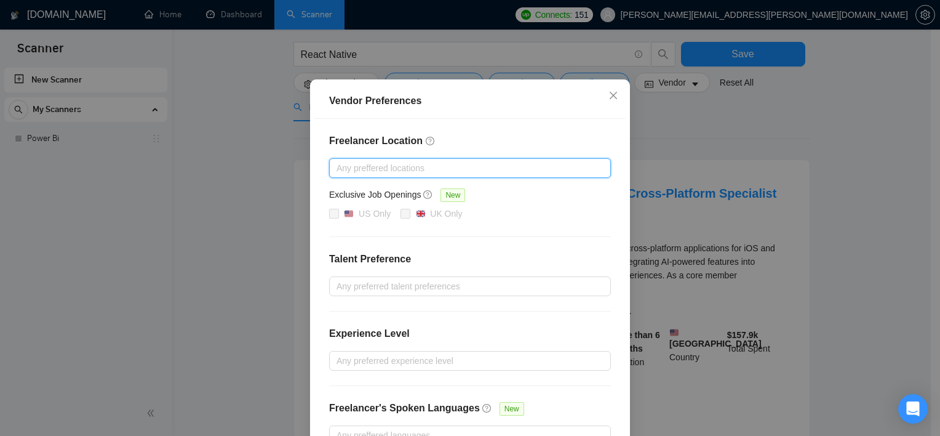
scroll to position [59, 0]
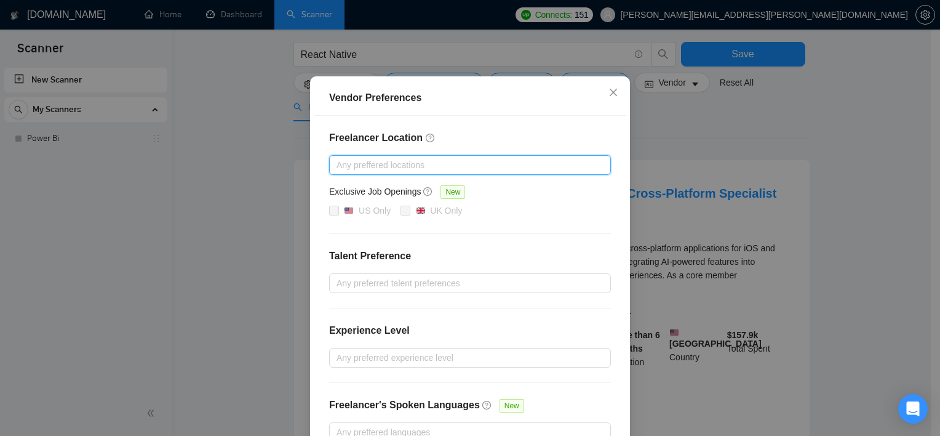
click at [450, 293] on div "Freelancer Location Any preffered locations Exclusive Job Openings New US Only …" at bounding box center [469, 286] width 311 height 341
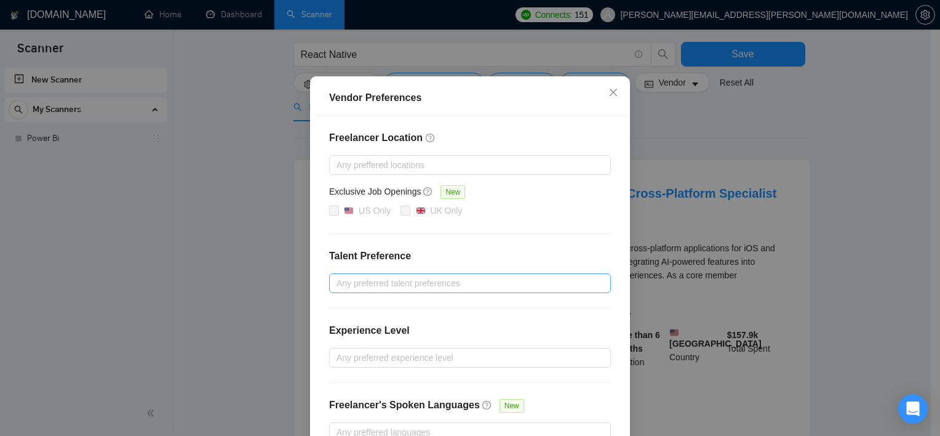
click at [443, 276] on div at bounding box center [463, 283] width 263 height 15
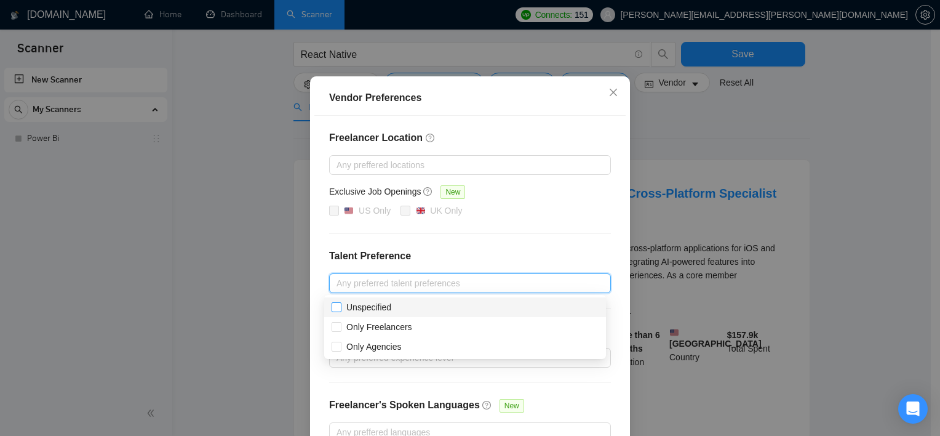
click at [335, 310] on input "Unspecified" at bounding box center [336, 306] width 9 height 9
checkbox input "true"
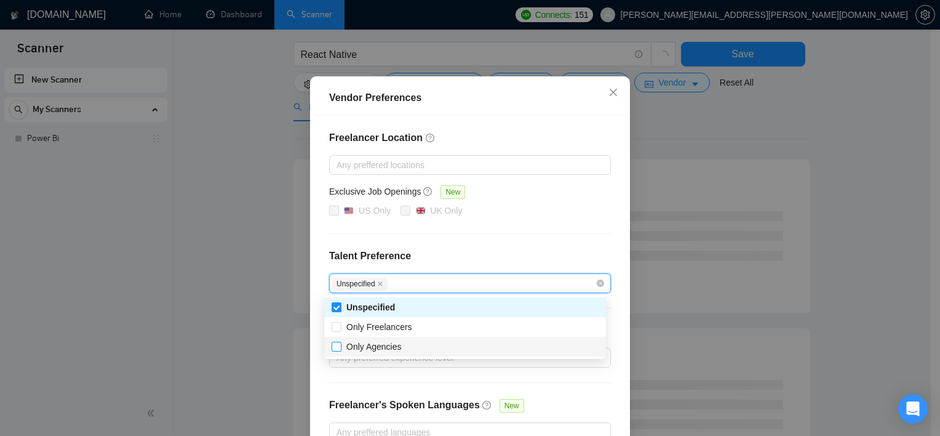
click at [335, 350] on span at bounding box center [337, 347] width 10 height 10
click at [335, 350] on input "Only Agencies" at bounding box center [336, 346] width 9 height 9
click at [334, 350] on input "Only Agencies" at bounding box center [336, 346] width 9 height 9
checkbox input "true"
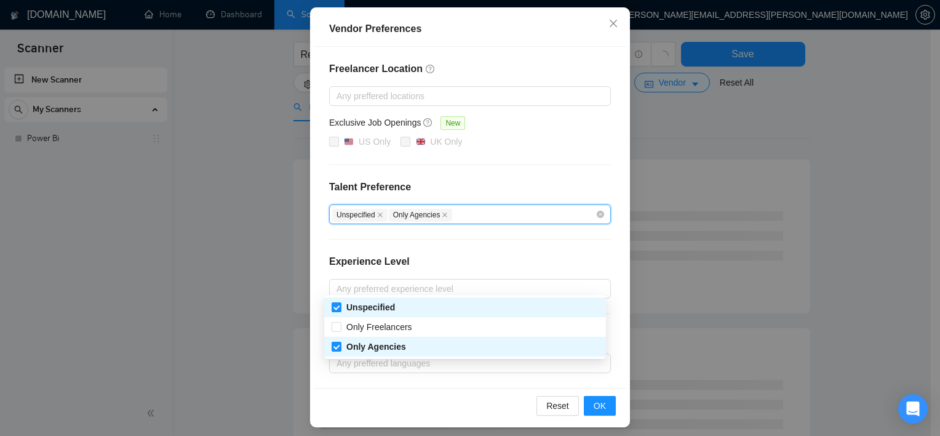
scroll to position [133, 0]
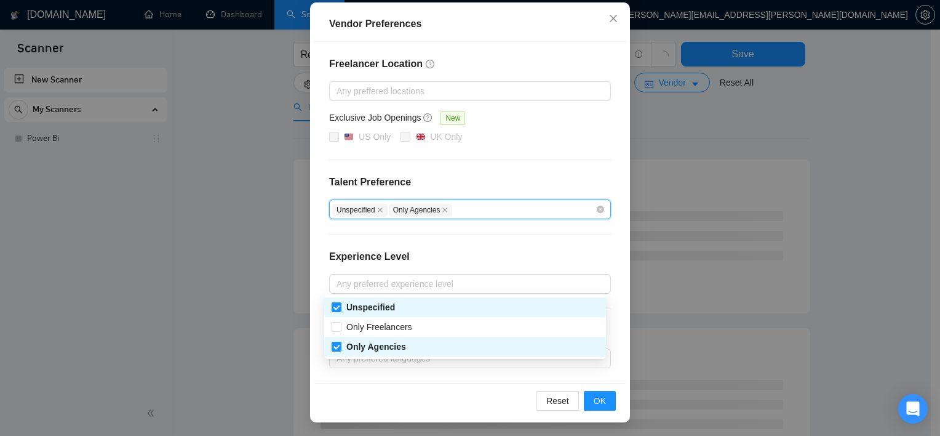
click at [578, 246] on div "Freelancer Location Any preffered locations Exclusive Job Openings New US Only …" at bounding box center [469, 212] width 311 height 341
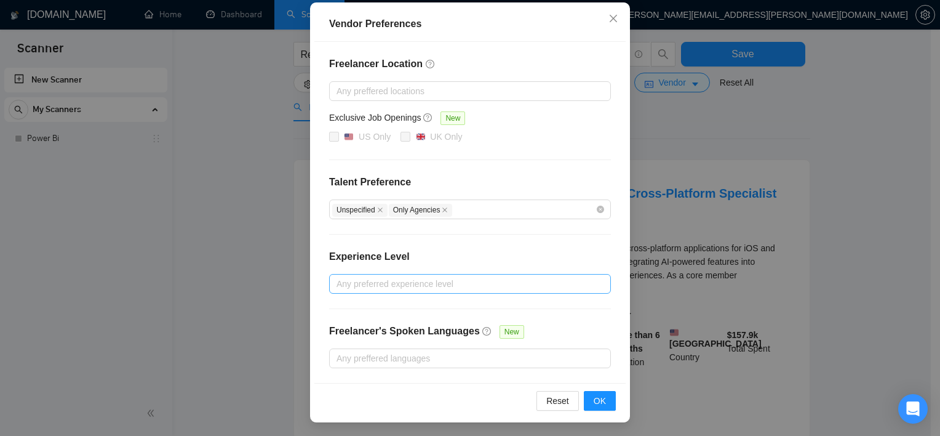
click at [502, 286] on div at bounding box center [463, 283] width 263 height 15
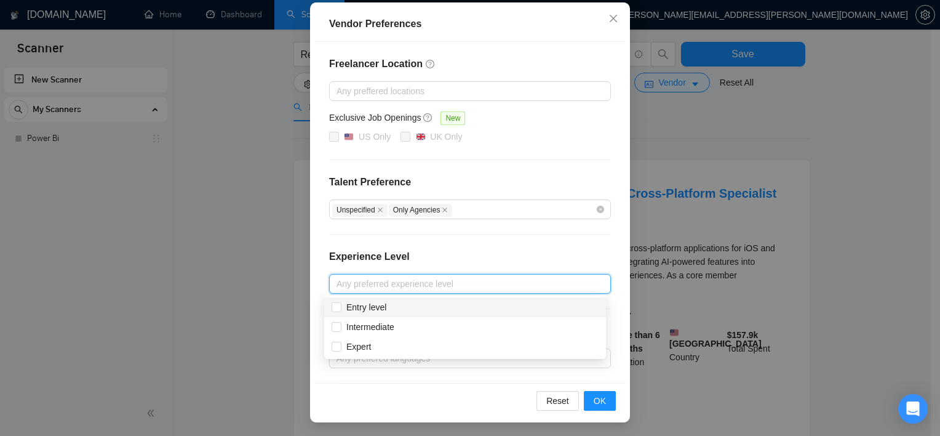
click at [358, 314] on div "Entry level" at bounding box center [465, 307] width 282 height 20
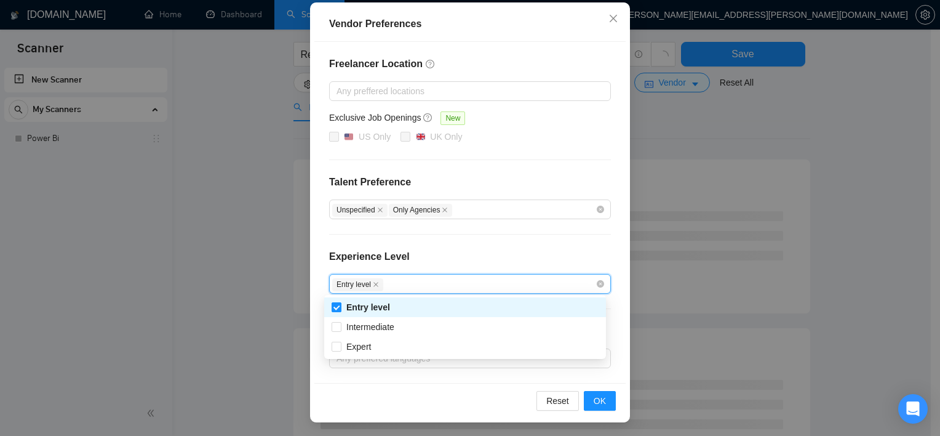
click at [342, 307] on span "Entry level" at bounding box center [369, 307] width 54 height 14
click at [340, 307] on input "Entry level" at bounding box center [336, 306] width 9 height 9
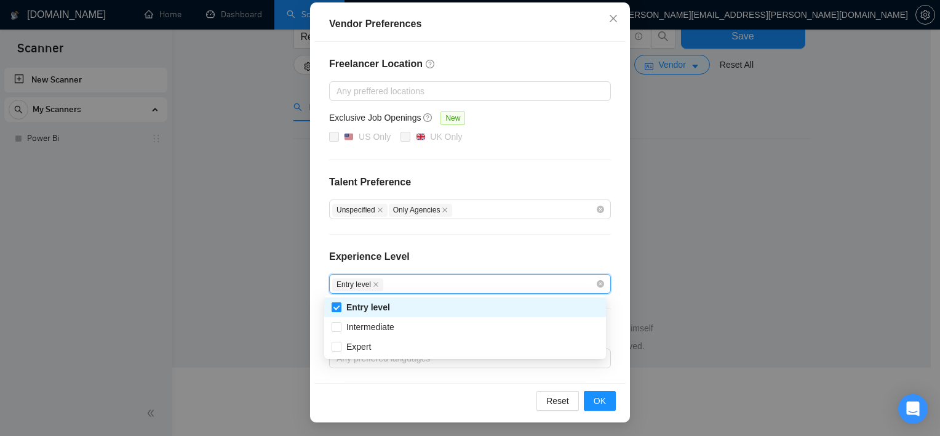
scroll to position [0, 0]
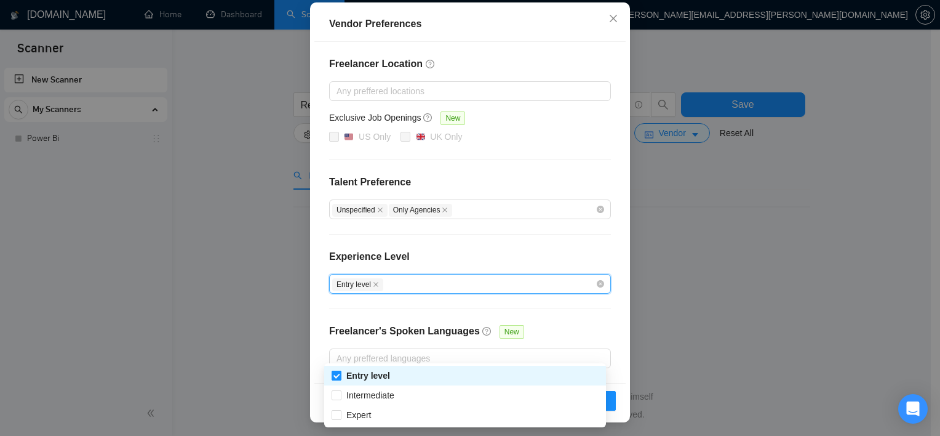
click at [342, 308] on div at bounding box center [470, 308] width 282 height 1
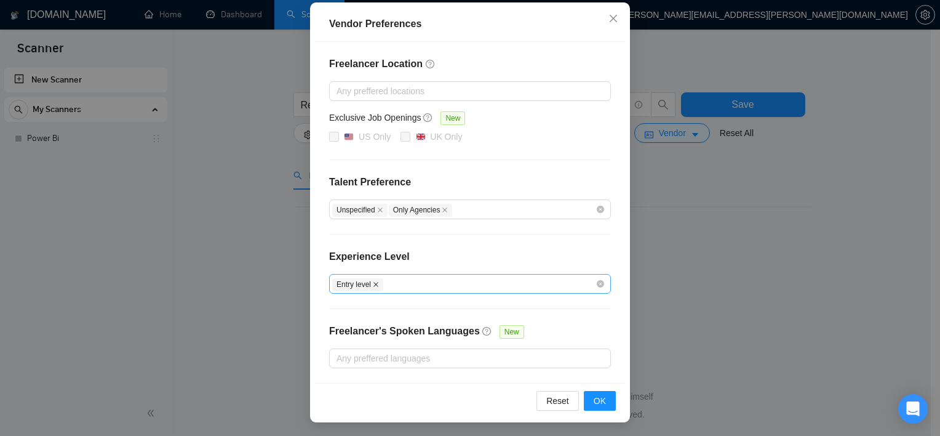
click at [373, 286] on icon "close" at bounding box center [376, 284] width 6 height 6
checkbox input "false"
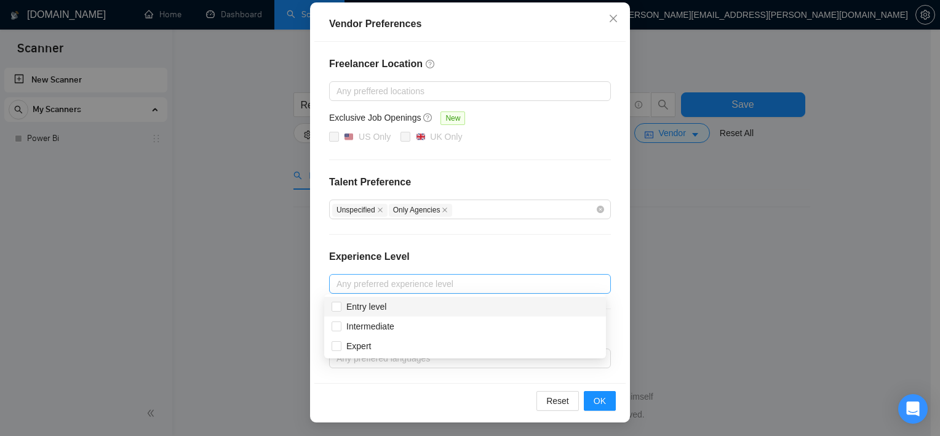
click at [382, 286] on div at bounding box center [463, 283] width 263 height 15
click at [338, 325] on input "Intermediate" at bounding box center [336, 325] width 9 height 9
checkbox input "true"
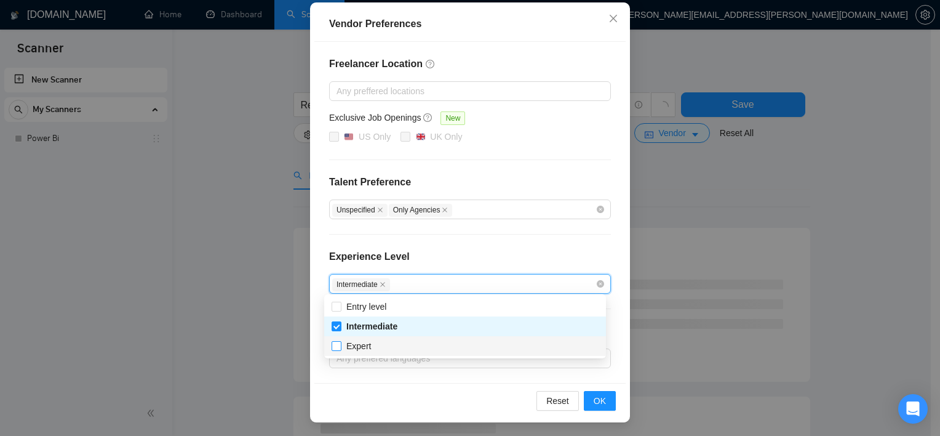
click at [335, 346] on input "Expert" at bounding box center [336, 345] width 9 height 9
checkbox input "true"
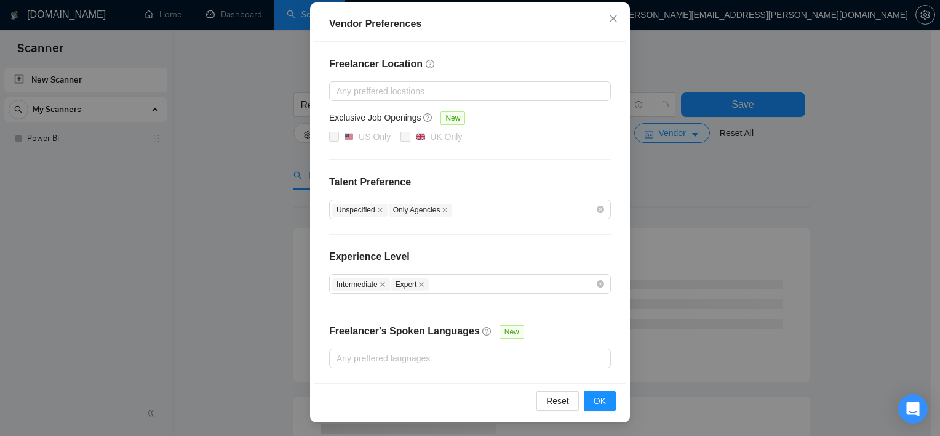
click at [527, 383] on div "Reset OK" at bounding box center [469, 400] width 311 height 35
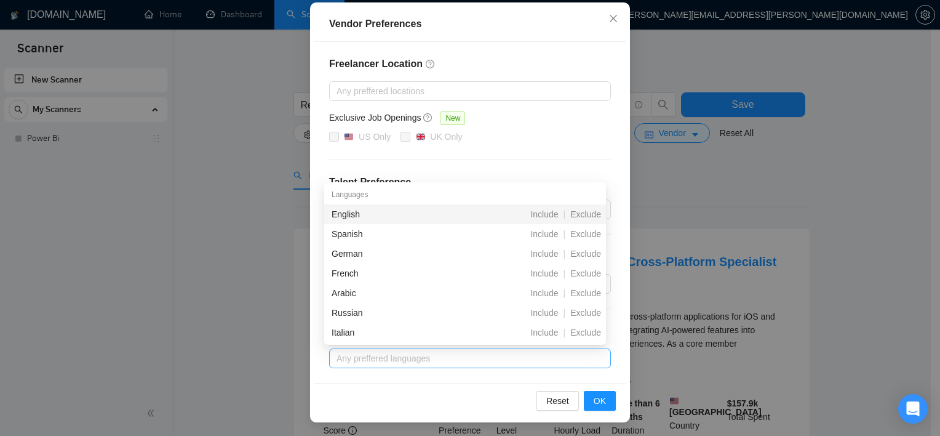
click at [551, 354] on div at bounding box center [463, 358] width 263 height 15
click at [365, 222] on div "English Include | Exclude" at bounding box center [465, 214] width 282 height 20
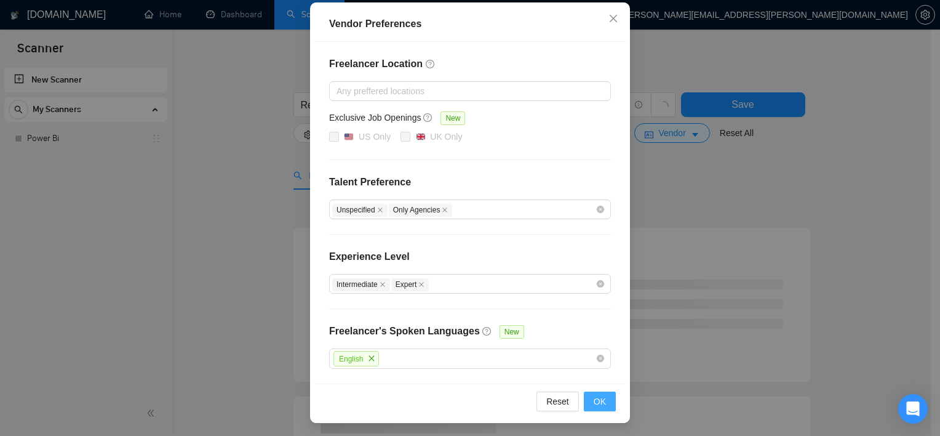
click at [599, 402] on span "OK" at bounding box center [600, 402] width 12 height 14
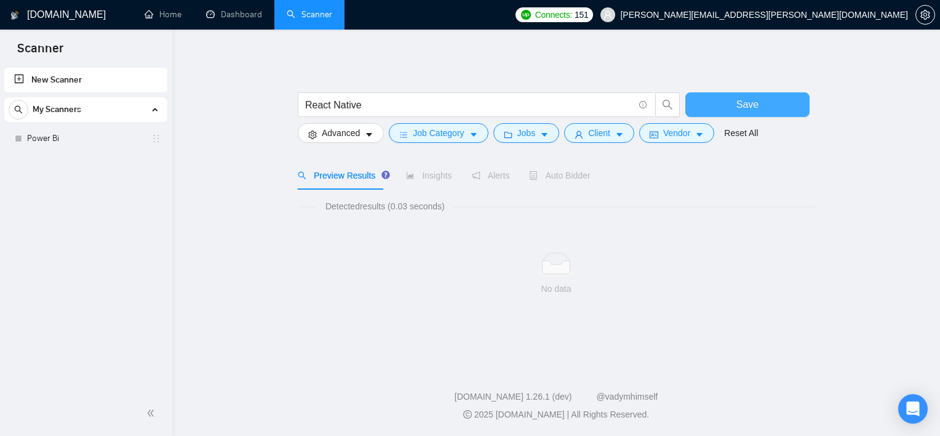
click at [750, 106] on span "Save" at bounding box center [748, 104] width 22 height 15
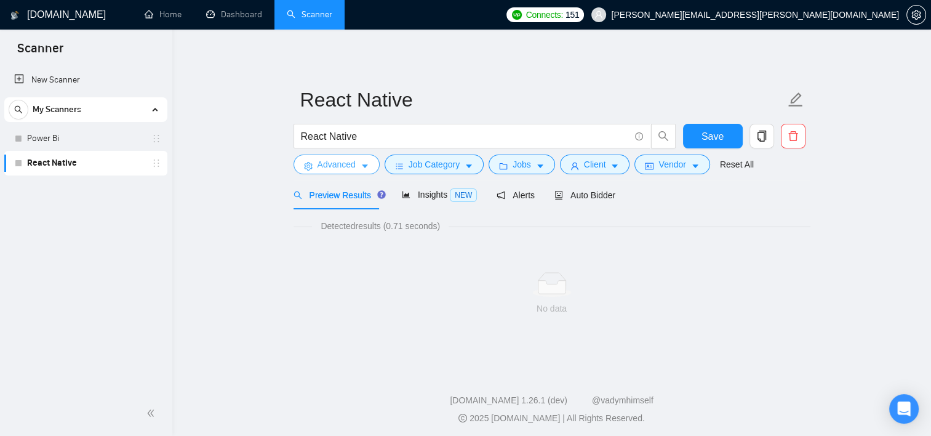
click at [352, 167] on span "Advanced" at bounding box center [337, 165] width 38 height 14
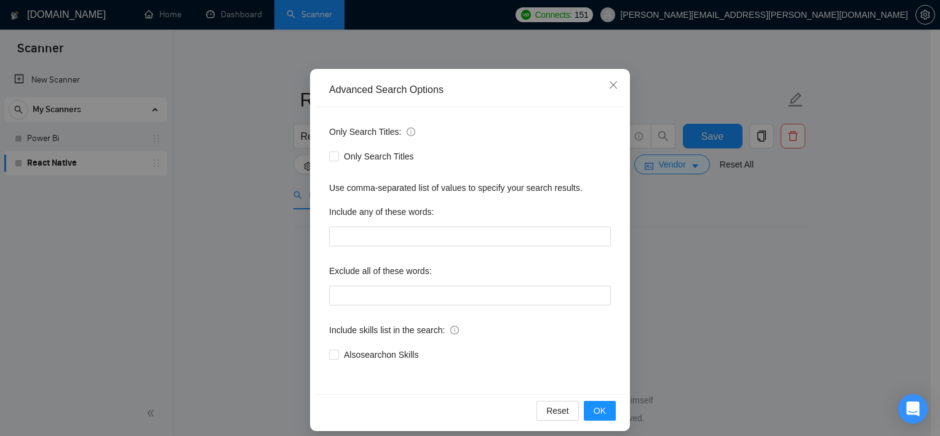
scroll to position [76, 0]
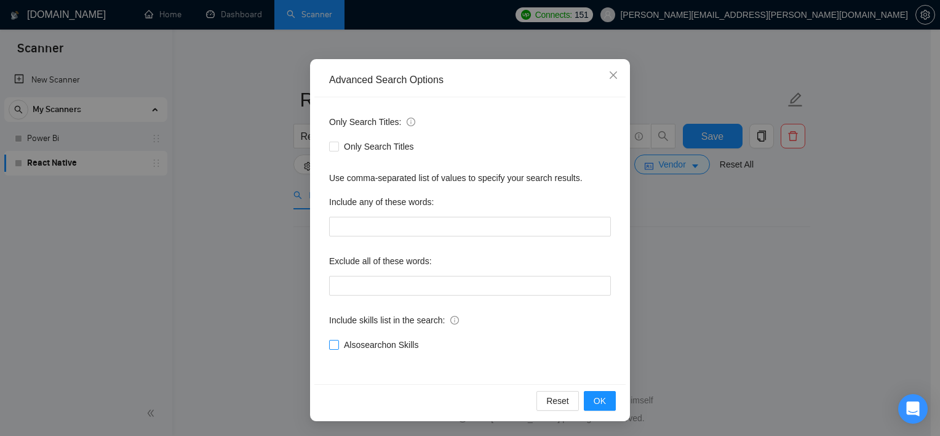
click at [331, 340] on input "Also search on Skills" at bounding box center [333, 344] width 9 height 9
checkbox input "true"
click at [586, 401] on button "OK" at bounding box center [600, 401] width 32 height 20
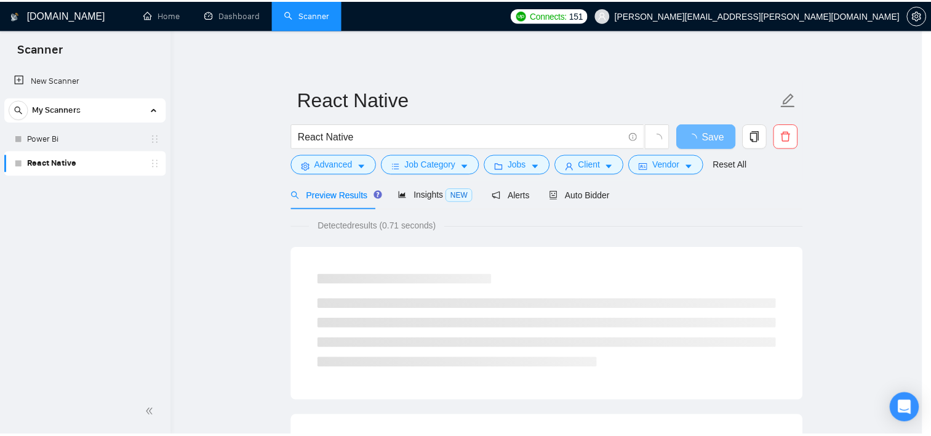
scroll to position [15, 0]
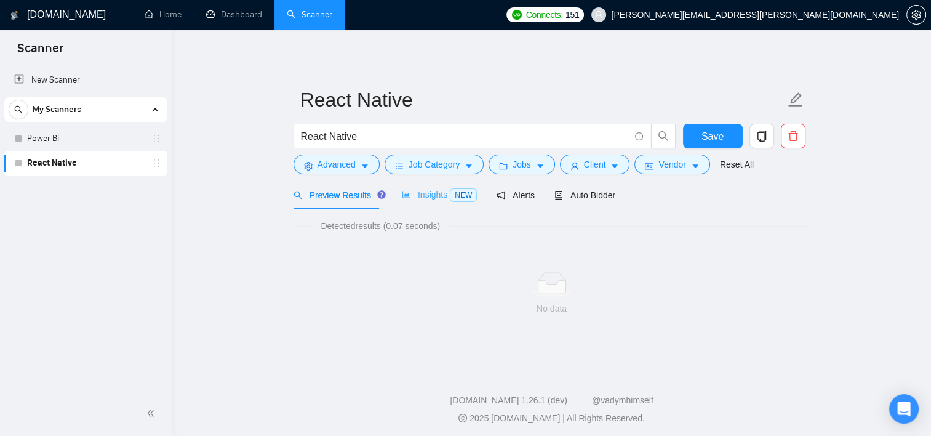
click at [440, 207] on div "Insights NEW" at bounding box center [439, 194] width 75 height 29
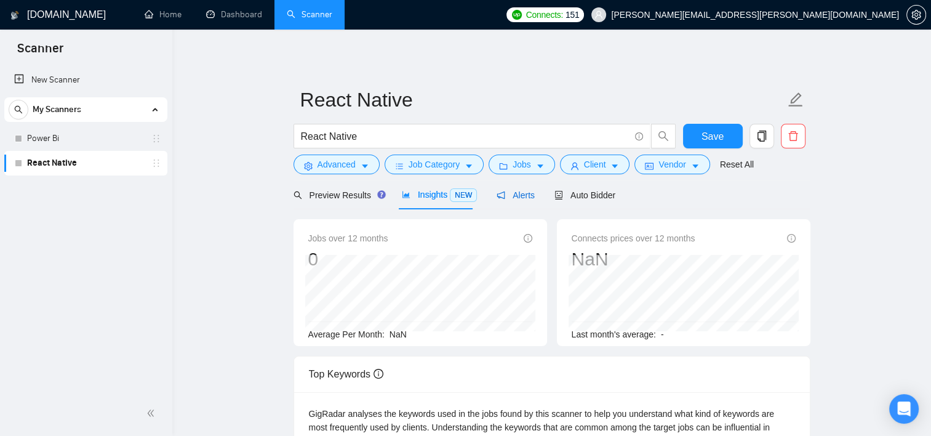
click at [511, 201] on div "Alerts" at bounding box center [516, 195] width 38 height 14
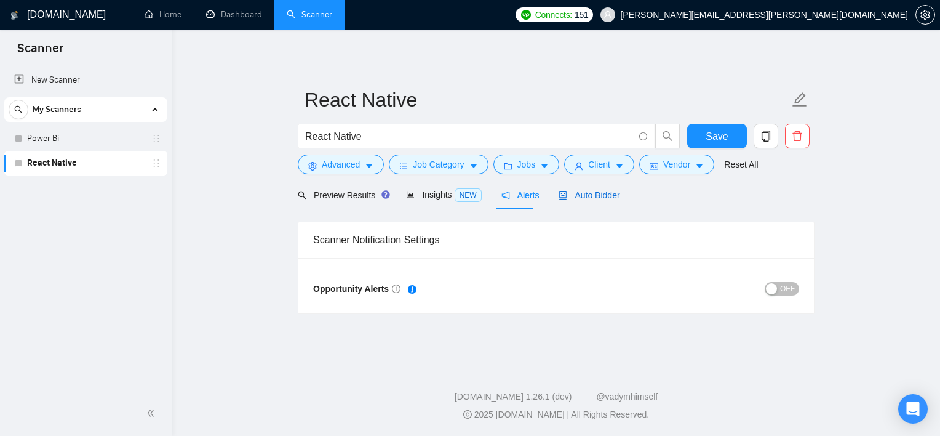
click at [581, 192] on span "Auto Bidder" at bounding box center [589, 195] width 61 height 10
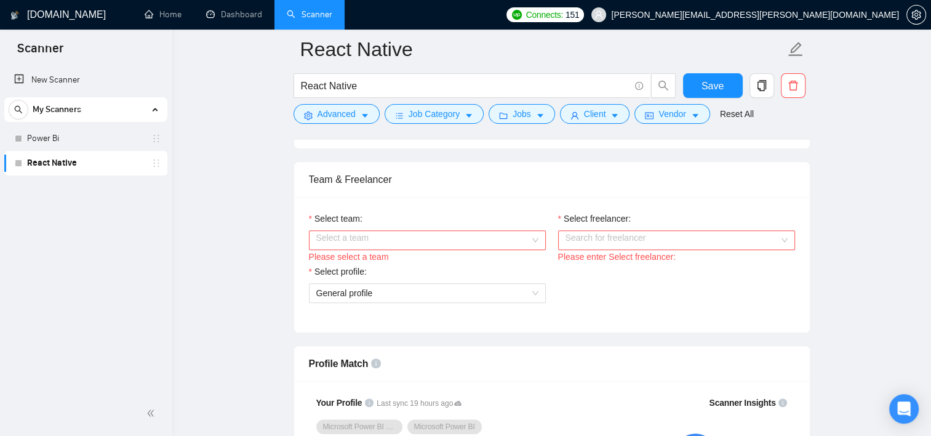
scroll to position [600, 0]
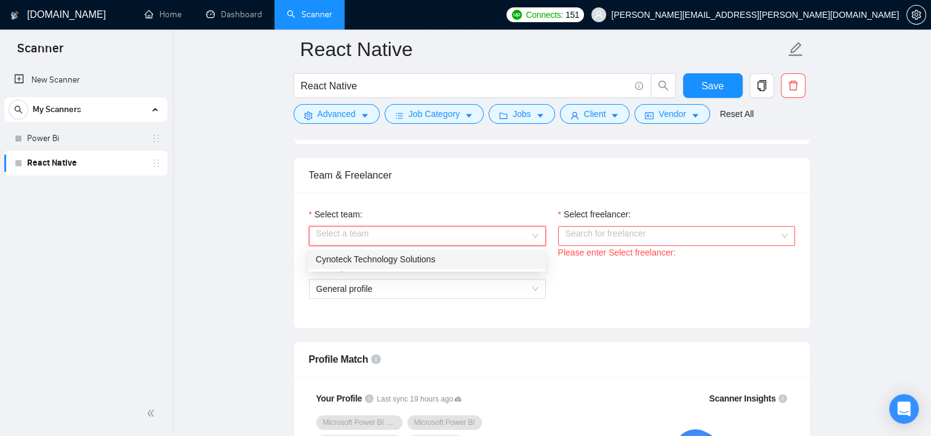
click at [513, 233] on input "Select team:" at bounding box center [423, 235] width 214 height 18
click at [452, 255] on div "Cynoteck Technology Solutions" at bounding box center [427, 259] width 222 height 14
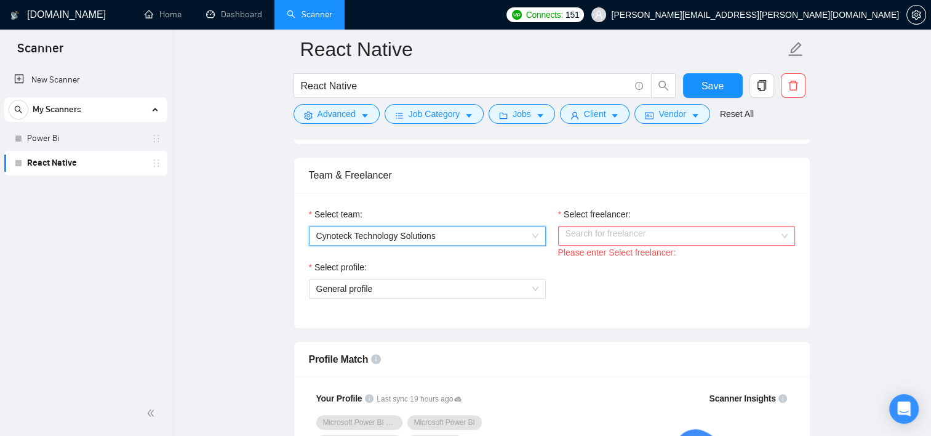
click at [601, 236] on input "Select freelancer:" at bounding box center [673, 235] width 214 height 18
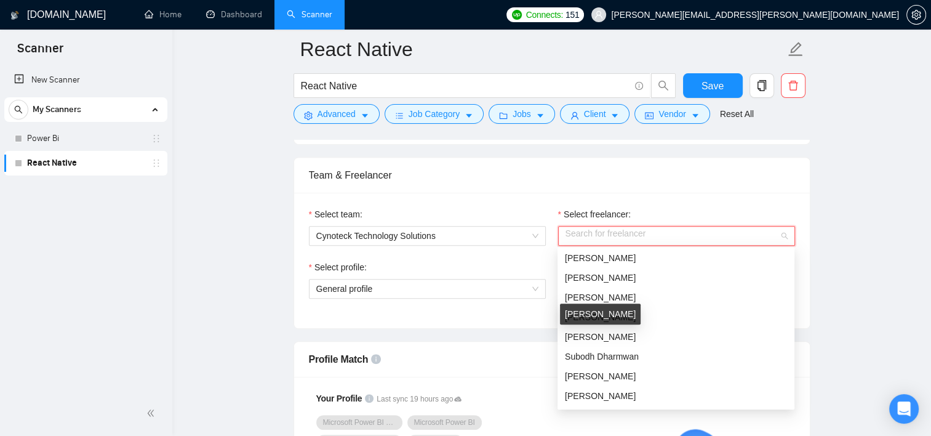
scroll to position [729, 0]
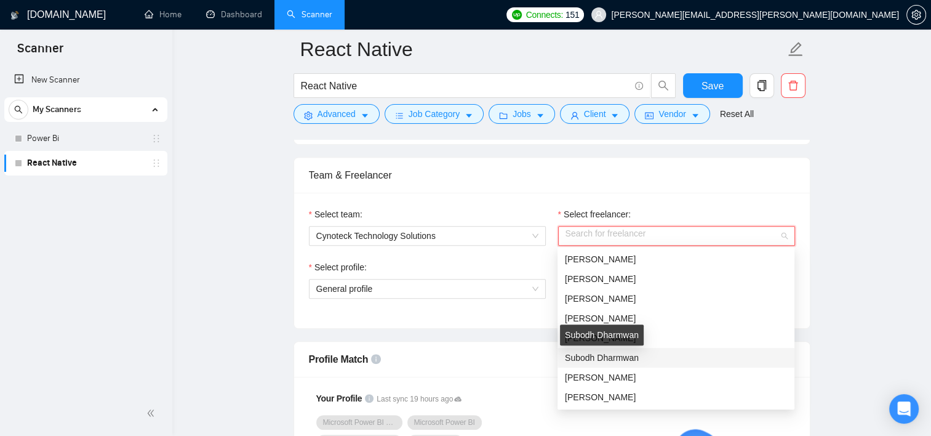
click at [606, 361] on span "Subodh Dharmwan" at bounding box center [602, 358] width 74 height 10
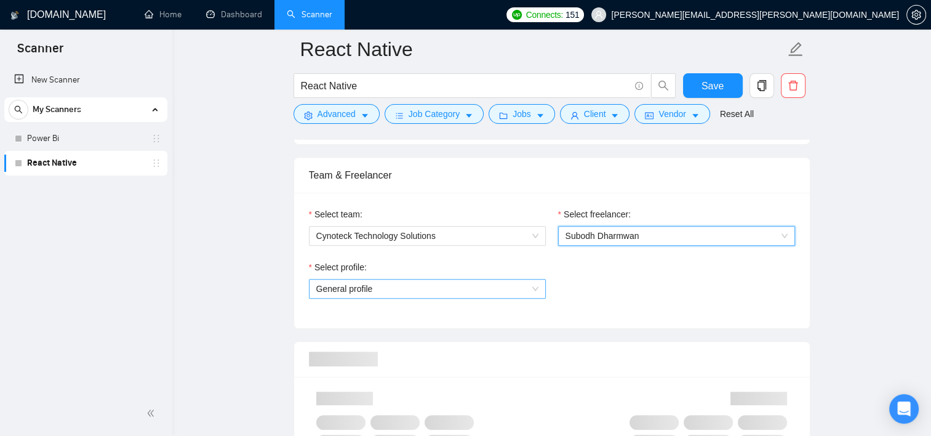
click at [418, 283] on span "General profile" at bounding box center [427, 288] width 222 height 18
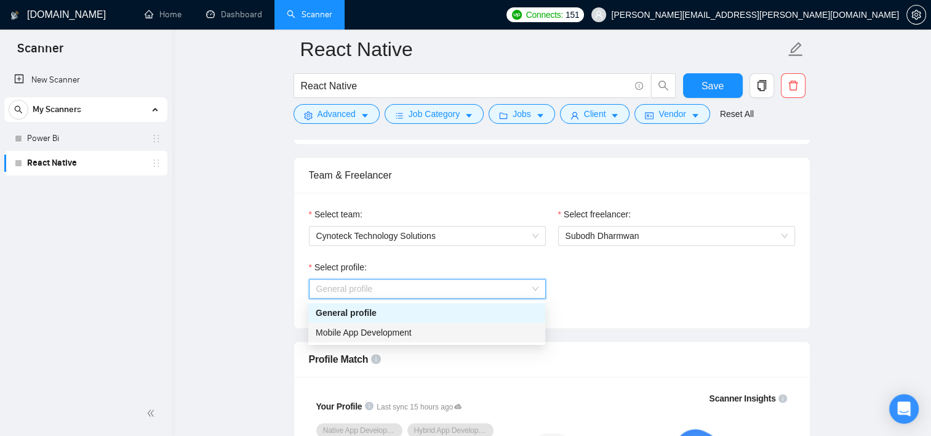
click at [391, 335] on span "Mobile App Development" at bounding box center [364, 332] width 96 height 10
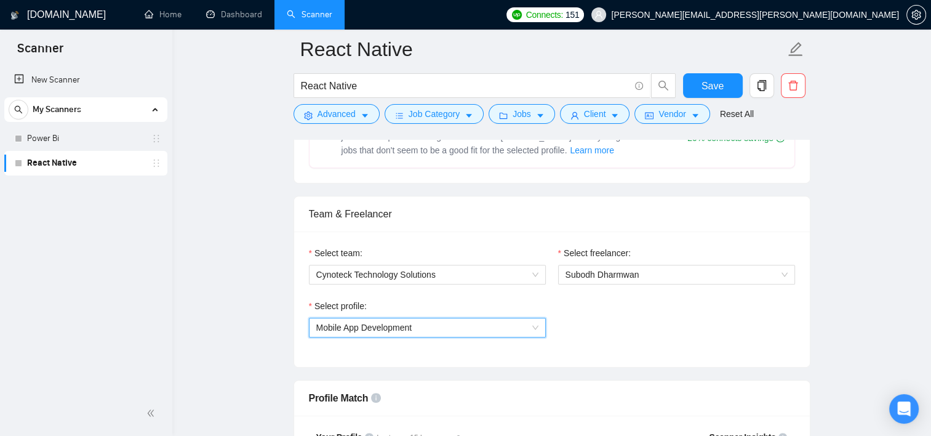
scroll to position [563, 0]
click at [522, 330] on span "Mobile App Development" at bounding box center [427, 326] width 222 height 18
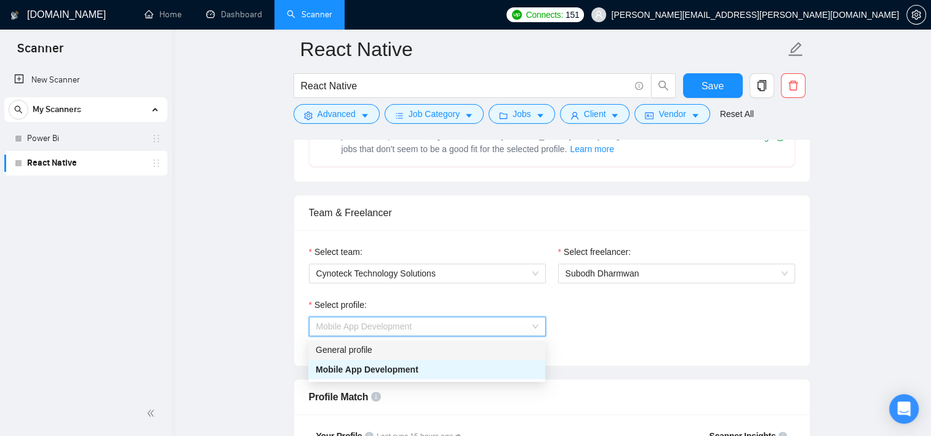
click at [475, 354] on div "General profile" at bounding box center [427, 350] width 222 height 14
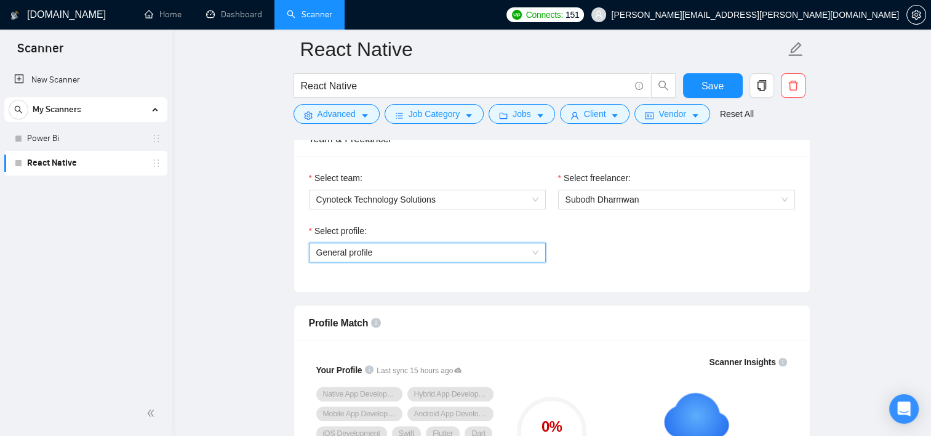
scroll to position [627, 0]
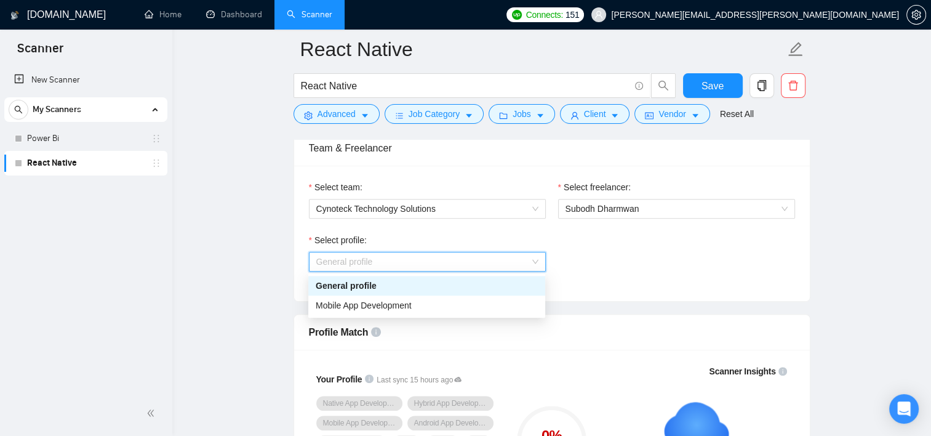
click at [539, 256] on div "General profile" at bounding box center [427, 262] width 237 height 20
click at [463, 304] on div "Mobile App Development" at bounding box center [427, 305] width 222 height 14
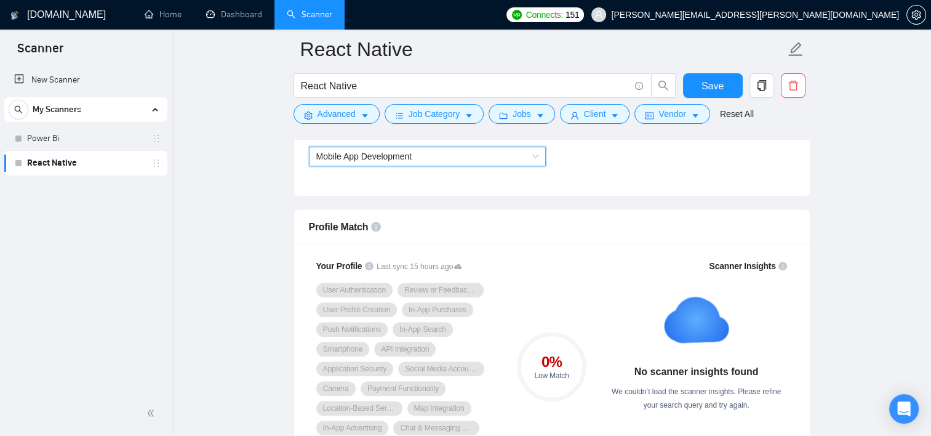
scroll to position [733, 0]
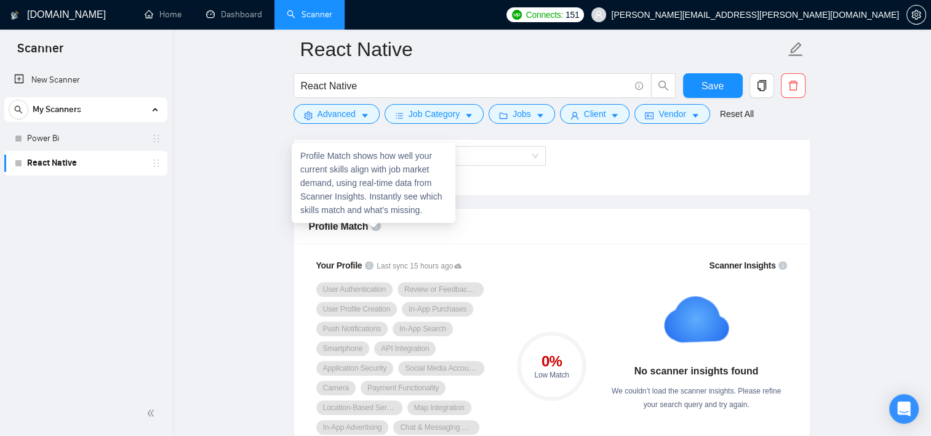
click at [372, 220] on div "Profile Match shows how well your current skills align with job market demand, …" at bounding box center [374, 183] width 164 height 80
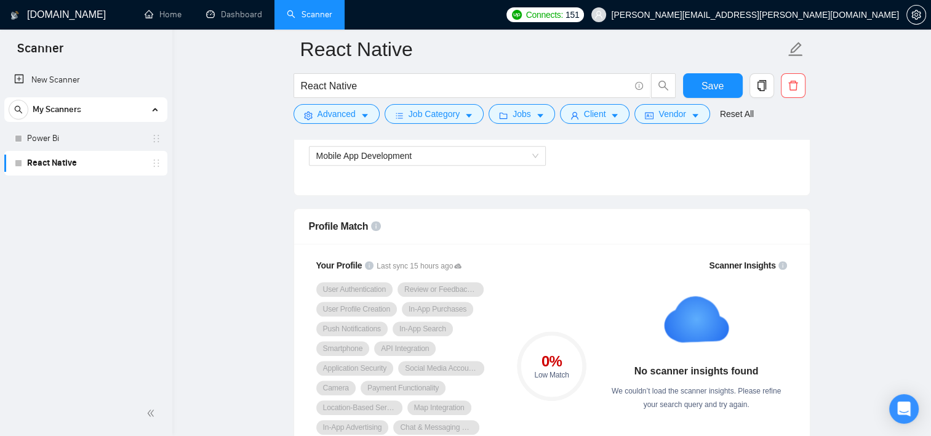
click at [547, 238] on div "Profile Match" at bounding box center [552, 226] width 486 height 35
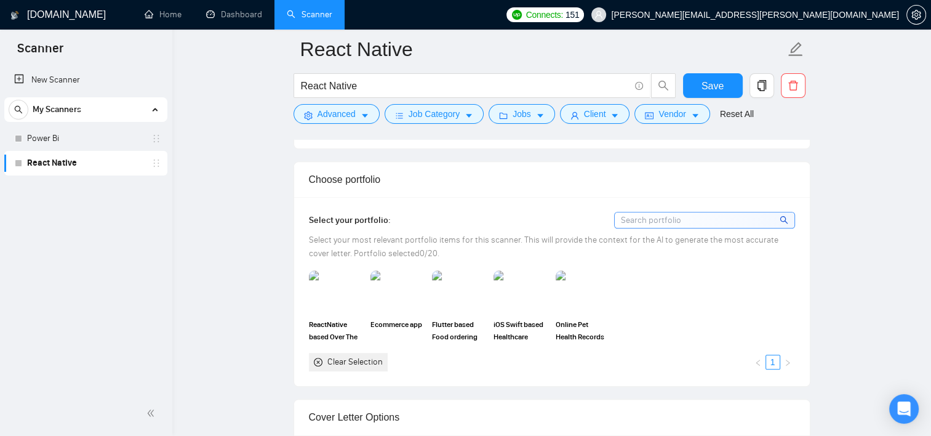
scroll to position [1083, 0]
click at [340, 299] on img at bounding box center [336, 290] width 52 height 41
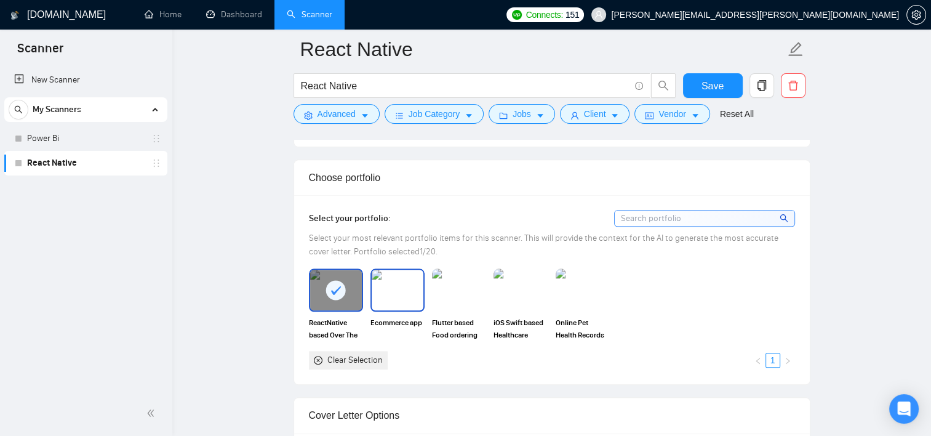
click at [393, 296] on img at bounding box center [398, 290] width 52 height 41
click at [452, 298] on img at bounding box center [459, 290] width 52 height 41
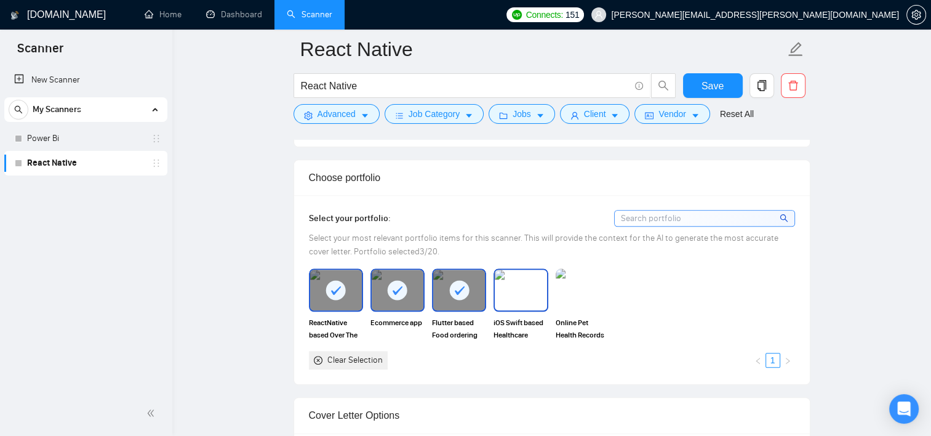
click at [534, 294] on img at bounding box center [521, 290] width 52 height 41
click at [598, 297] on img at bounding box center [583, 290] width 52 height 41
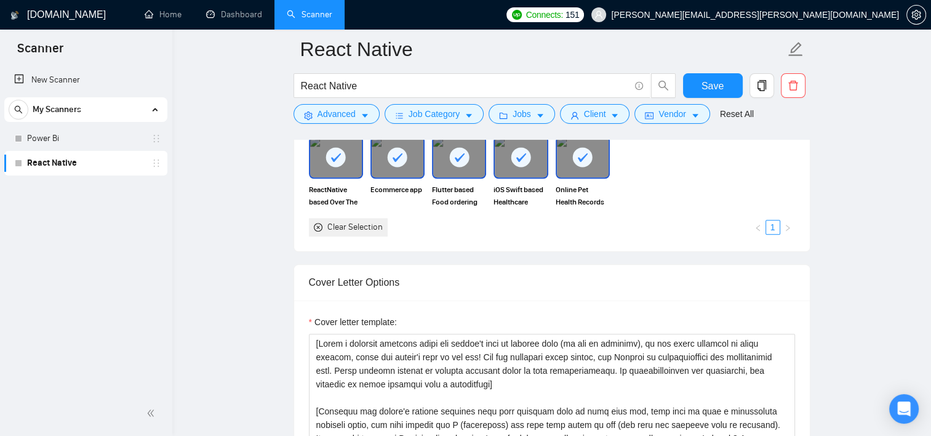
scroll to position [1215, 0]
click at [709, 94] on button "Save" at bounding box center [713, 85] width 60 height 25
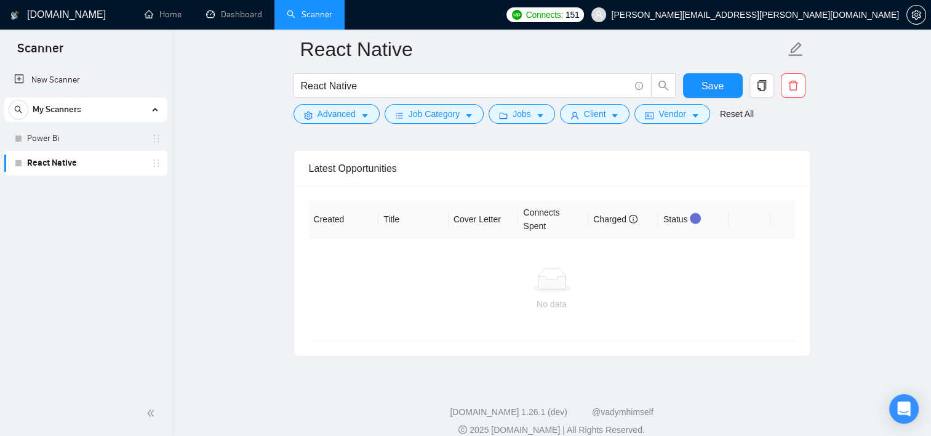
scroll to position [3022, 0]
